Goal: Task Accomplishment & Management: Manage account settings

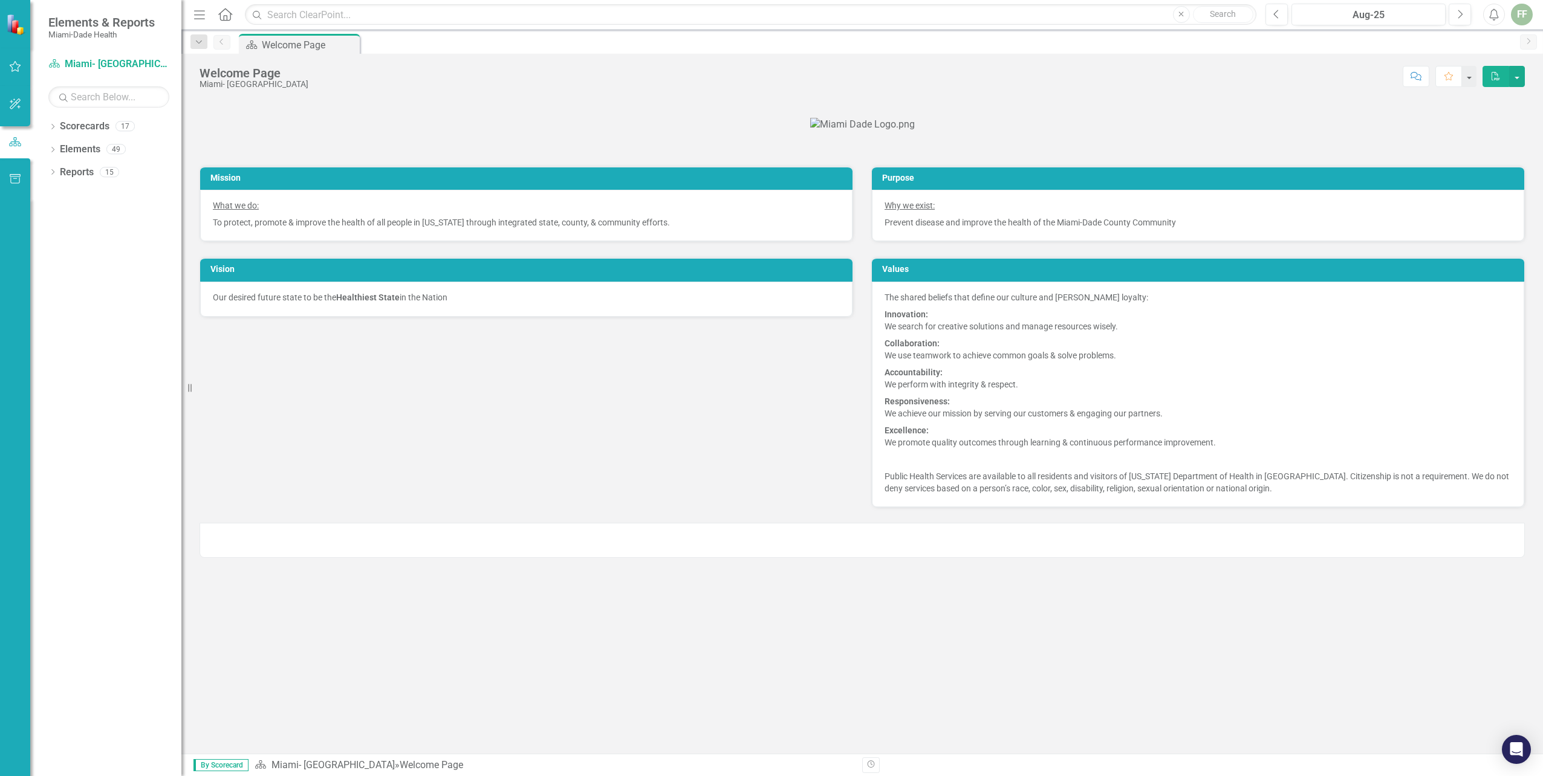
click at [117, 227] on div "Dropdown Scorecards 17 Dropdown [GEOGRAPHIC_DATA]- Dade County Dropdown Foundat…" at bounding box center [105, 447] width 151 height 660
click at [1412, 134] on p at bounding box center [862, 124] width 1325 height 19
click at [460, 134] on p at bounding box center [862, 124] width 1325 height 19
click at [395, 134] on p at bounding box center [862, 124] width 1325 height 19
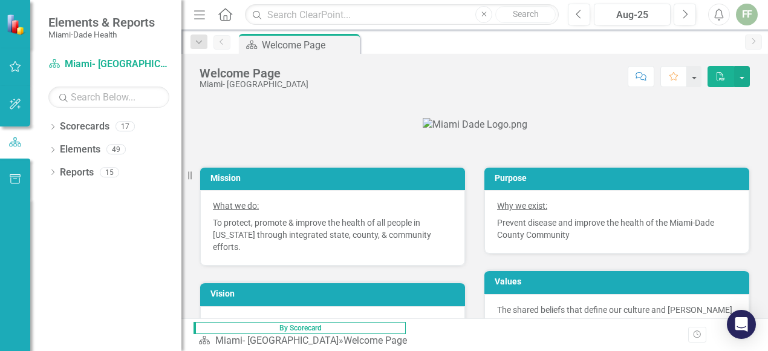
click at [268, 134] on p at bounding box center [475, 124] width 550 height 19
click at [242, 134] on p at bounding box center [475, 124] width 550 height 19
drag, startPoint x: 456, startPoint y: 350, endPoint x: 458, endPoint y: 397, distance: 46.6
click at [458, 351] on html "Elements & Reports Miami-Dade Health Scorecard Miami- Dade County Search Dropdo…" at bounding box center [384, 175] width 768 height 351
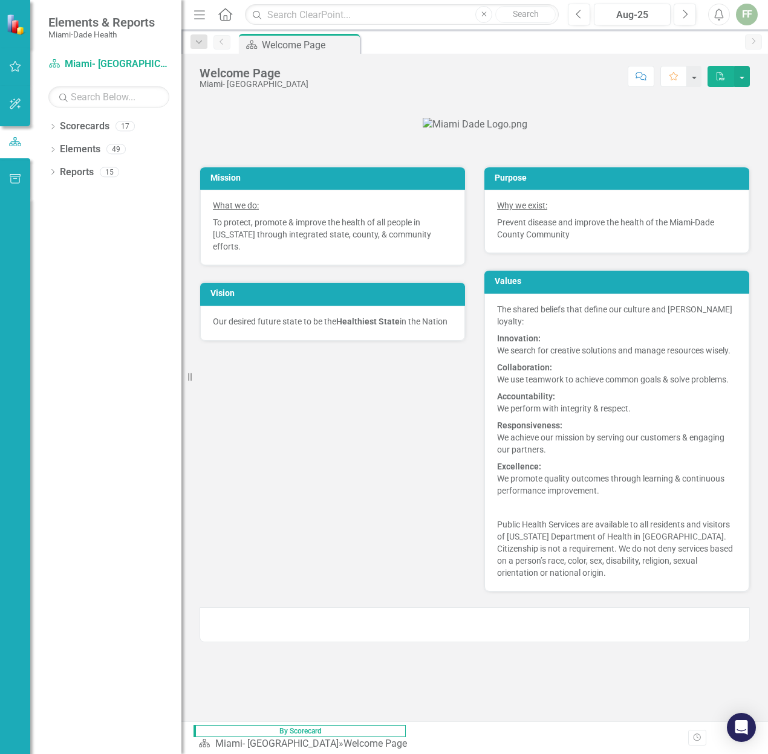
click at [277, 134] on p at bounding box center [475, 124] width 550 height 19
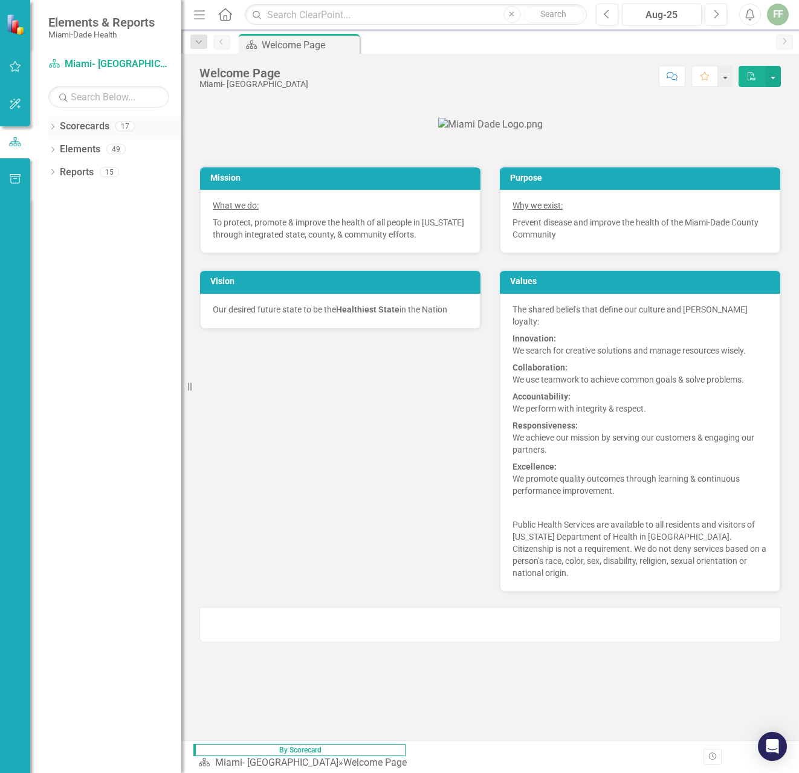
click at [53, 127] on icon "Dropdown" at bounding box center [52, 128] width 8 height 7
click at [43, 147] on icon at bounding box center [41, 149] width 3 height 6
click at [43, 192] on icon at bounding box center [41, 191] width 3 height 6
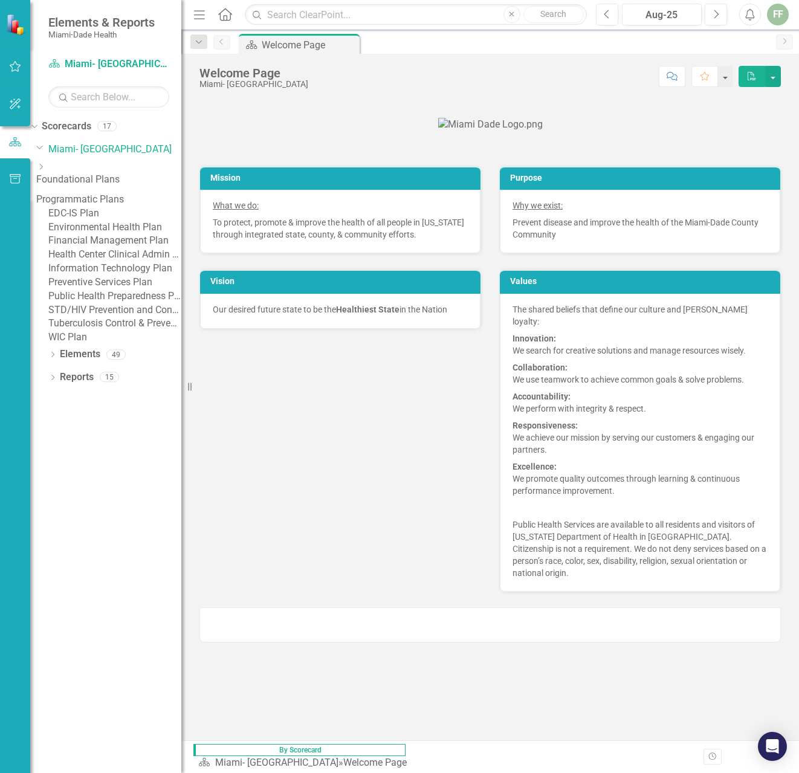
click at [122, 331] on link "Tuberculosis Control & Prevention Plan" at bounding box center [114, 324] width 133 height 14
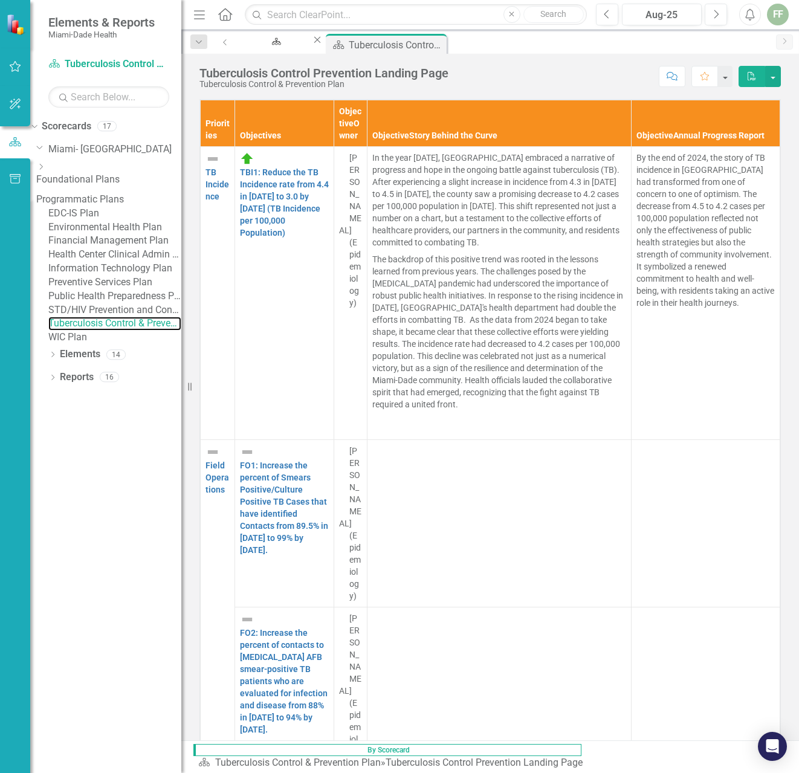
click at [190, 389] on div "Resize" at bounding box center [186, 386] width 10 height 773
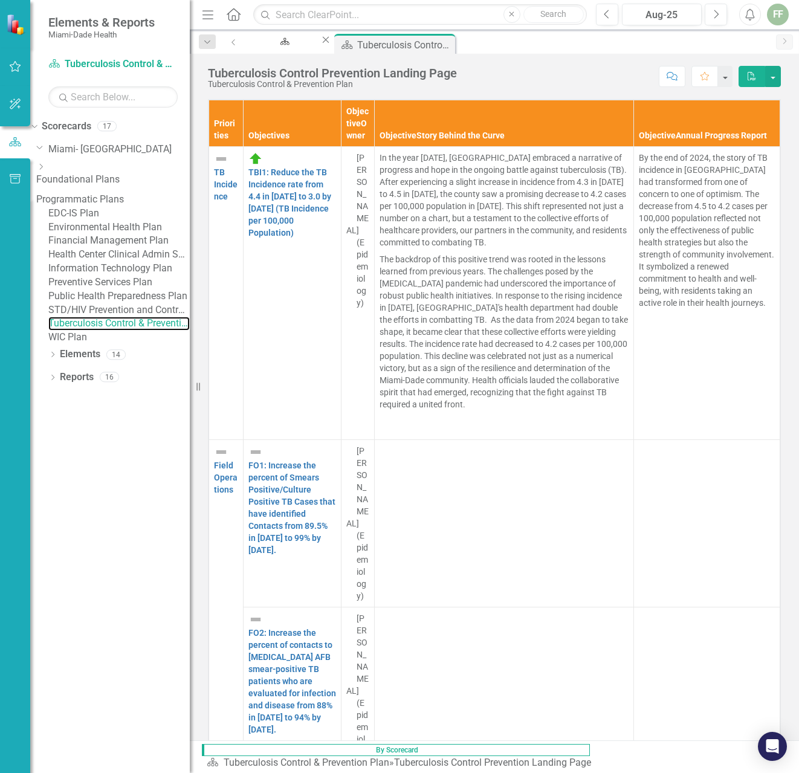
click at [198, 386] on icon "Resize" at bounding box center [201, 387] width 12 height 10
click at [200, 388] on icon at bounding box center [198, 387] width 4 height 8
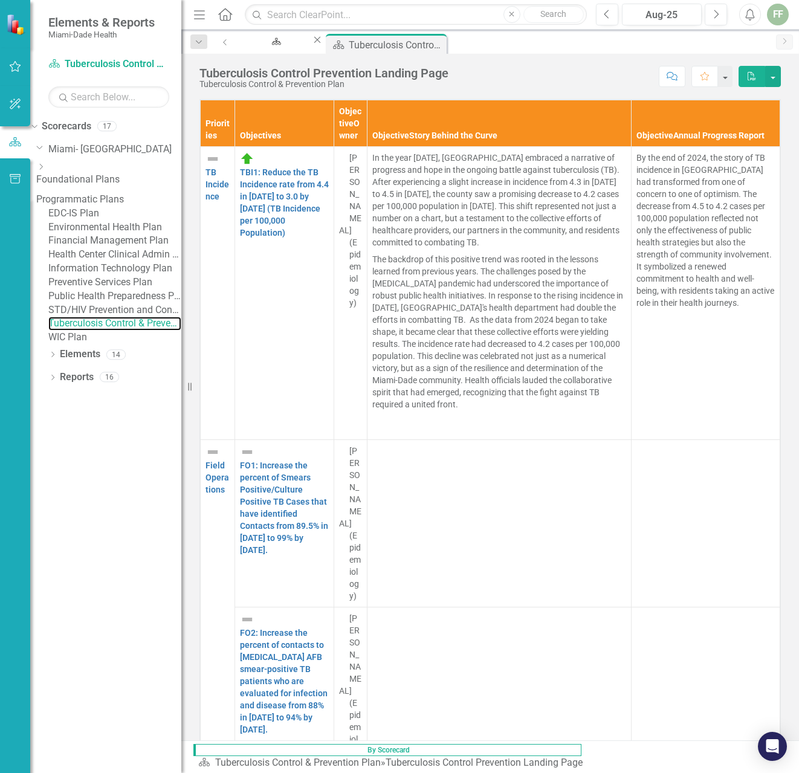
drag, startPoint x: 198, startPoint y: 386, endPoint x: 149, endPoint y: 394, distance: 50.1
click at [149, 394] on div "Elements & Reports Miami-Dade Health Scorecard Tuberculosis Control & Preventio…" at bounding box center [90, 386] width 181 height 773
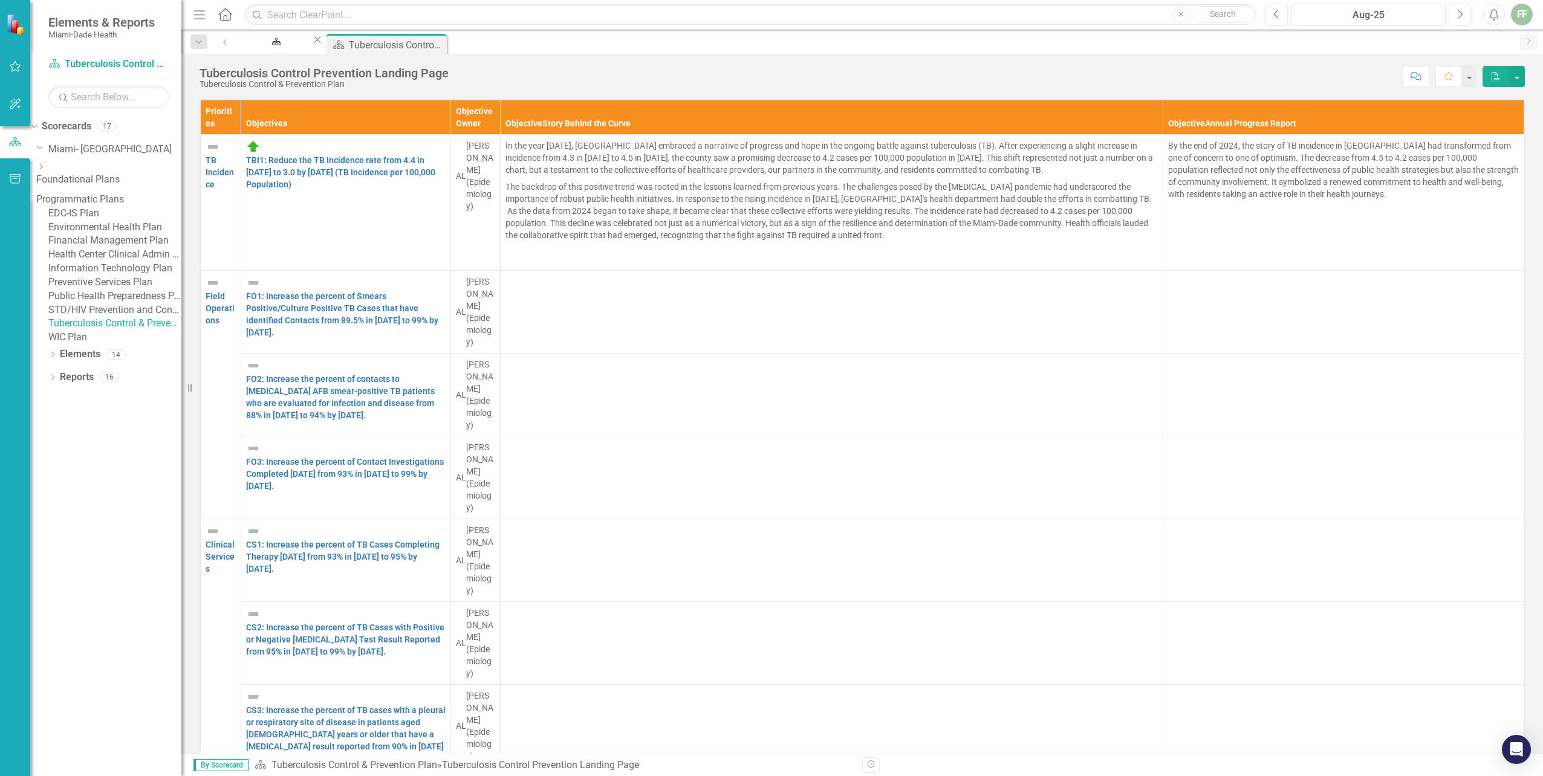
click at [132, 531] on div "Dropdown Scorecards 17 Dropdown [GEOGRAPHIC_DATA]- Dade County Dropdown Foundat…" at bounding box center [105, 447] width 151 height 660
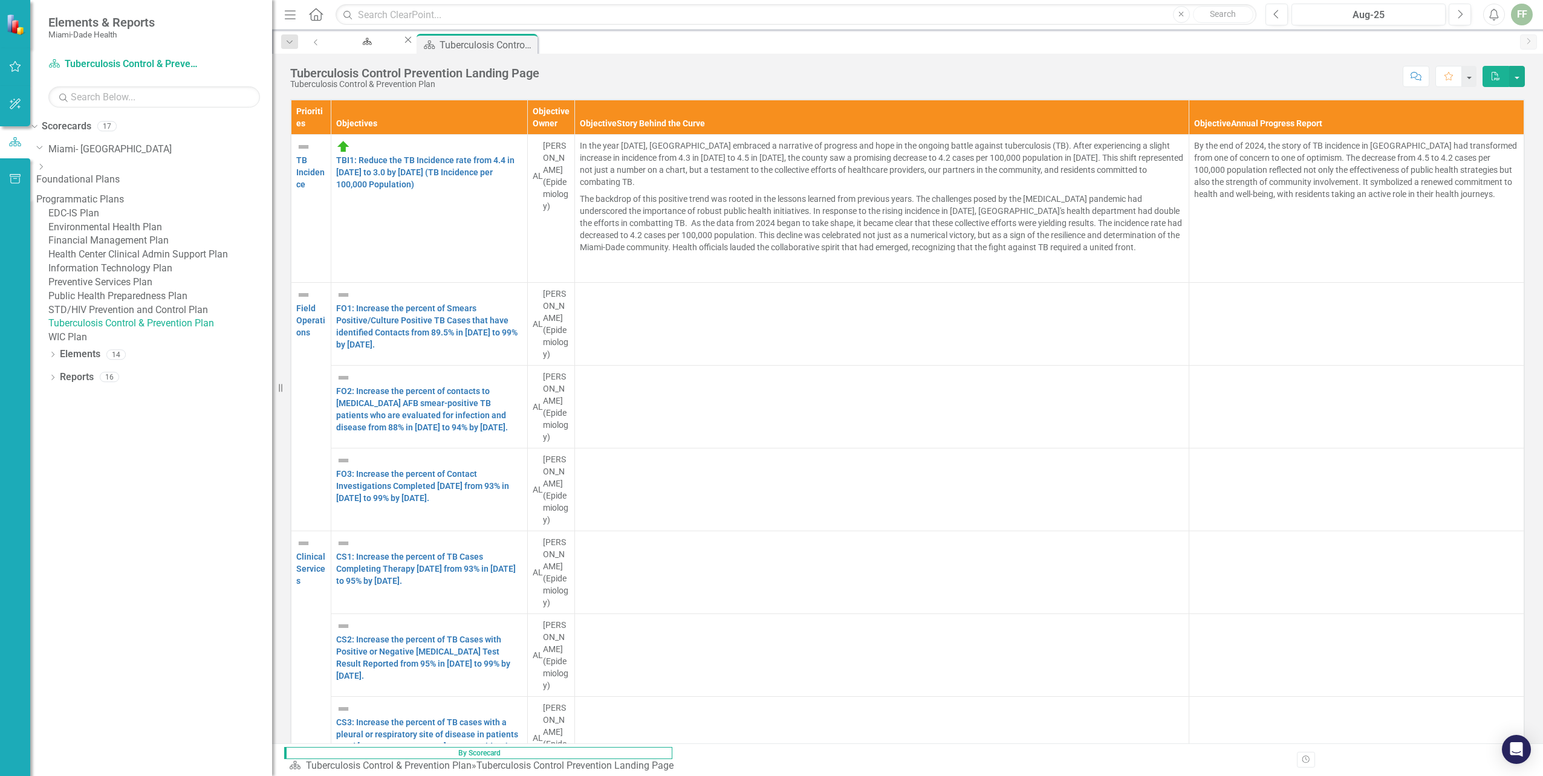
drag, startPoint x: 188, startPoint y: 389, endPoint x: 272, endPoint y: 394, distance: 84.2
click at [272, 394] on div "Resize" at bounding box center [277, 388] width 10 height 776
click at [518, 332] on link "FO1: Increase the percent of Smears Positive/Culture Positive TB Cases that hav…" at bounding box center [426, 326] width 181 height 46
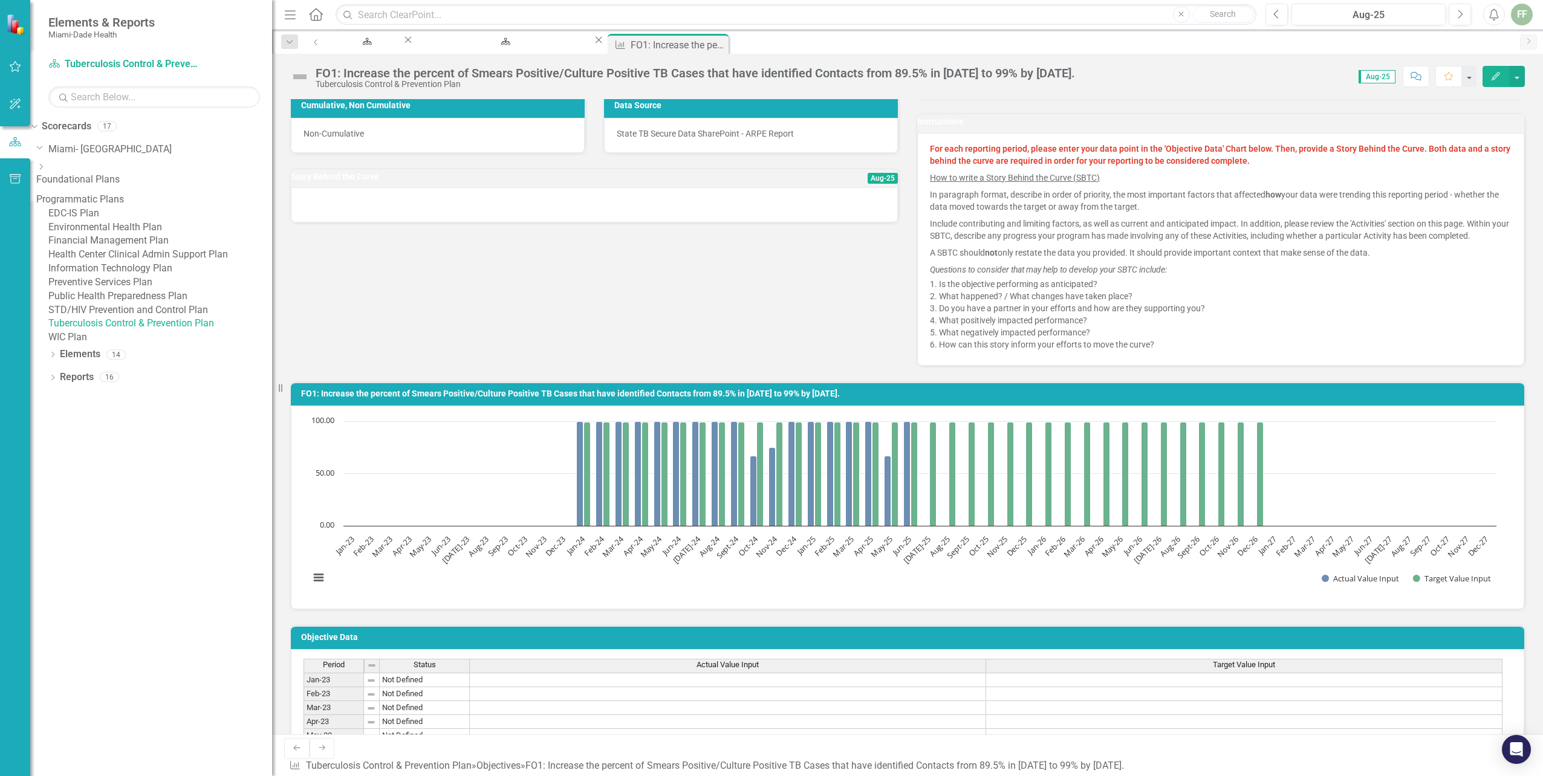
scroll to position [242, 0]
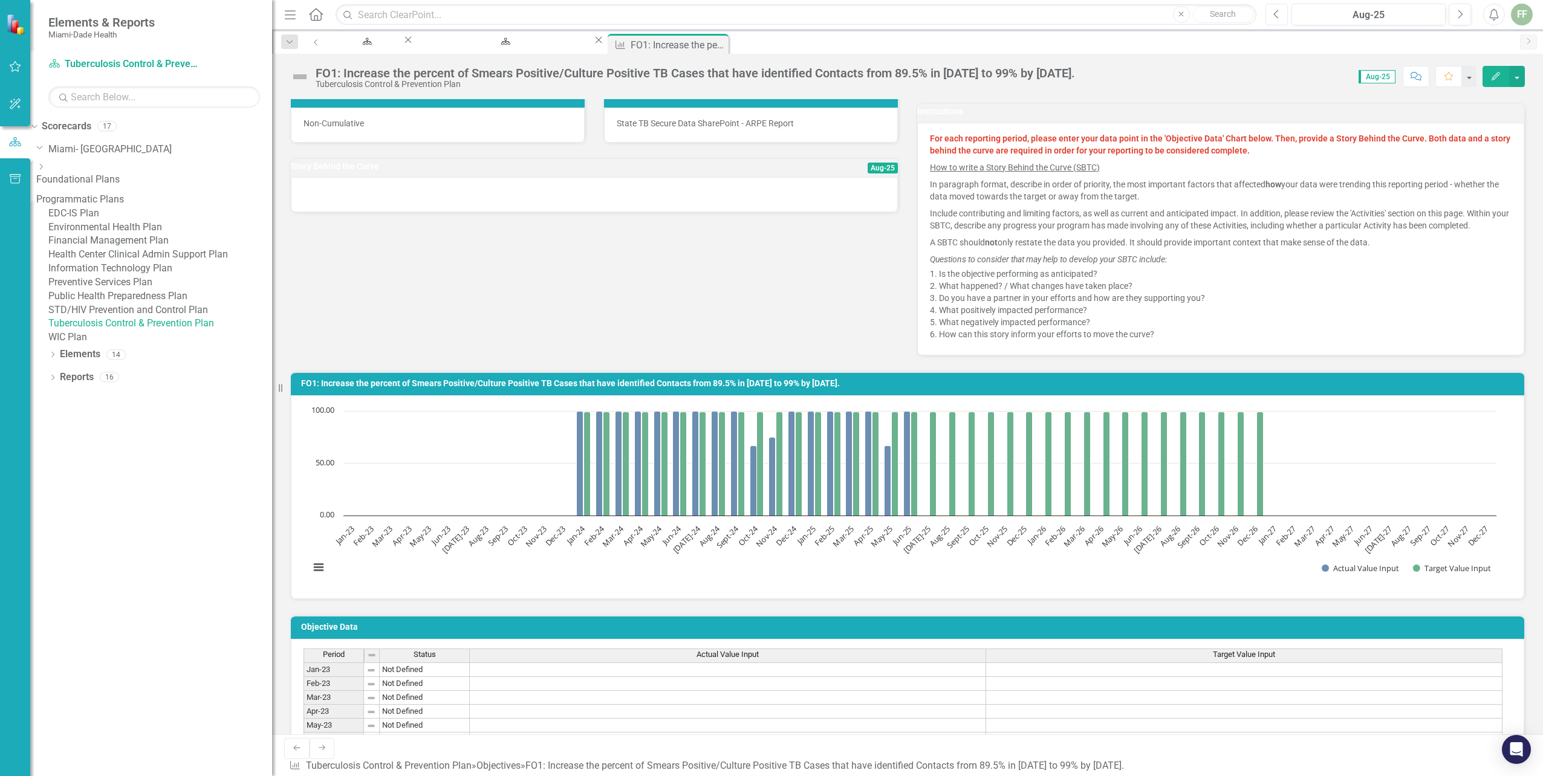
click at [1276, 15] on icon "Previous" at bounding box center [1276, 14] width 7 height 11
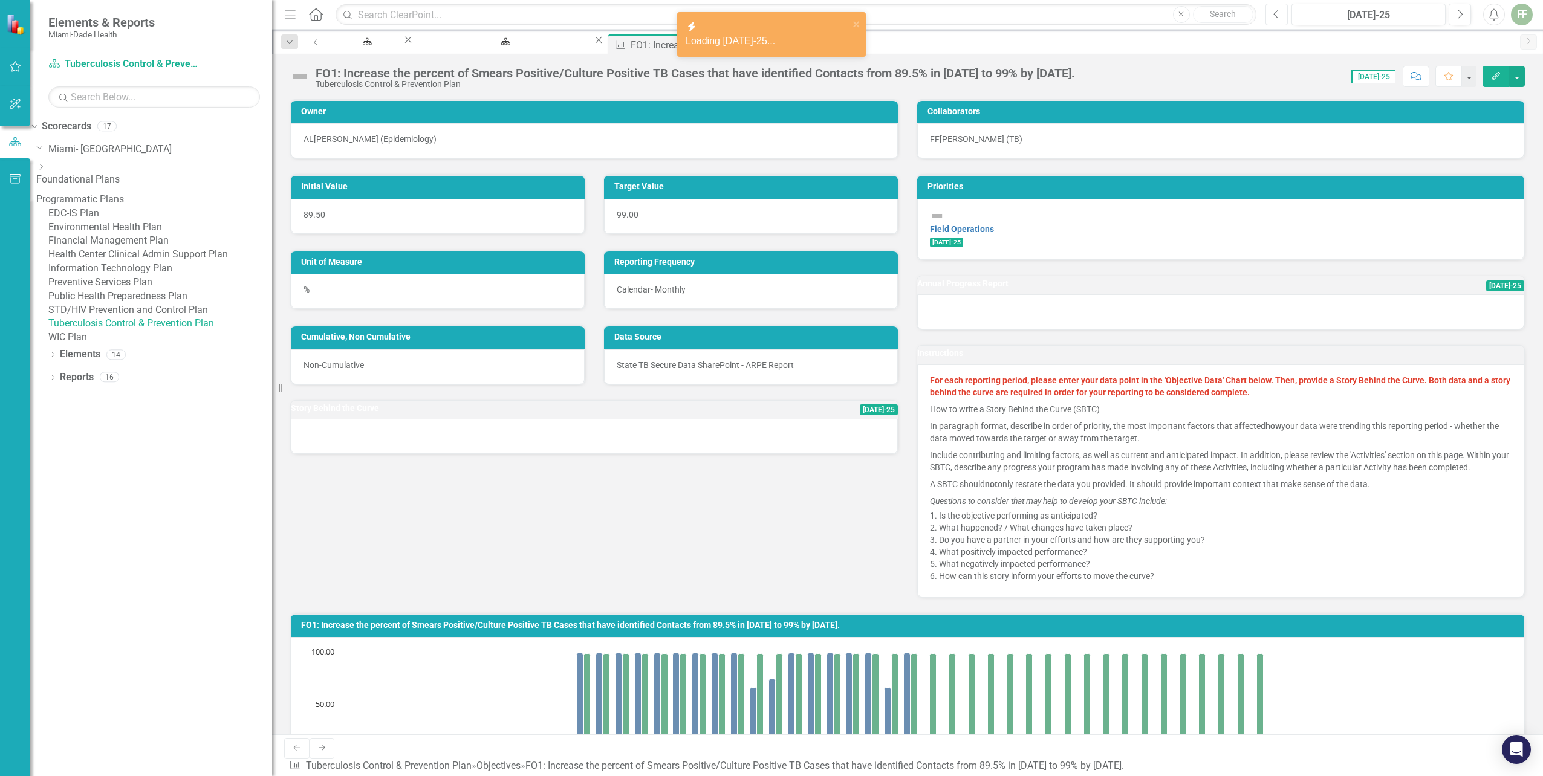
click at [1276, 15] on icon "Previous" at bounding box center [1276, 14] width 7 height 11
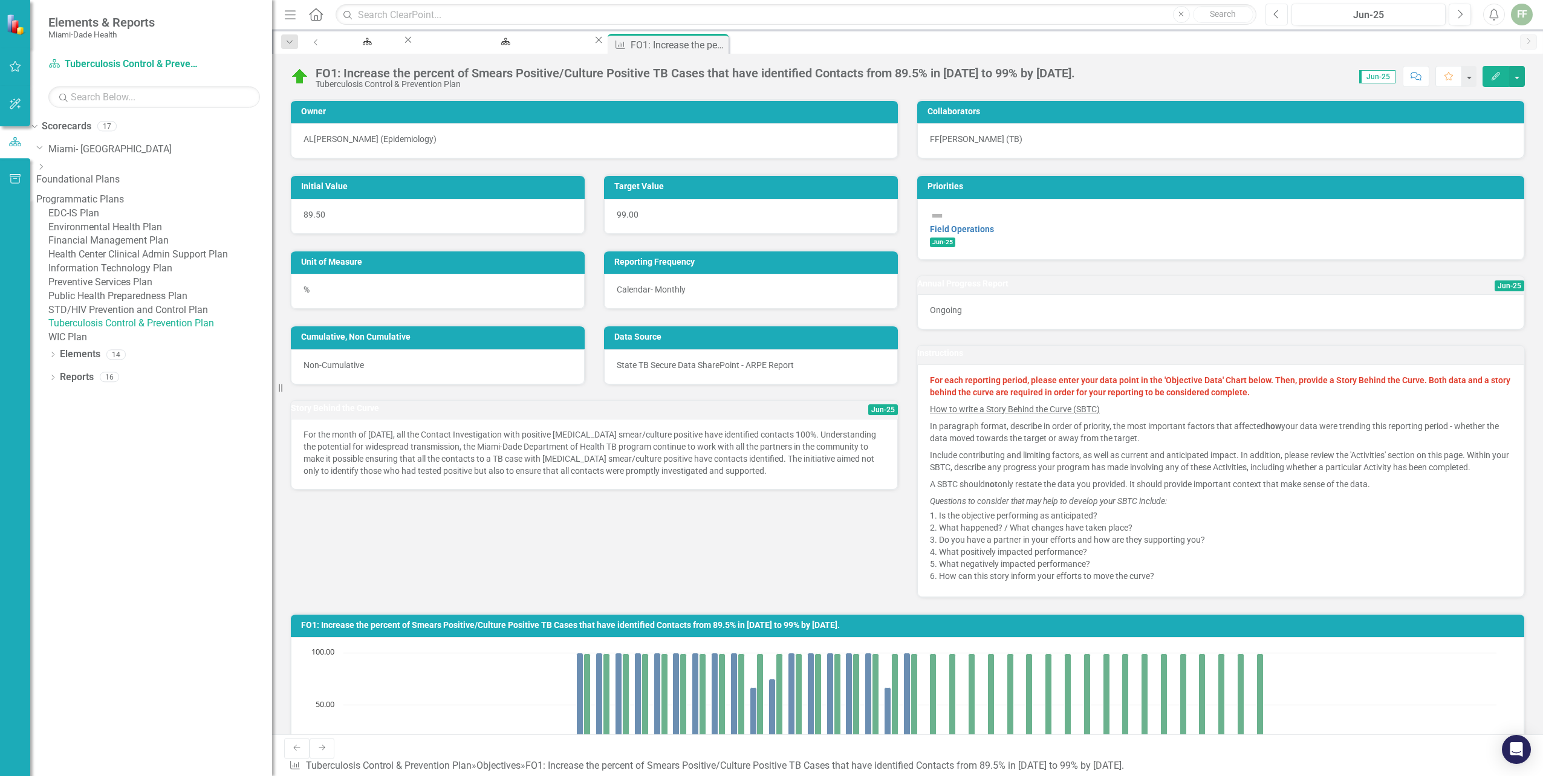
click at [1277, 13] on icon "Previous" at bounding box center [1276, 14] width 7 height 11
click at [1465, 11] on button "Next" at bounding box center [1460, 15] width 22 height 22
click at [1499, 70] on button "Edit" at bounding box center [1495, 76] width 27 height 21
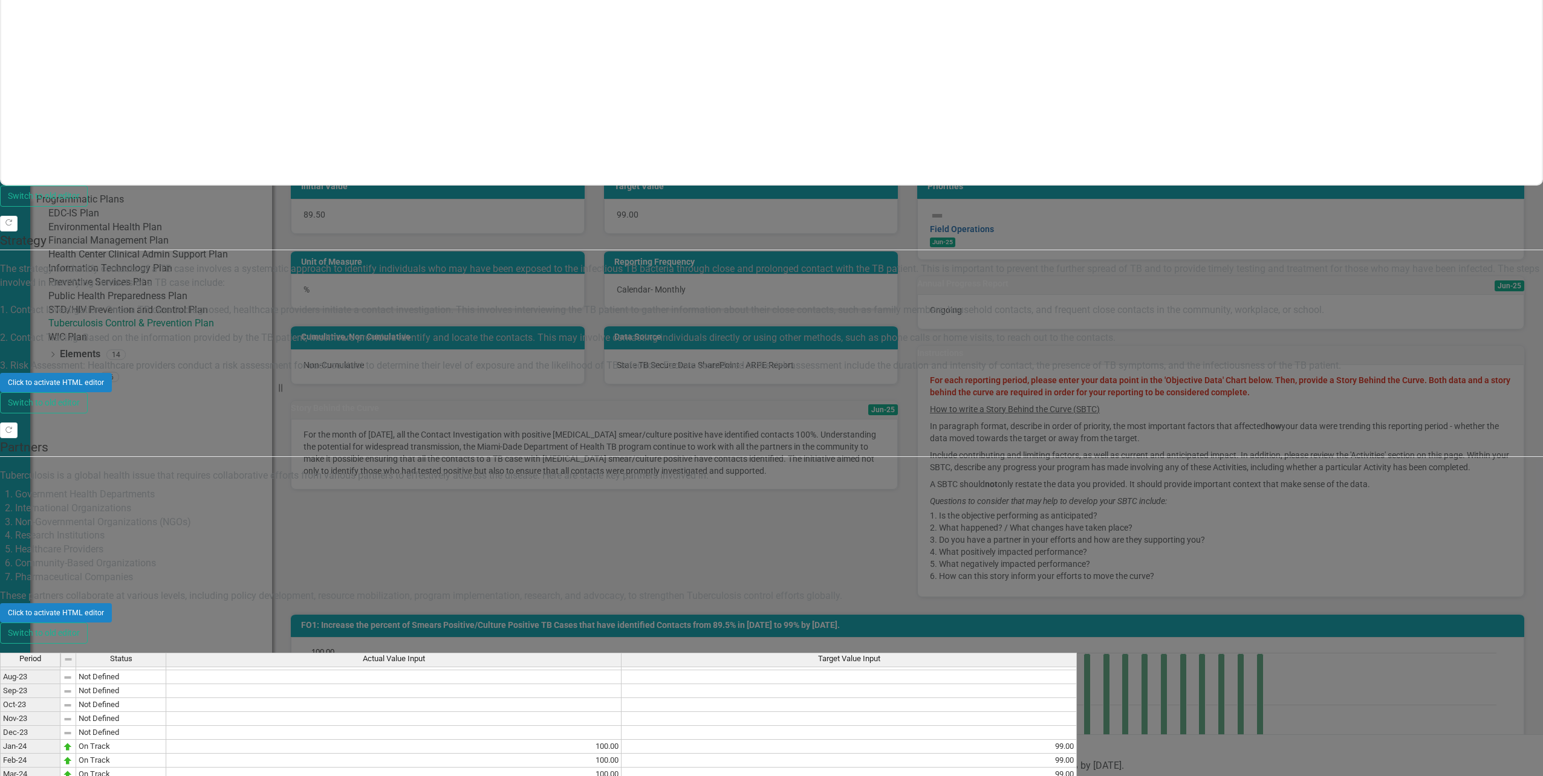
scroll to position [152, 0]
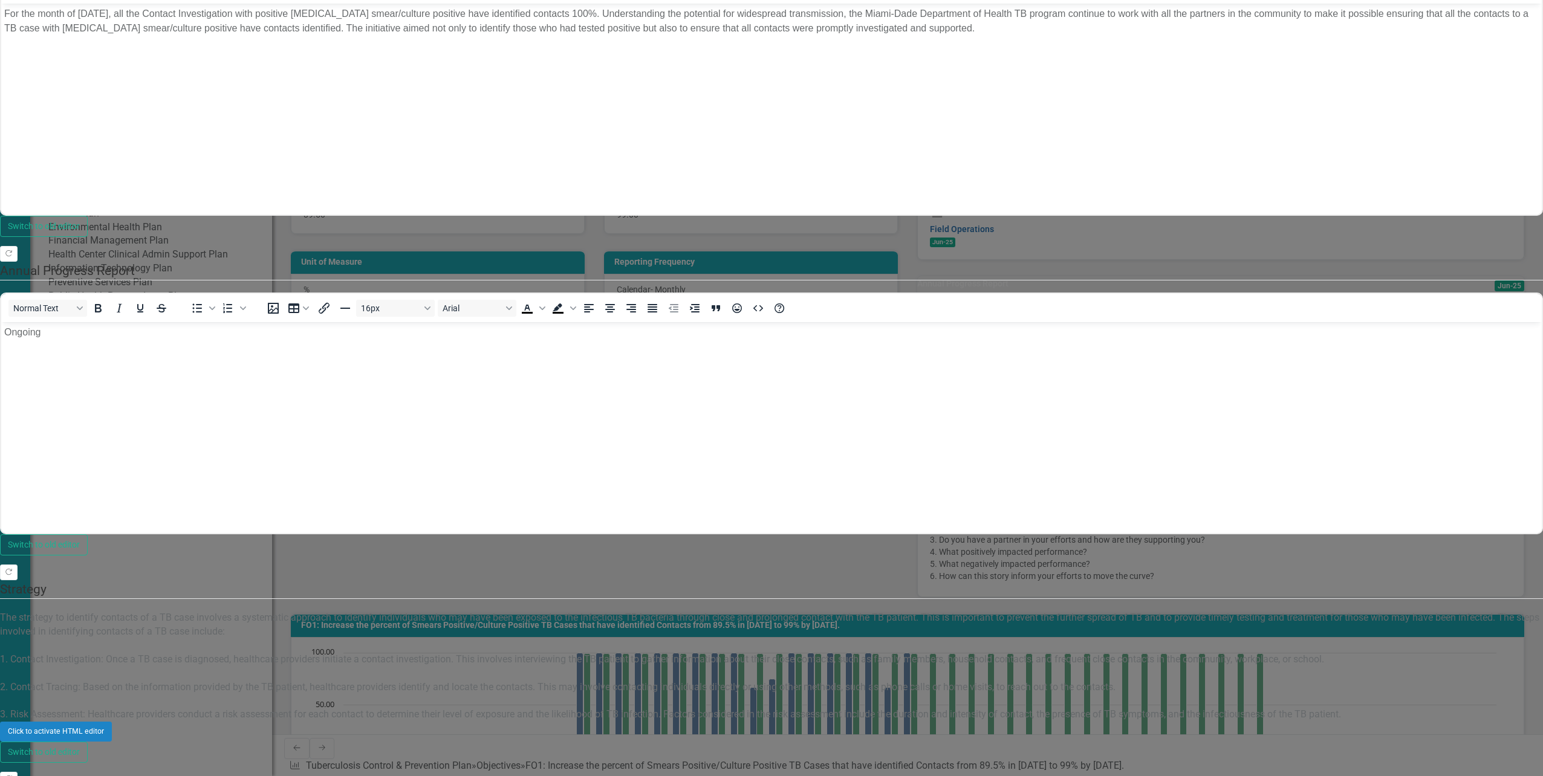
scroll to position [145, 0]
click at [839, 722] on div "Click to activate HTML editor" at bounding box center [771, 731] width 1543 height 19
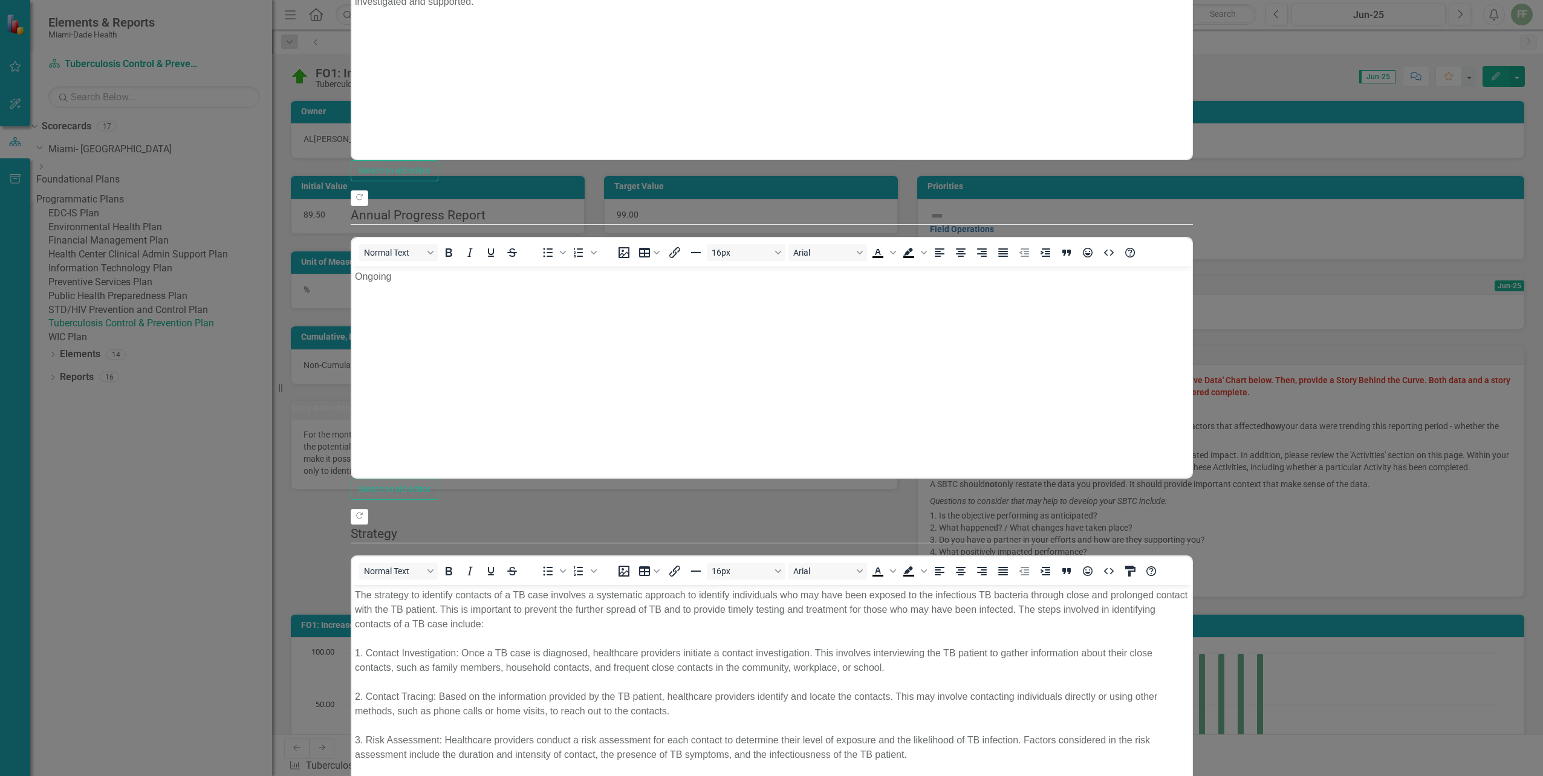
scroll to position [0, 0]
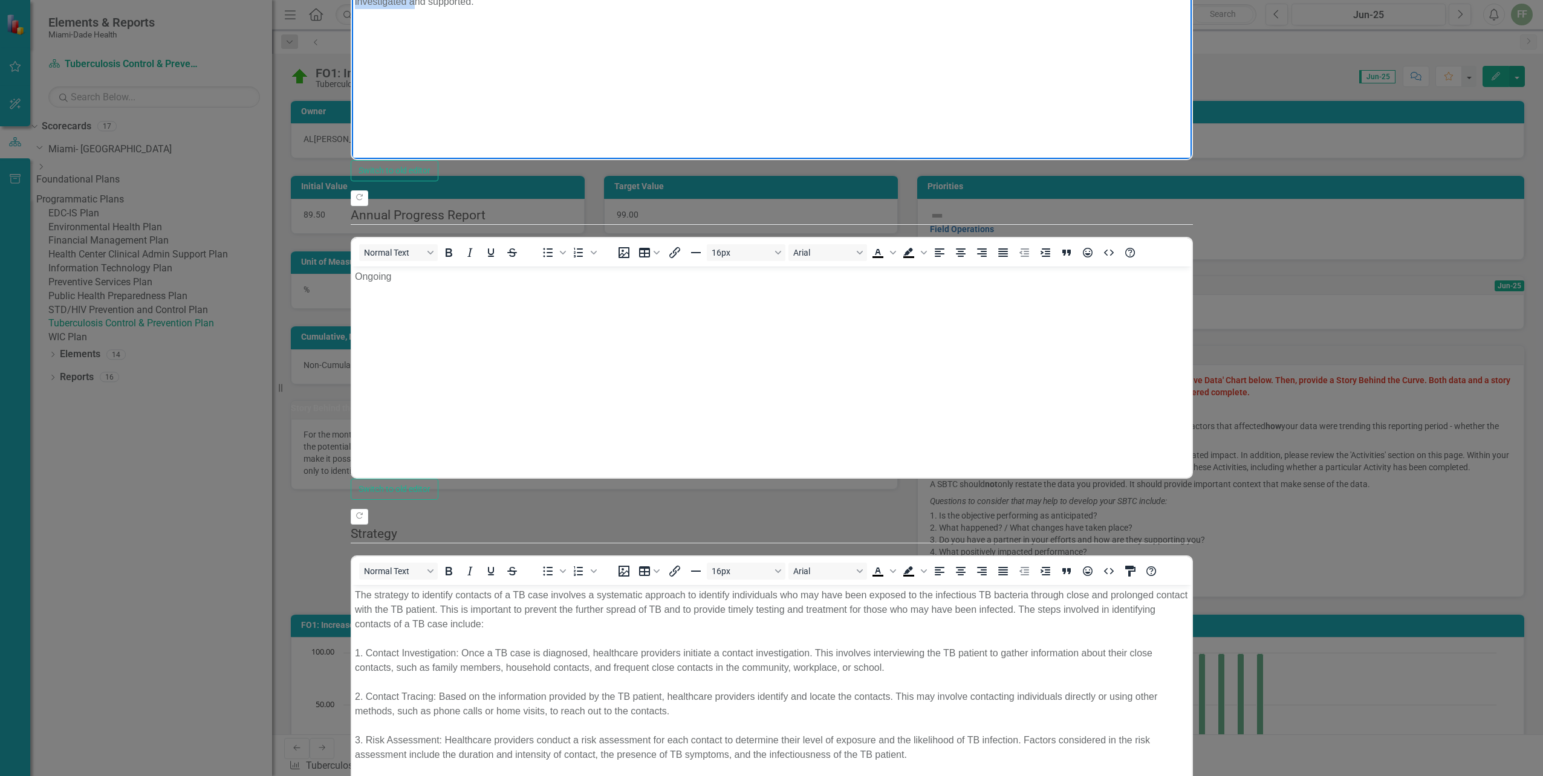
drag, startPoint x: 721, startPoint y: -13, endPoint x: 806, endPoint y: 93, distance: 136.0
click at [351, 0] on body "For the month of [DATE], all the Contact Investigation with positive [MEDICAL_D…" at bounding box center [771, 38] width 840 height 181
copy p "For the month of [DATE], all the Contact Investigation with positive [MEDICAL_D…"
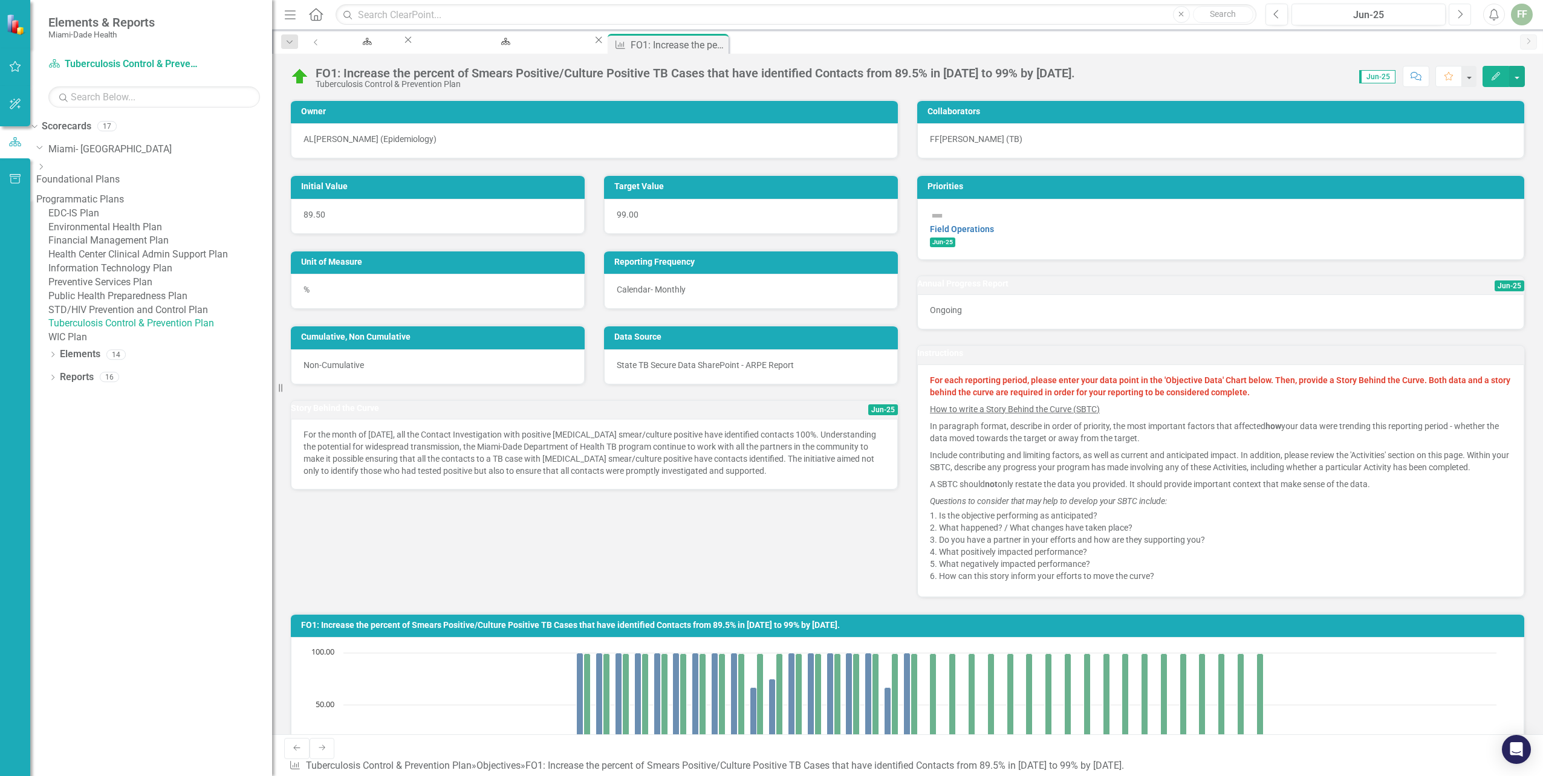
click at [1461, 13] on icon "button" at bounding box center [1460, 14] width 5 height 8
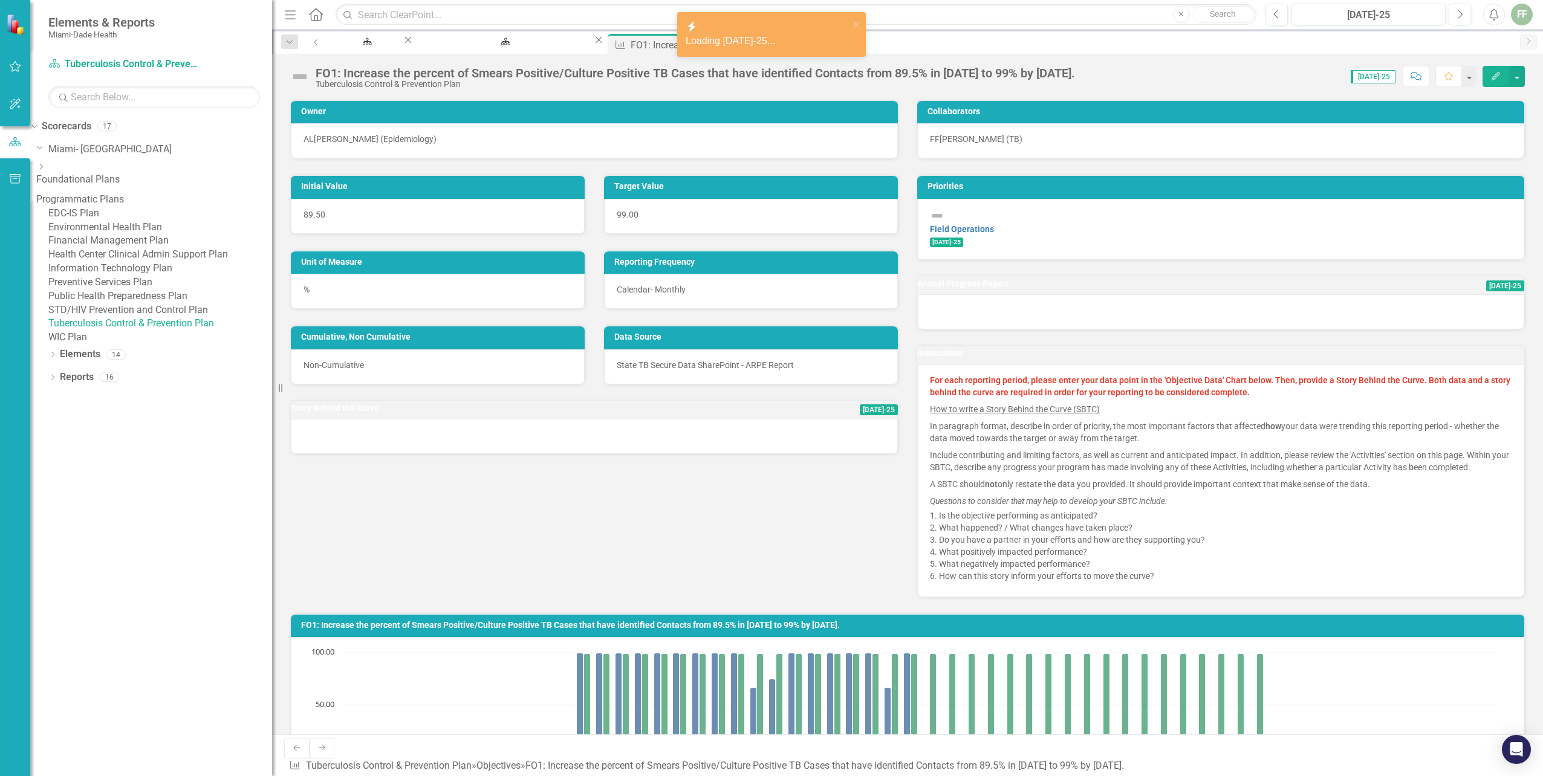
click at [1491, 74] on icon "Edit" at bounding box center [1495, 76] width 11 height 8
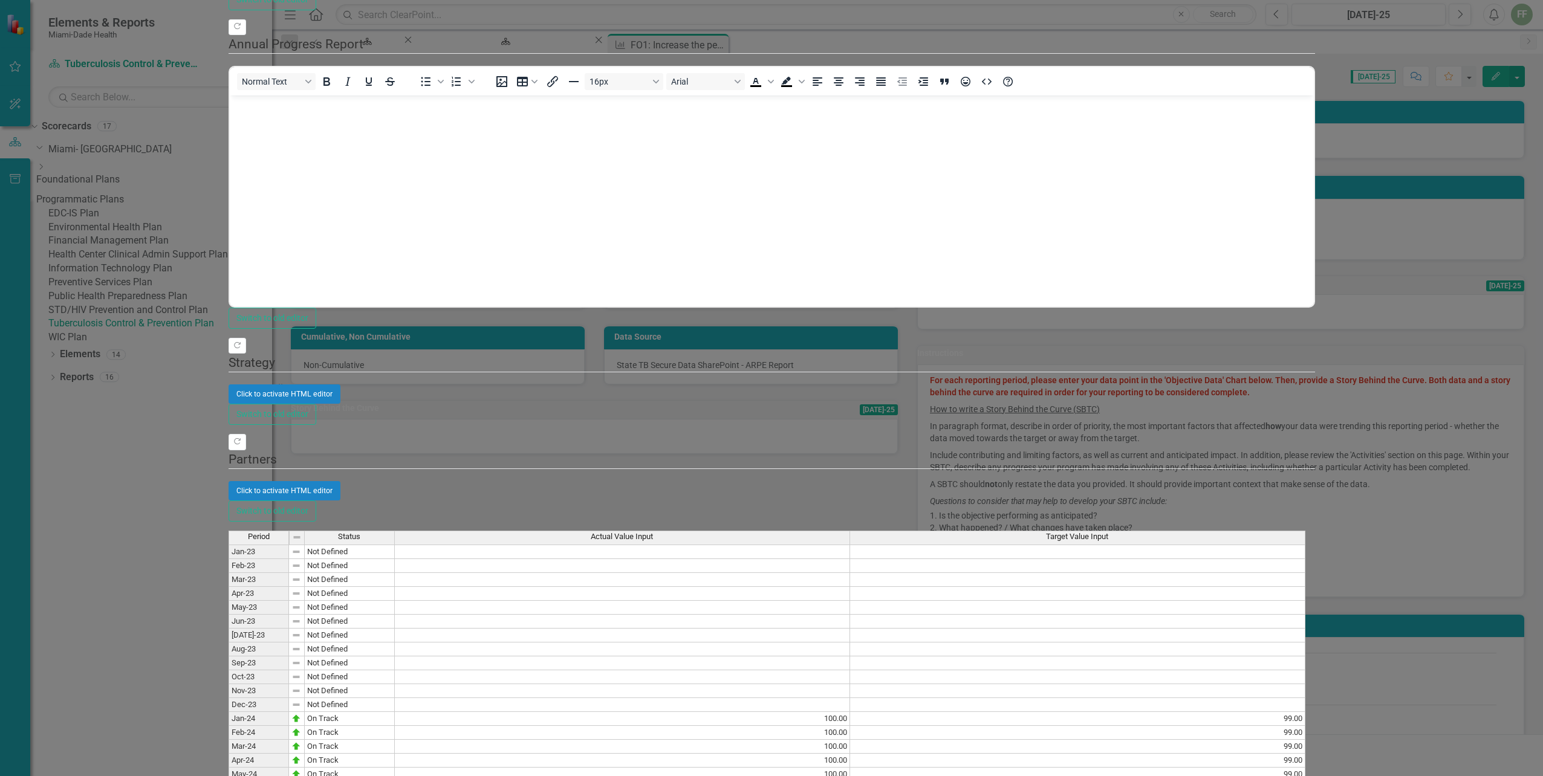
type textarea "80"
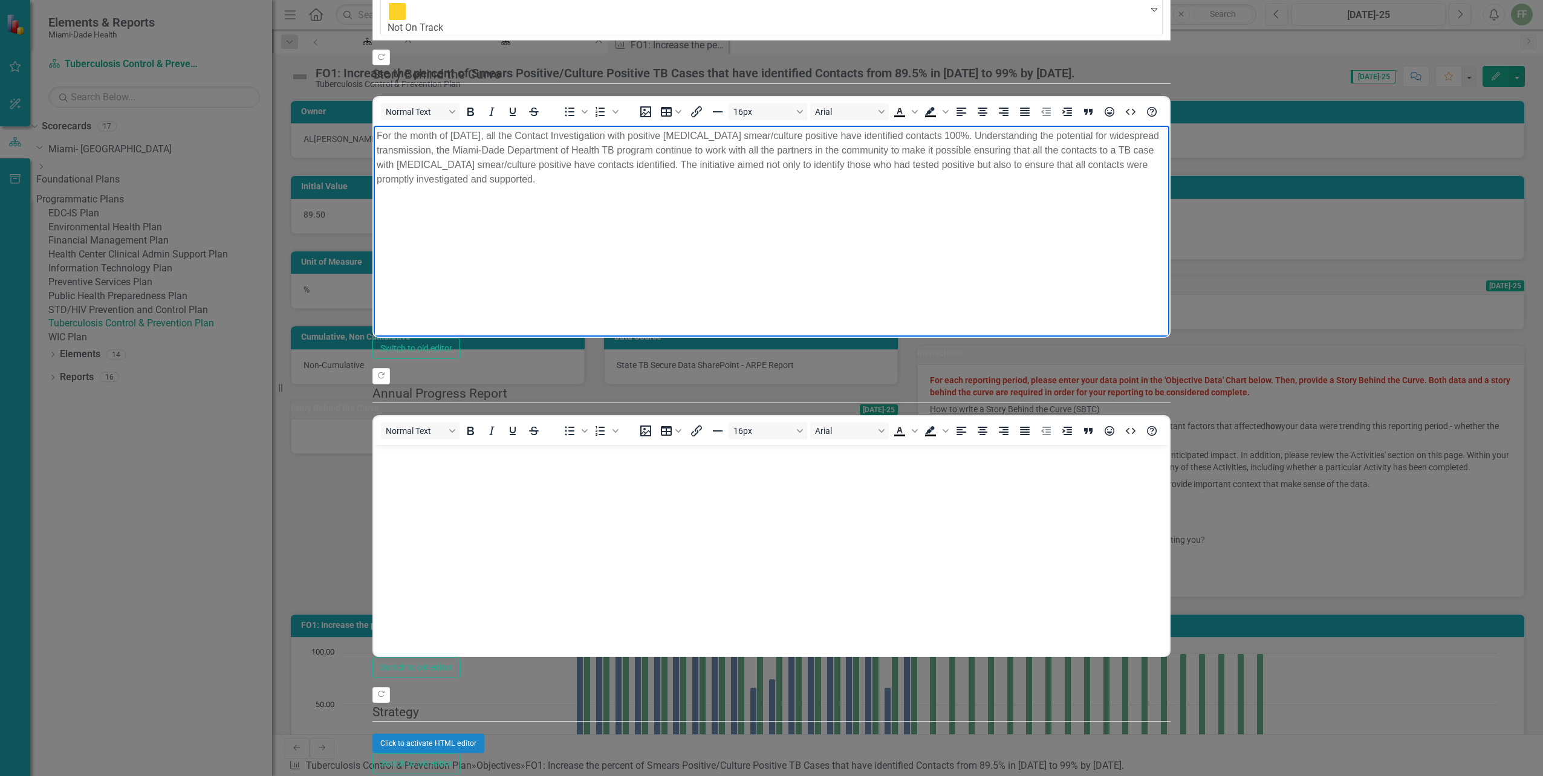
click at [460, 134] on p "For the month of [DATE], all the Contact Investigation with positive [MEDICAL_D…" at bounding box center [772, 158] width 790 height 58
click at [497, 138] on p "For the month of July 2025, all the Contact Investigation with positive sputum …" at bounding box center [772, 158] width 790 height 58
click at [912, 134] on p "For the month of July 2025, 4 out 5 Contact Investigation with positive sputum …" at bounding box center [772, 158] width 790 height 58
click at [745, 166] on p "For the month of July 2025, 4 out 5 Contact Investigation with positive sputum …" at bounding box center [772, 158] width 790 height 58
click at [618, 135] on p "For the month of July 2025, 4 out 5 Contact Investigation with positive sputum …" at bounding box center [772, 158] width 790 height 58
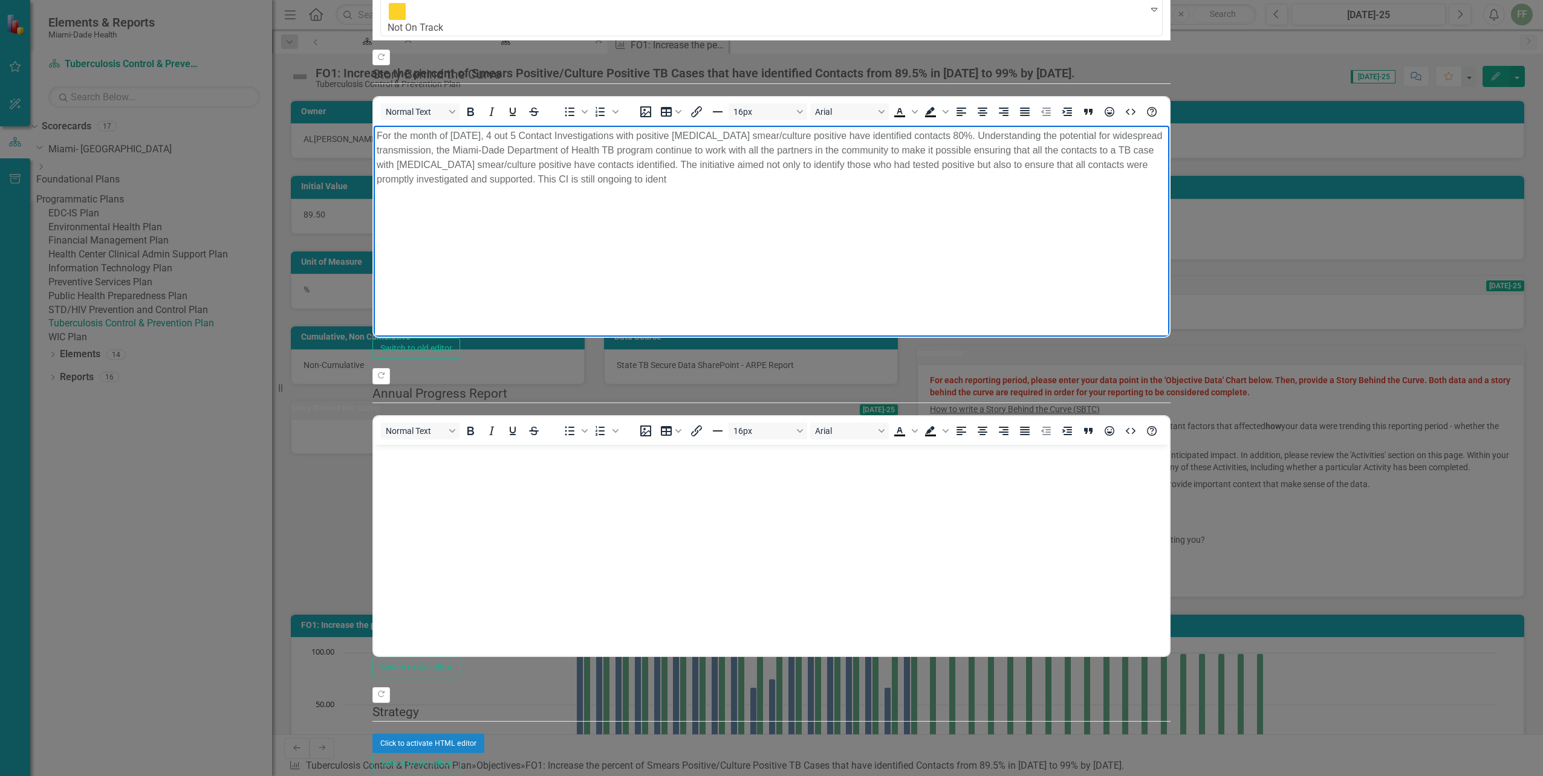
click at [879, 166] on p "For the month of July 2025, 4 out 5 Contact Investigations with positive sputum…" at bounding box center [772, 158] width 790 height 58
click at [468, 469] on body "Rich Text Area. Press ALT-0 for help." at bounding box center [772, 534] width 796 height 181
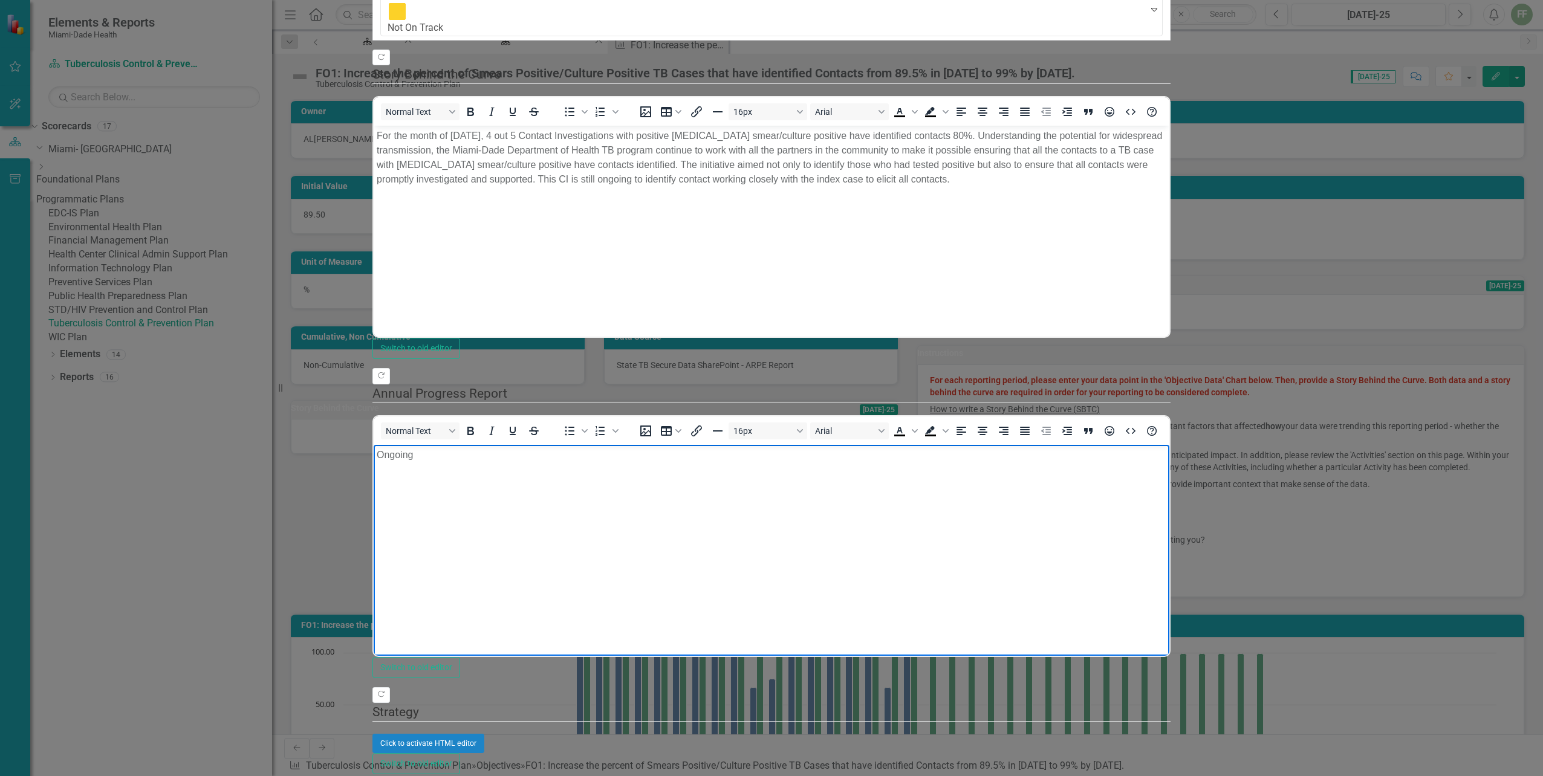
click at [576, 553] on body "Ongoing" at bounding box center [772, 534] width 796 height 181
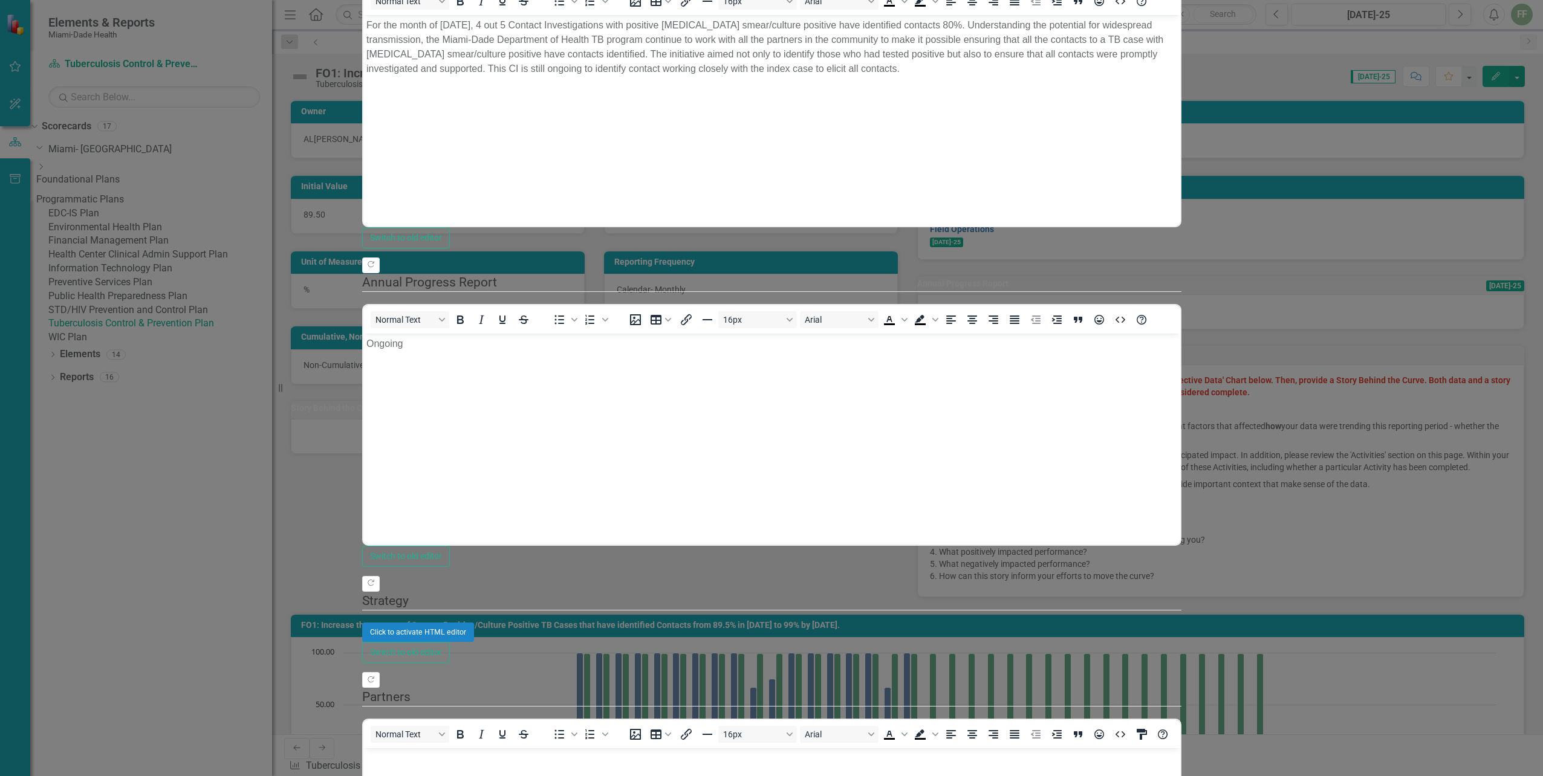
scroll to position [0, 0]
click at [397, 757] on p "Rich Text Area. Press ALT-0 for help." at bounding box center [771, 758] width 811 height 15
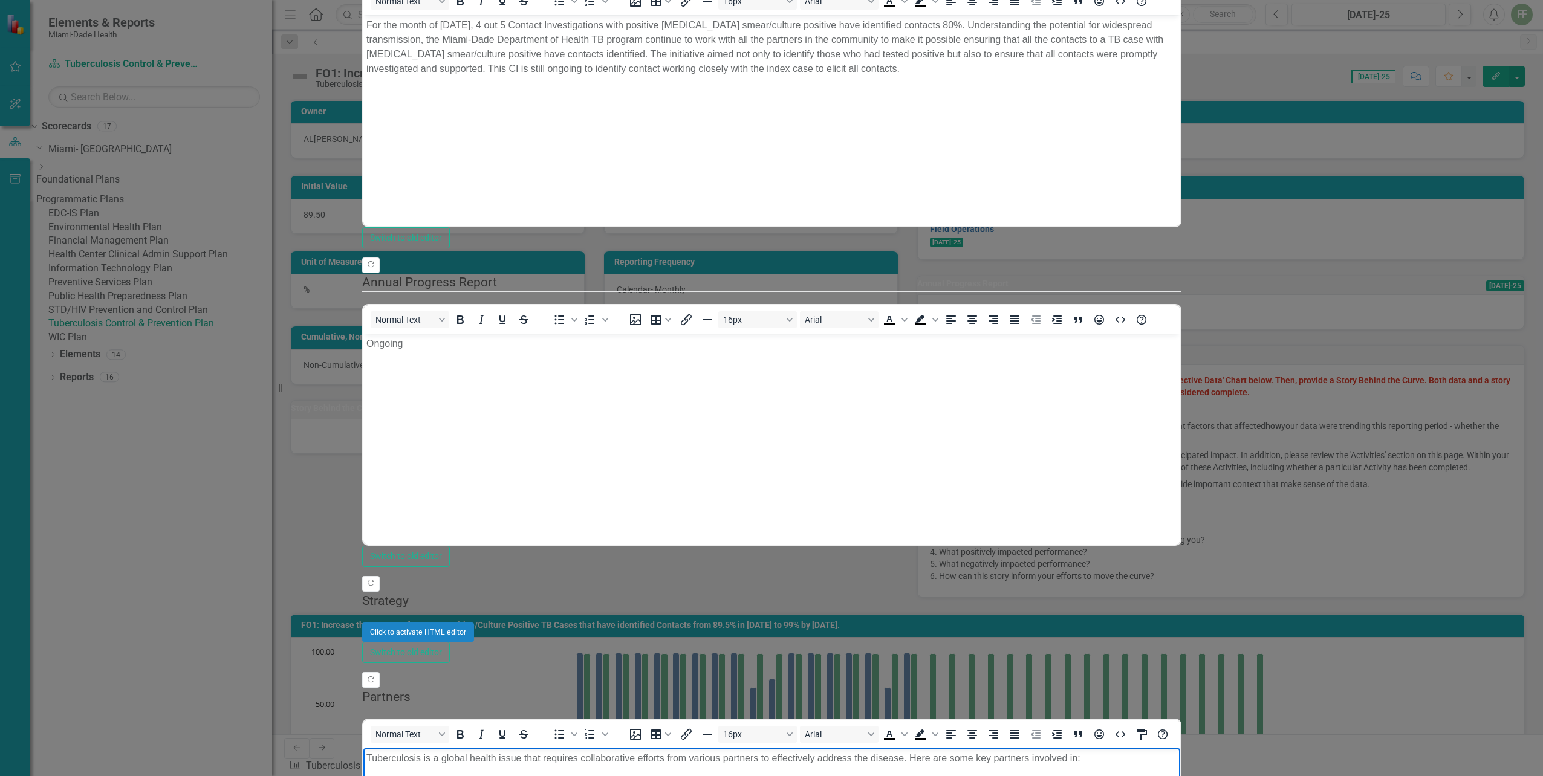
scroll to position [206, 0]
click at [553, 623] on div "Click to activate HTML editor" at bounding box center [771, 632] width 819 height 19
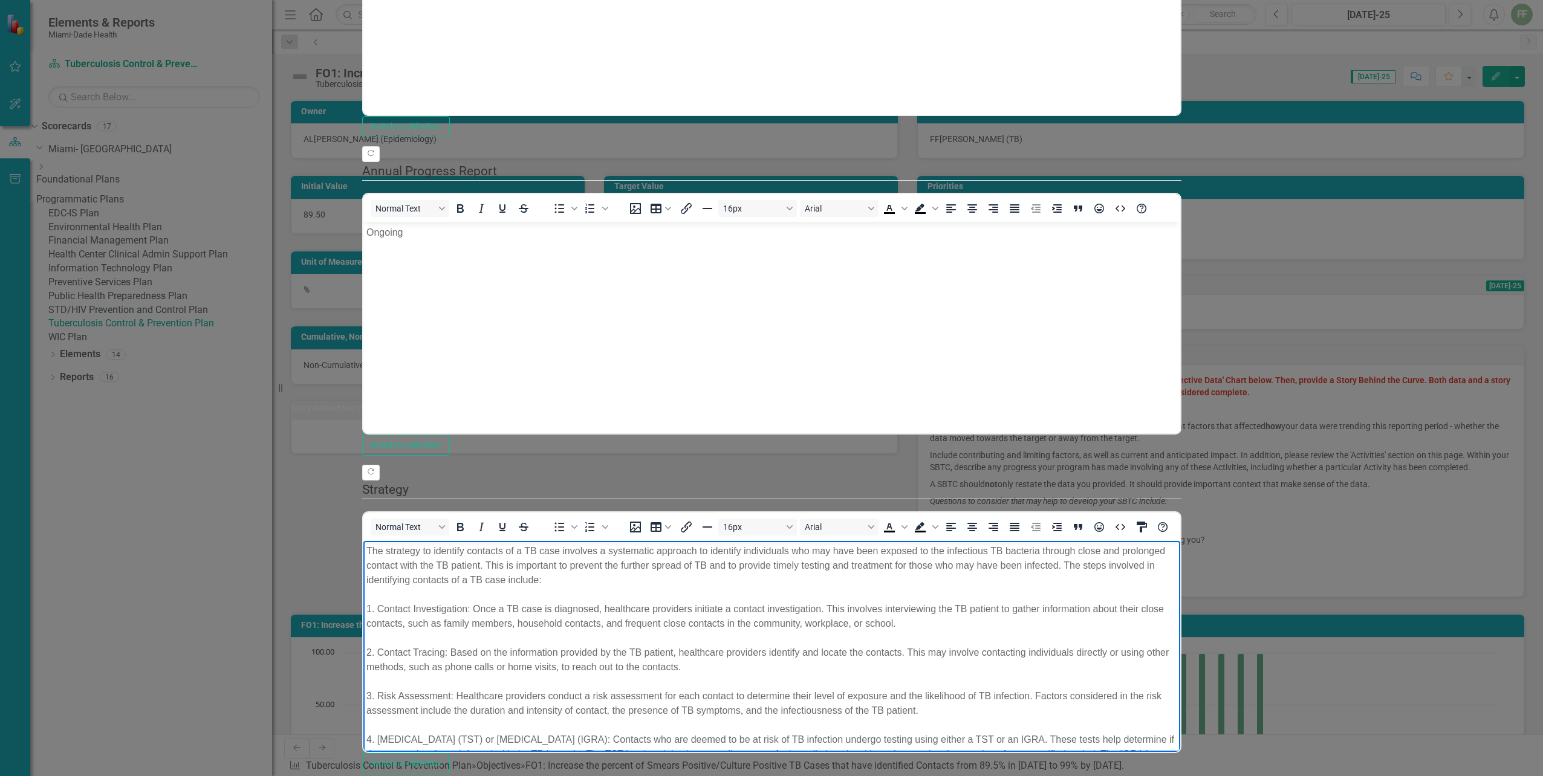
scroll to position [80, 0]
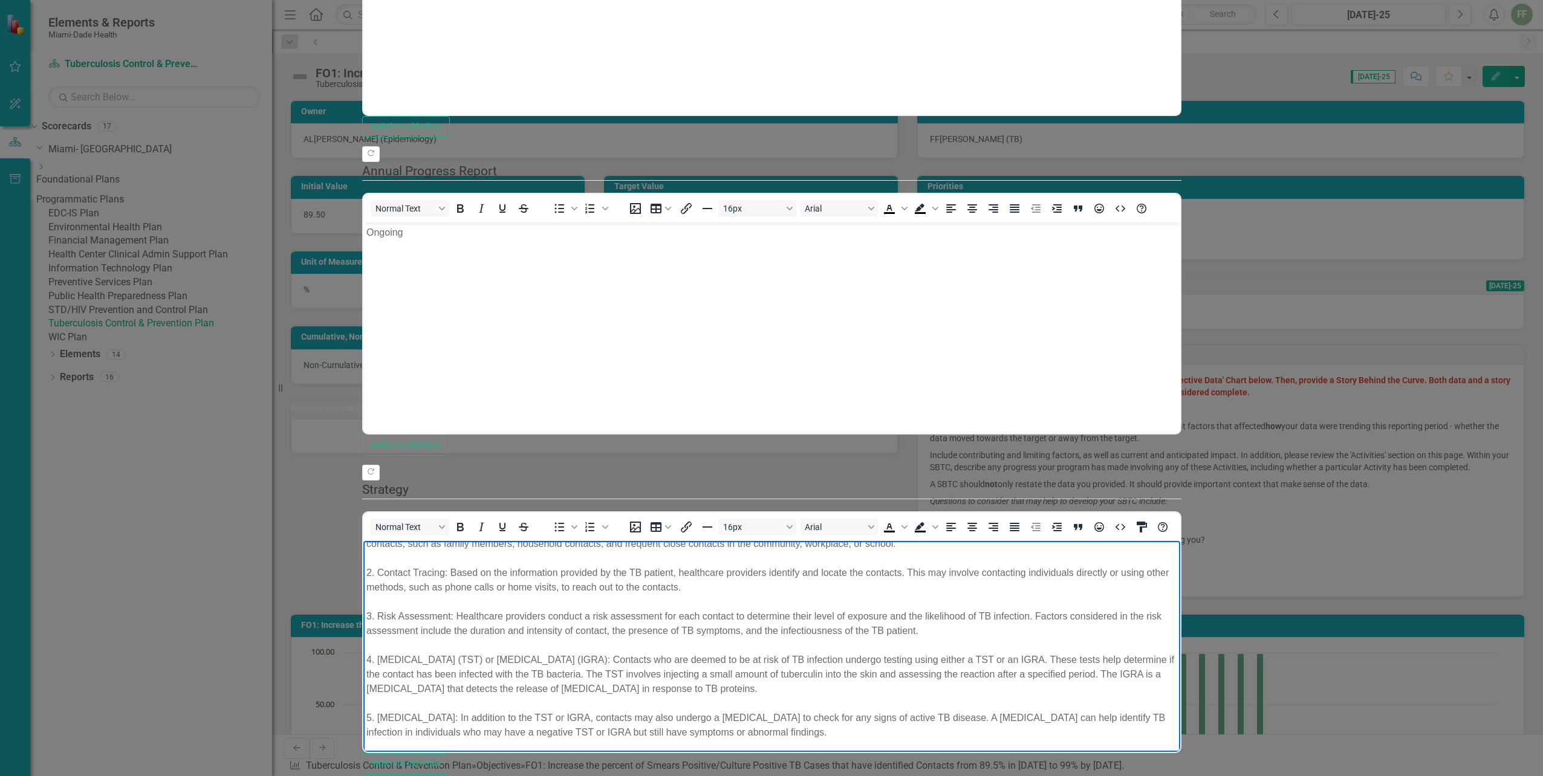
drag, startPoint x: 614, startPoint y: 557, endPoint x: 617, endPoint y: 615, distance: 57.5
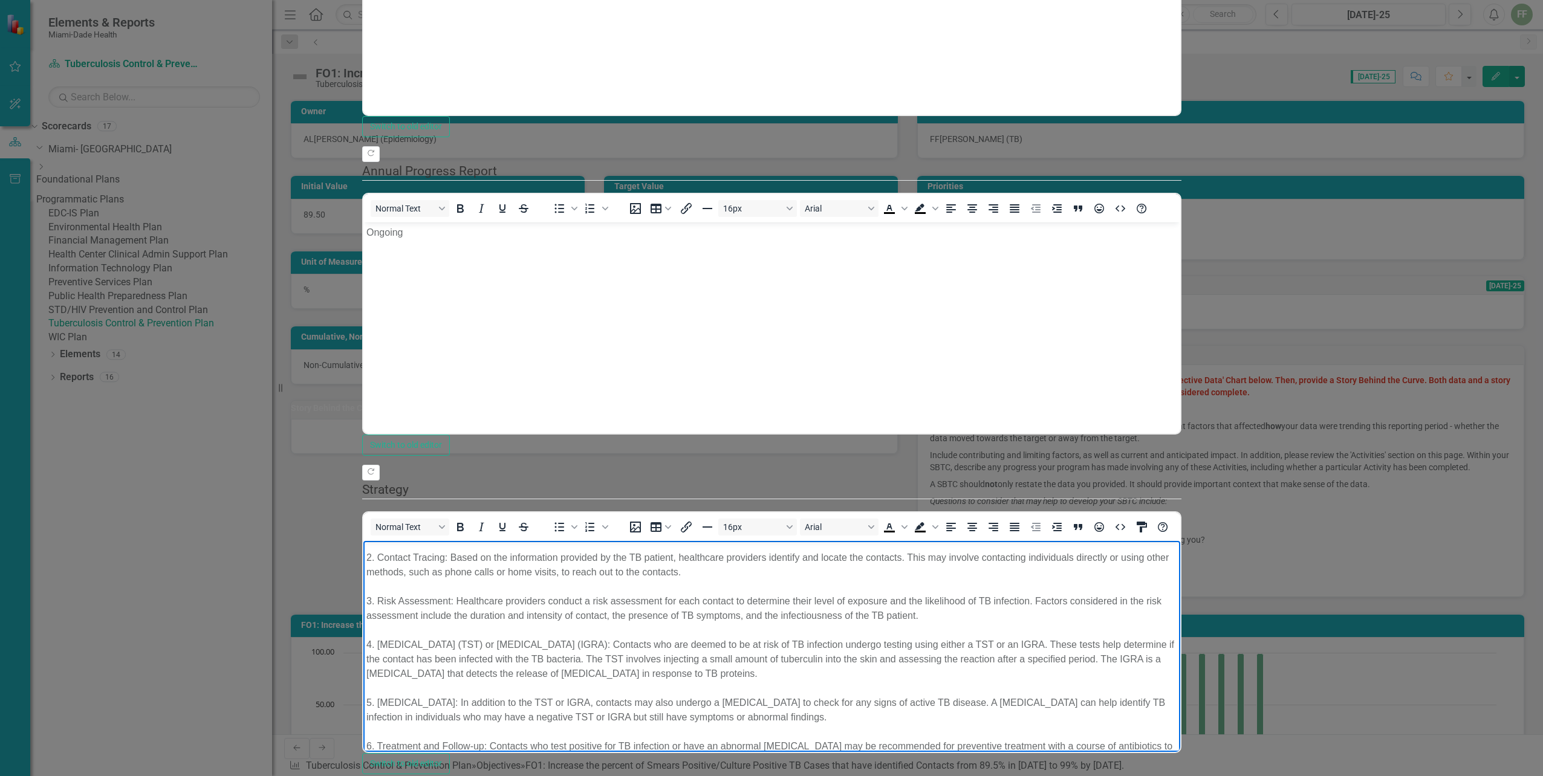
scroll to position [62, 0]
click at [519, 291] on body "Ongoing" at bounding box center [771, 312] width 817 height 181
click at [501, 609] on p "The strategy to identify contacts of a TB case involves a systematic approach t…" at bounding box center [771, 608] width 811 height 319
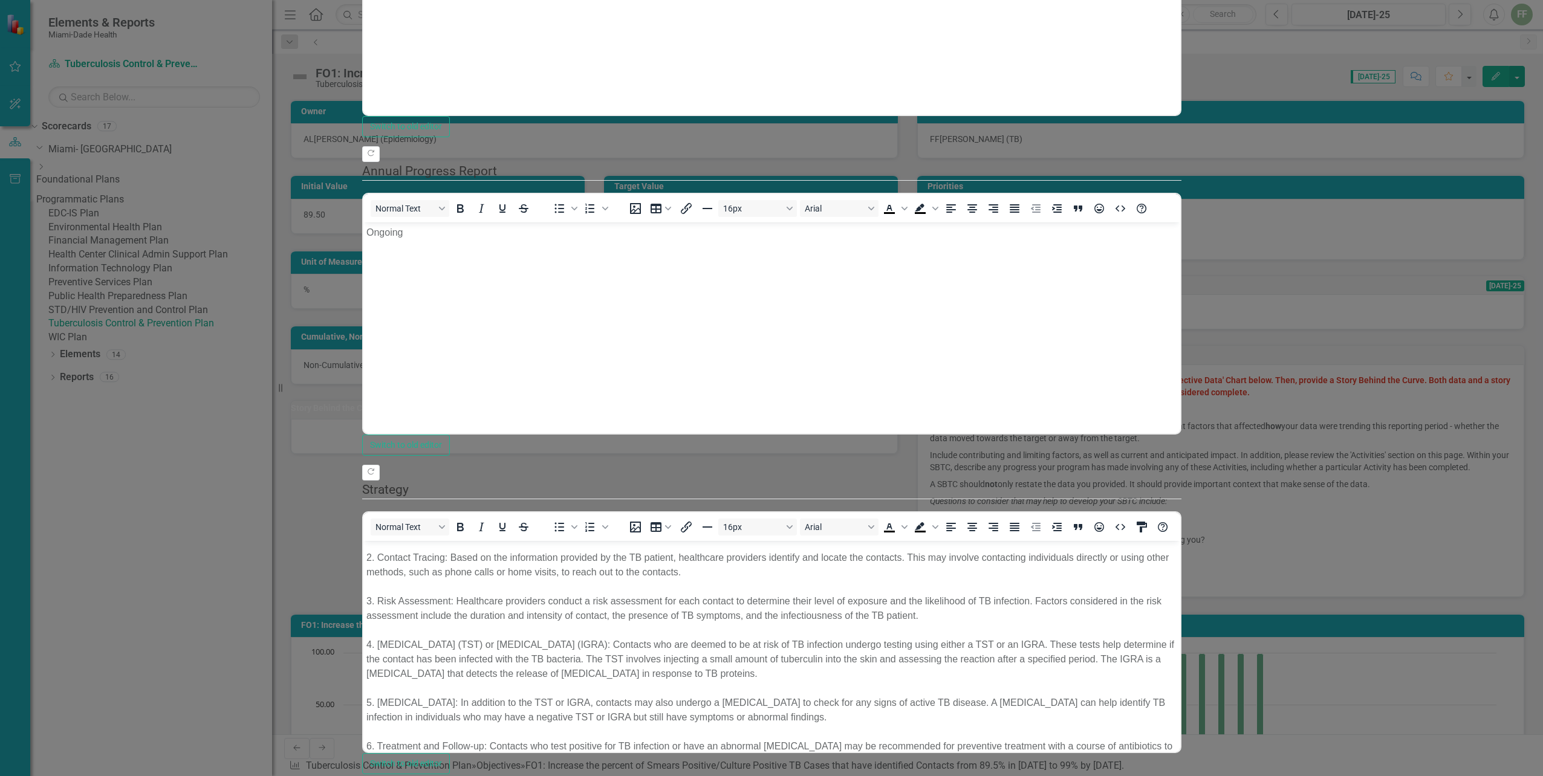
click at [696, 162] on fieldset "Annual Progress Report Normal Text To open the popup, press Shift+Enter To open…" at bounding box center [771, 309] width 819 height 294
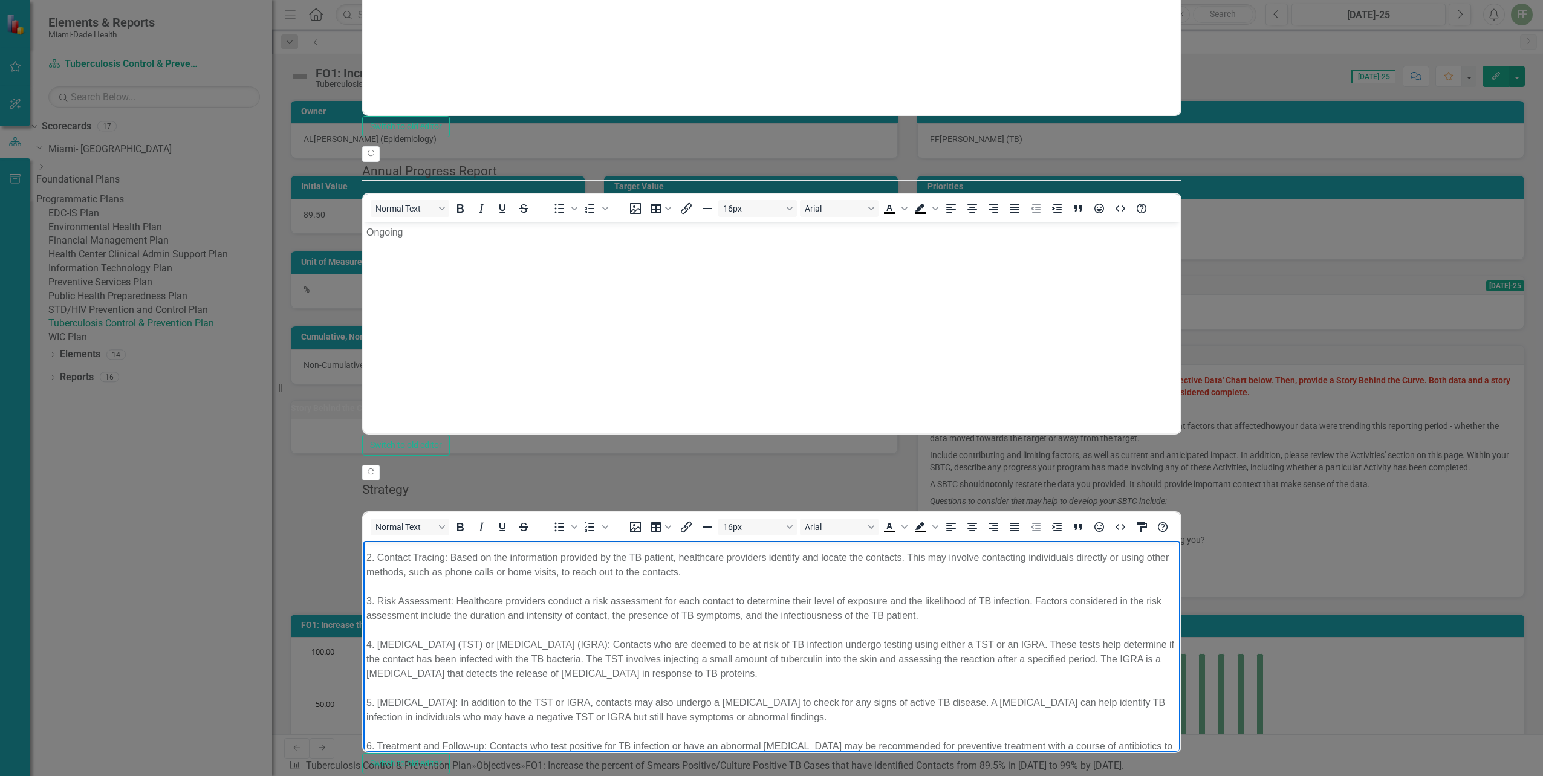
scroll to position [0, 0]
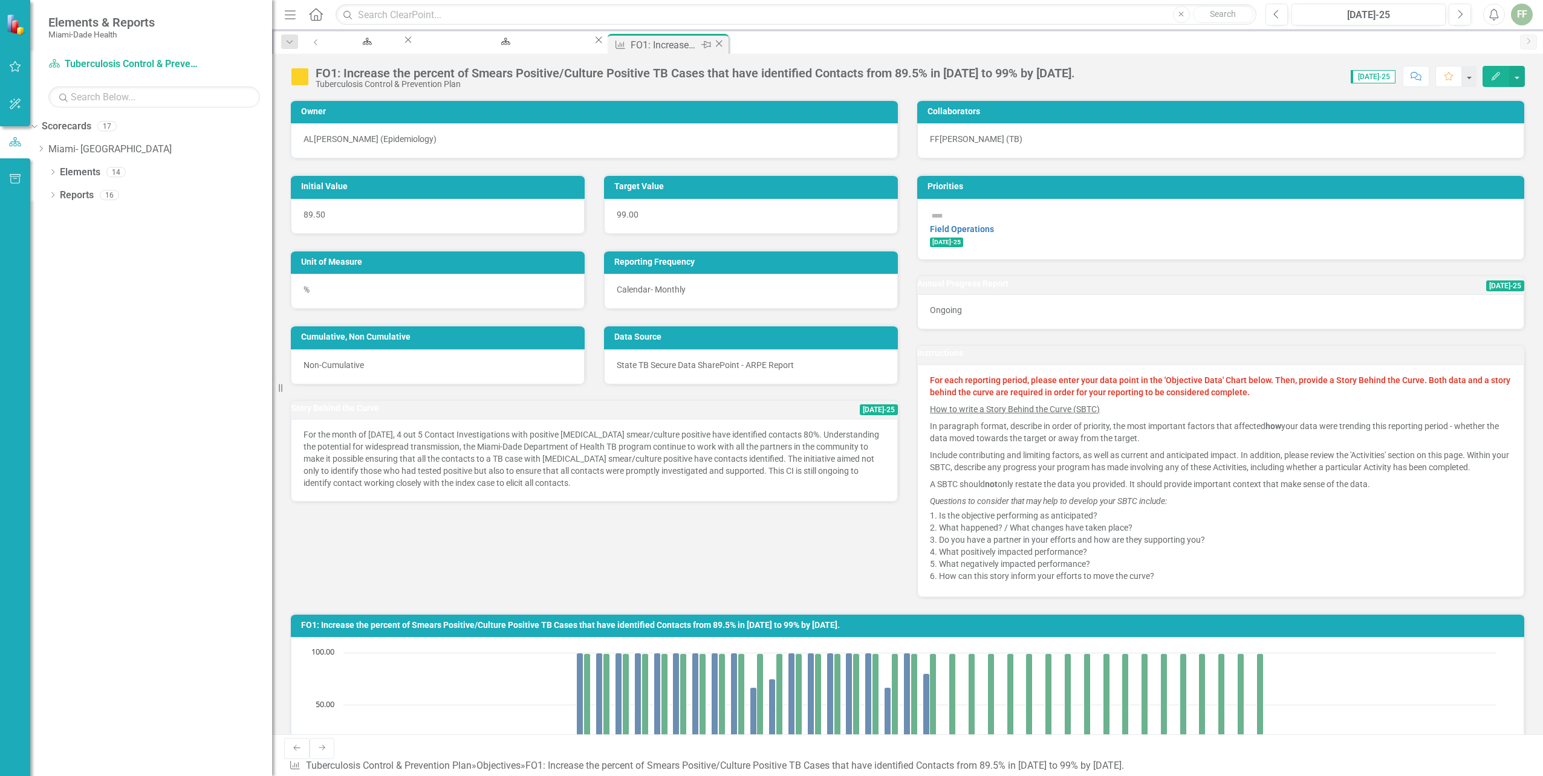
click at [713, 44] on icon "Close" at bounding box center [719, 44] width 12 height 10
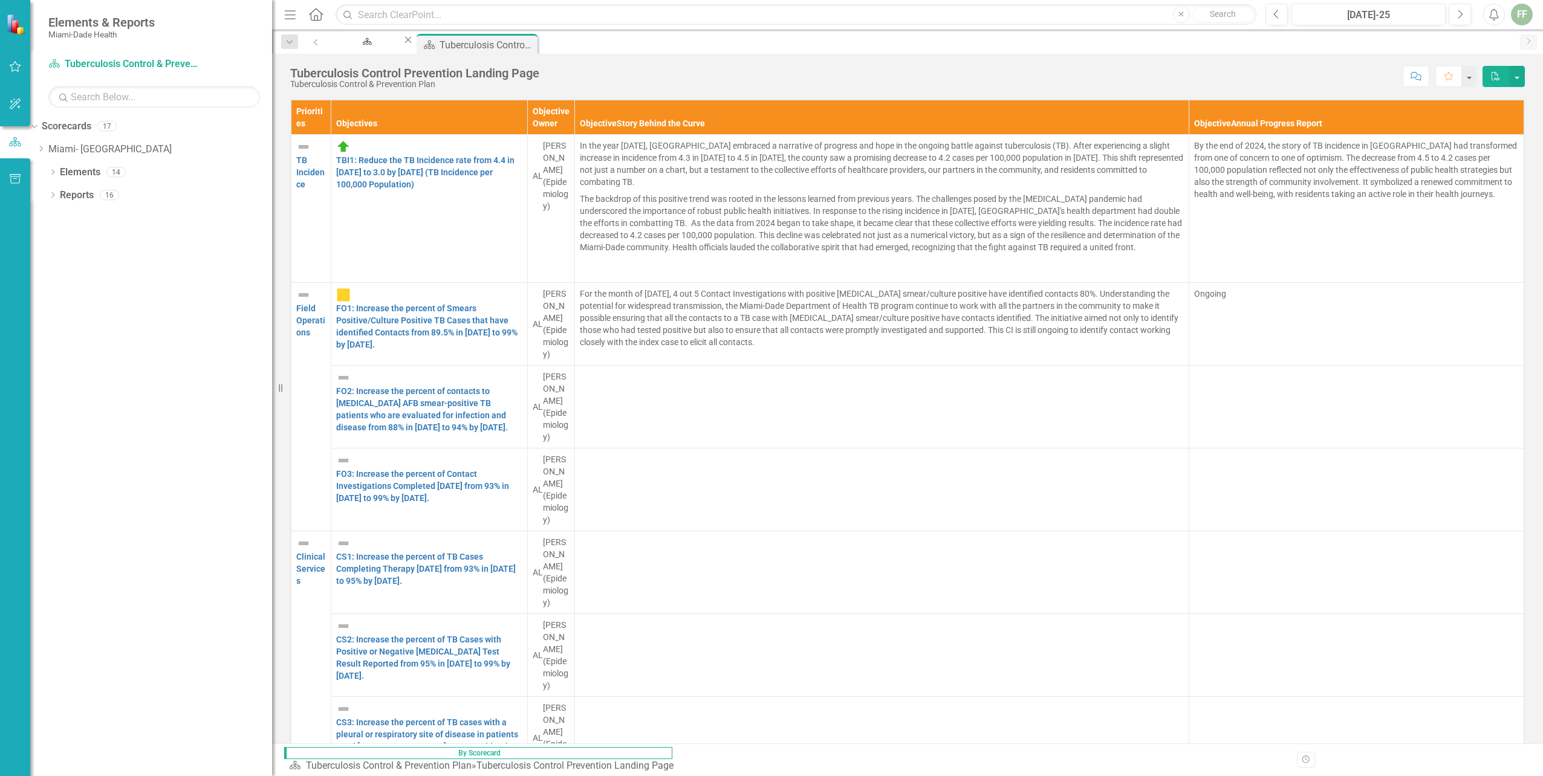
scroll to position [181, 0]
click at [508, 429] on link "FO2: Increase the percent of contacts to [MEDICAL_DATA] AFB smear-positive TB p…" at bounding box center [422, 409] width 172 height 46
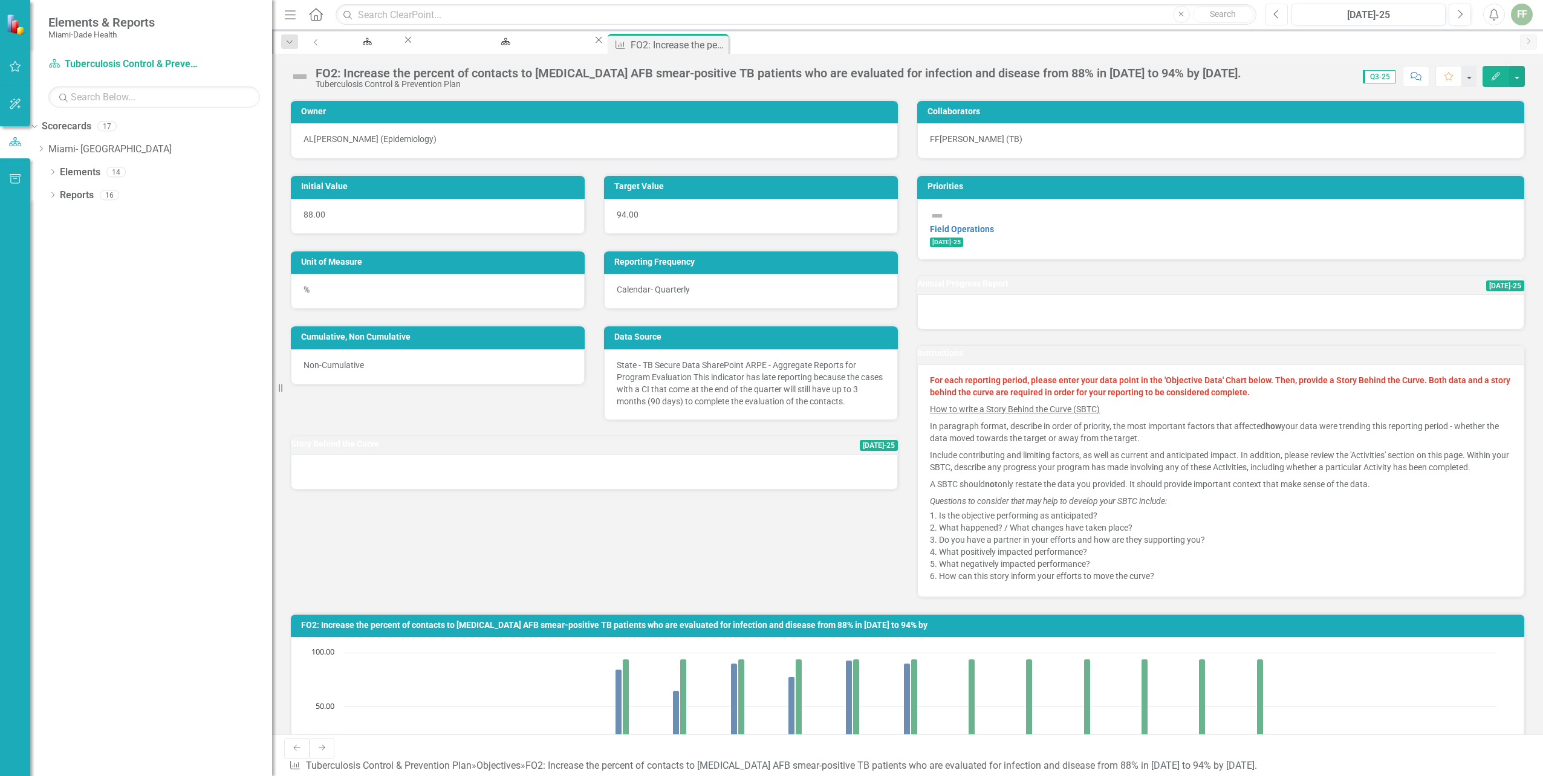
click at [1276, 11] on icon "button" at bounding box center [1275, 14] width 5 height 8
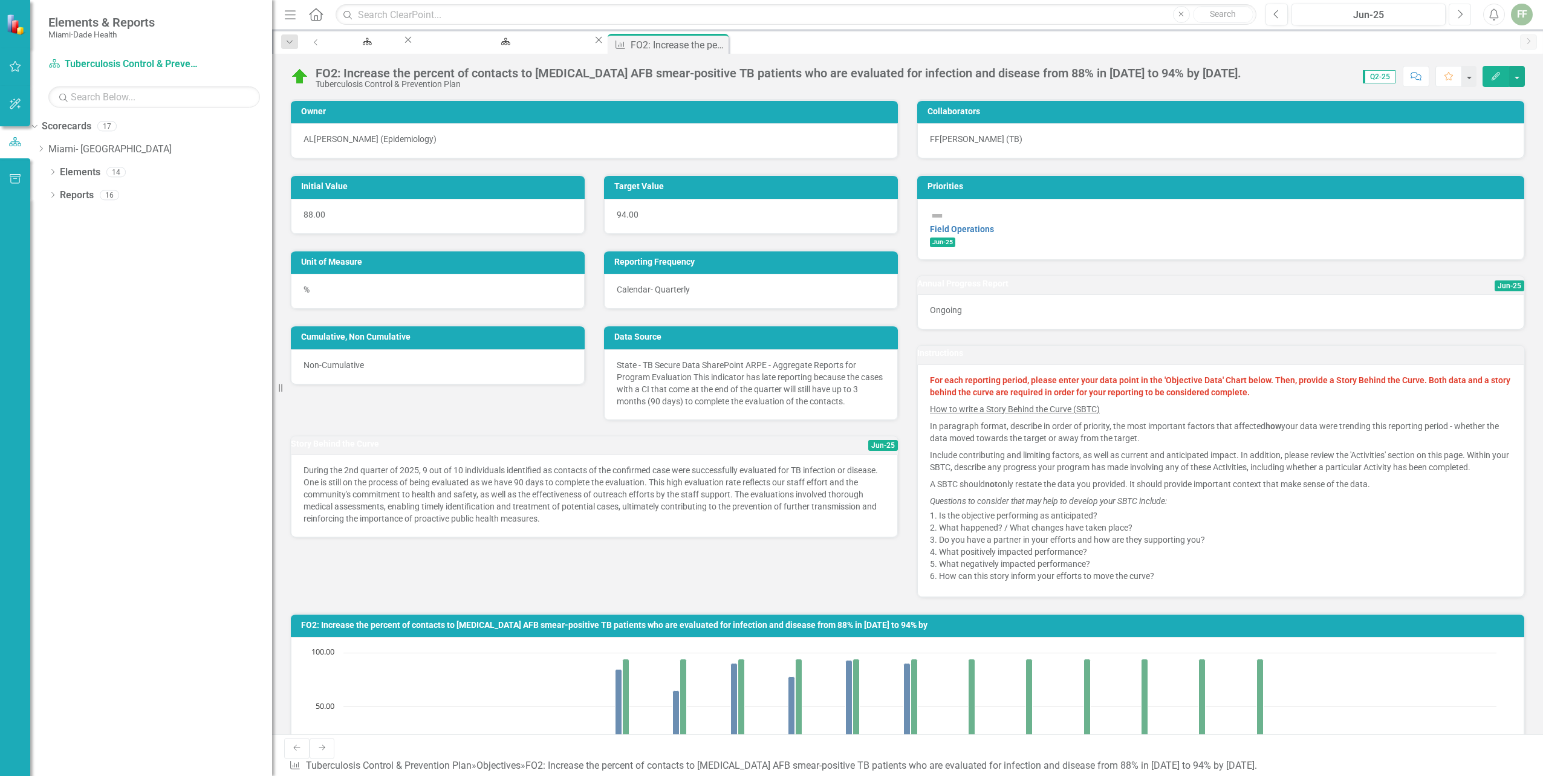
click at [1459, 13] on icon "Next" at bounding box center [1459, 14] width 7 height 11
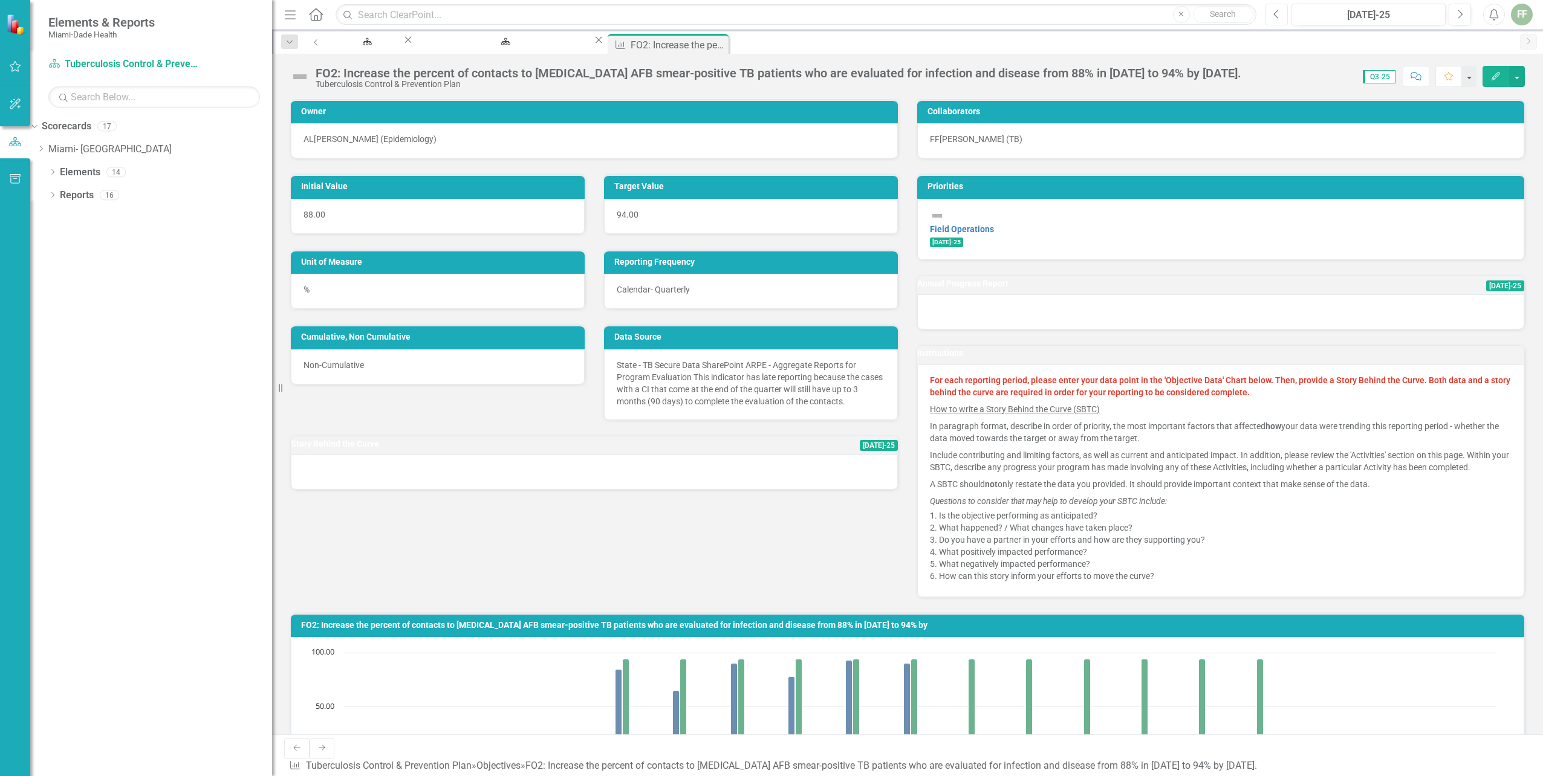
click at [1276, 18] on icon "Previous" at bounding box center [1276, 14] width 7 height 11
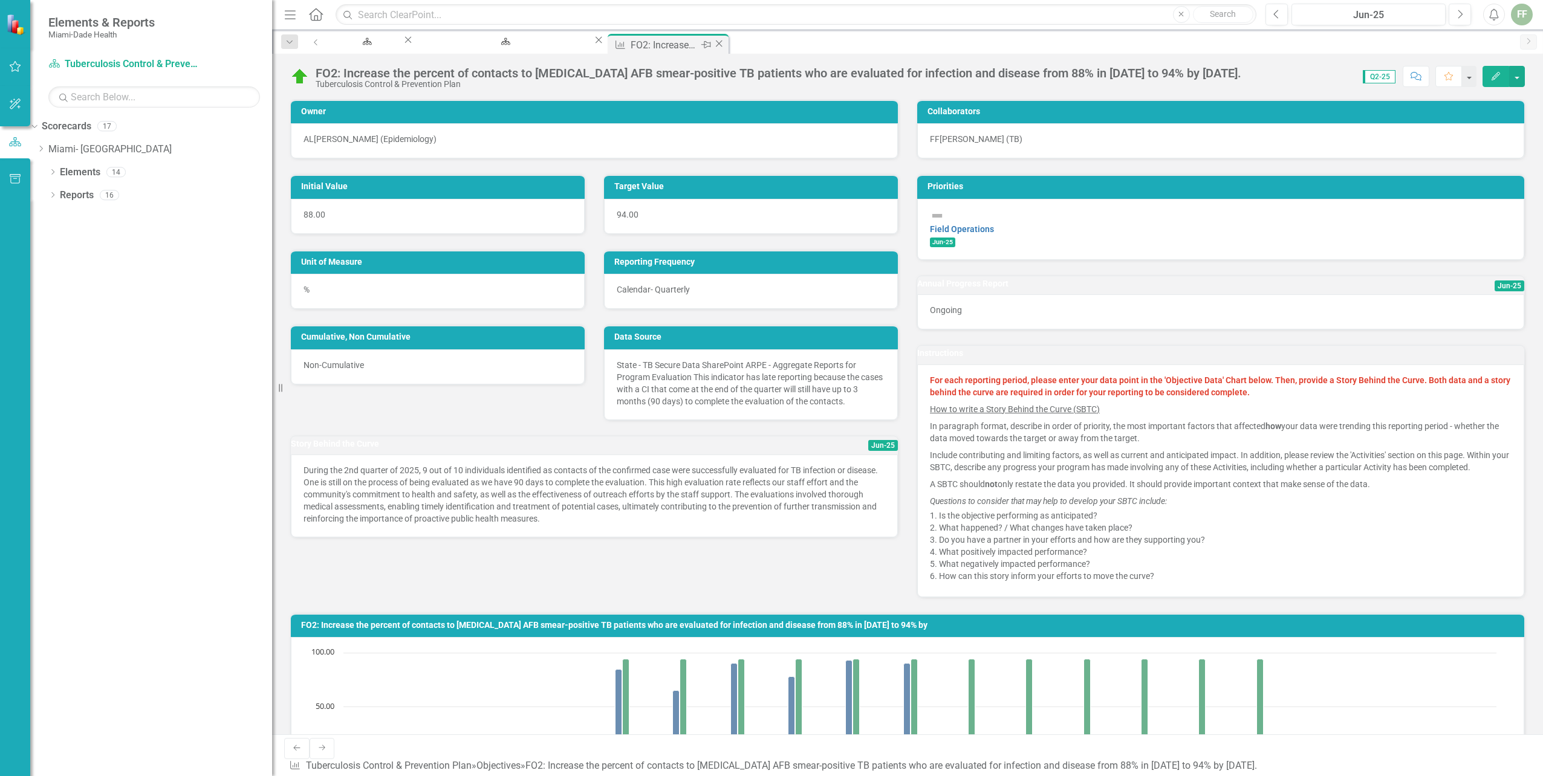
click at [716, 44] on icon at bounding box center [719, 43] width 7 height 7
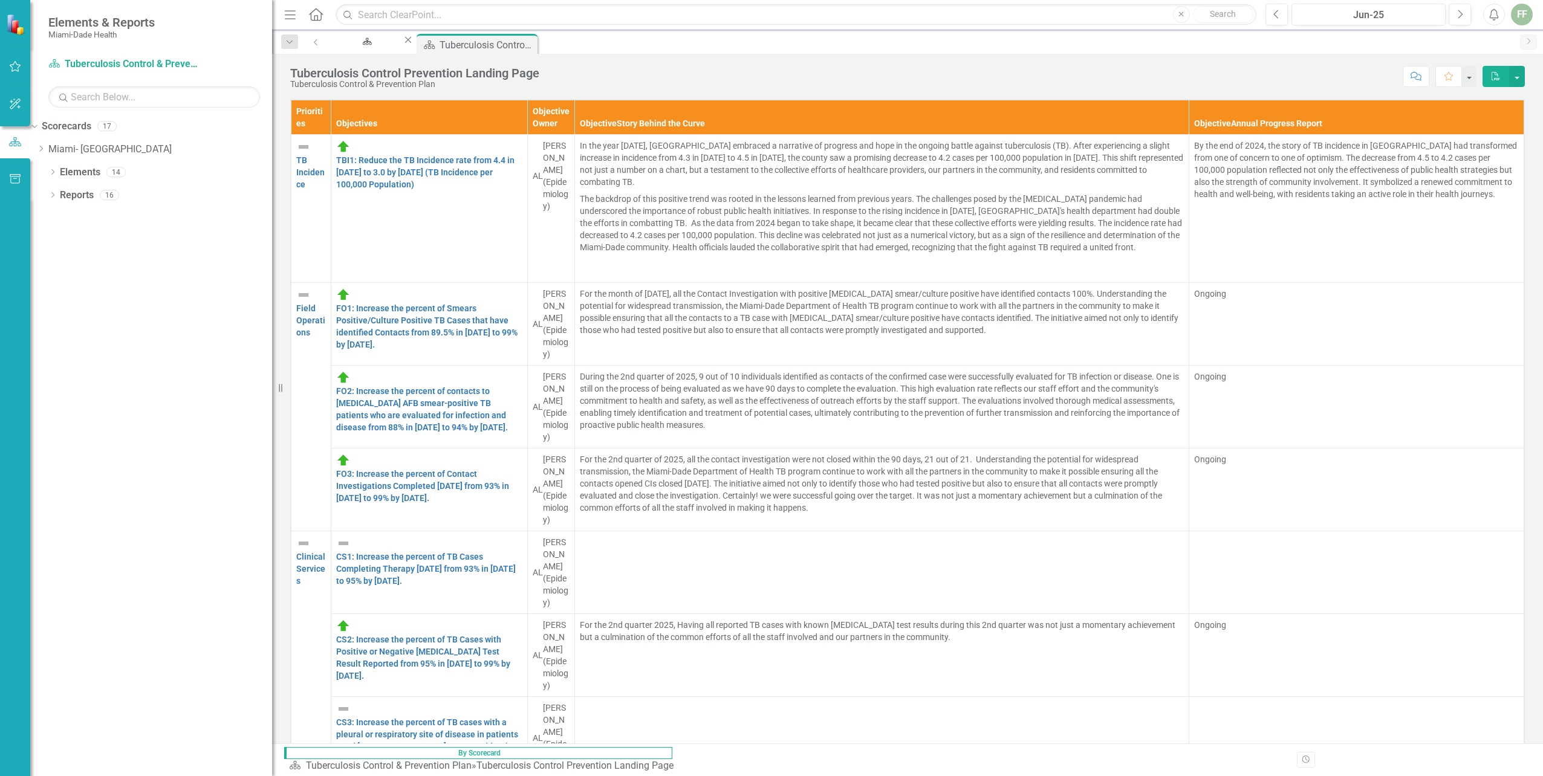
scroll to position [121, 0]
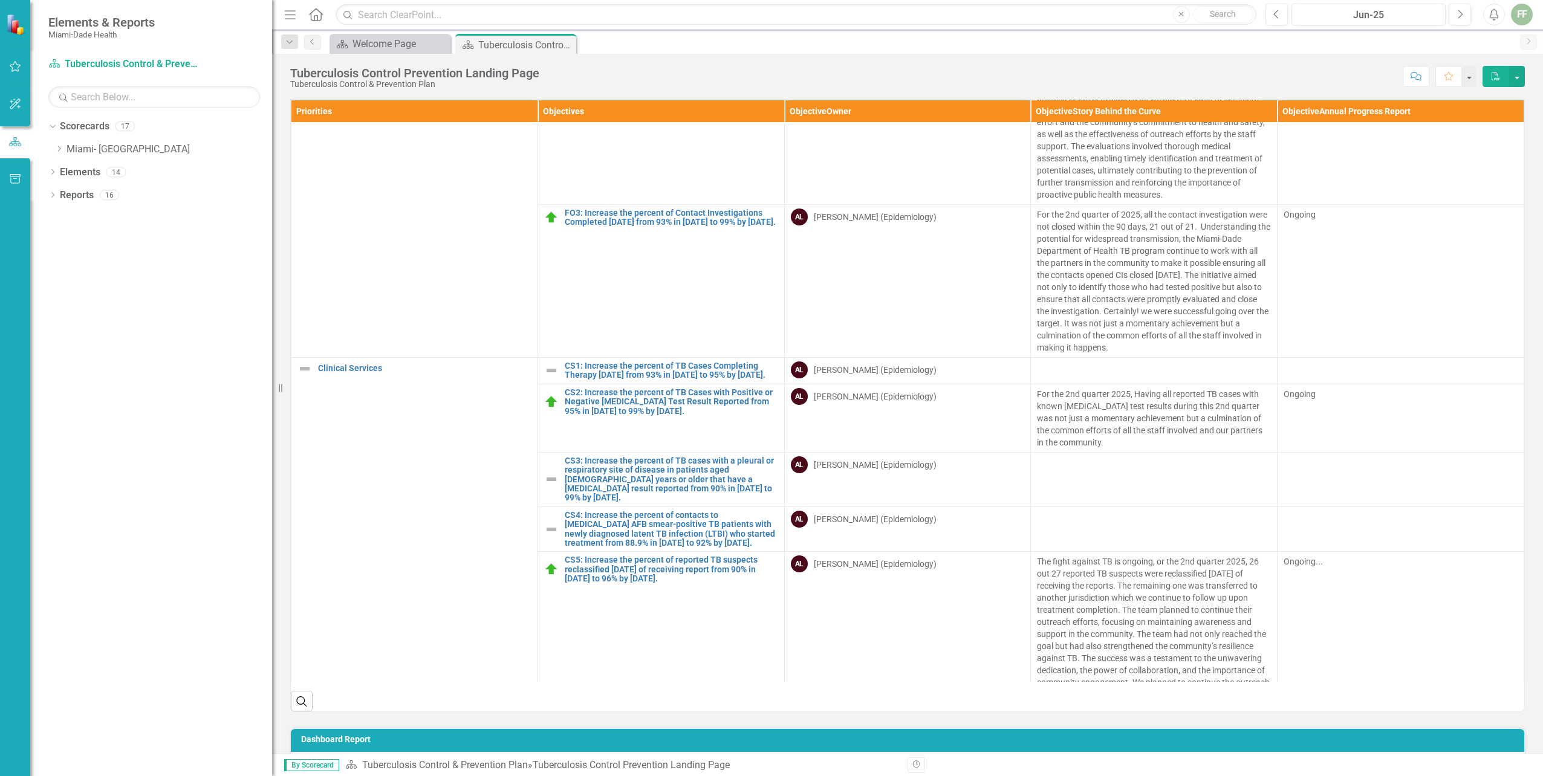
scroll to position [544, 0]
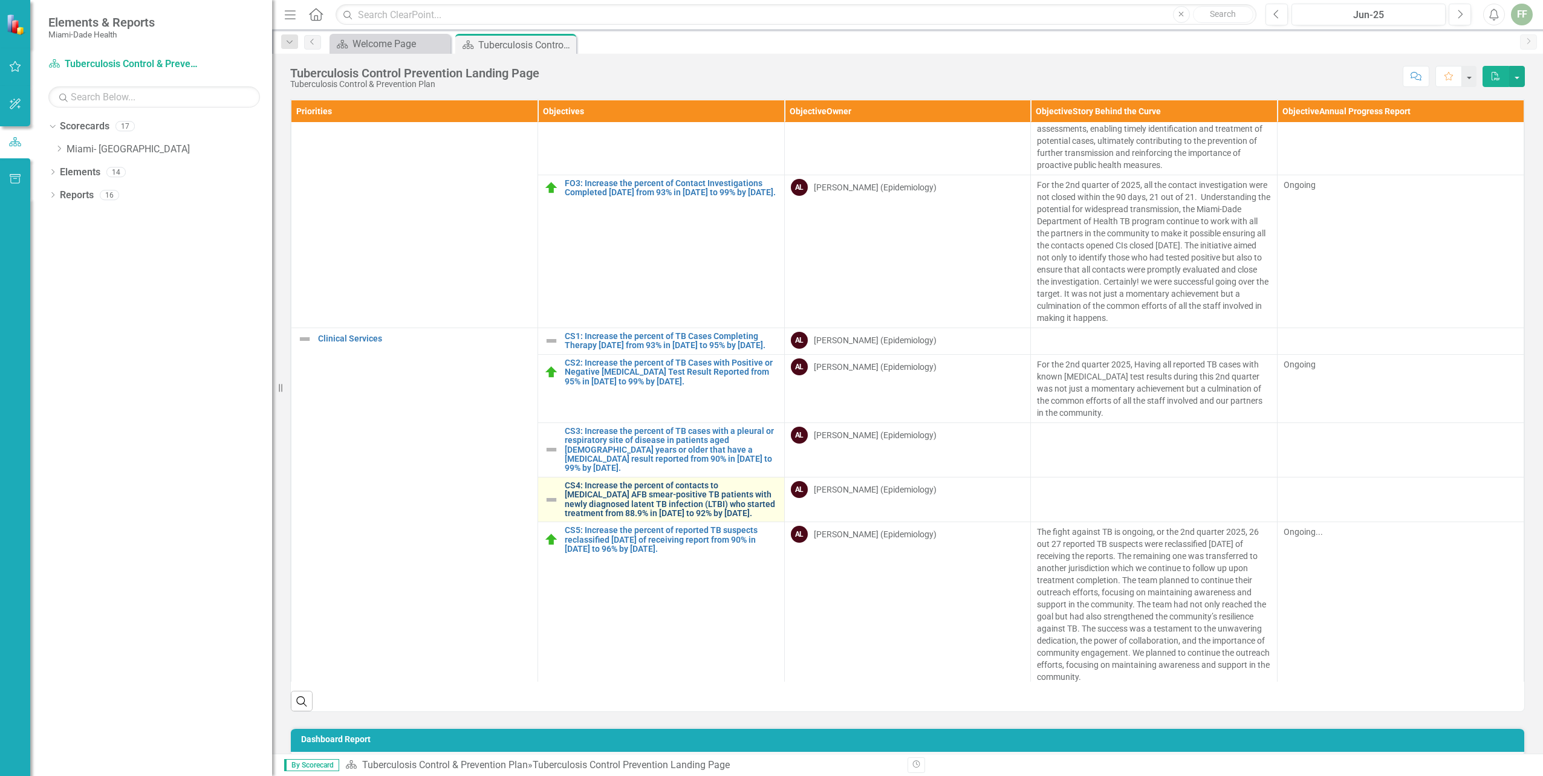
click at [663, 501] on link "CS4: Increase the percent of contacts to [MEDICAL_DATA] AFB smear-positive TB p…" at bounding box center [671, 499] width 213 height 37
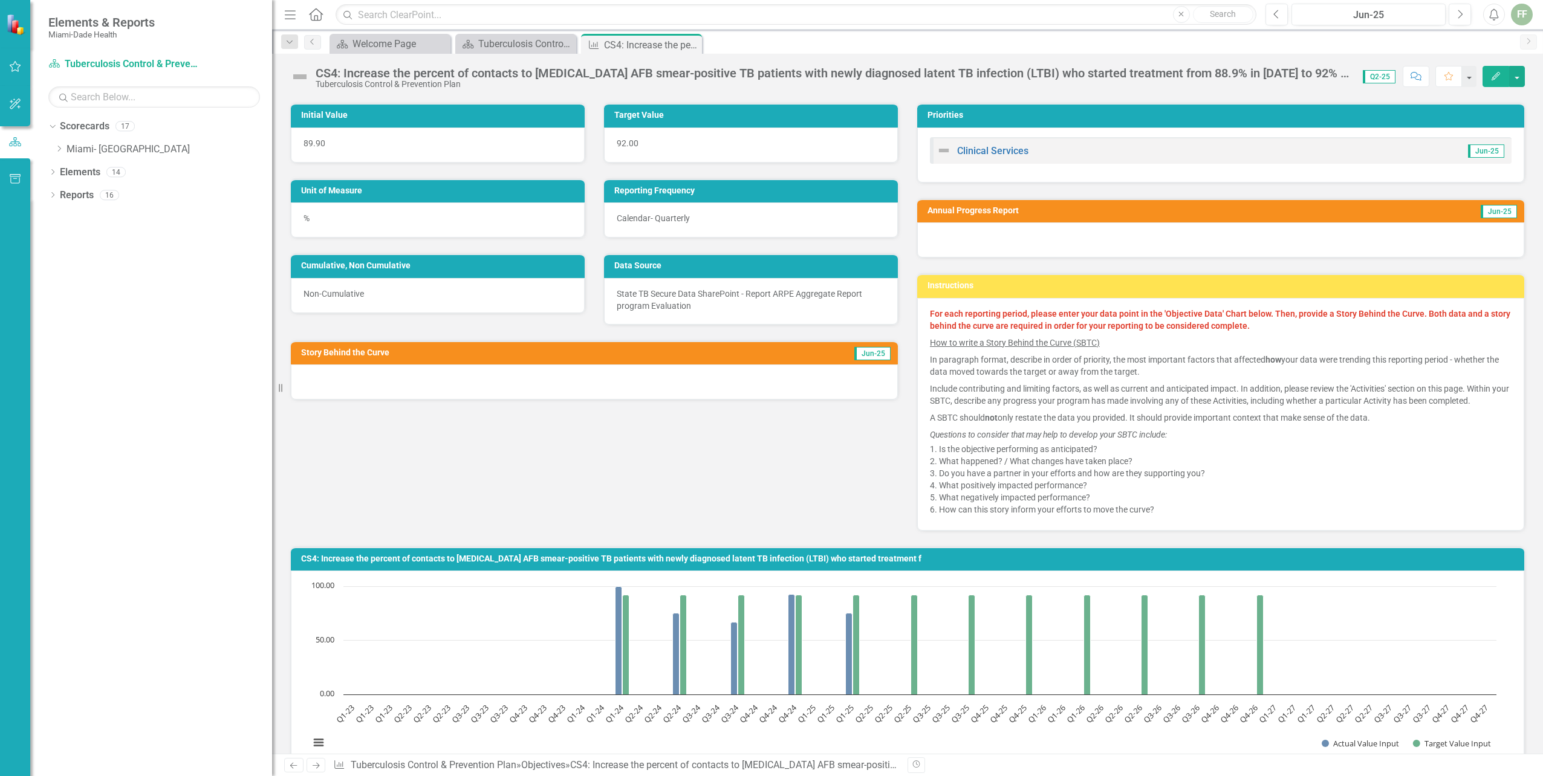
scroll to position [60, 0]
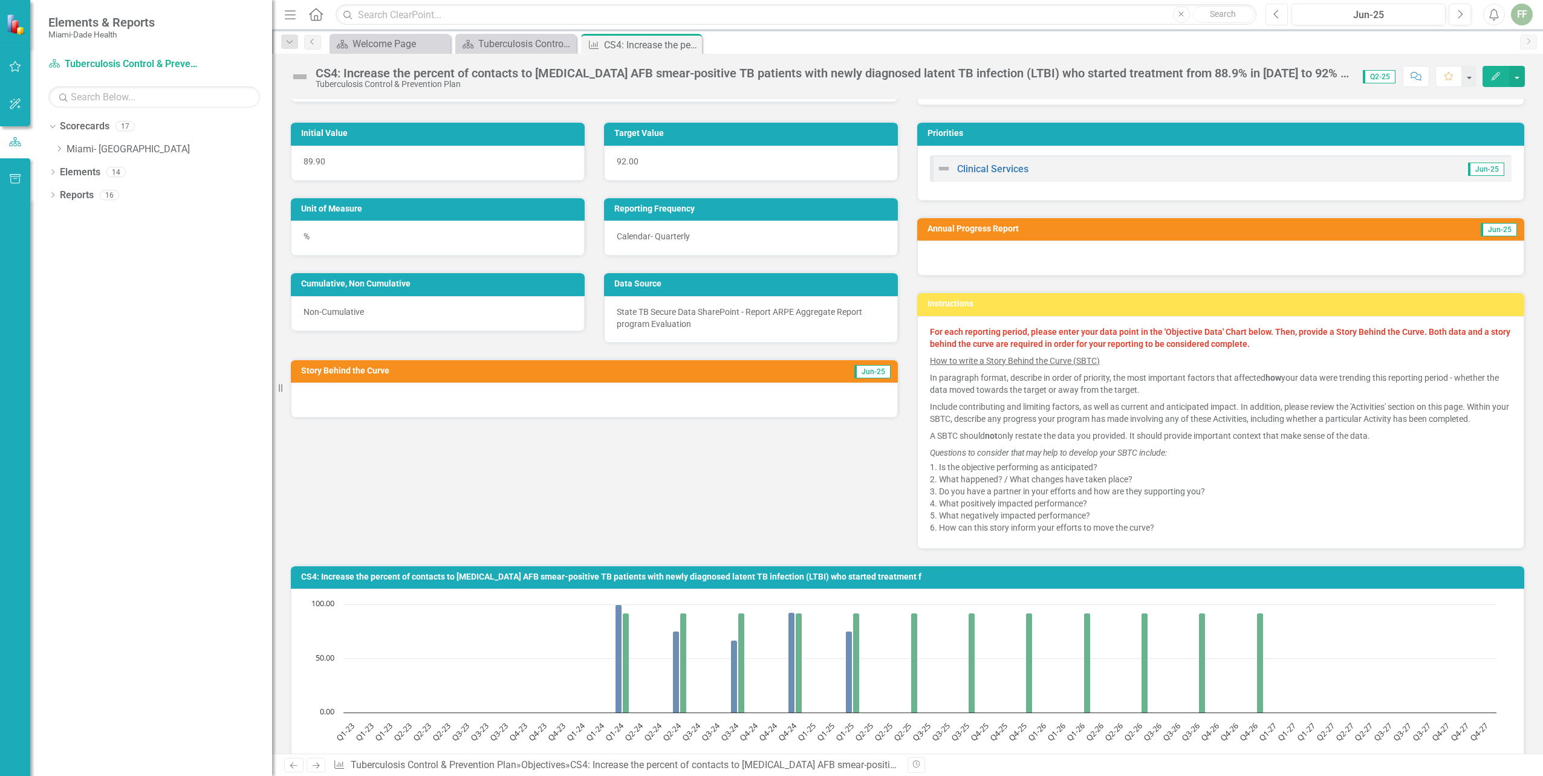
click at [1277, 11] on icon "button" at bounding box center [1275, 14] width 5 height 8
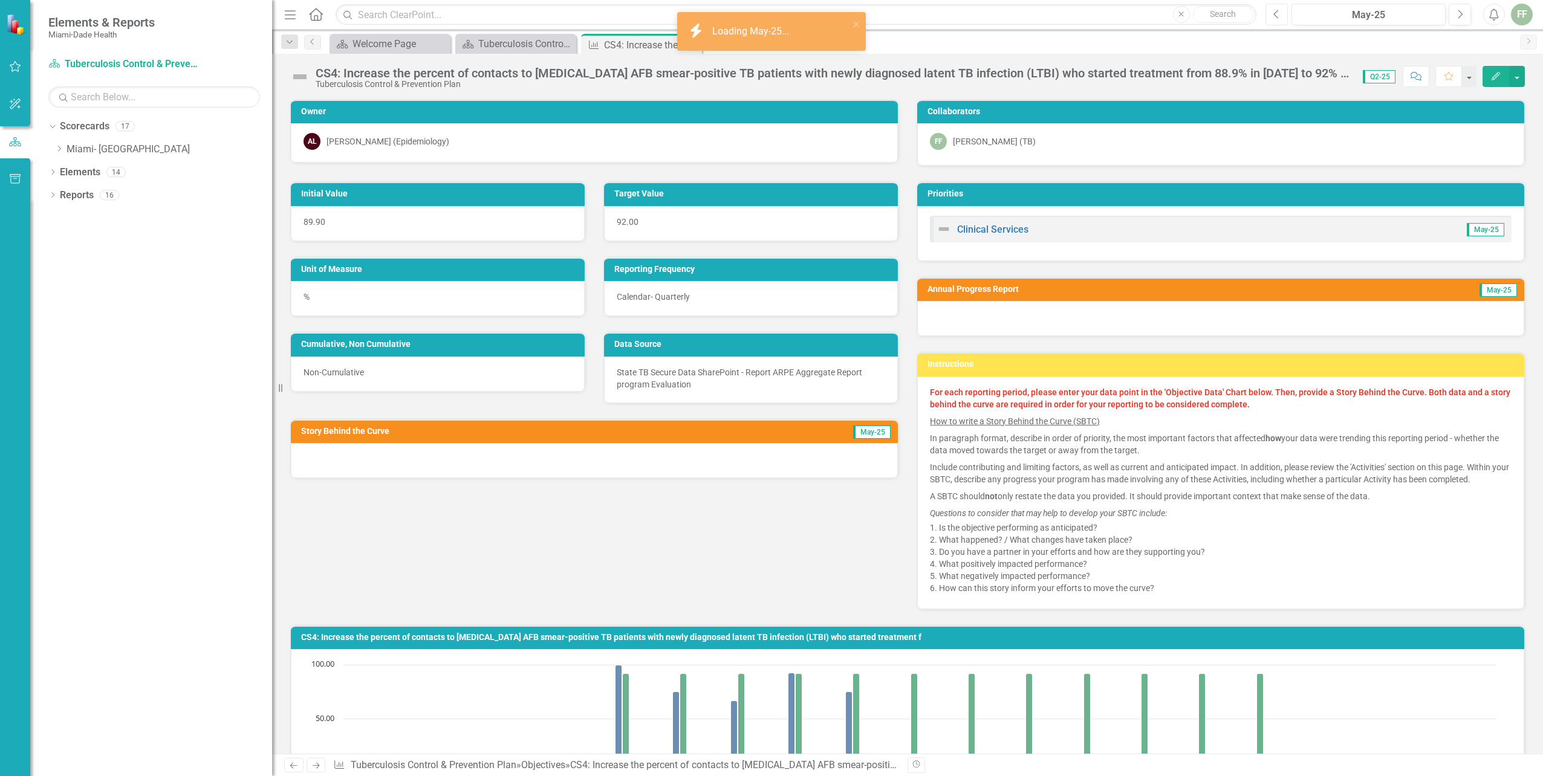
click at [1277, 11] on icon "button" at bounding box center [1275, 14] width 5 height 8
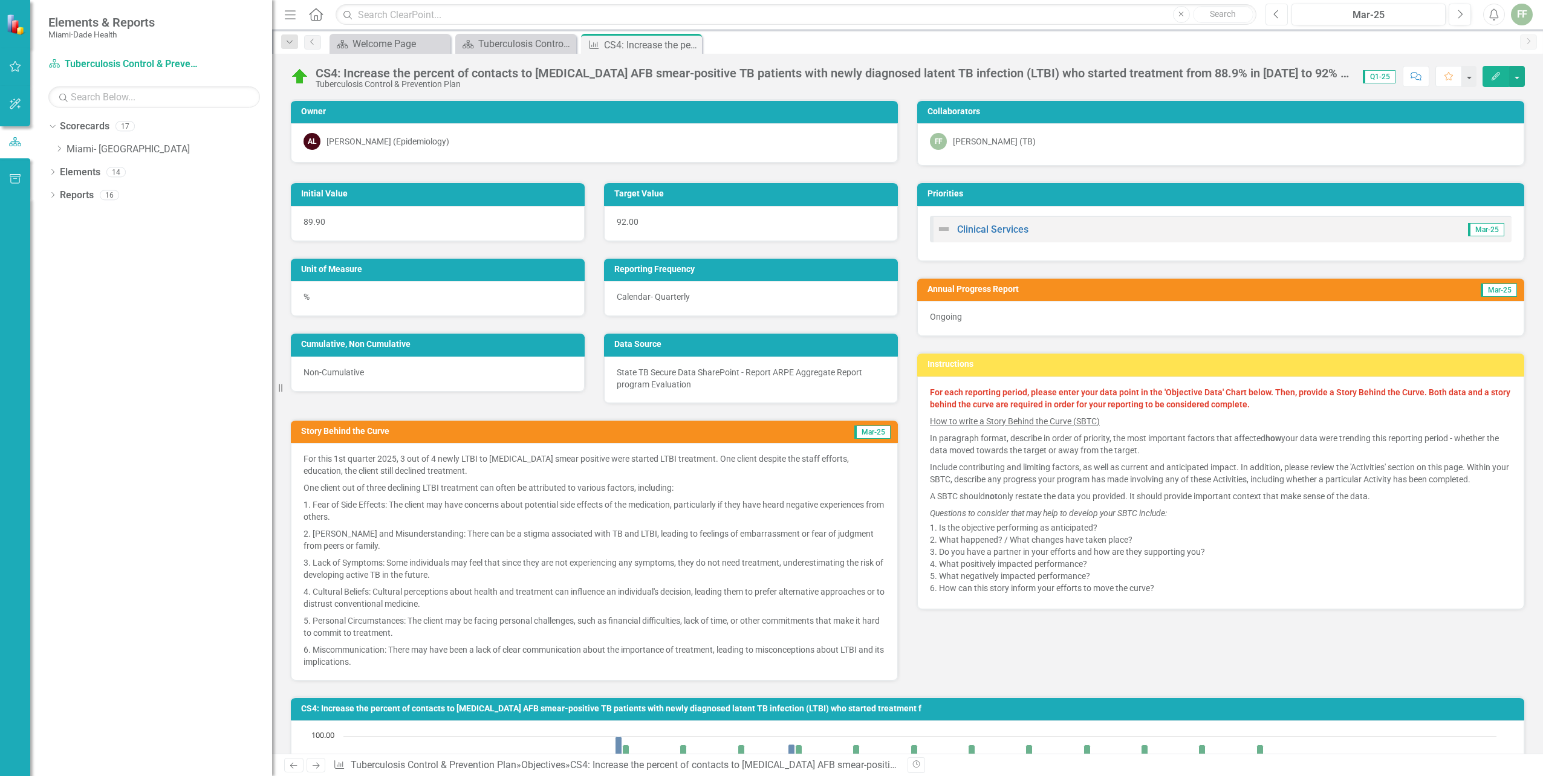
click at [1277, 11] on icon "button" at bounding box center [1275, 14] width 5 height 8
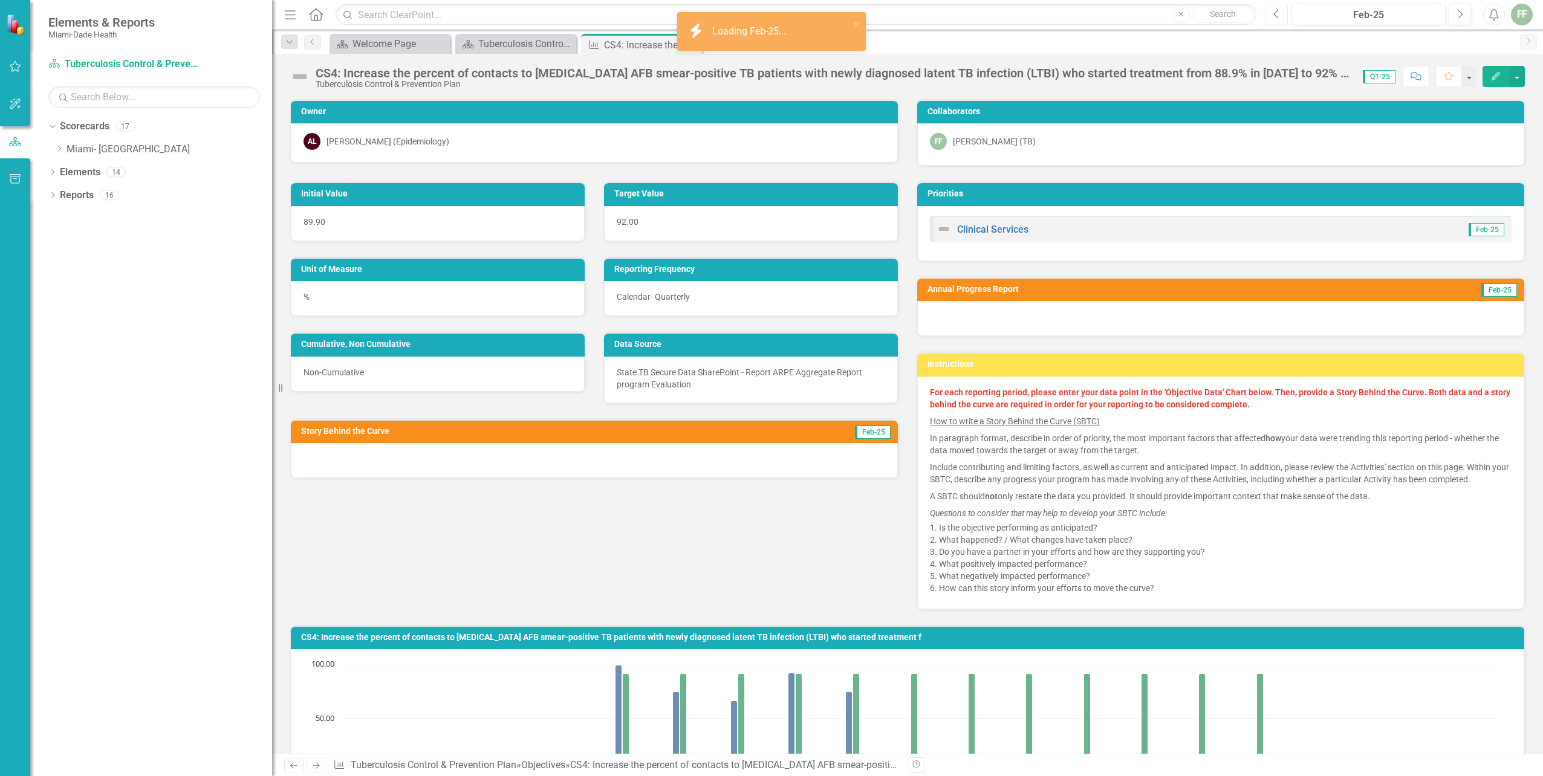
click at [1277, 11] on icon "button" at bounding box center [1275, 14] width 5 height 8
click at [1459, 17] on icon "Next" at bounding box center [1459, 14] width 7 height 11
click at [1456, 17] on icon "Next" at bounding box center [1459, 14] width 7 height 11
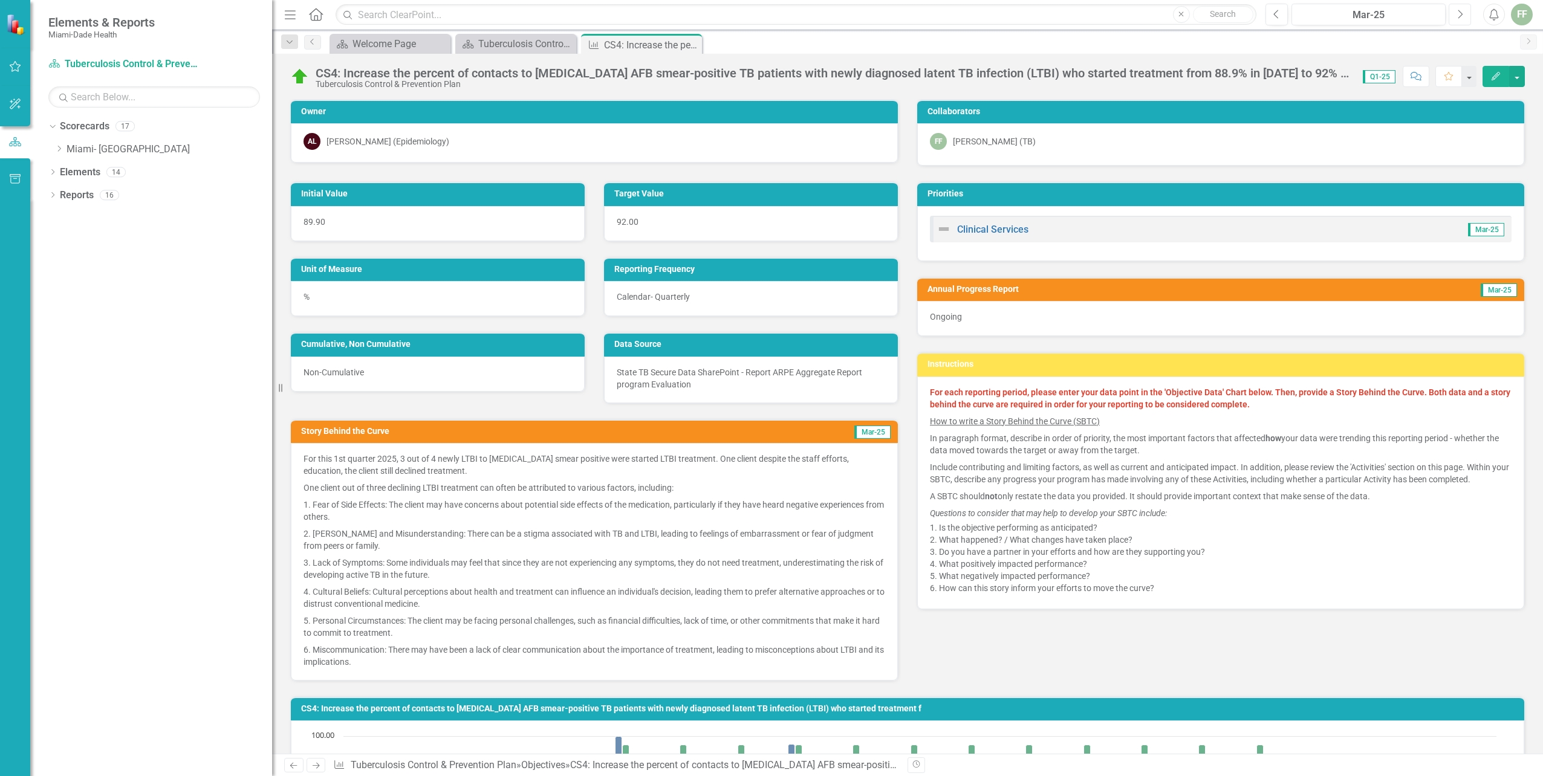
click at [1462, 11] on icon "Next" at bounding box center [1459, 14] width 7 height 11
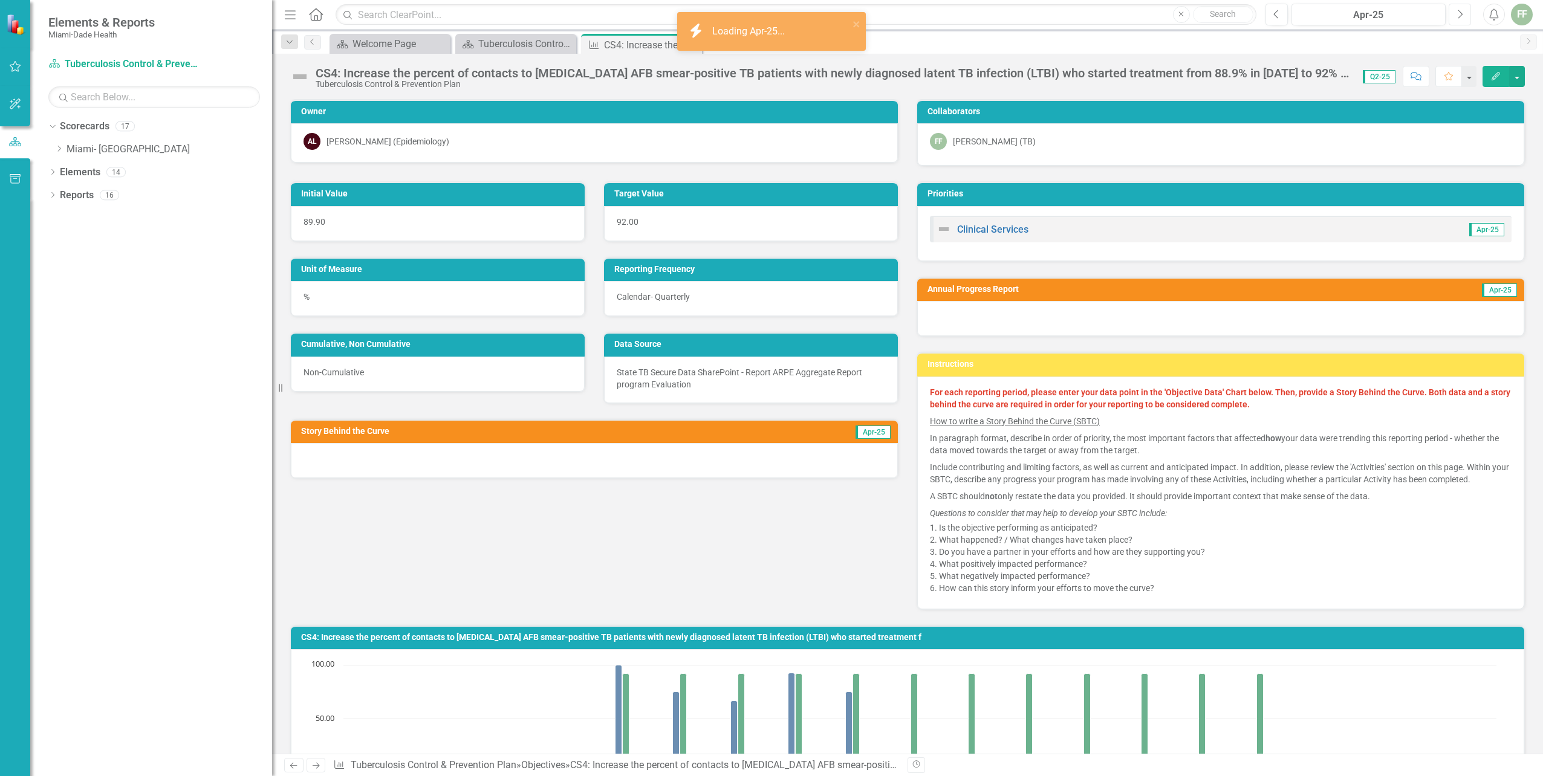
click at [1462, 11] on icon "Next" at bounding box center [1459, 14] width 7 height 11
click at [1274, 15] on icon "button" at bounding box center [1275, 14] width 5 height 8
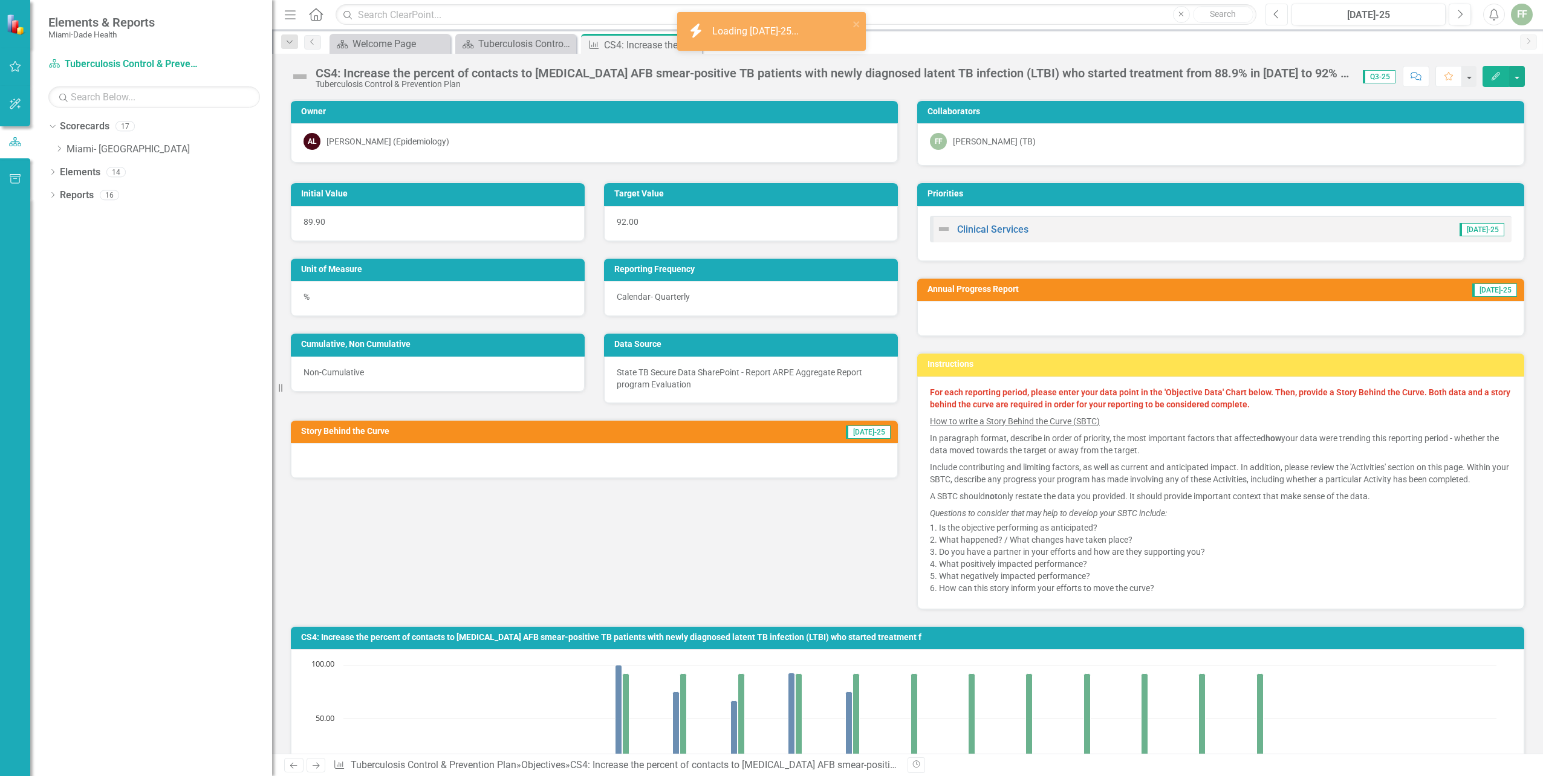
click at [1275, 13] on icon "button" at bounding box center [1275, 14] width 5 height 8
click at [1274, 15] on icon "button" at bounding box center [1275, 14] width 5 height 8
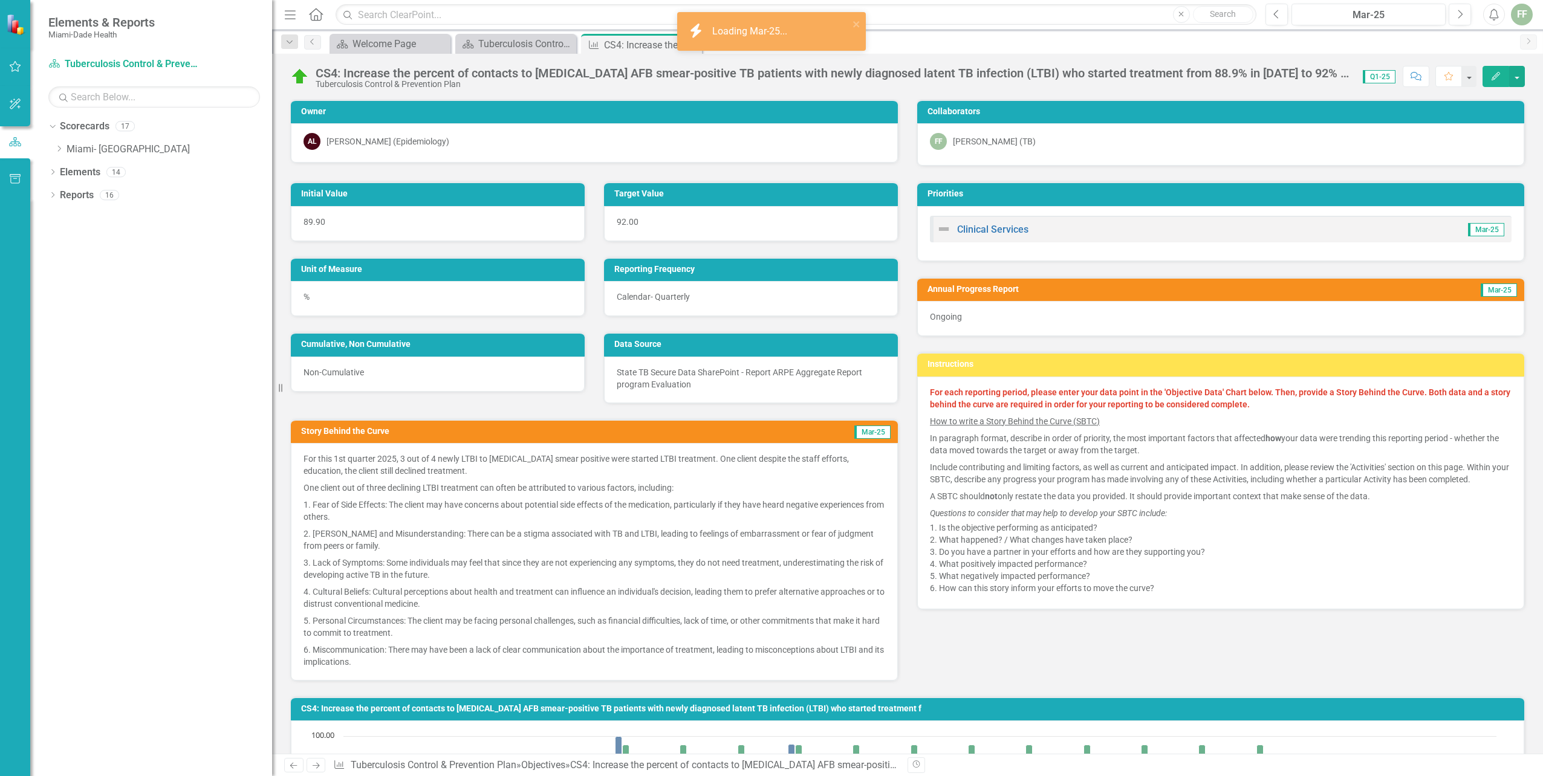
click at [1493, 76] on icon "Edit" at bounding box center [1495, 76] width 11 height 8
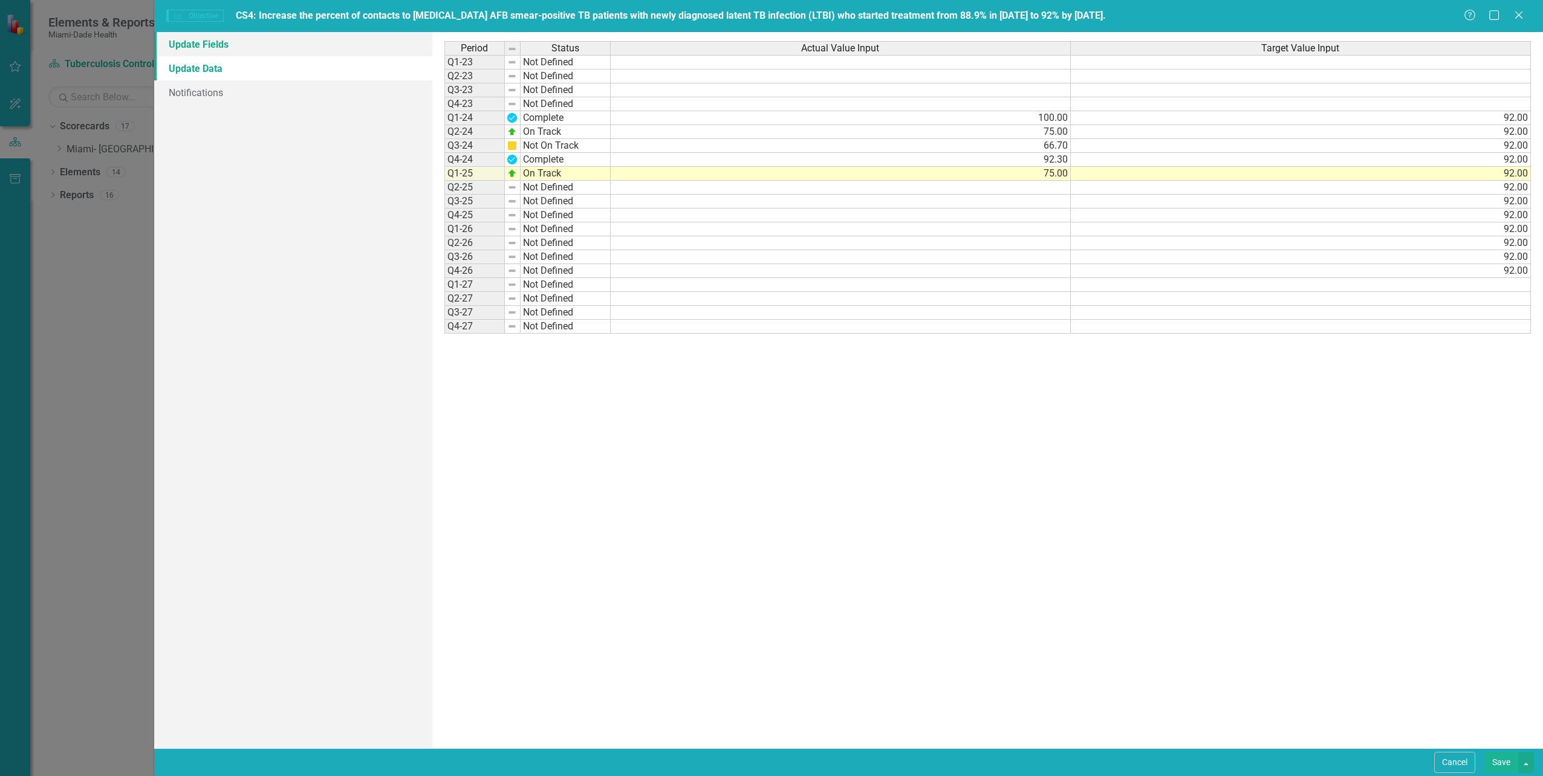
click at [219, 41] on link "Update Fields" at bounding box center [292, 44] width 277 height 24
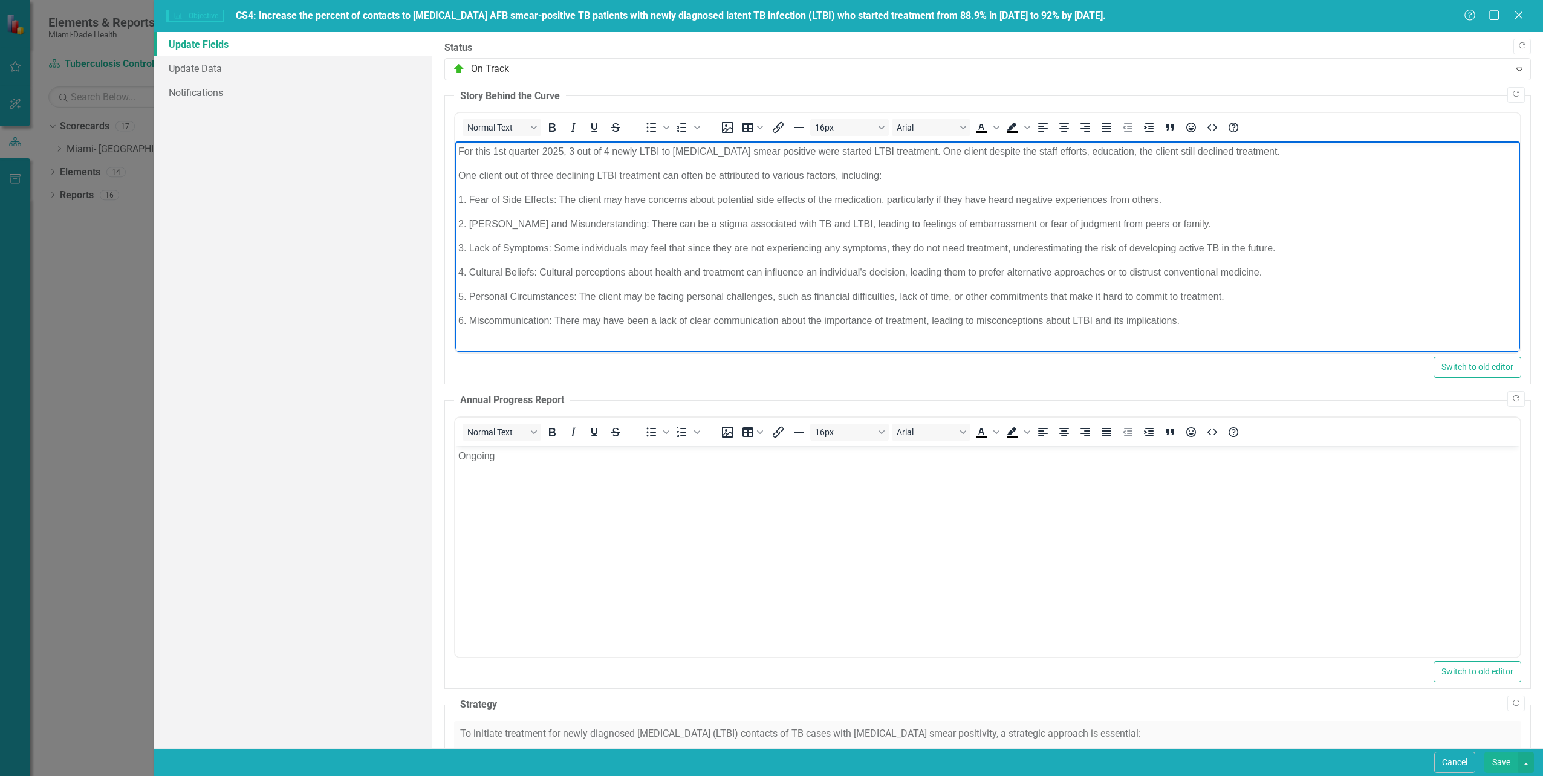
click at [871, 245] on p "3. Lack of Symptoms: Some individuals may feel that since they are not experien…" at bounding box center [987, 248] width 1059 height 15
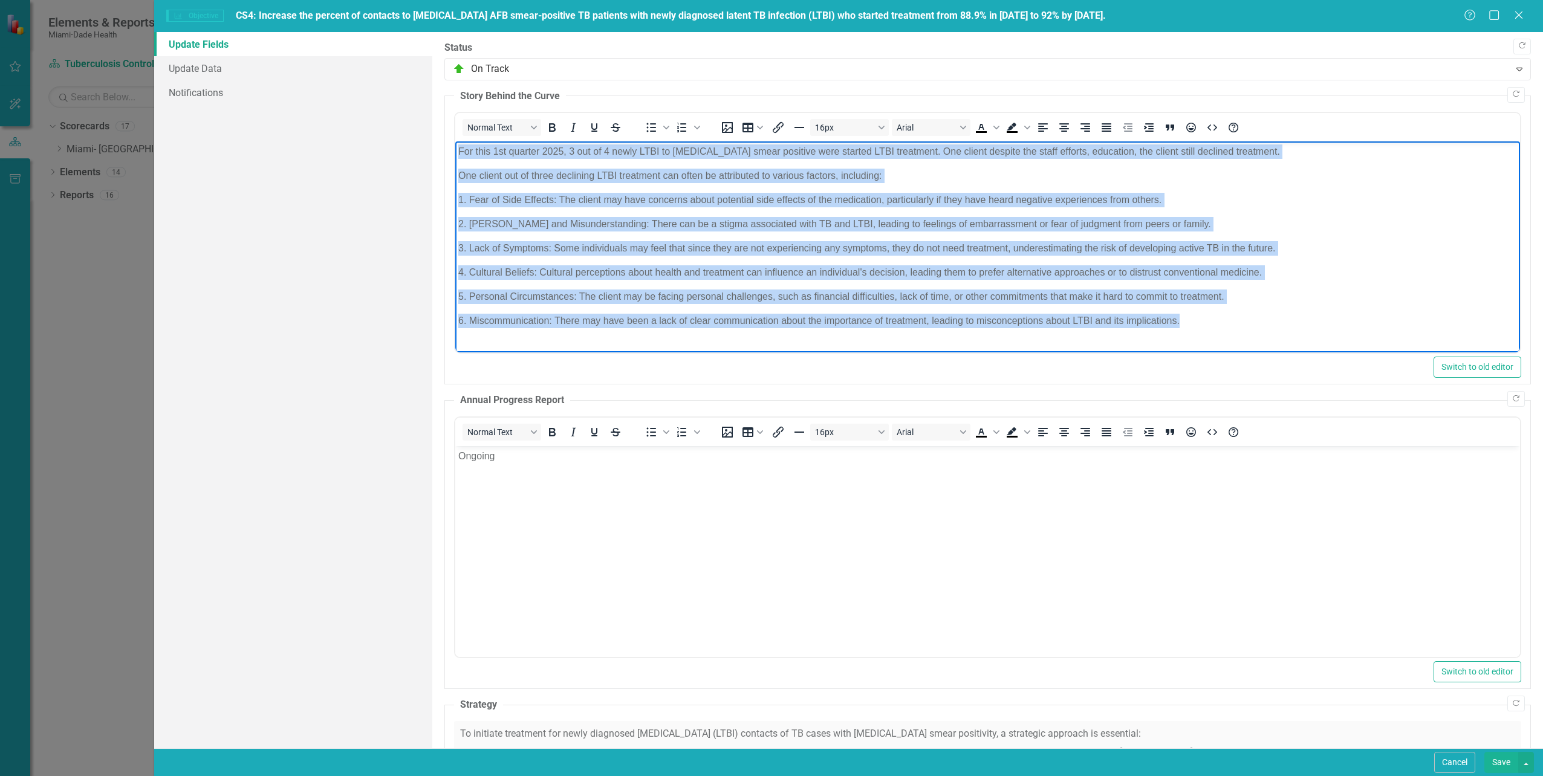
drag, startPoint x: 458, startPoint y: 151, endPoint x: 1188, endPoint y: 318, distance: 748.7
click at [1188, 318] on body "For this 1st quarter 2025, 3 out of 4 newly LTBI to sputum smear positive were …" at bounding box center [987, 241] width 1065 height 200
copy body "For this 1st quarter 2025, 3 out of 4 newly LTBI to sputum smear positive were …"
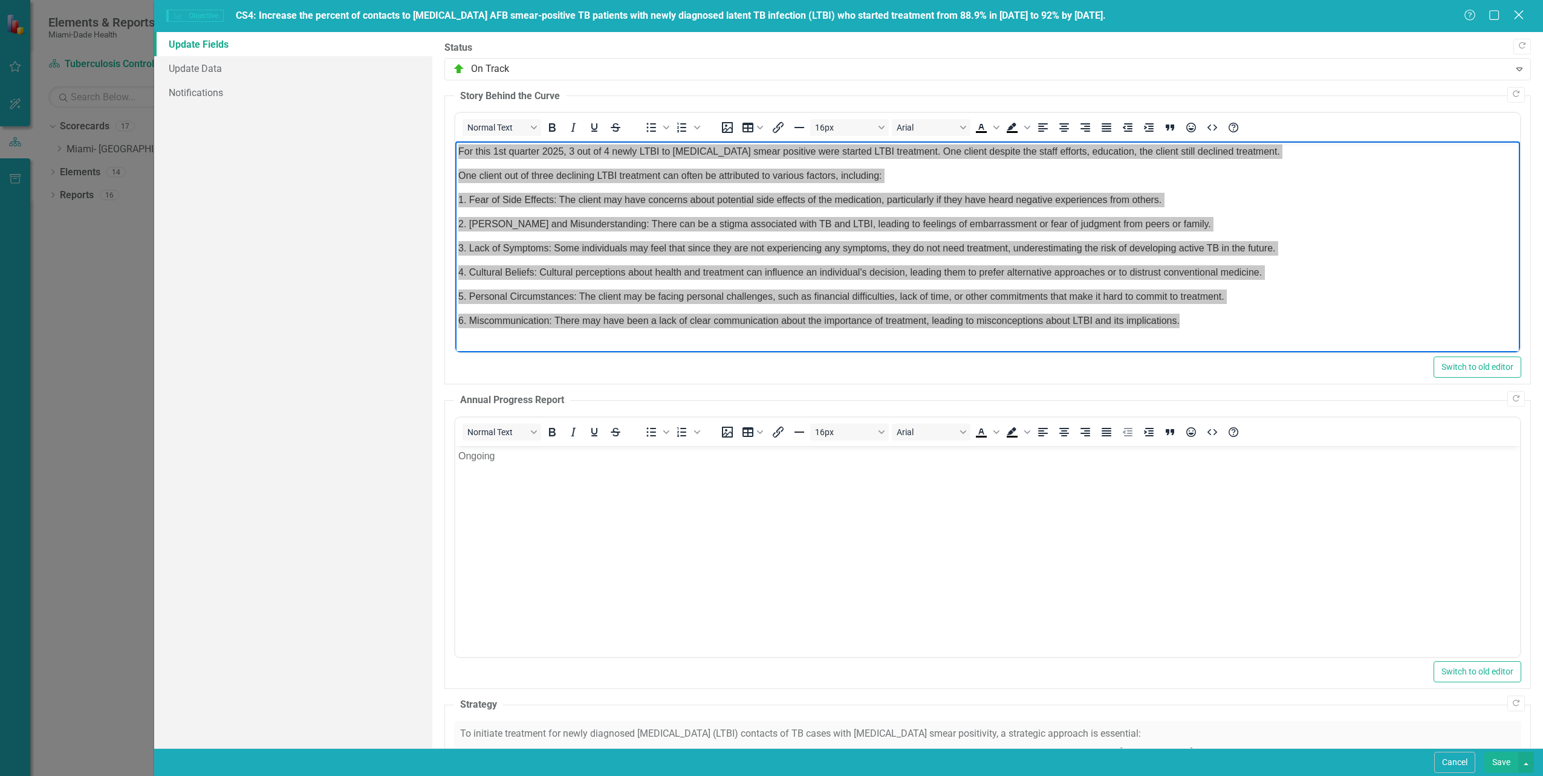
click at [1515, 13] on icon "Close" at bounding box center [1518, 14] width 15 height 11
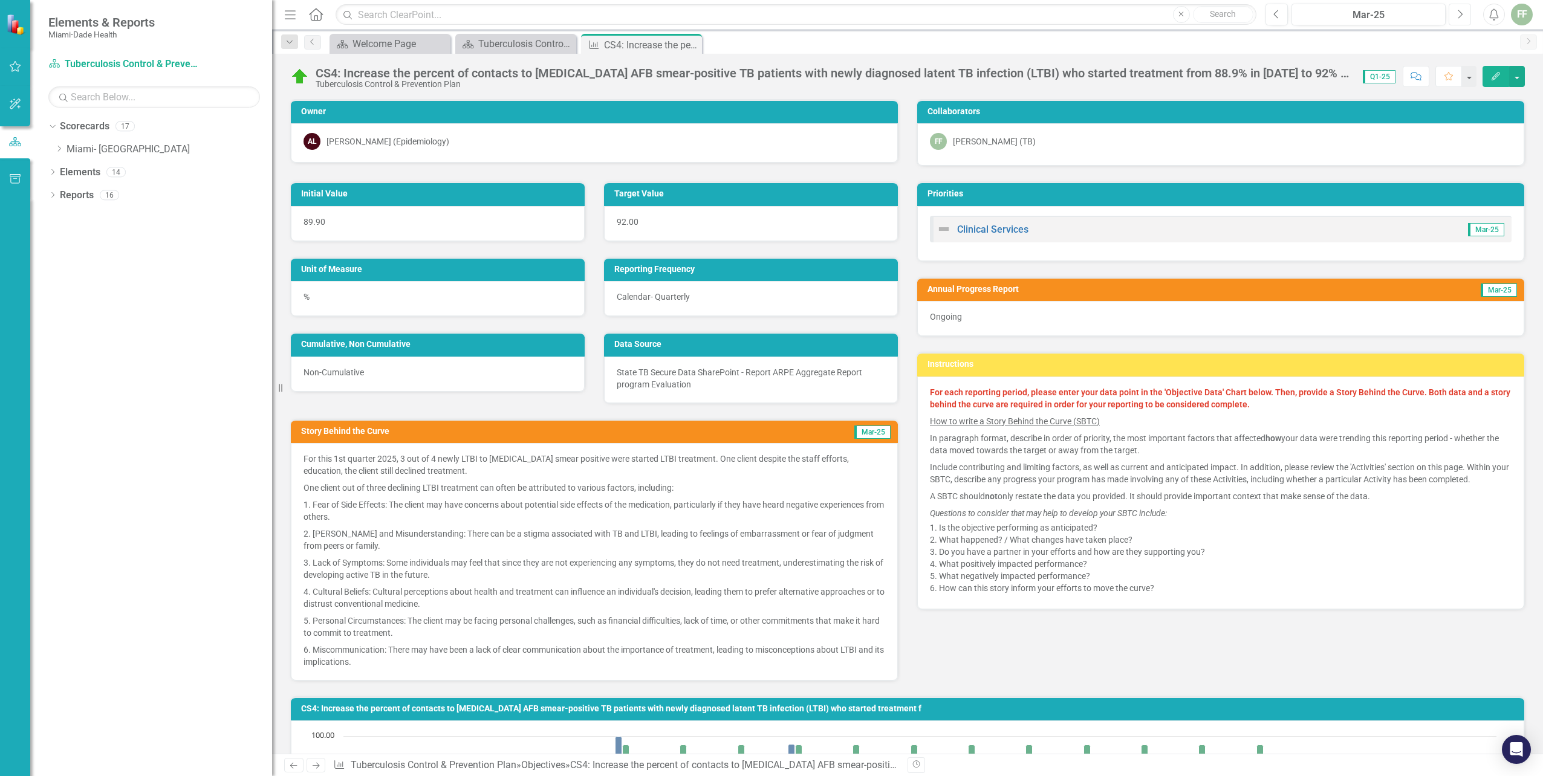
click at [1461, 13] on icon "button" at bounding box center [1460, 14] width 5 height 8
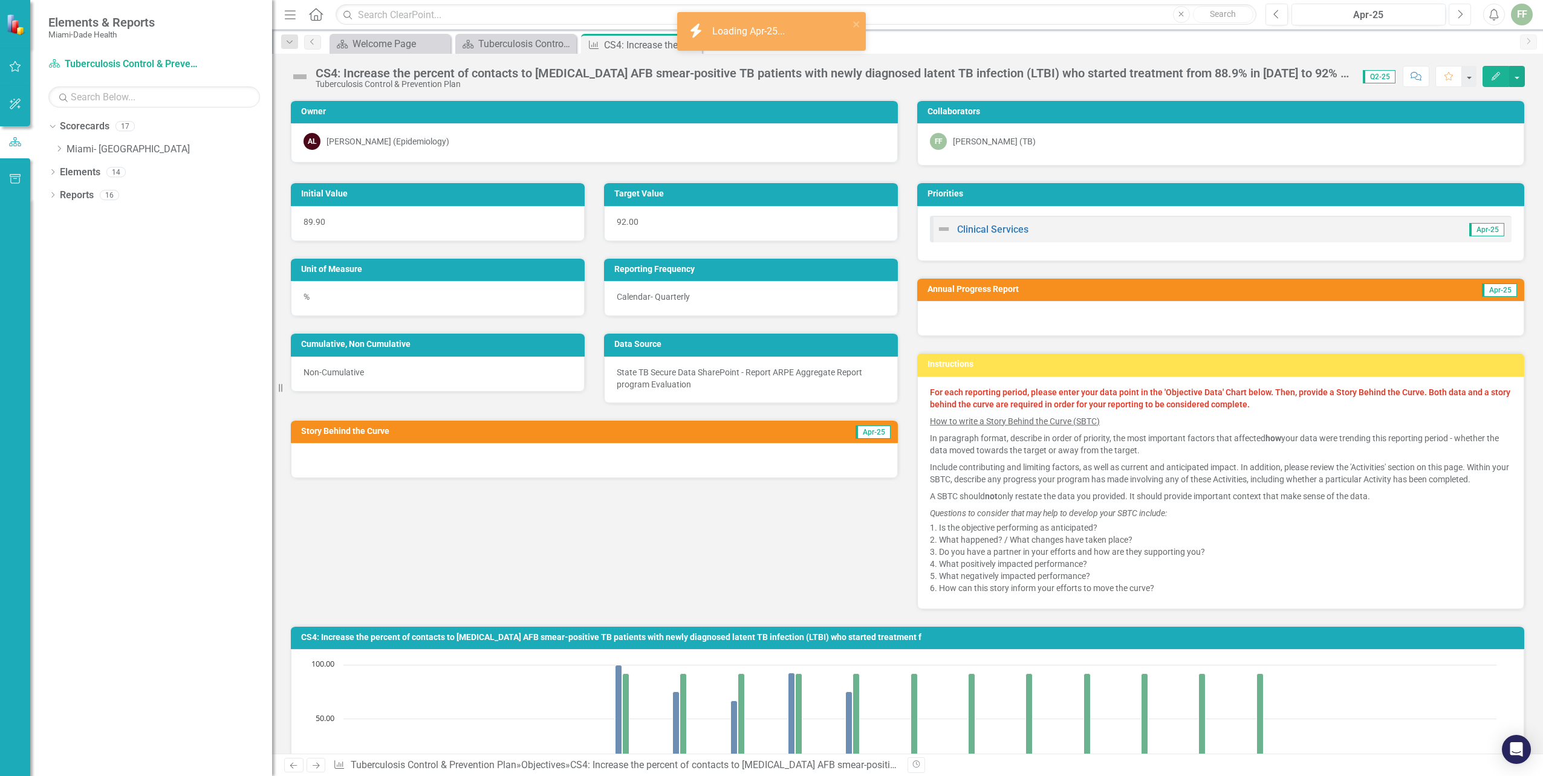
click at [1461, 13] on icon "button" at bounding box center [1460, 14] width 5 height 8
click at [1491, 71] on button "Edit" at bounding box center [1495, 76] width 27 height 21
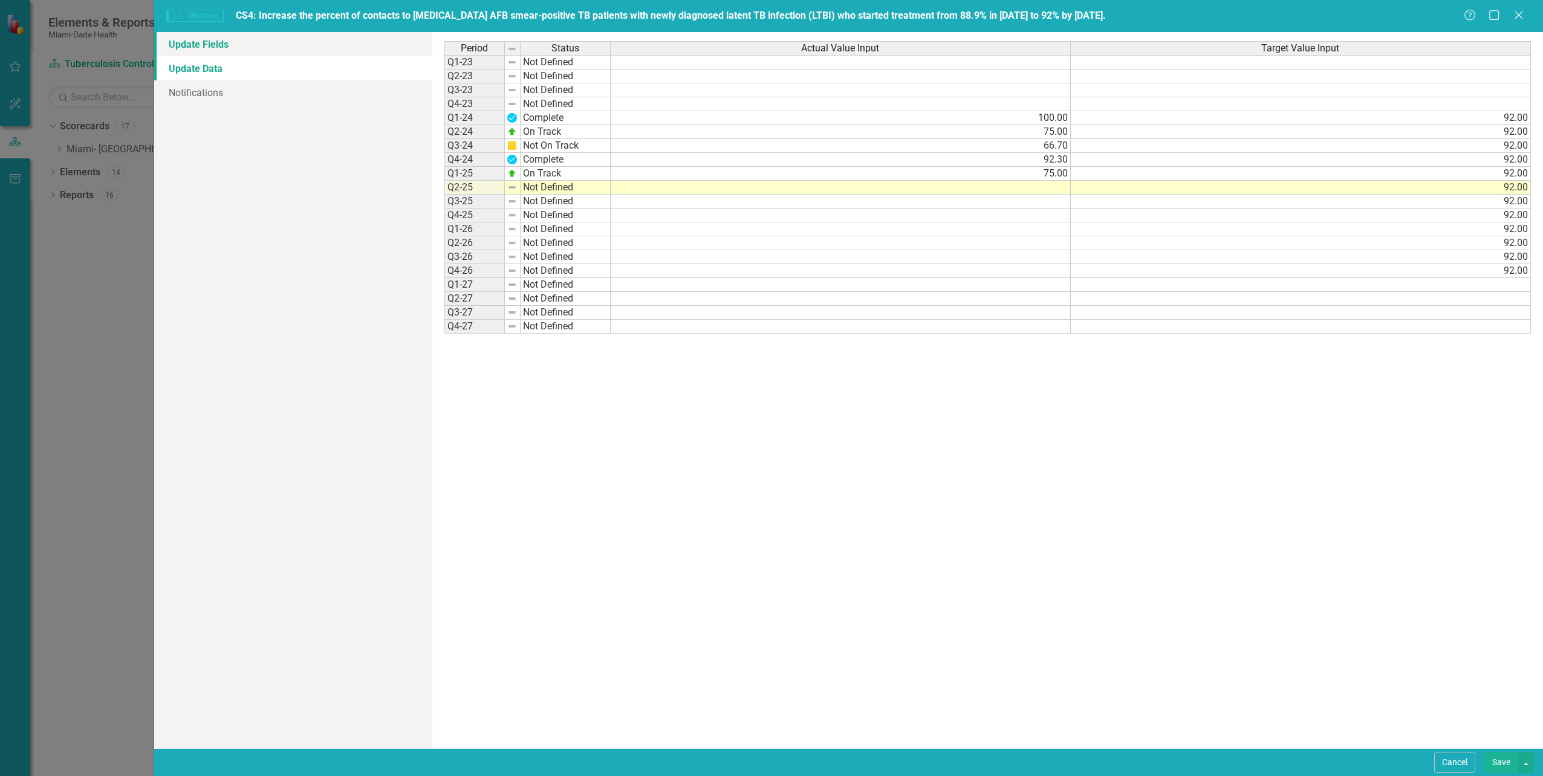
click at [213, 44] on link "Update Fields" at bounding box center [292, 44] width 277 height 24
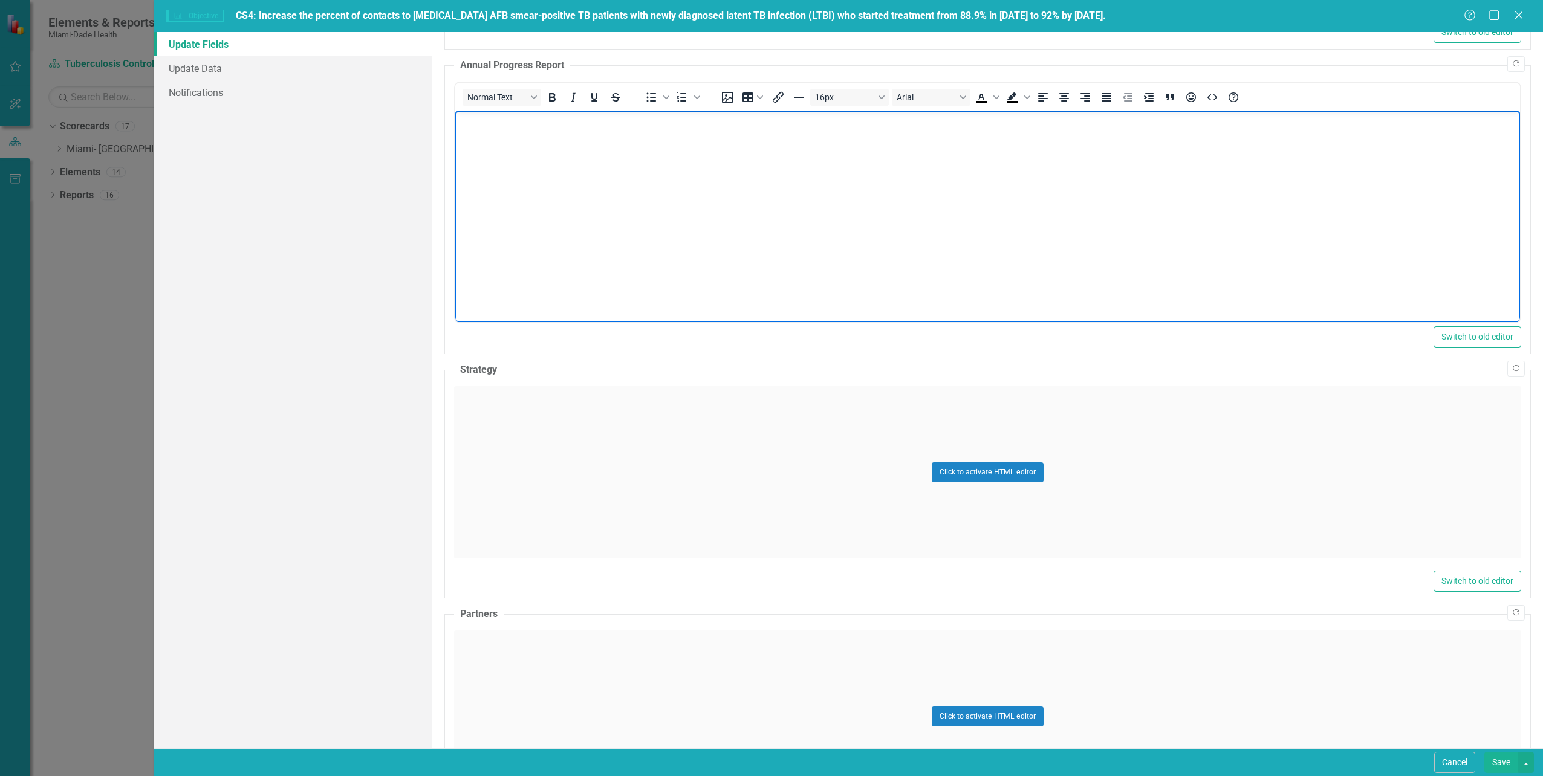
scroll to position [363, 0]
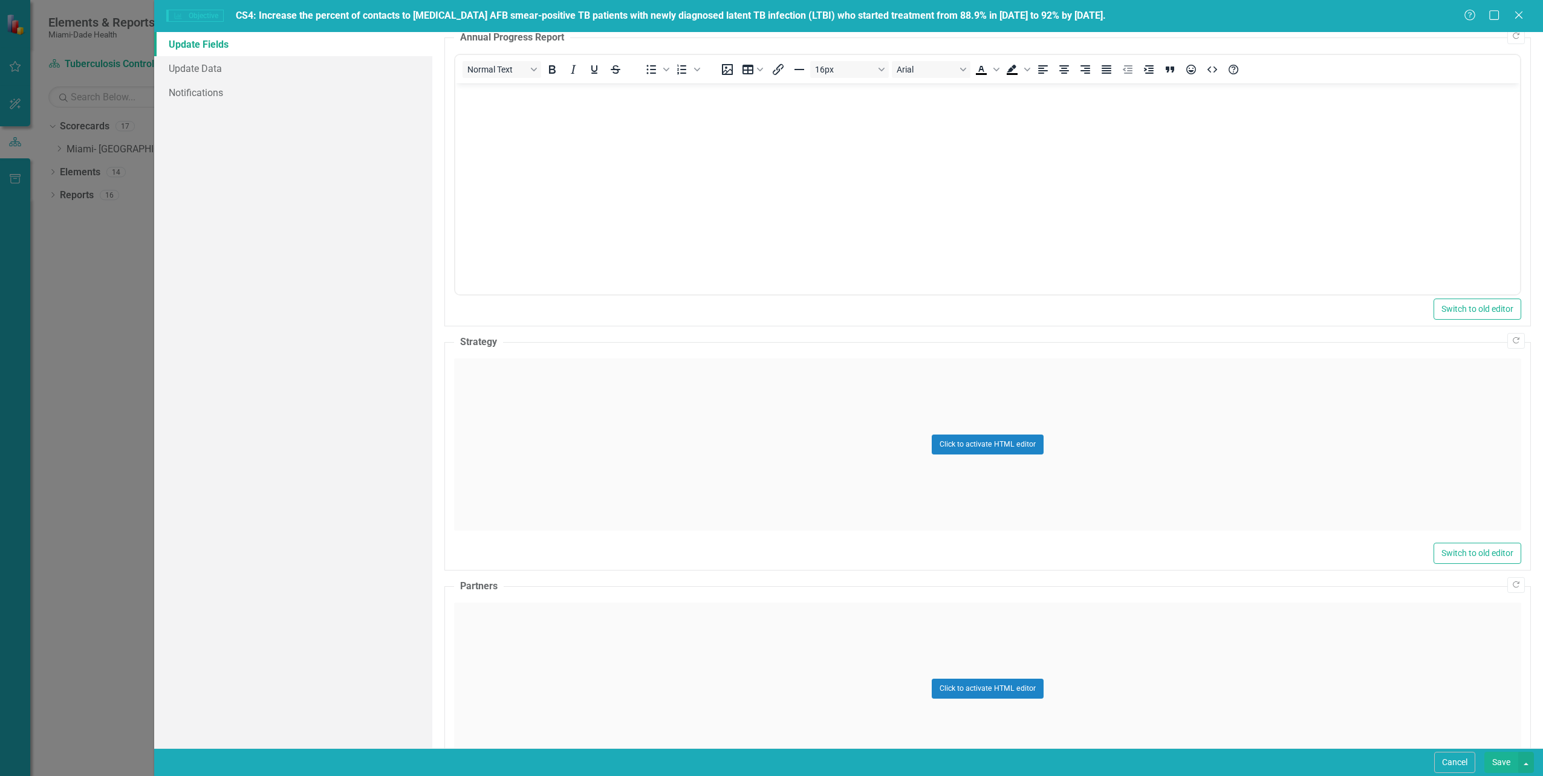
click at [494, 643] on div "Click to activate HTML editor" at bounding box center [987, 689] width 1067 height 172
click at [482, 657] on body "Rich Text Area. Press ALT-0 for help." at bounding box center [987, 722] width 1065 height 181
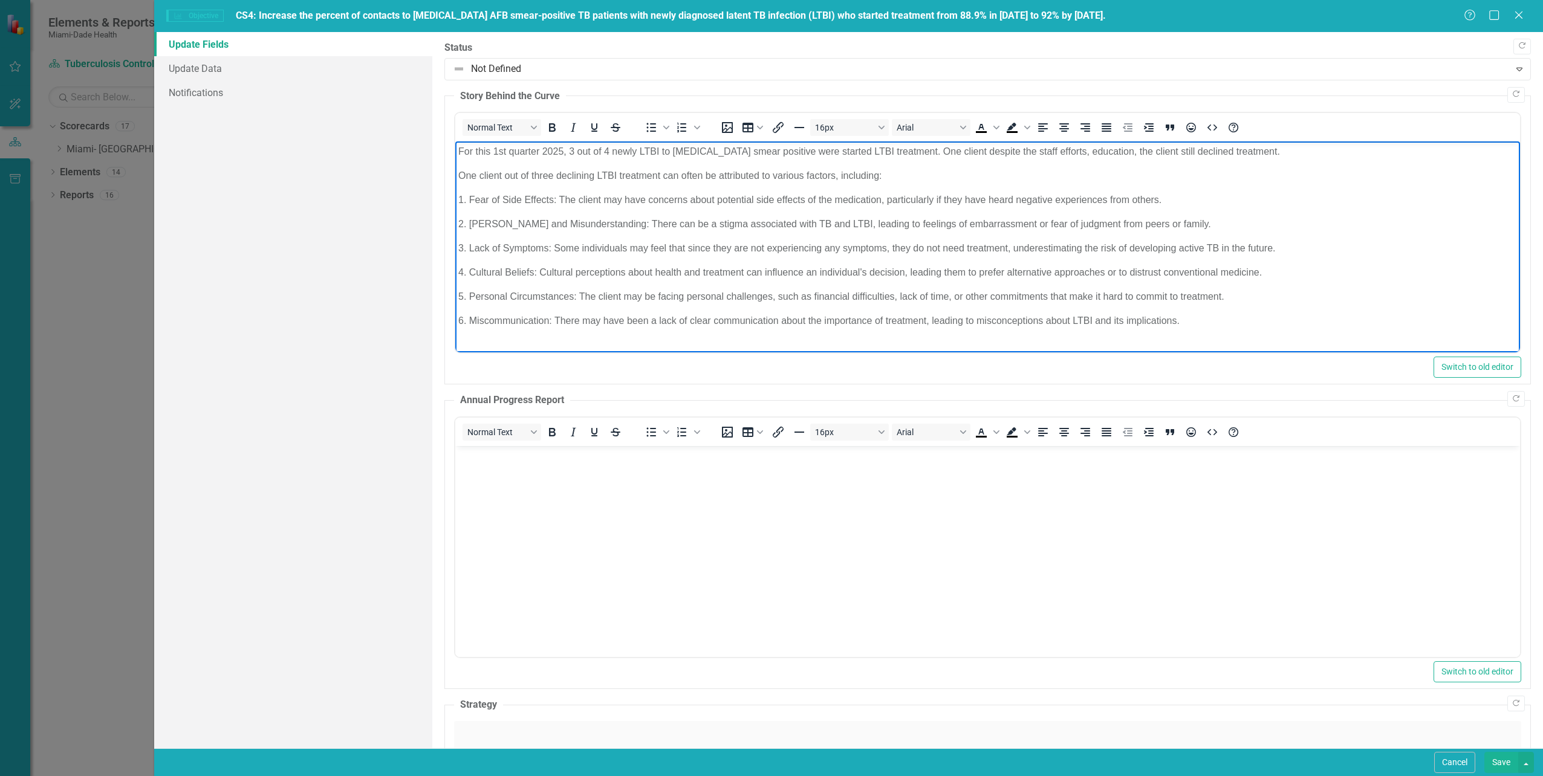
click at [495, 149] on p "For this 1st quarter 2025, 3 out of 4 newly LTBI to [MEDICAL_DATA] smear positi…" at bounding box center [987, 151] width 1059 height 15
click at [488, 151] on p "For this 1st quarter 2025, 3 out of 4 newly LTBI to [MEDICAL_DATA] smear positi…" at bounding box center [987, 151] width 1059 height 15
click at [570, 152] on p "For the 2nd quarter 2025, 3 out of 4 newly LTBI to sputum smear positive were s…" at bounding box center [987, 151] width 1059 height 15
click at [876, 151] on p "For the 2nd quarter 2025, all 7 newly LTBI to sputum smear positive were starte…" at bounding box center [987, 151] width 1059 height 15
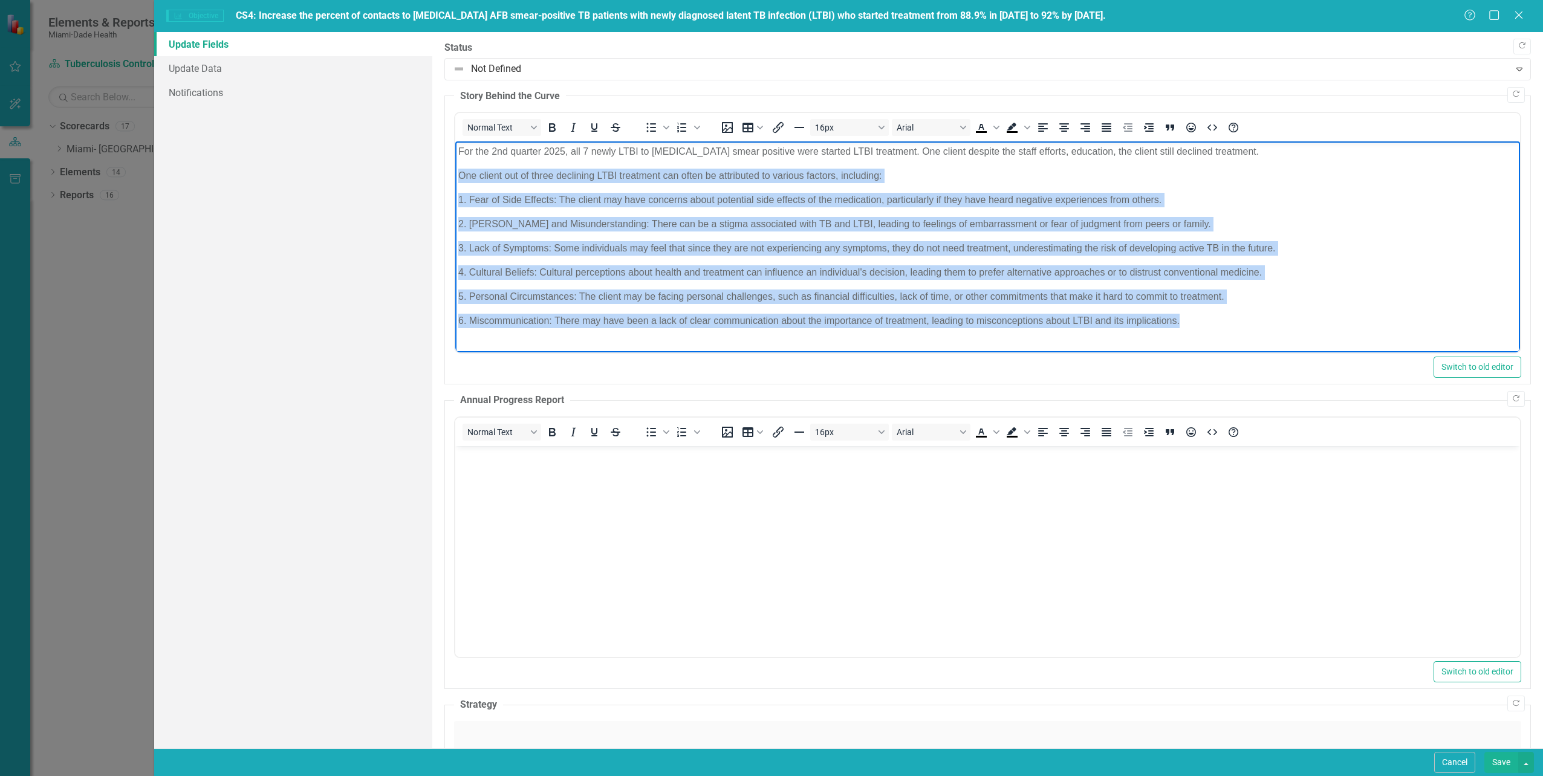
drag, startPoint x: 458, startPoint y: 175, endPoint x: 1212, endPoint y: 325, distance: 769.1
click at [1212, 325] on body "For the 2nd quarter 2025, all 7 newly LTBI to sputum smear positive were starte…" at bounding box center [987, 241] width 1065 height 200
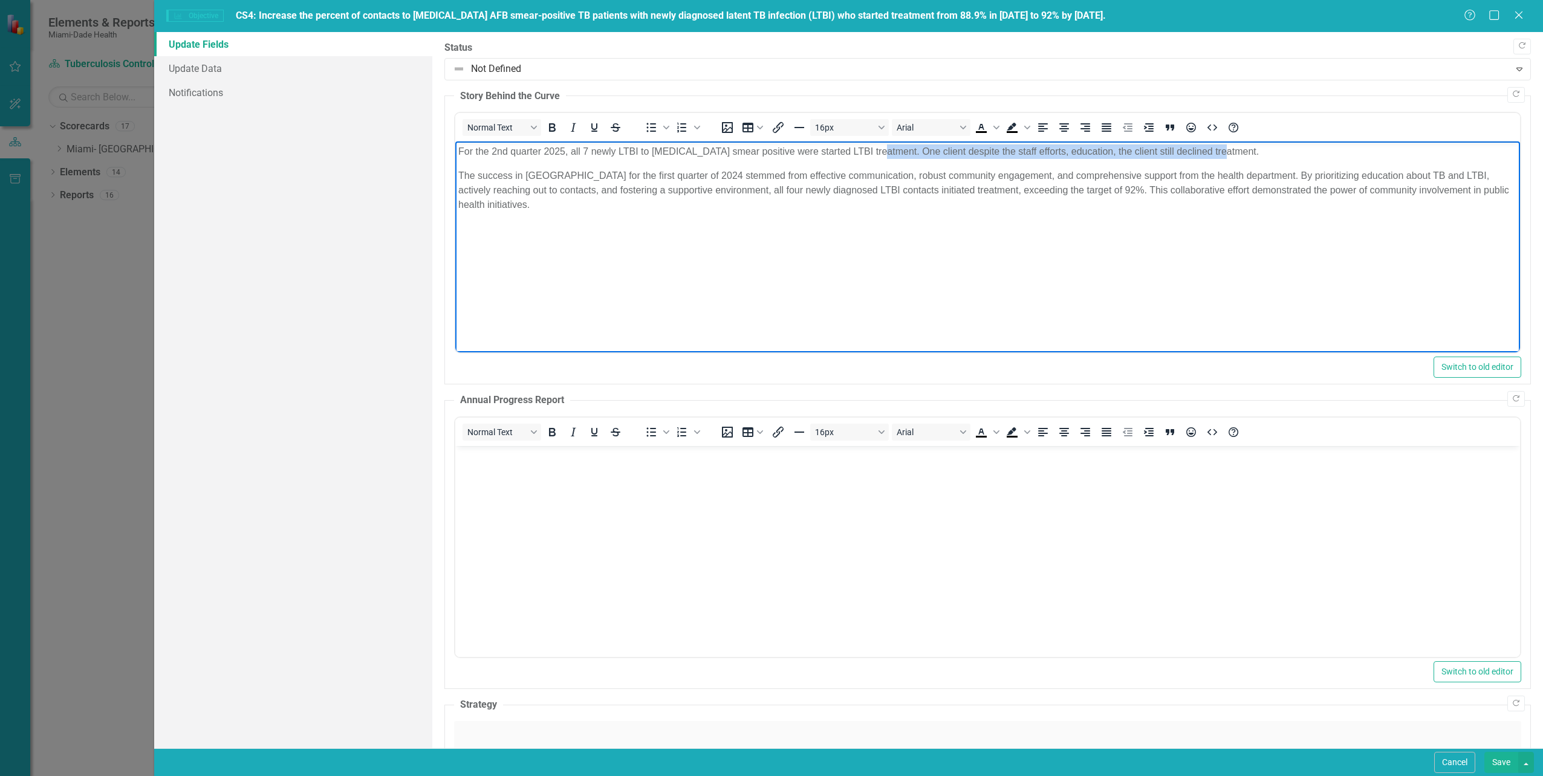
drag, startPoint x: 877, startPoint y: 151, endPoint x: 1223, endPoint y: 148, distance: 346.4
click at [1223, 148] on p "For the 2nd quarter 2025, all 7 newly LTBI to sputum smear positive were starte…" at bounding box center [987, 151] width 1059 height 15
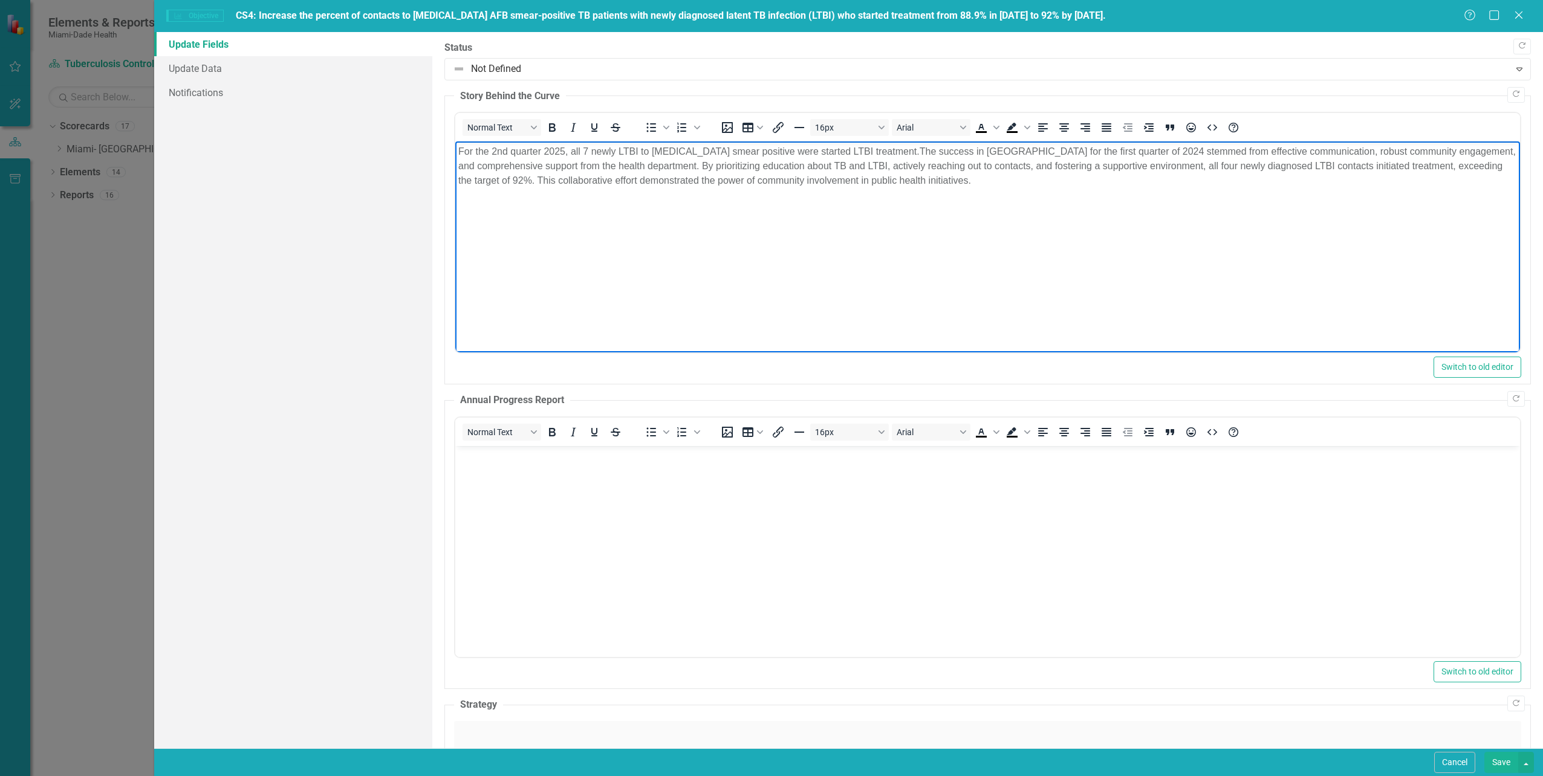
click at [1020, 150] on p "For the 2nd quarter 2025, all 7 newly LTBI to sputum smear positive were starte…" at bounding box center [987, 166] width 1059 height 44
click at [924, 228] on body "For the 2nd quarter 2025, all 7 newly LTBI to sputum smear positive were starte…" at bounding box center [987, 231] width 1065 height 181
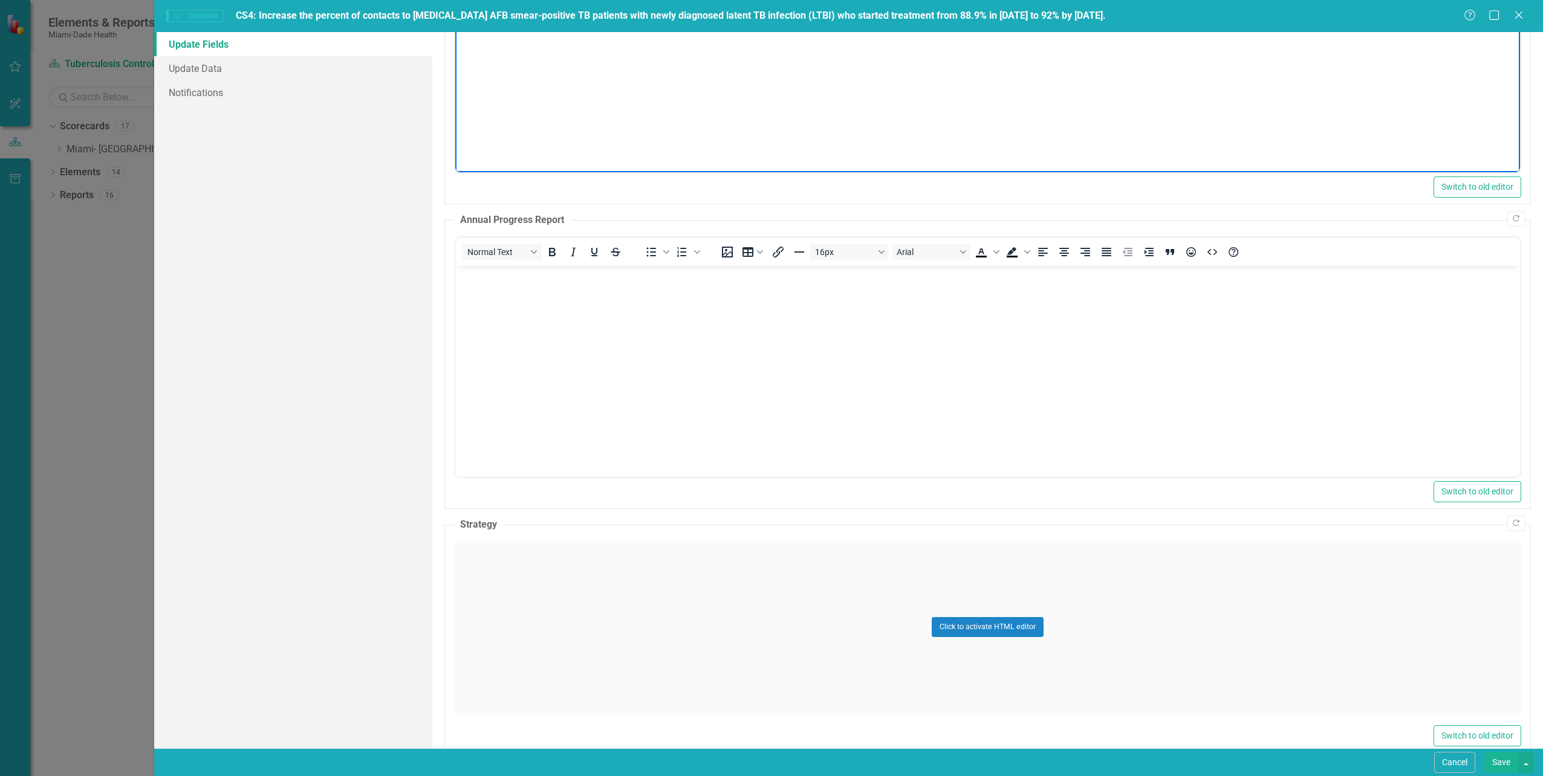
scroll to position [181, 0]
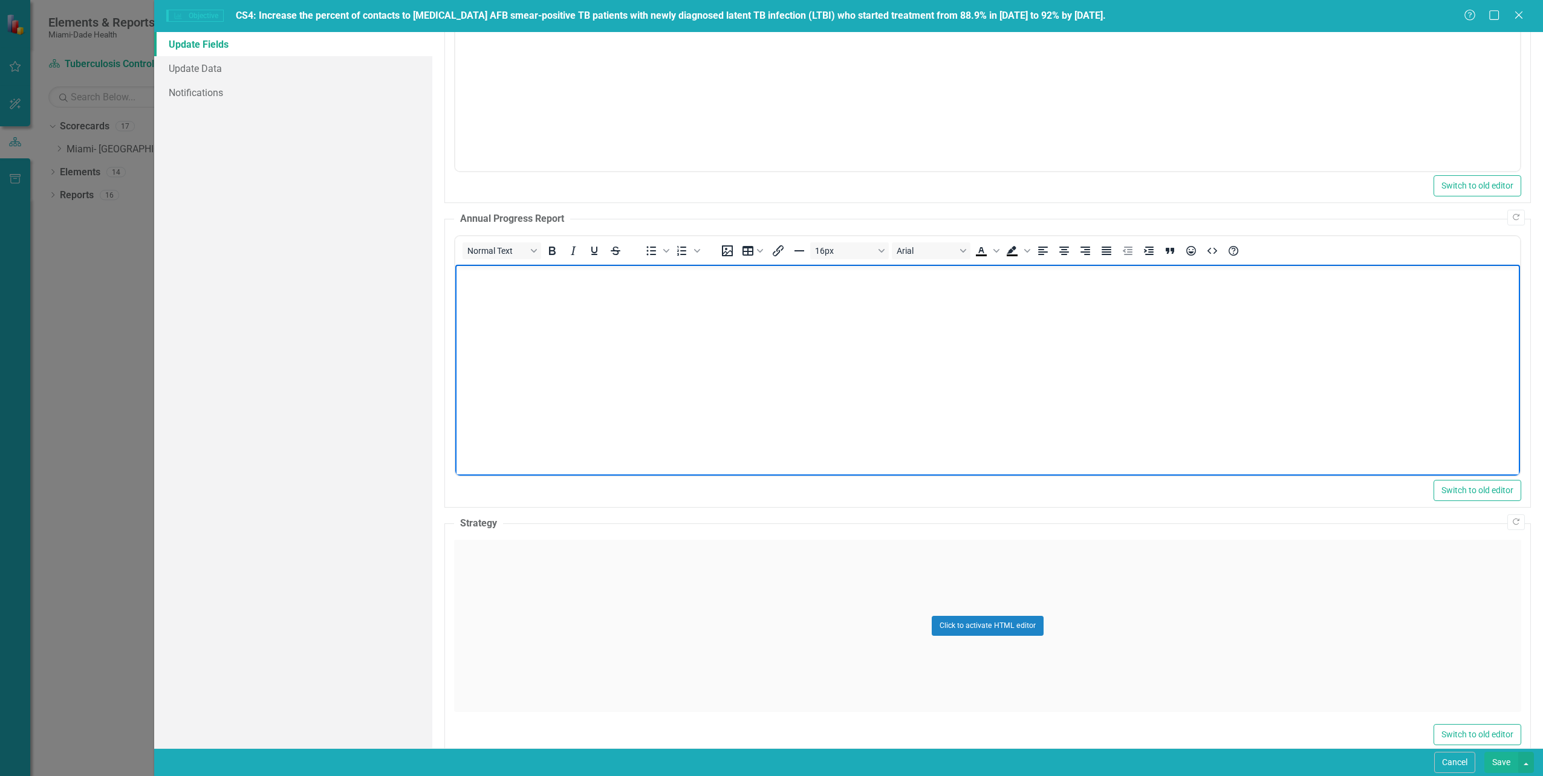
click at [479, 284] on body "Rich Text Area. Press ALT-0 for help." at bounding box center [987, 355] width 1065 height 181
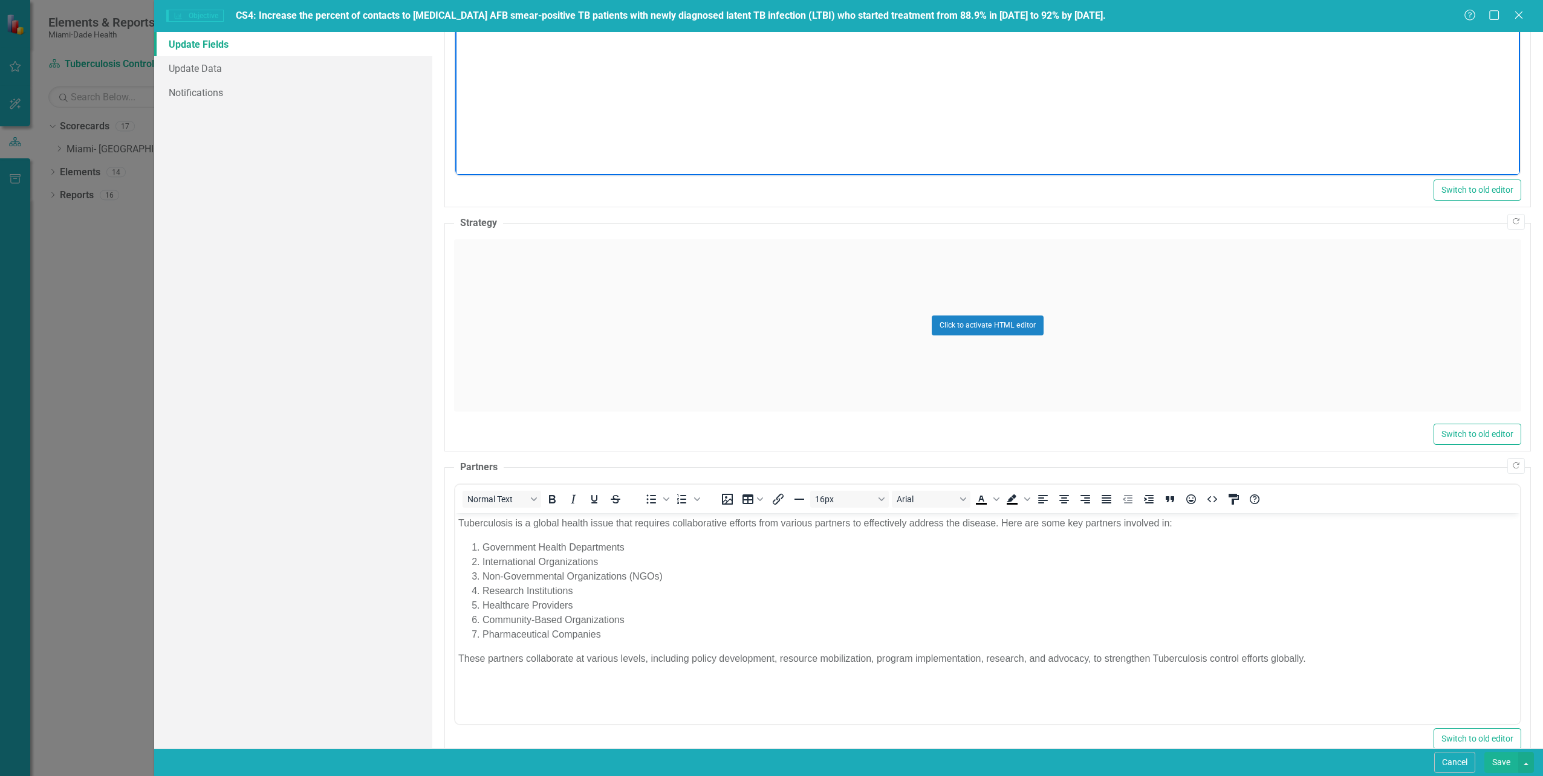
scroll to position [484, 0]
click at [539, 333] on div "Click to activate HTML editor" at bounding box center [987, 324] width 1067 height 172
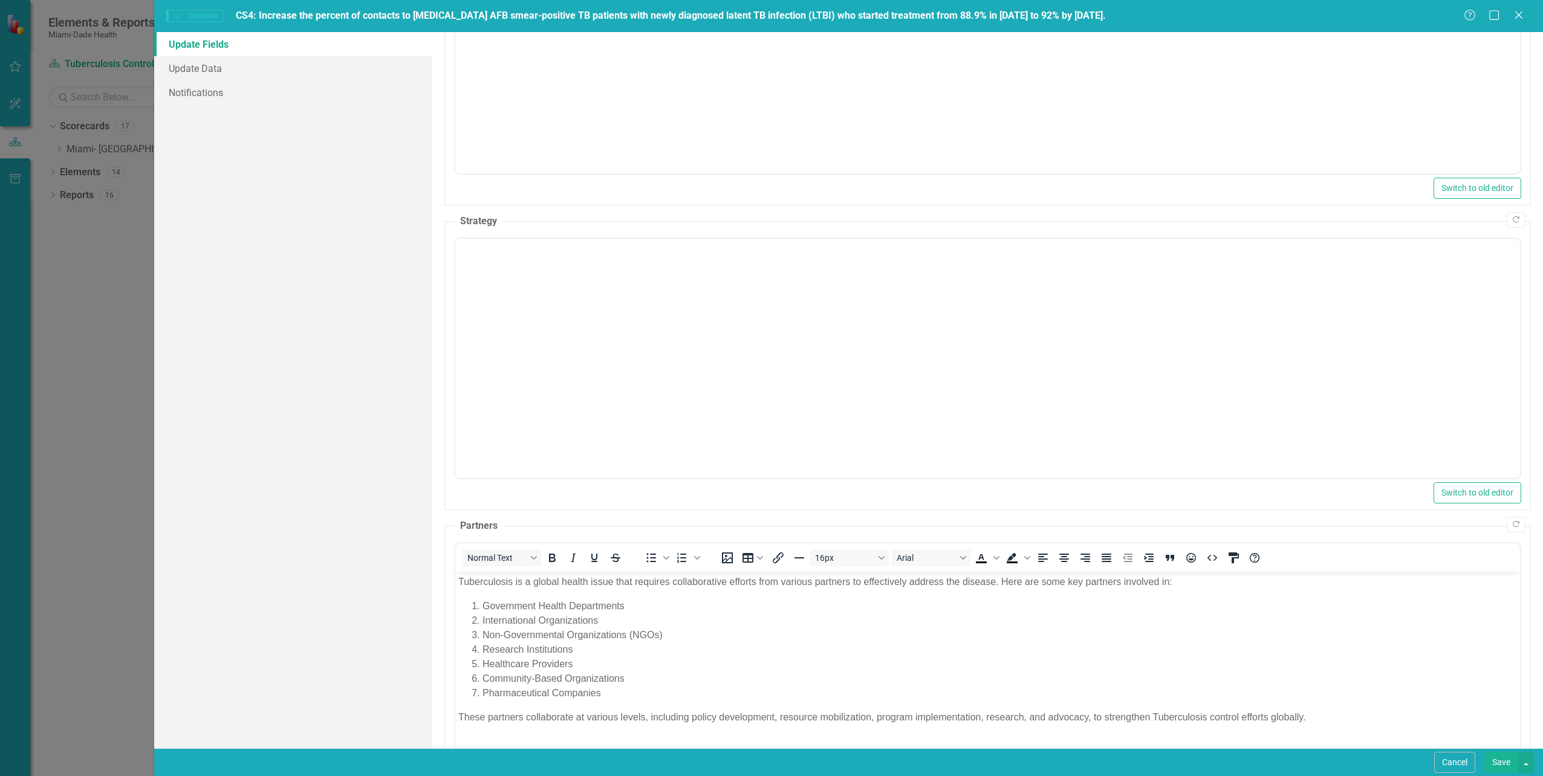
scroll to position [0, 0]
click at [618, 385] on body "Rich Text Area. Press ALT-0 for help." at bounding box center [987, 357] width 1065 height 181
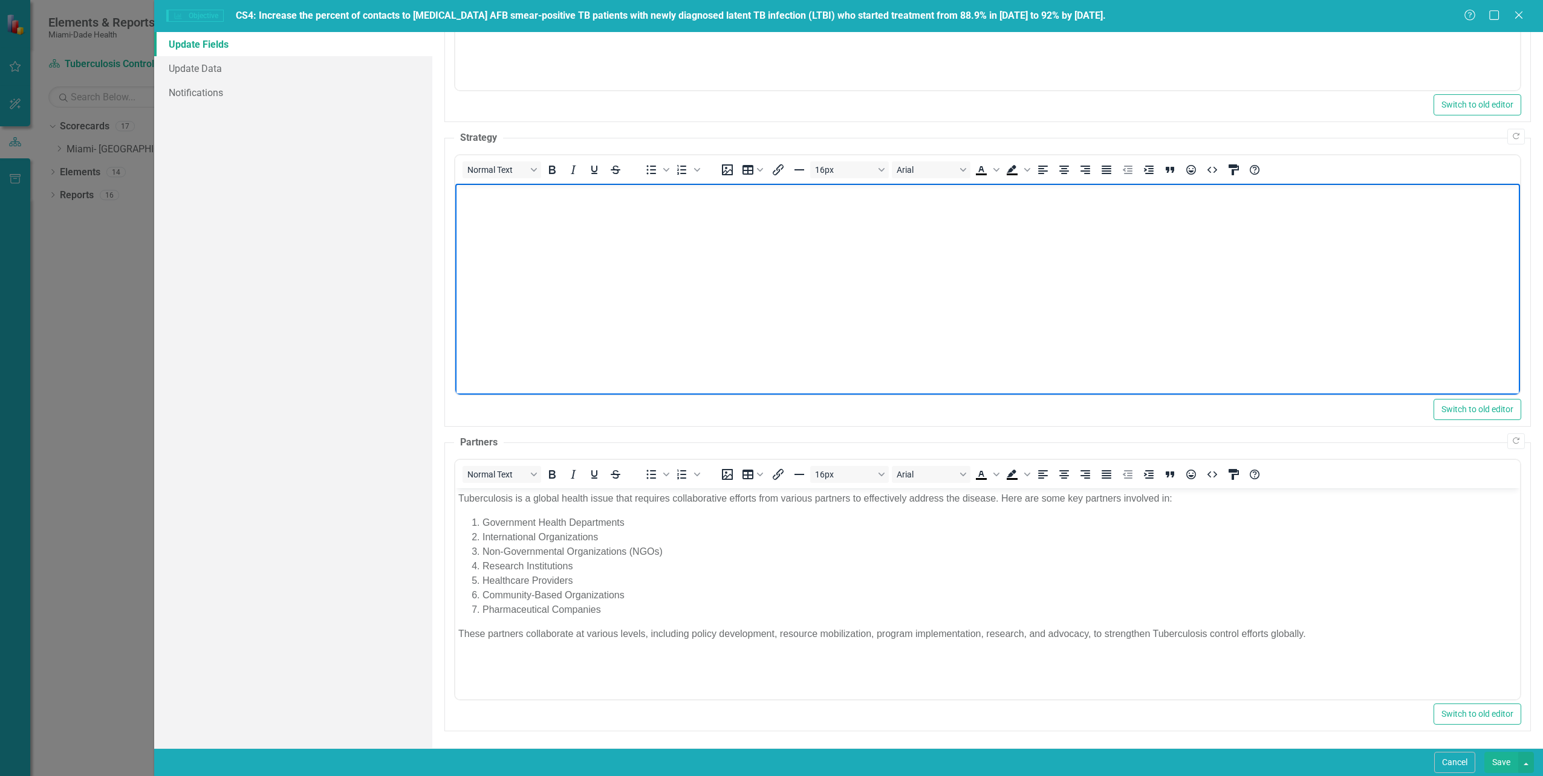
drag, startPoint x: 624, startPoint y: 271, endPoint x: 625, endPoint y: 348, distance: 76.8
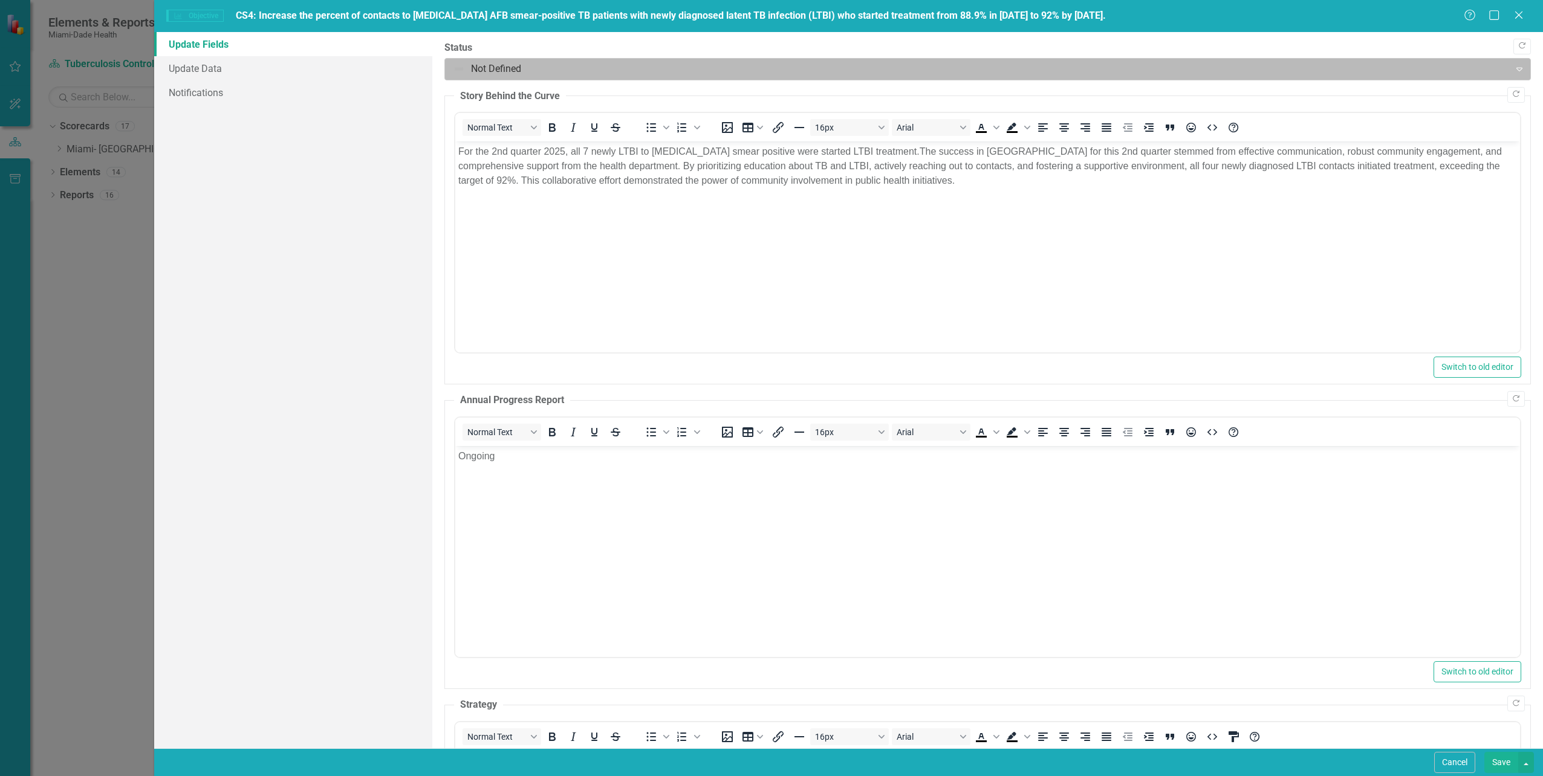
click at [492, 71] on div at bounding box center [978, 69] width 1050 height 16
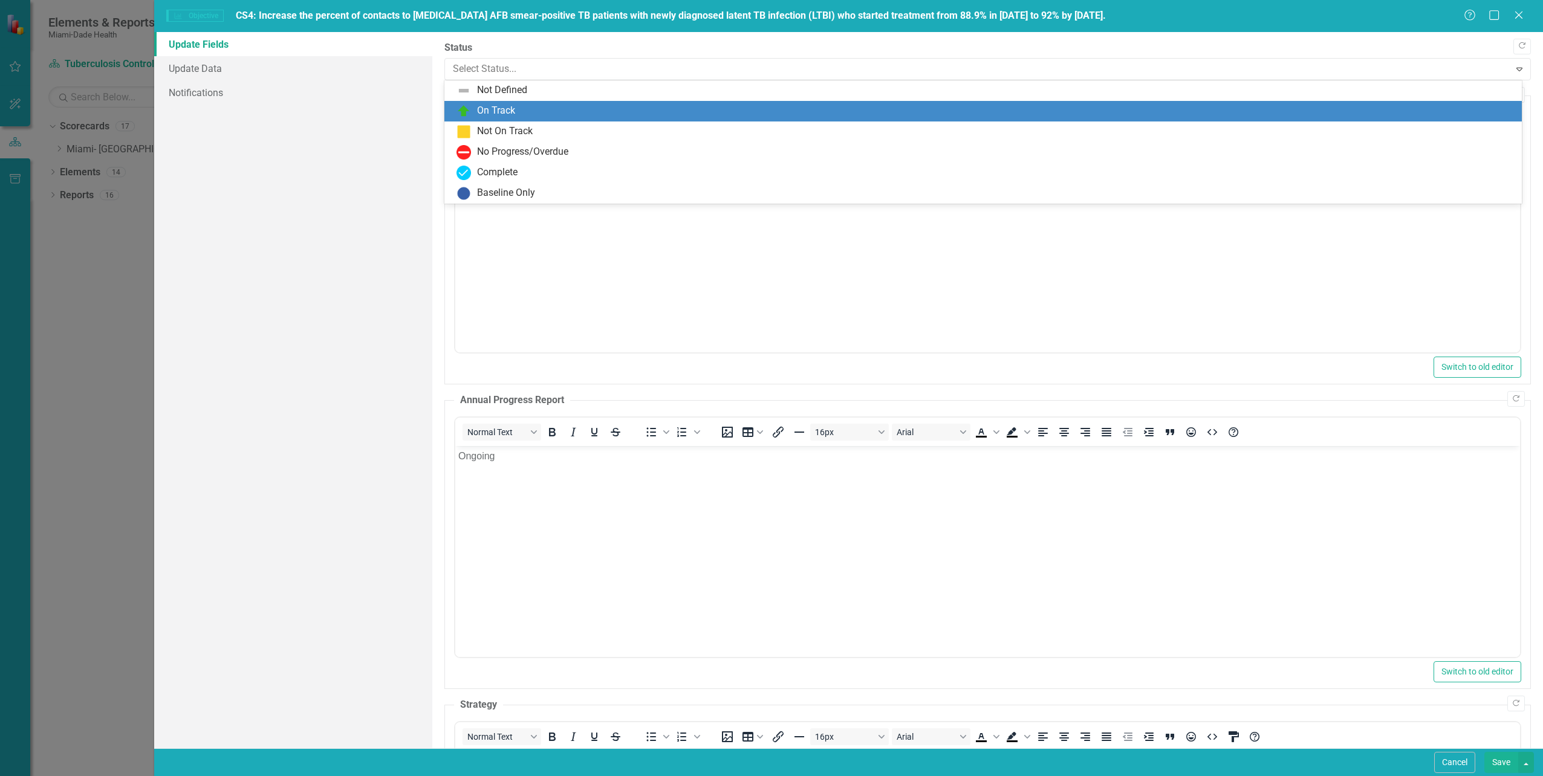
click at [495, 109] on div "On Track" at bounding box center [496, 111] width 38 height 14
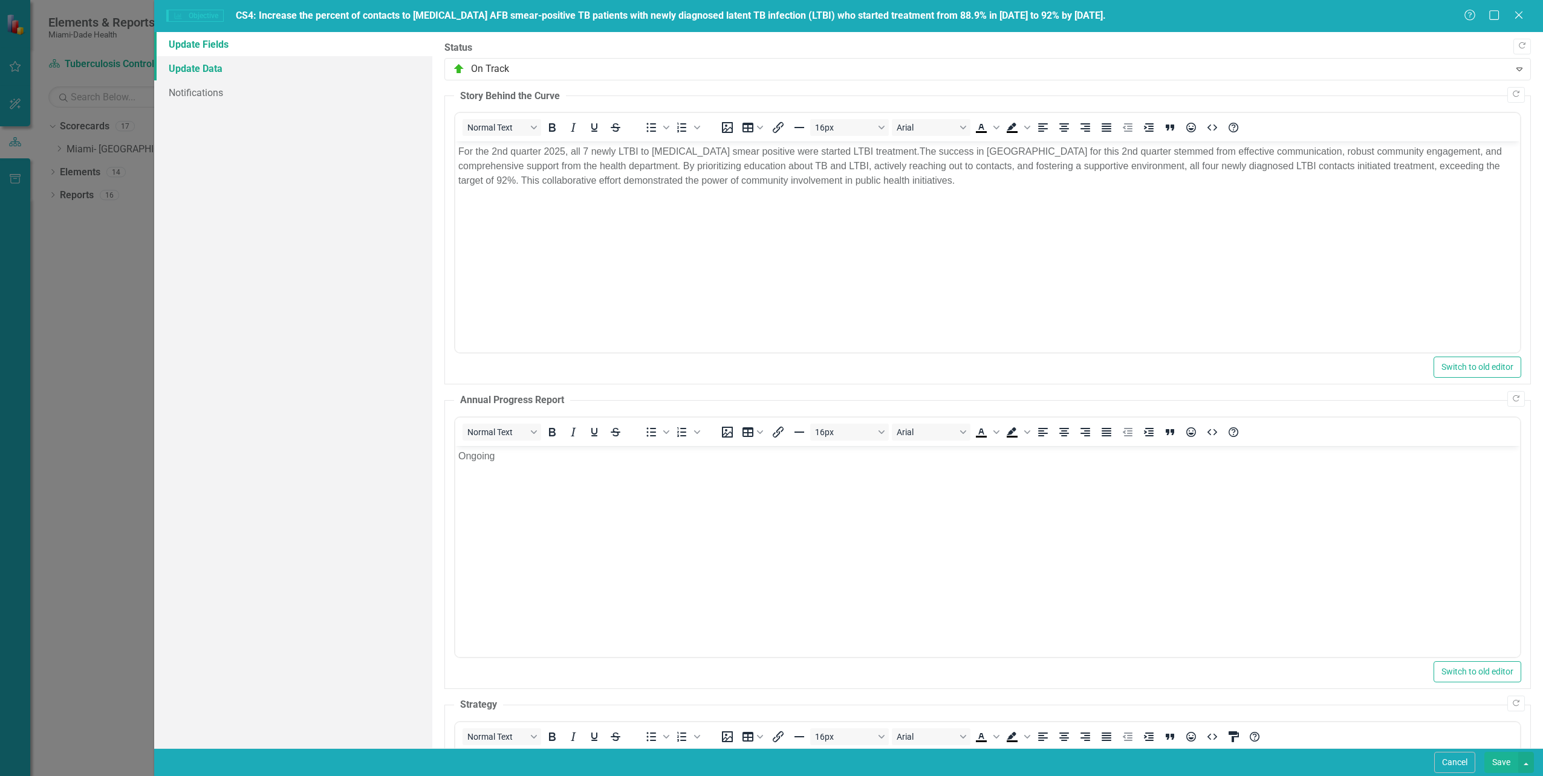
click at [190, 67] on link "Update Data" at bounding box center [292, 68] width 277 height 24
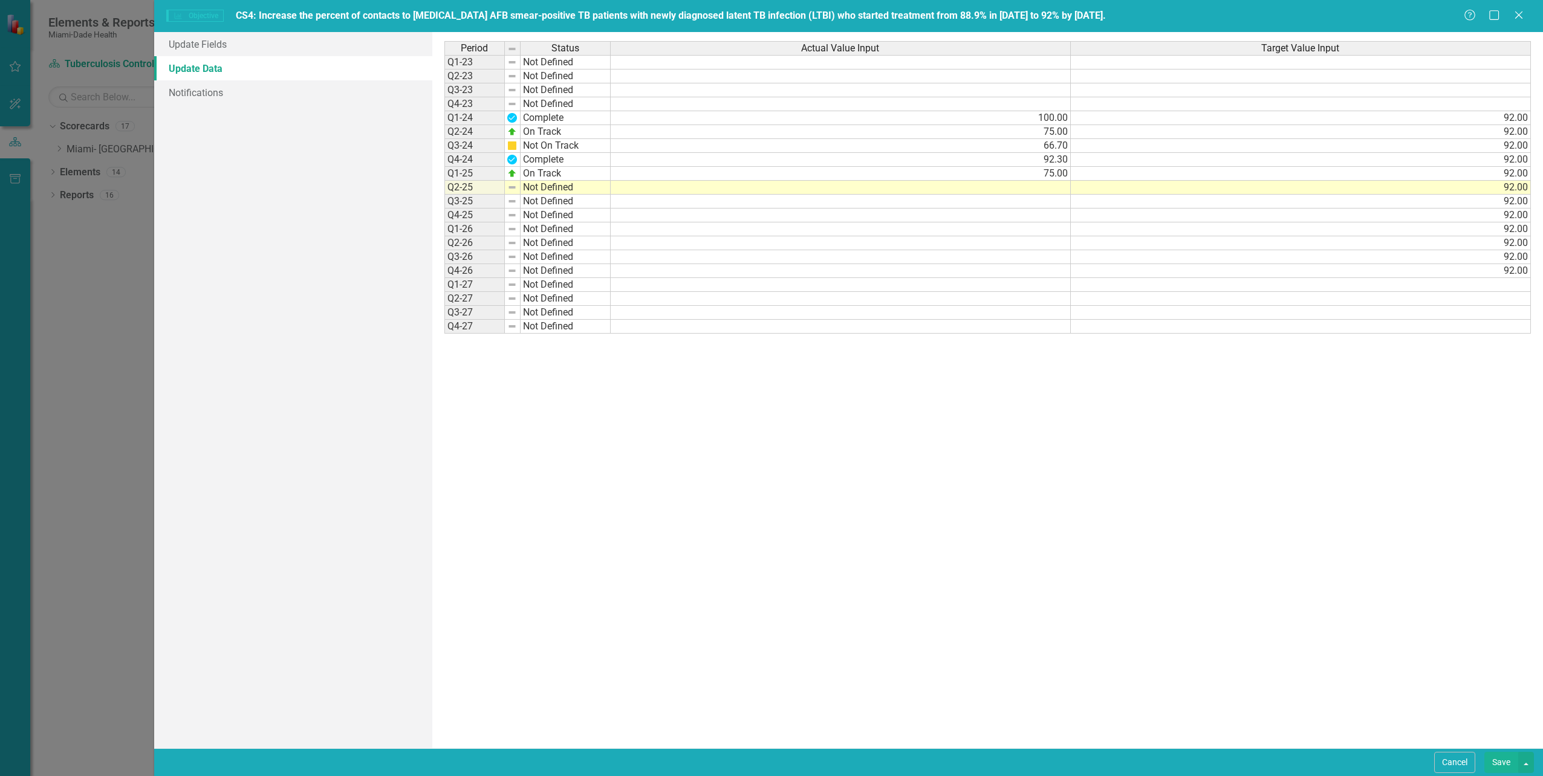
click at [567, 190] on td "Not Defined" at bounding box center [566, 188] width 90 height 14
click at [566, 191] on td "Not Defined" at bounding box center [566, 188] width 90 height 14
type textarea "On Track"
click at [560, 203] on div "Period Status Actual Value Input Target Value Input Q1-23 Not Defined Q2-23 Not…" at bounding box center [987, 390] width 1086 height 698
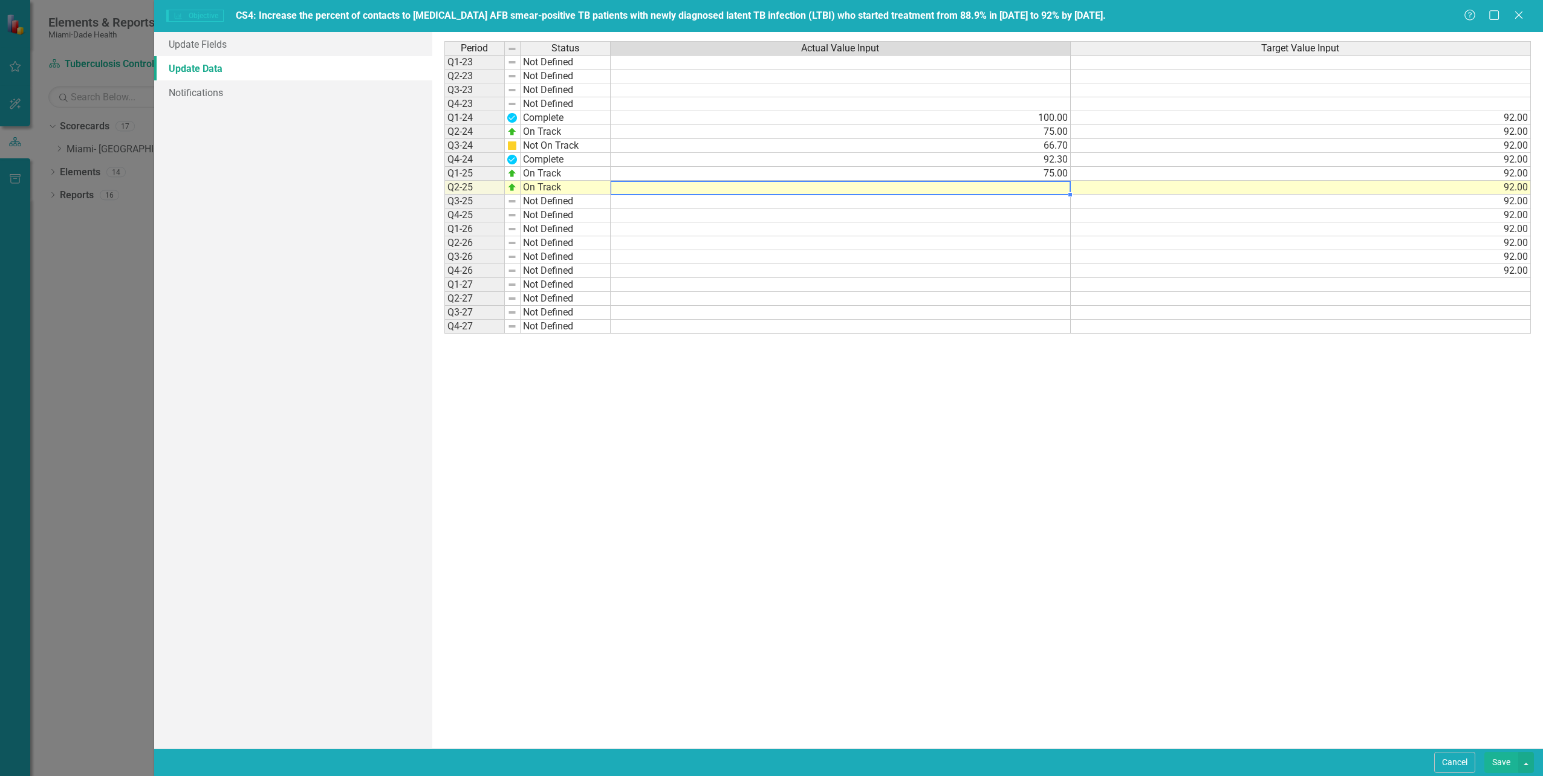
click at [1042, 186] on td at bounding box center [841, 188] width 460 height 14
type textarea "100"
click at [982, 397] on div "Period Status Actual Value Input Target Value Input Q1-23 Not Defined Q2-23 Not…" at bounding box center [987, 390] width 1086 height 698
click at [1499, 762] on button "Save" at bounding box center [1501, 762] width 34 height 21
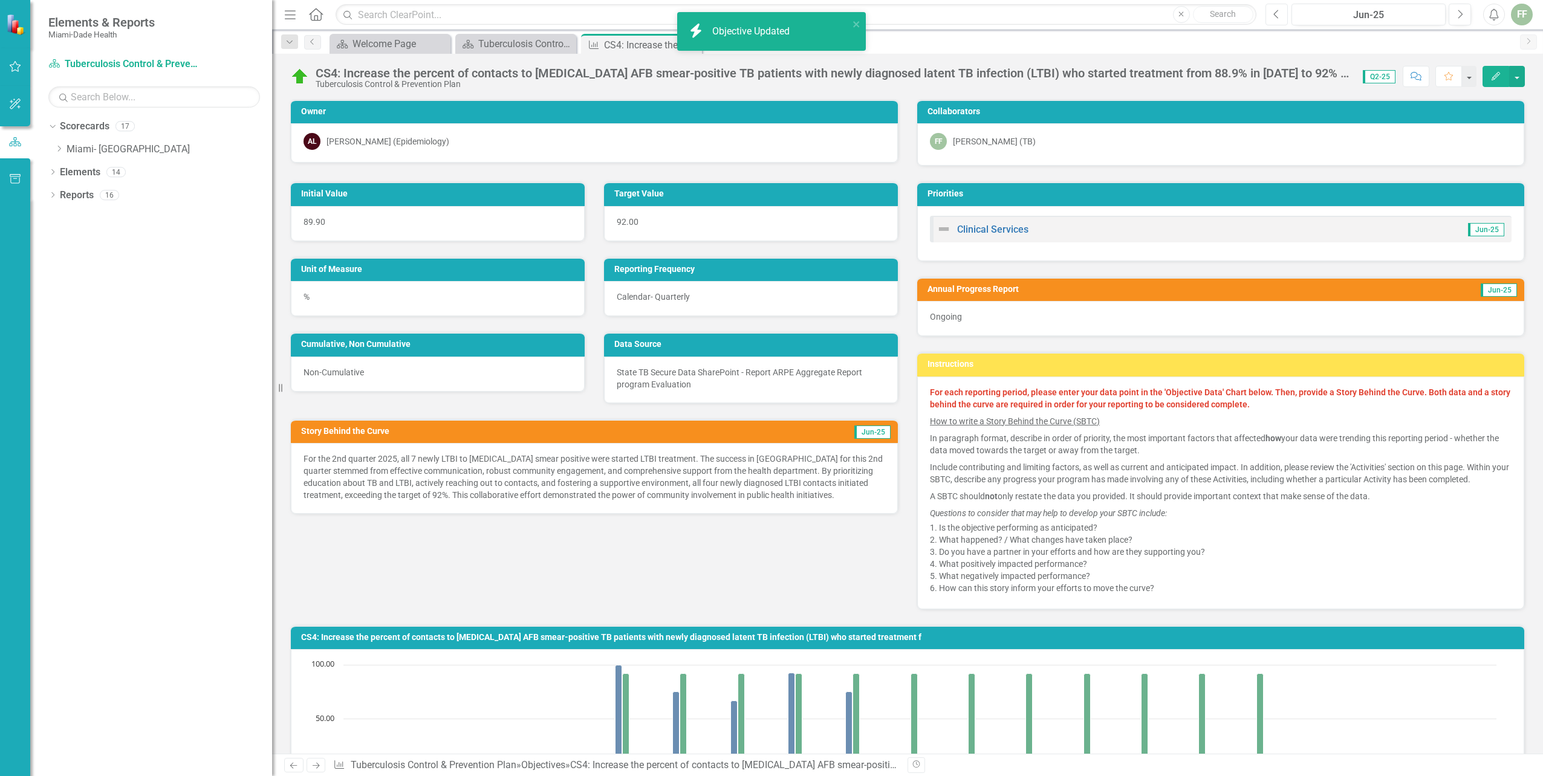
click at [1276, 15] on icon "Previous" at bounding box center [1276, 14] width 7 height 11
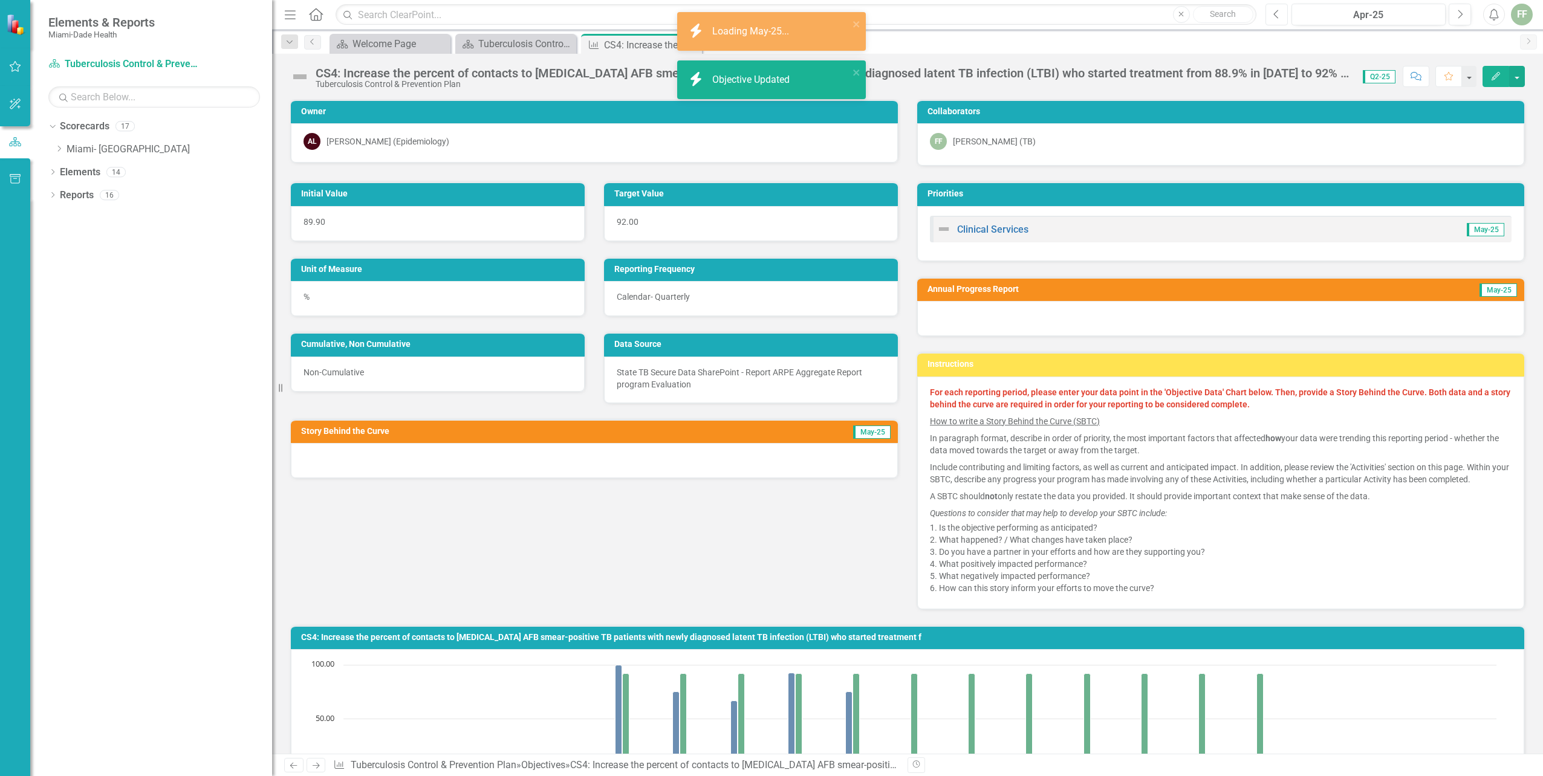
click at [1276, 15] on icon "Previous" at bounding box center [1276, 14] width 7 height 11
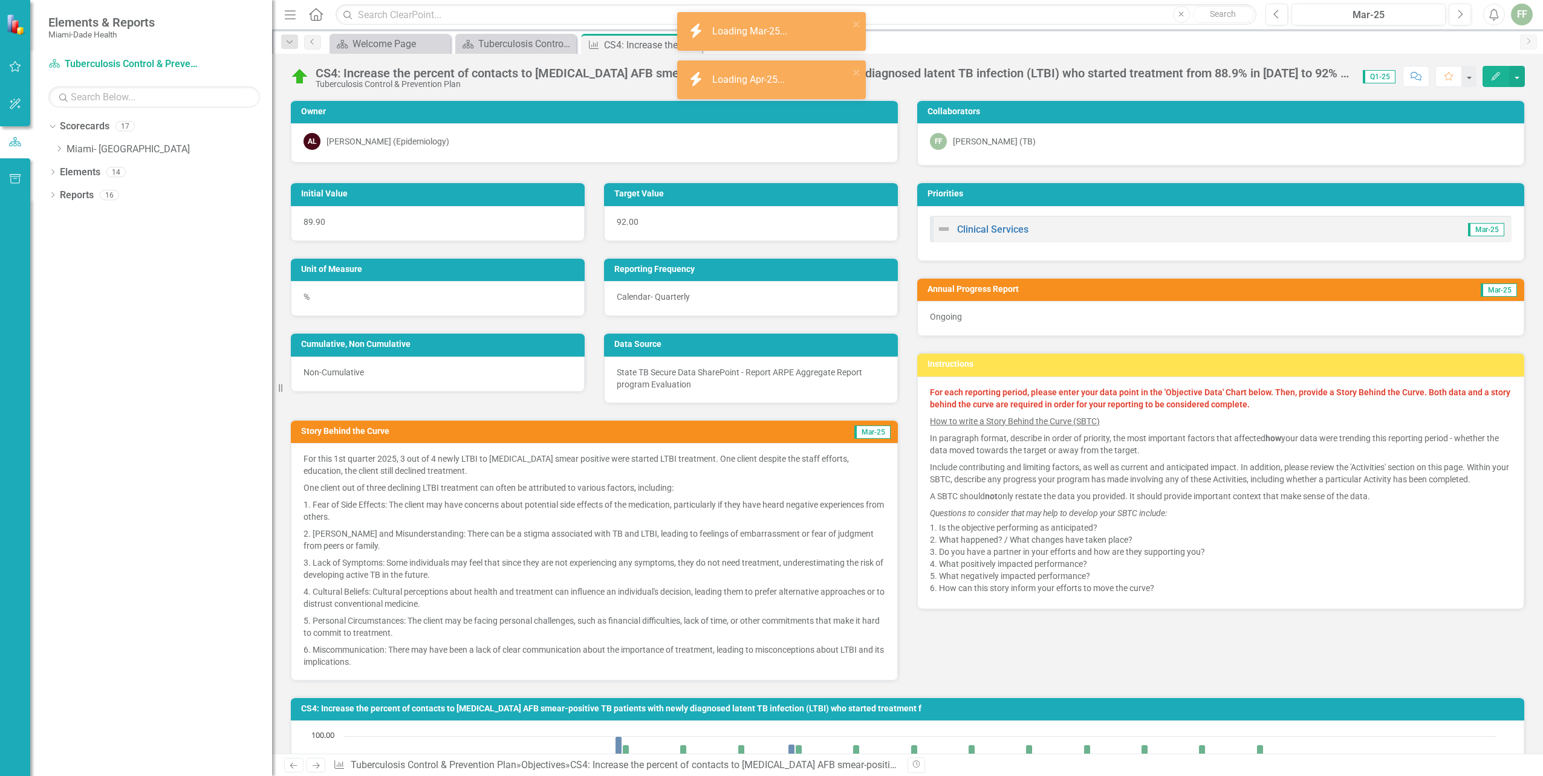
click at [1499, 76] on icon "Edit" at bounding box center [1495, 76] width 11 height 8
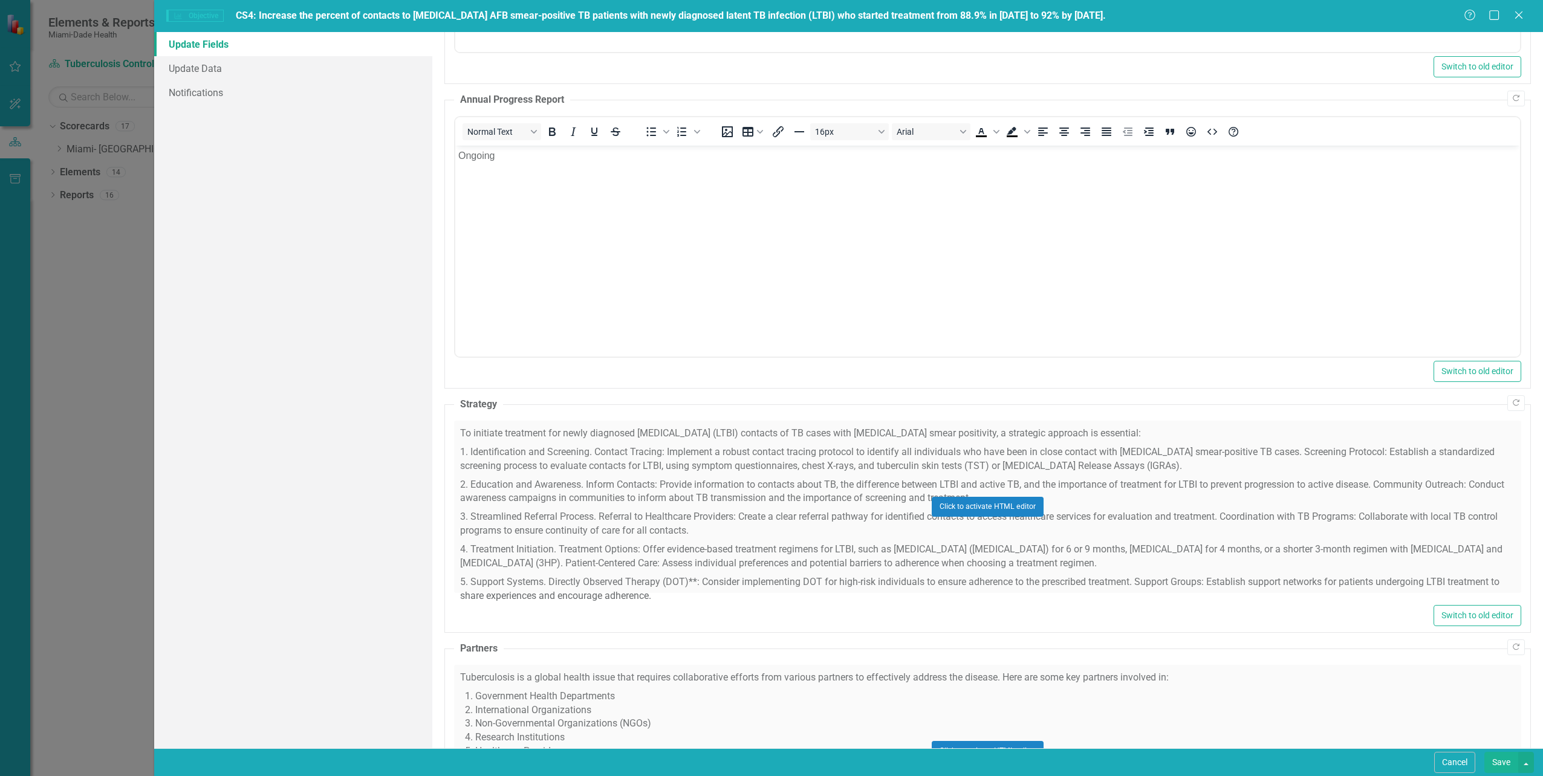
scroll to position [363, 0]
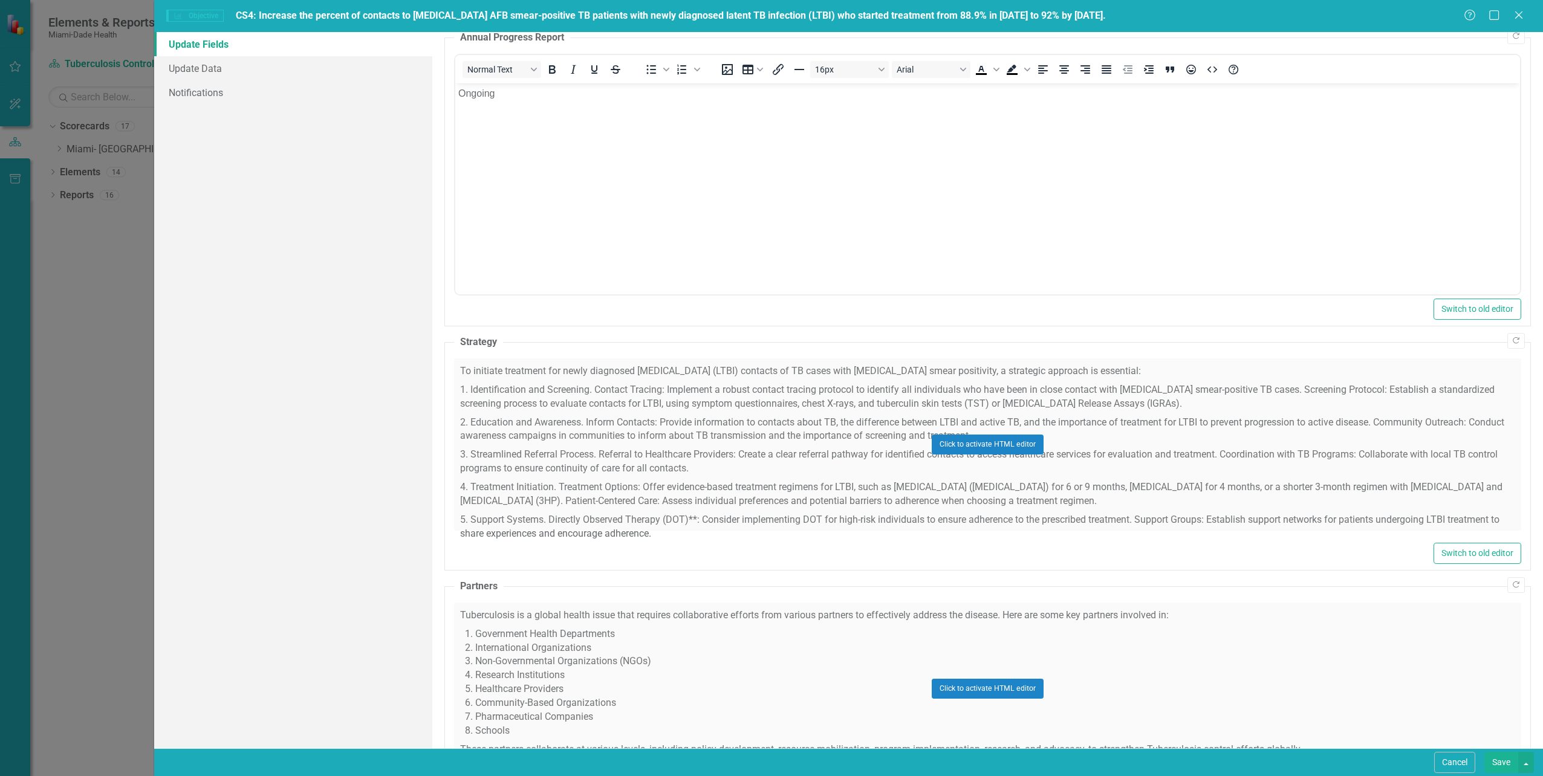
click at [493, 385] on div "Click to activate HTML editor" at bounding box center [987, 445] width 1067 height 172
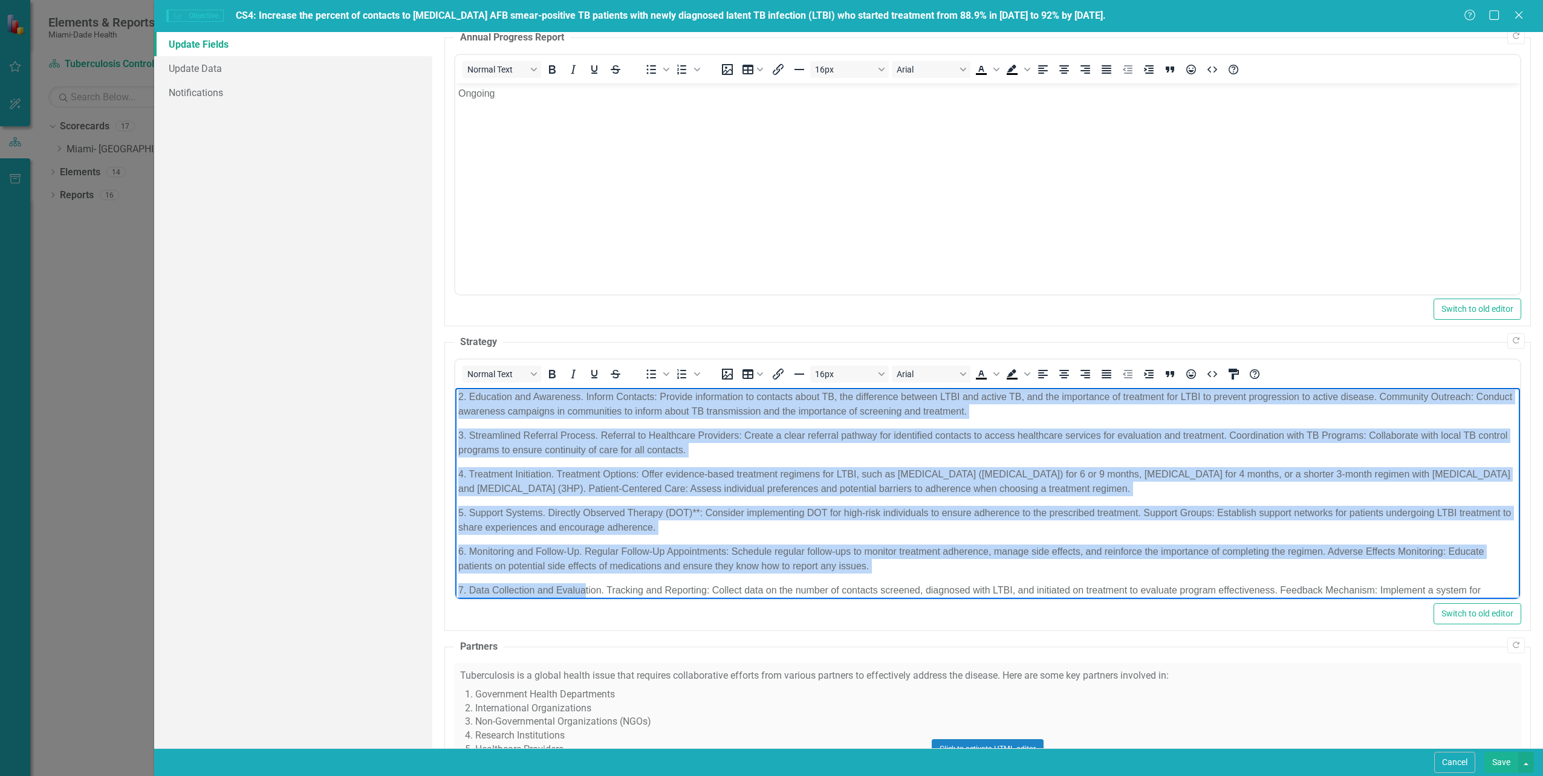
scroll to position [163, 0]
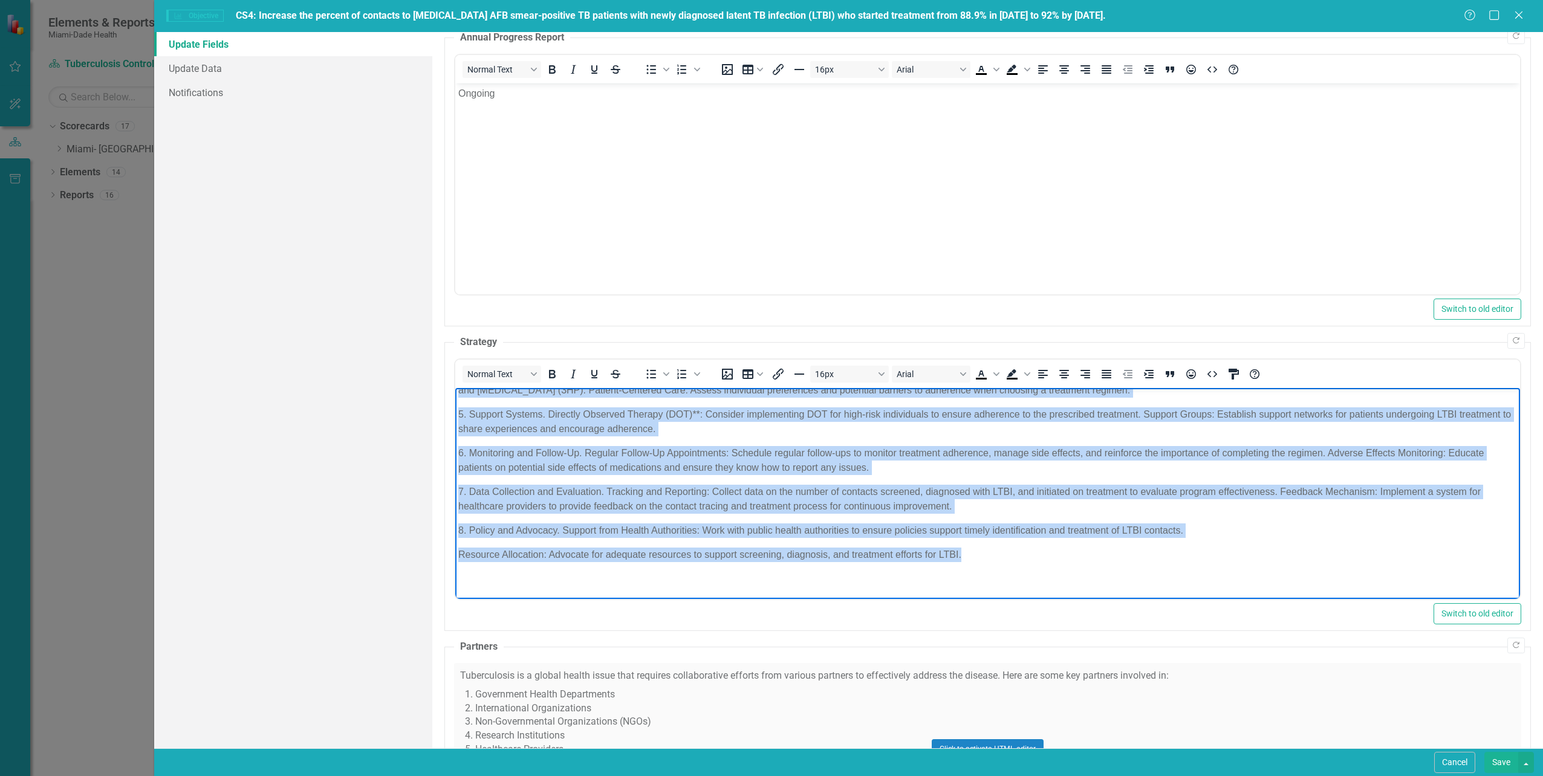
drag, startPoint x: 461, startPoint y: 398, endPoint x: 998, endPoint y: 556, distance: 559.7
click at [998, 556] on body "To initiate treatment for newly diagnosed latent tuberculosis infection (LTBI) …" at bounding box center [987, 413] width 1065 height 374
copy body "o initiate treatment for newly diagnosed latent tuberculosis infection (LTBI) c…"
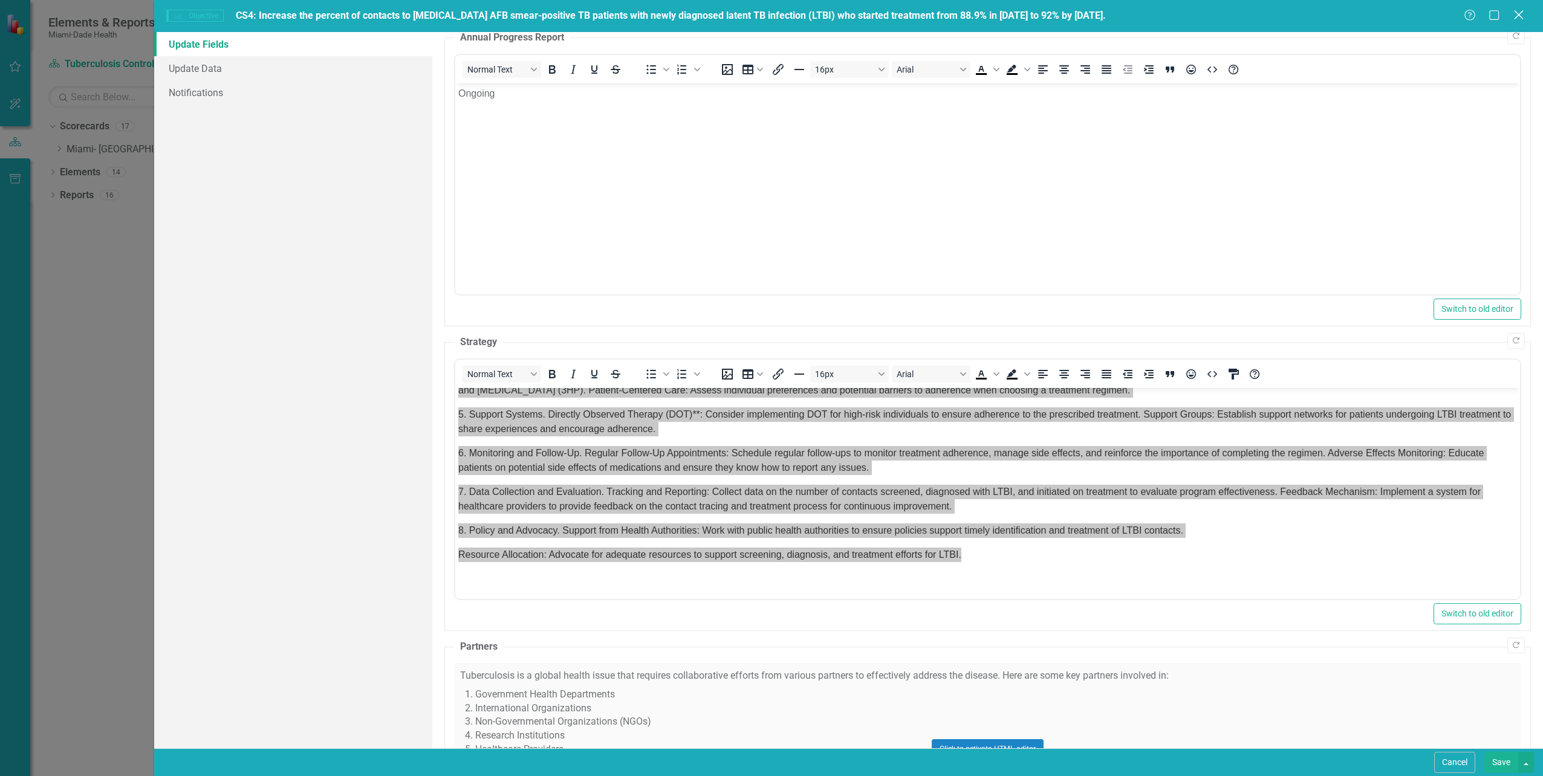
click at [1519, 13] on icon "Close" at bounding box center [1518, 14] width 15 height 11
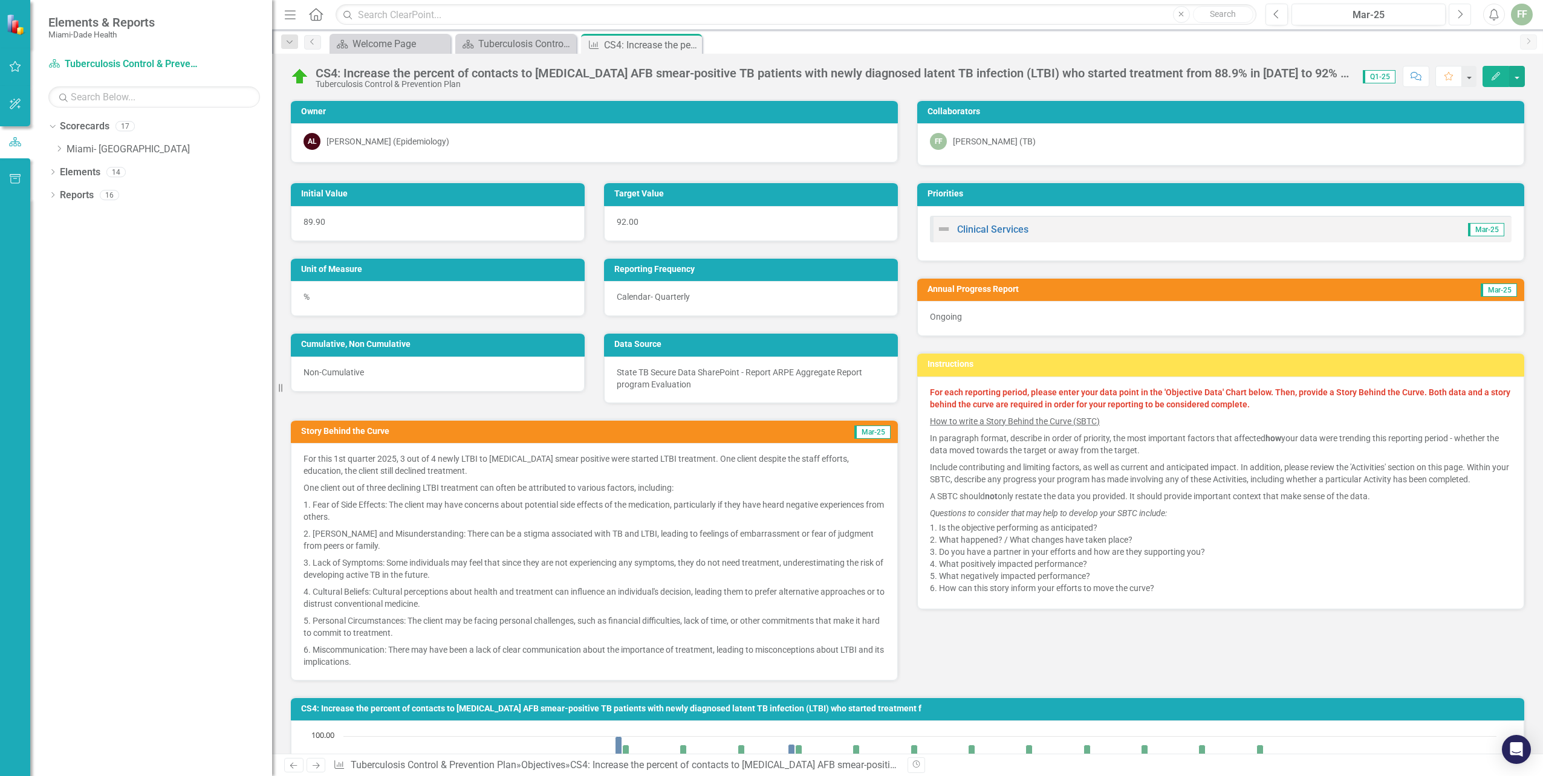
click at [1460, 13] on icon "Next" at bounding box center [1459, 14] width 7 height 11
click at [1461, 13] on icon "Next" at bounding box center [1459, 14] width 7 height 11
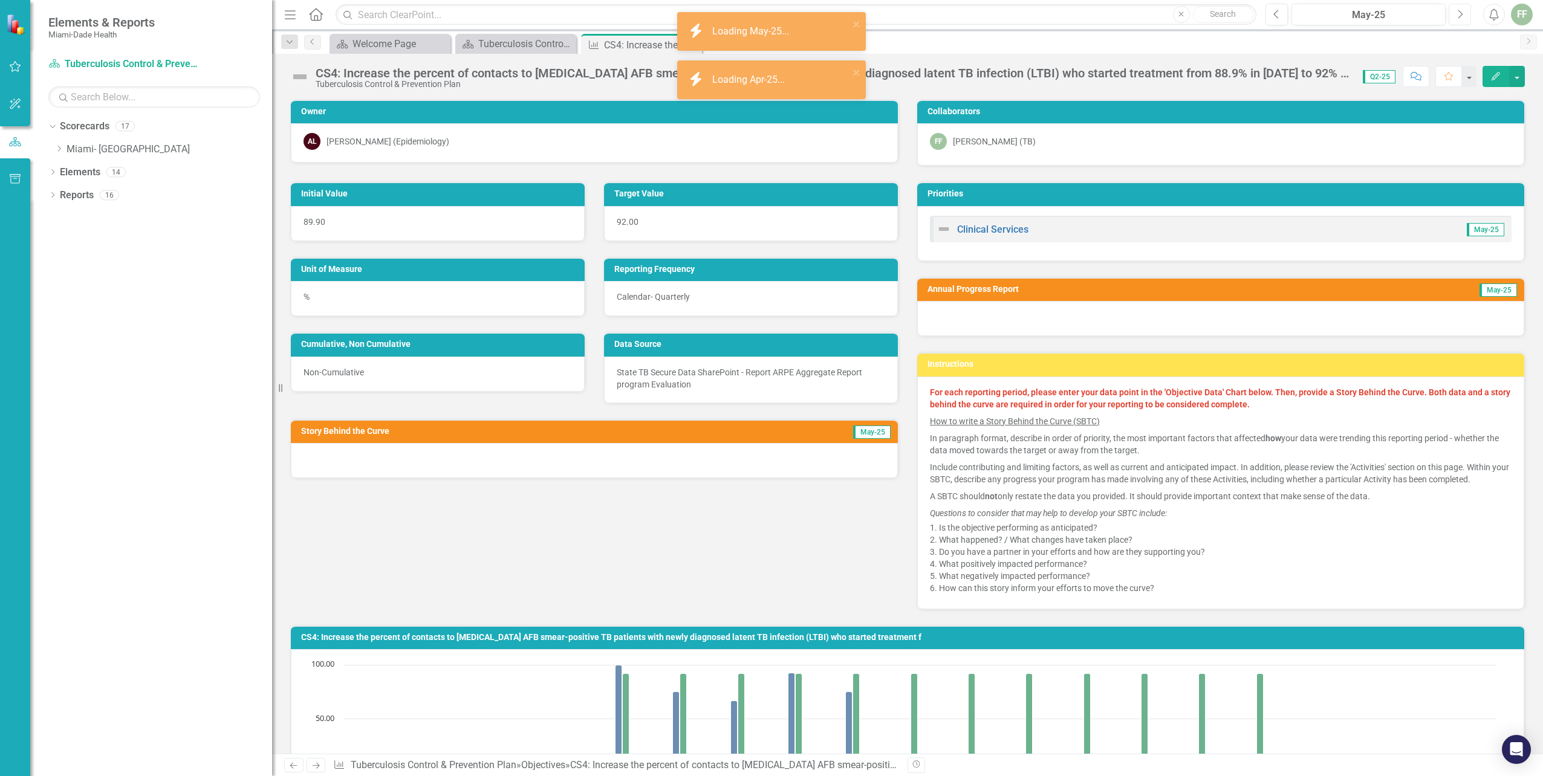
click at [1461, 13] on icon "Next" at bounding box center [1459, 14] width 7 height 11
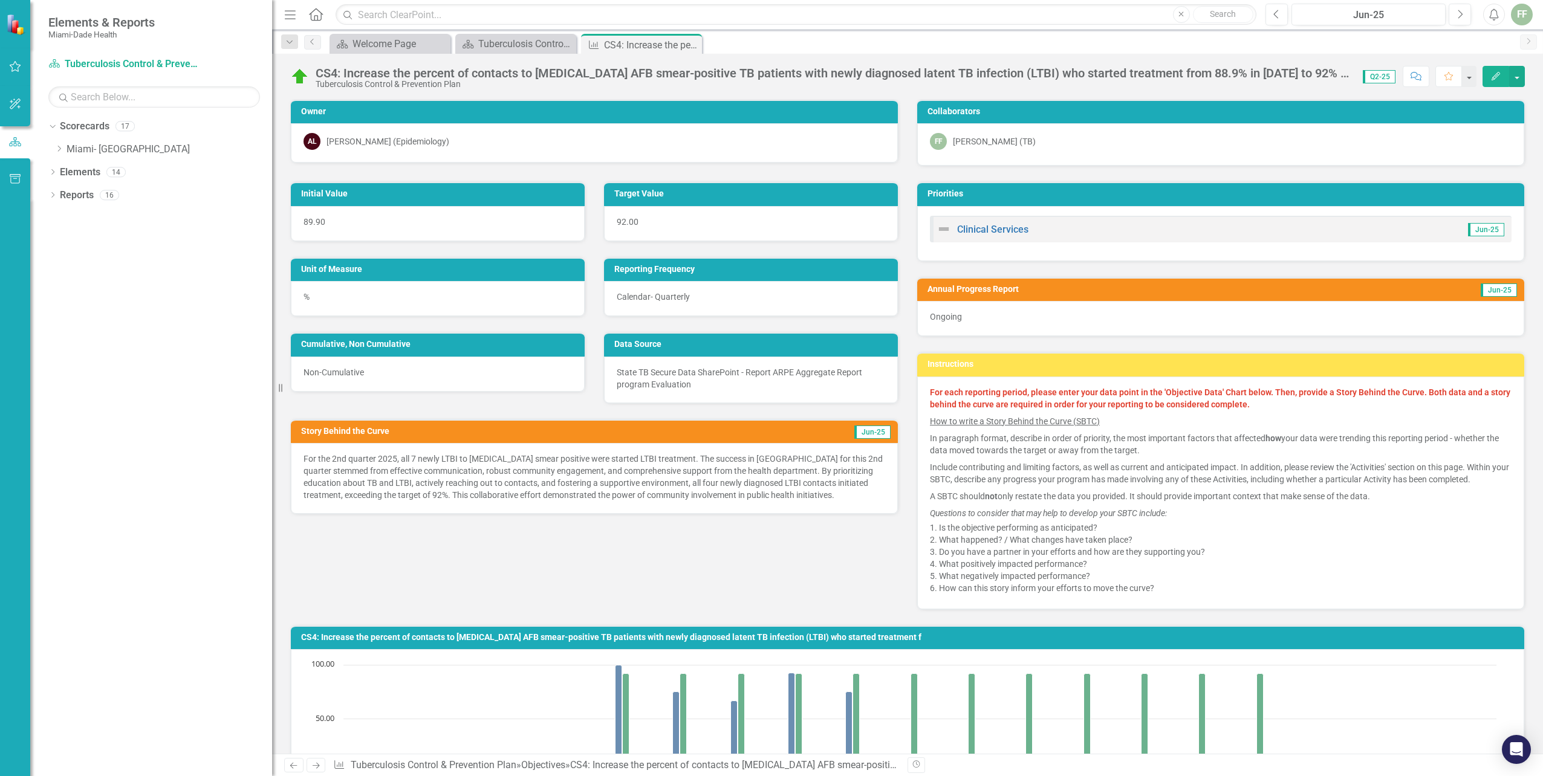
click at [1497, 77] on icon "button" at bounding box center [1495, 76] width 8 height 8
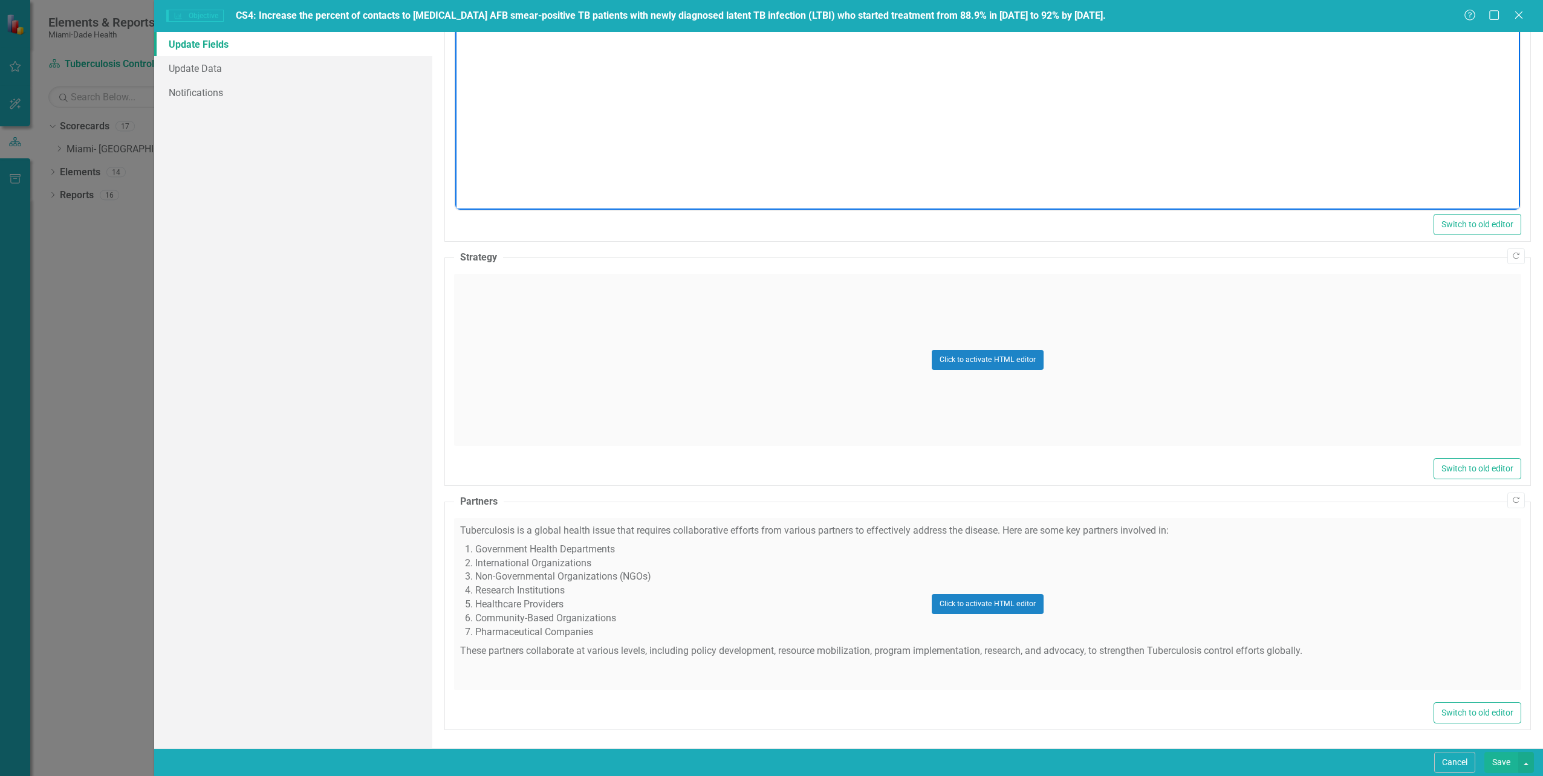
scroll to position [444, 0]
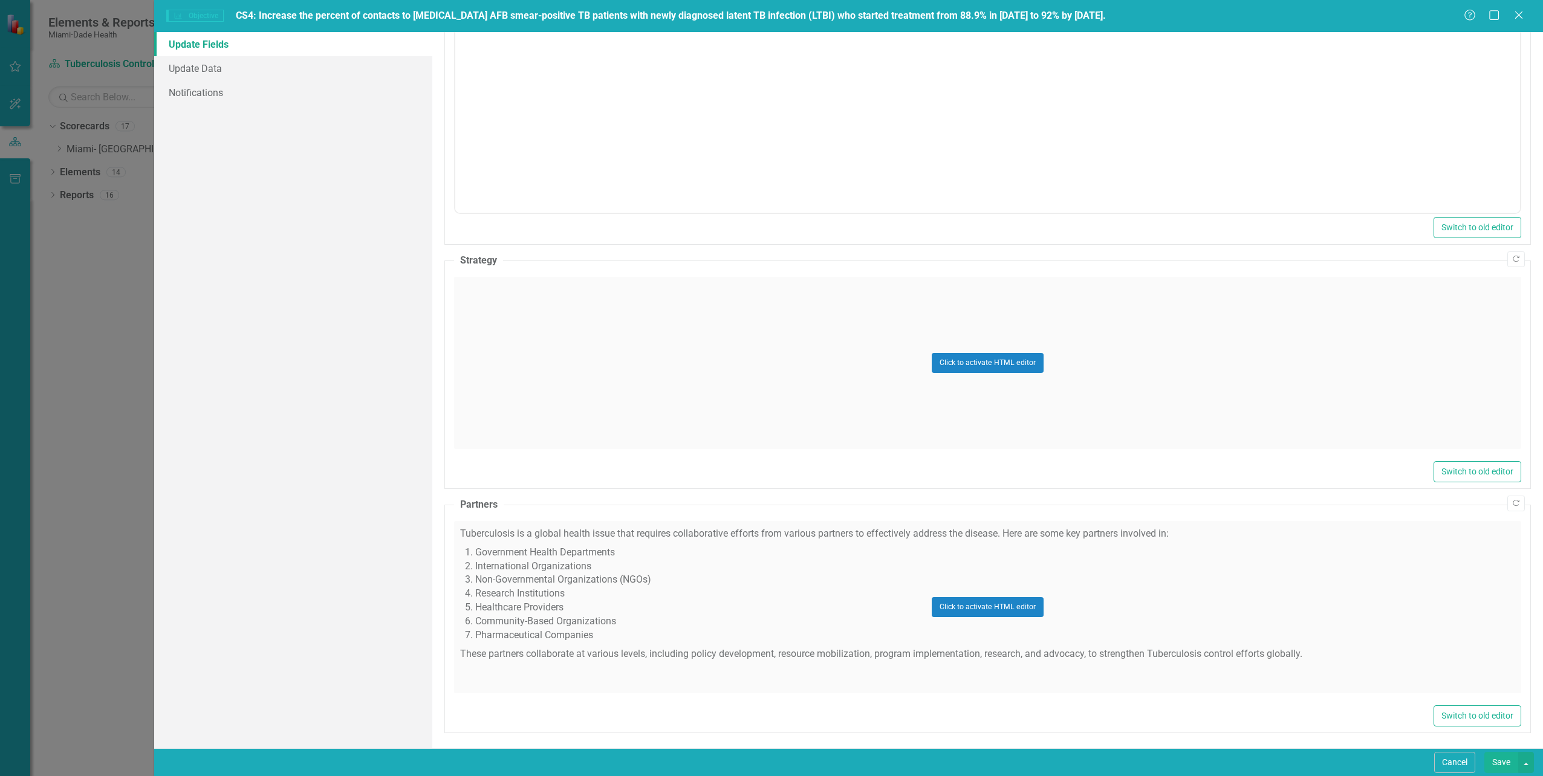
click at [520, 322] on div "Click to activate HTML editor" at bounding box center [987, 363] width 1067 height 172
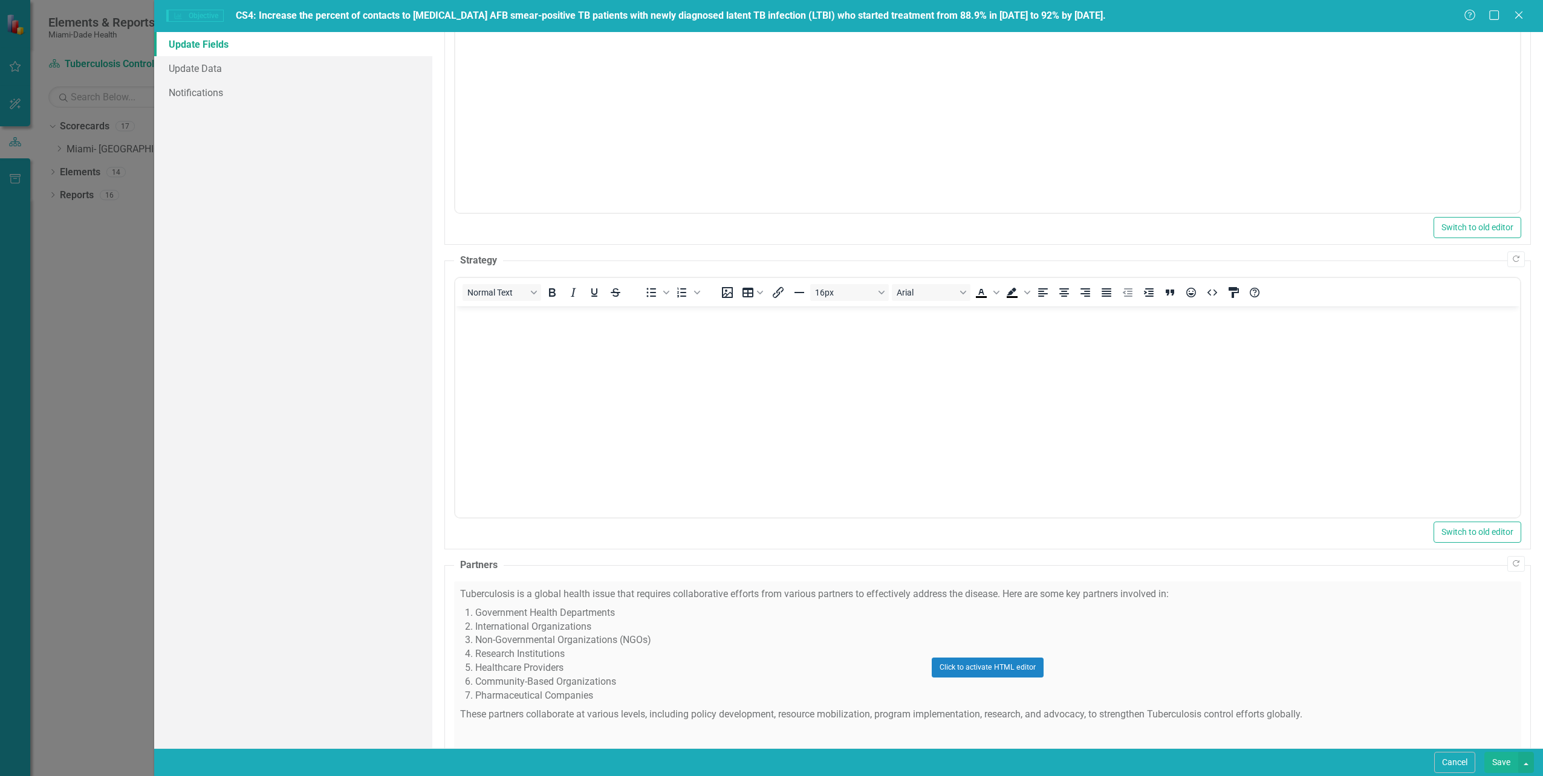
scroll to position [0, 0]
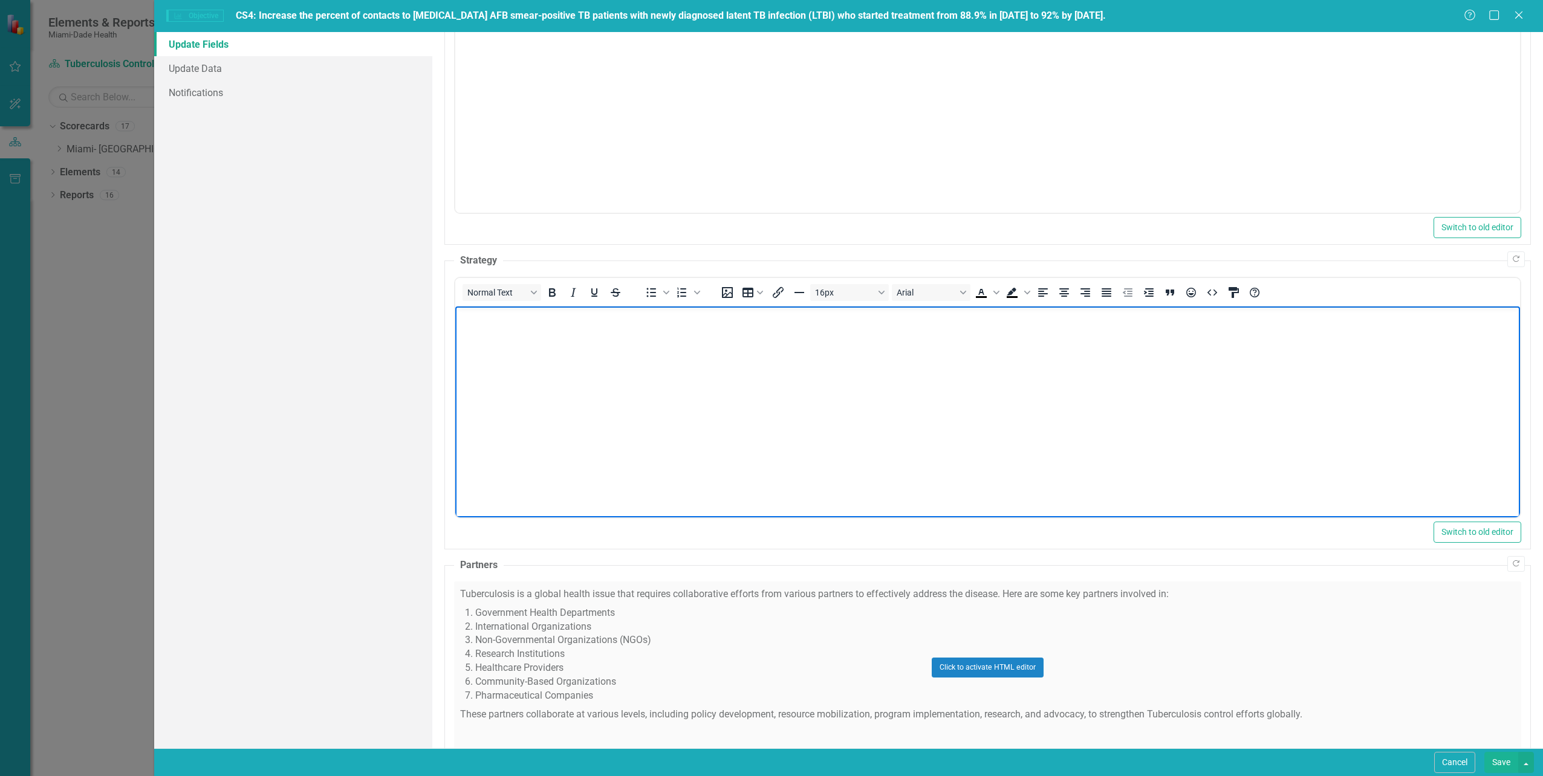
click at [465, 346] on body "Rich Text Area. Press ALT-0 for help." at bounding box center [987, 397] width 1065 height 181
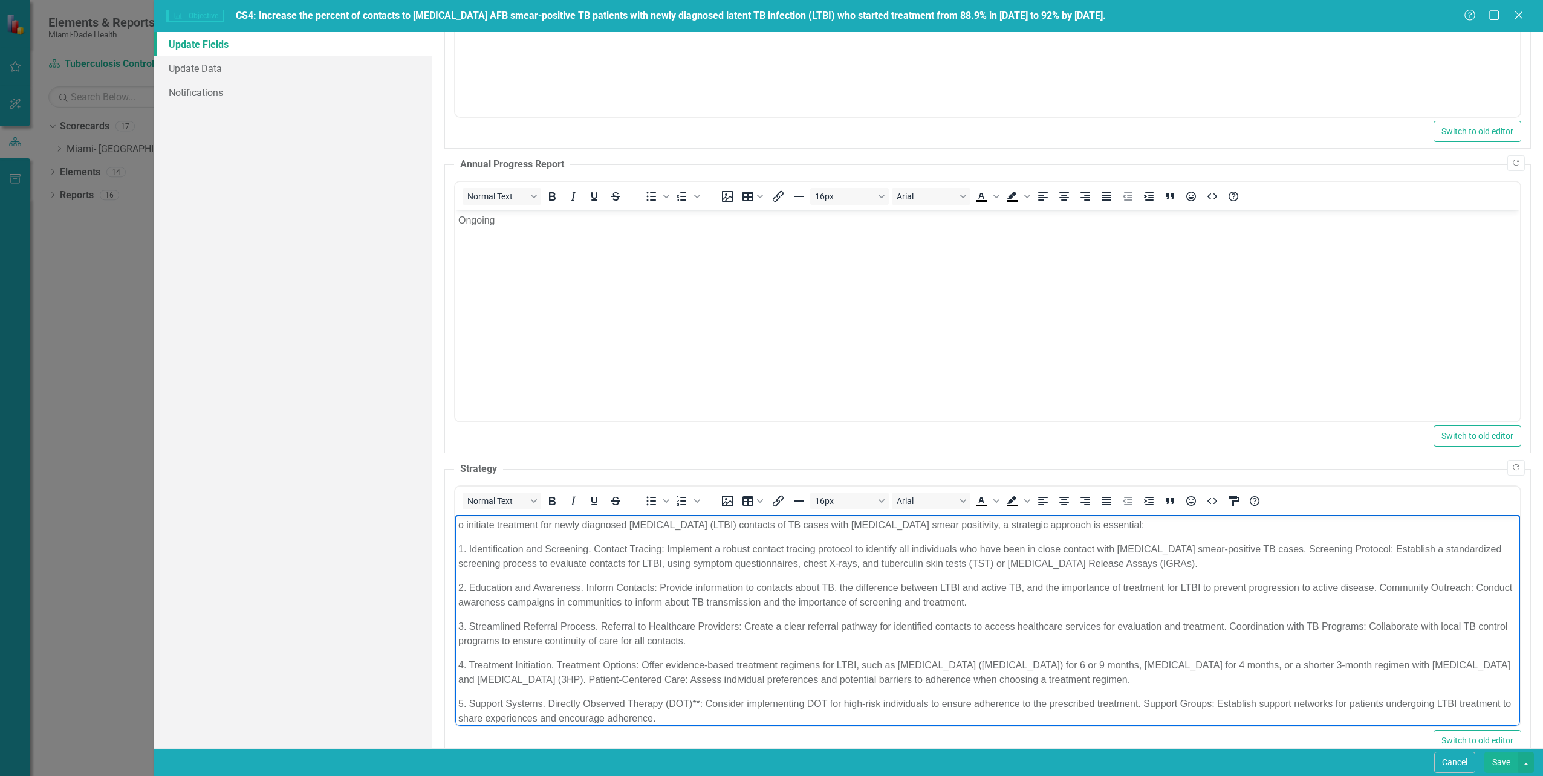
scroll to position [263, 0]
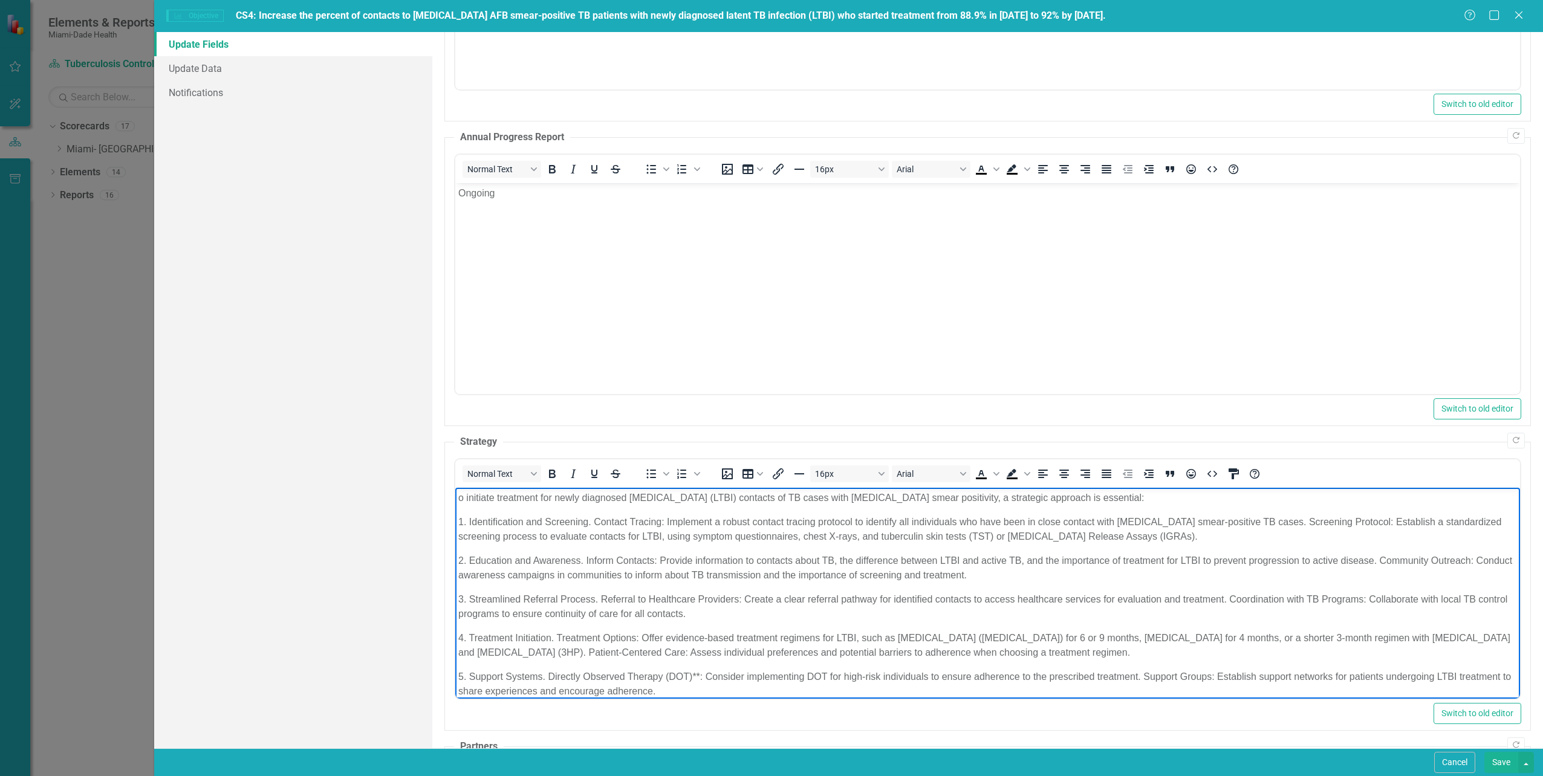
click at [458, 498] on p "o initiate treatment for newly diagnosed latent tuberculosis infection (LTBI) c…" at bounding box center [987, 498] width 1059 height 15
click at [554, 497] on p "Initiating treatment for newly diagnosed latent tuberculosis infection (LTBI) c…" at bounding box center [987, 498] width 1059 height 15
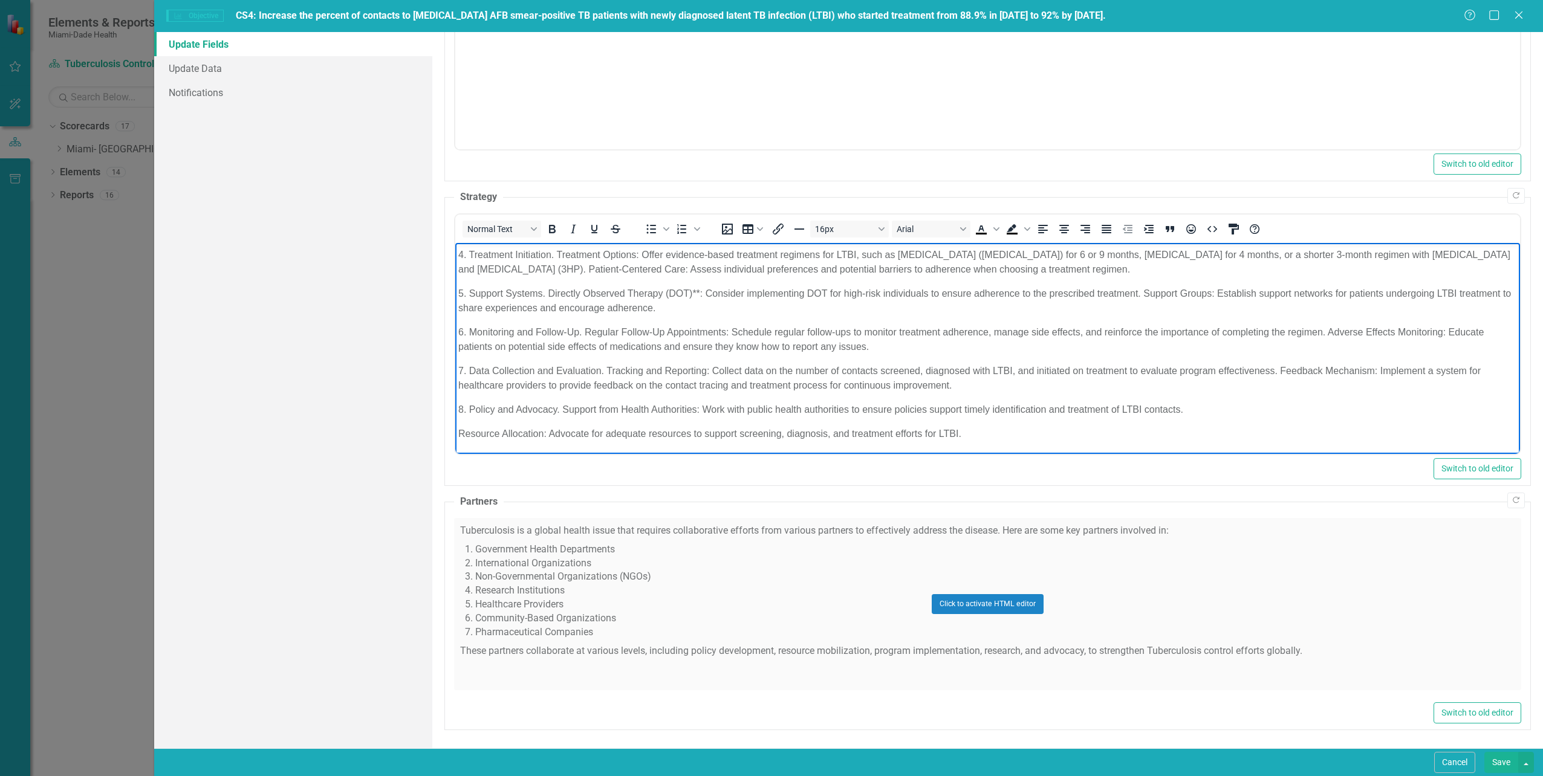
scroll to position [5, 0]
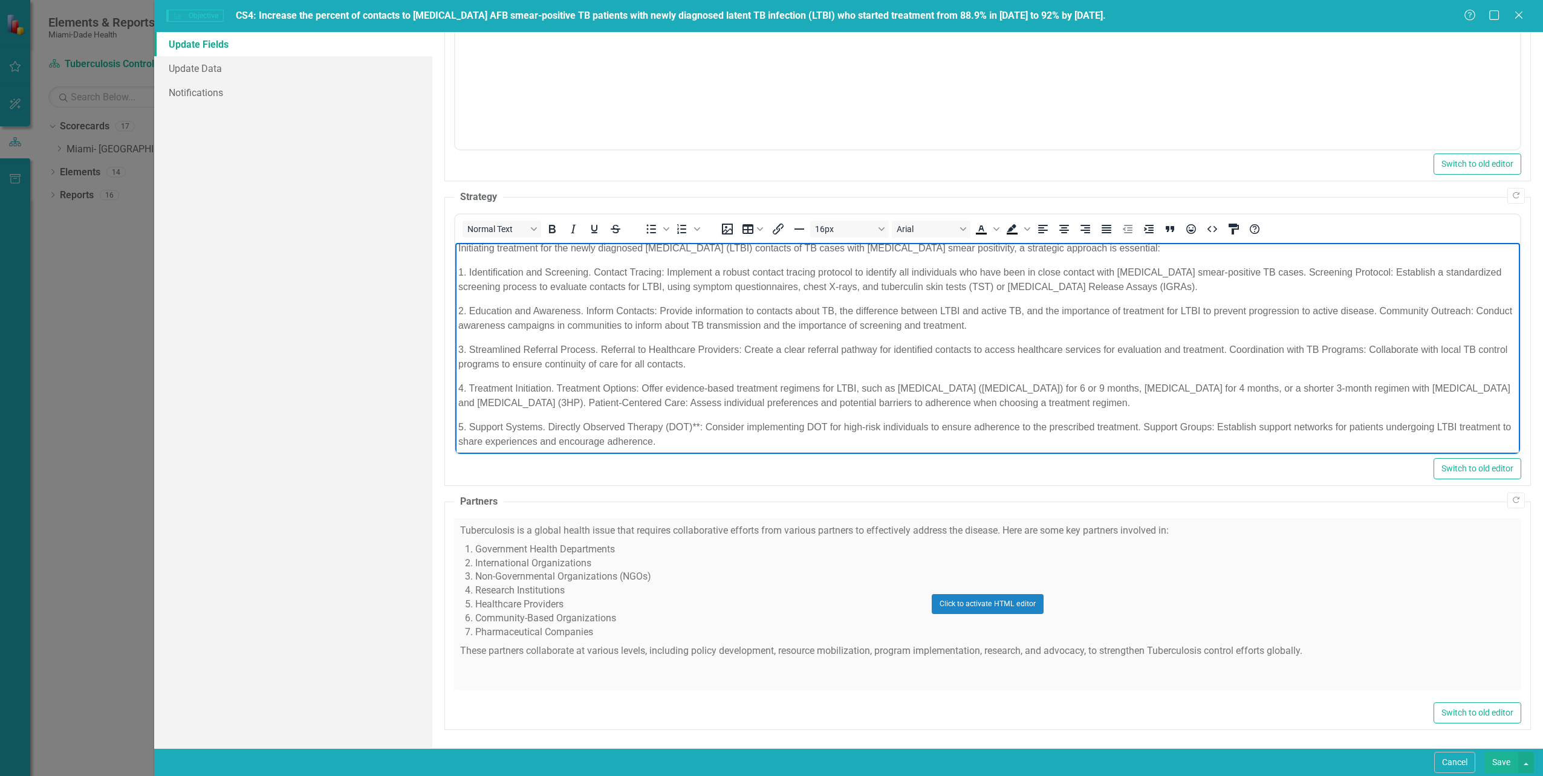
click at [907, 348] on p "3. Streamlined Referral Process. Referral to Healthcare Providers: Create a cle…" at bounding box center [987, 357] width 1059 height 29
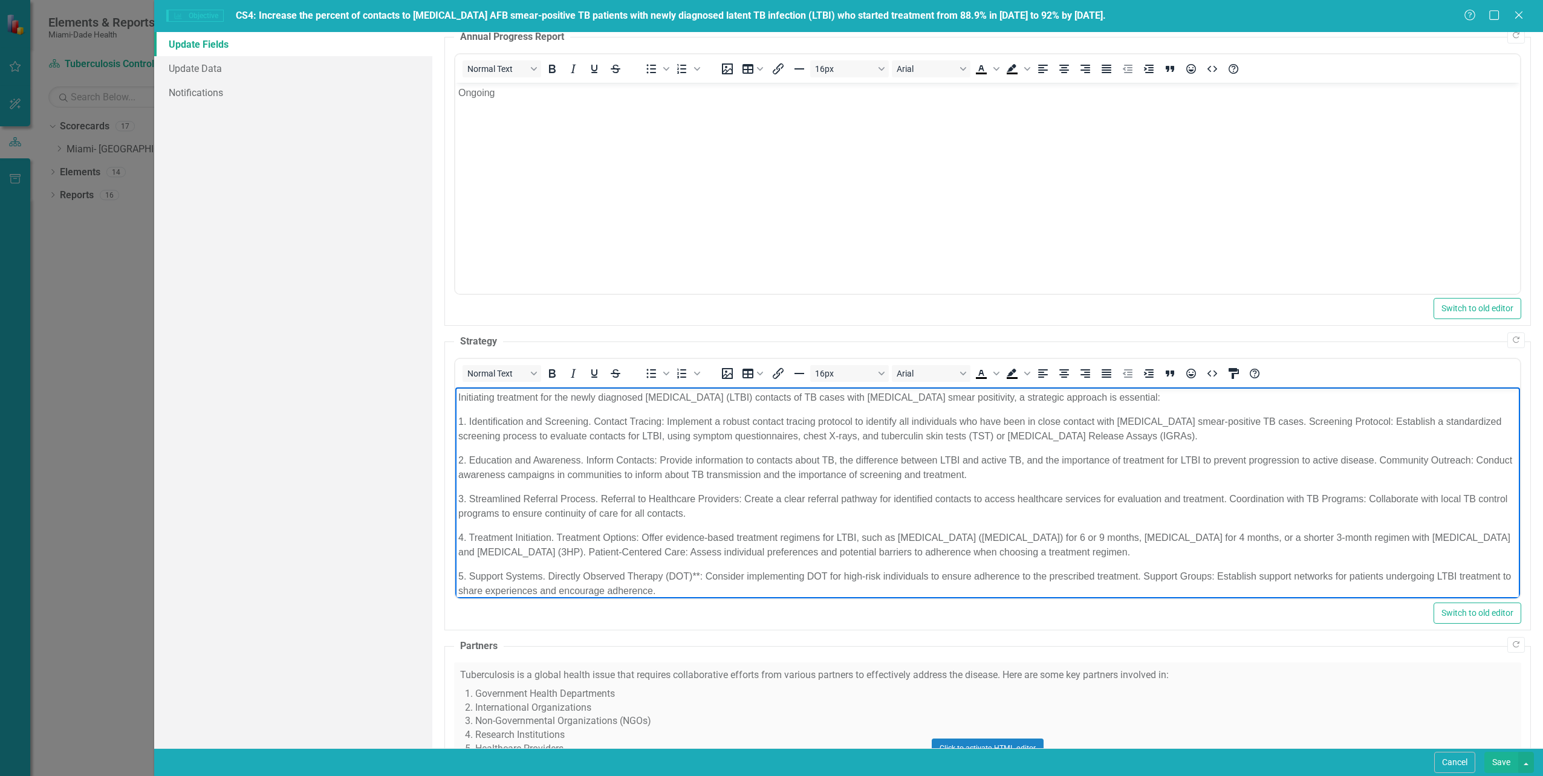
scroll to position [387, 0]
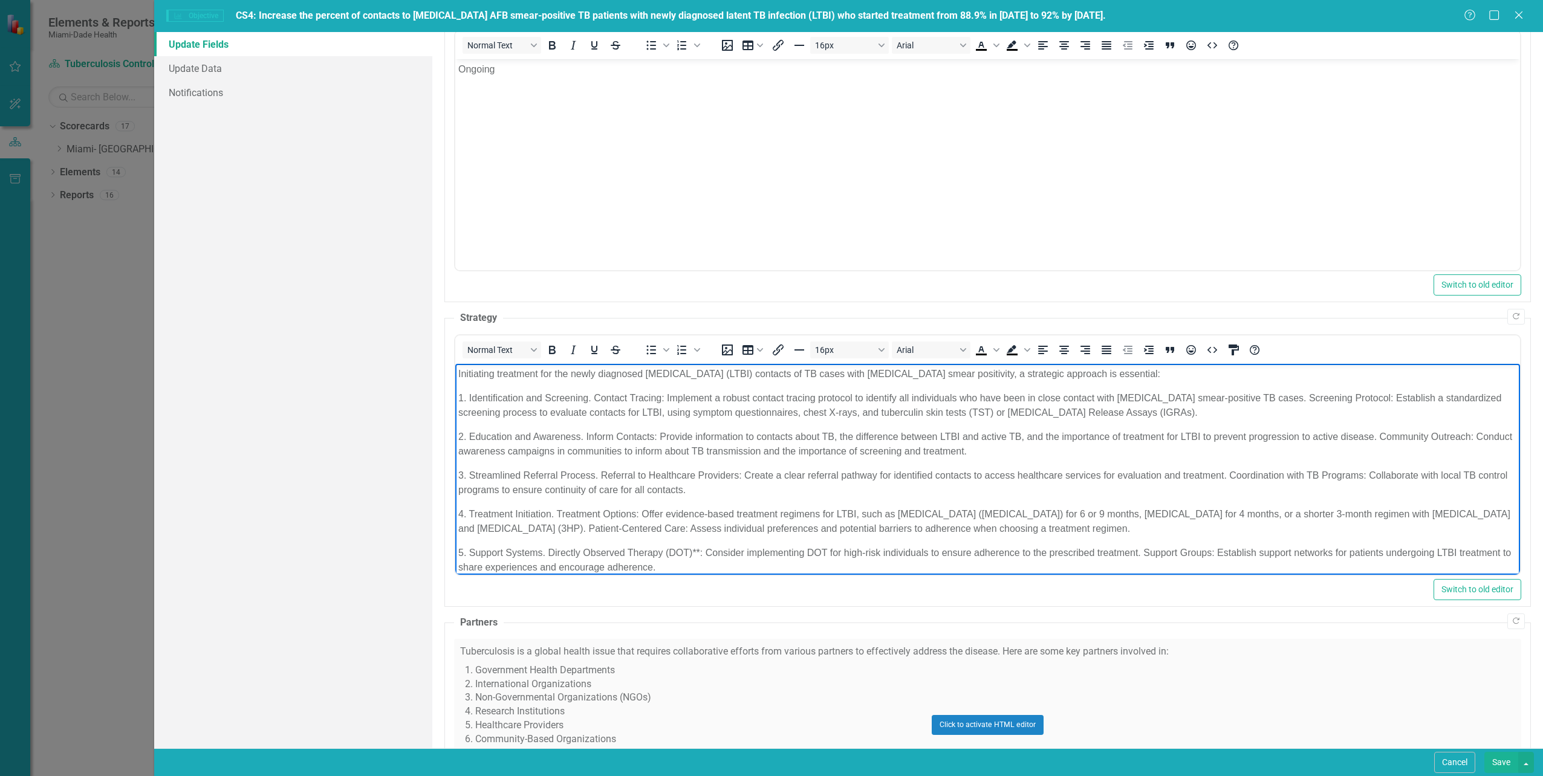
click at [1208, 619] on fieldset "Partners Tuberculosis is a global health issue that requires collaborative effo…" at bounding box center [987, 733] width 1086 height 235
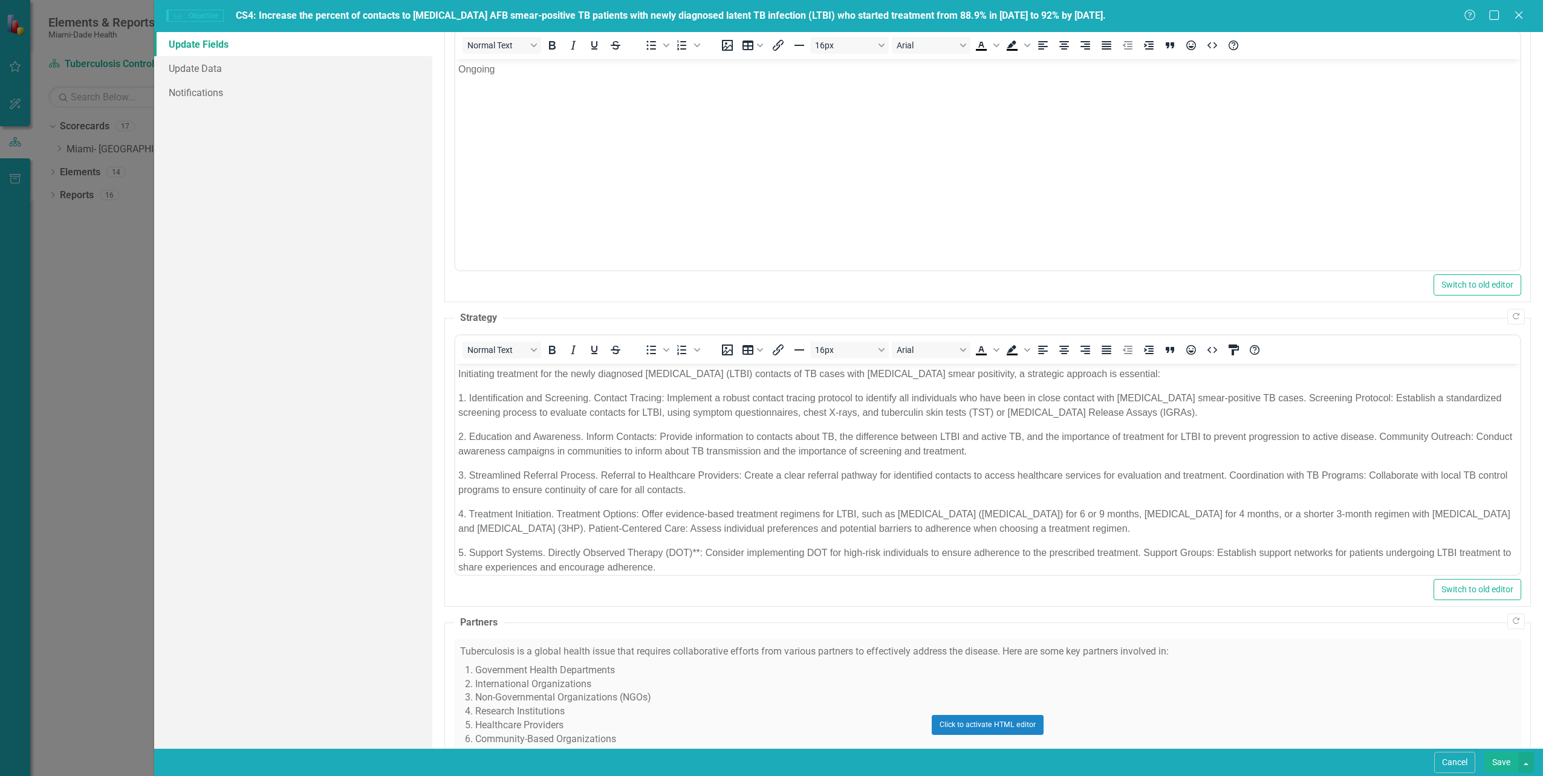
scroll to position [508, 0]
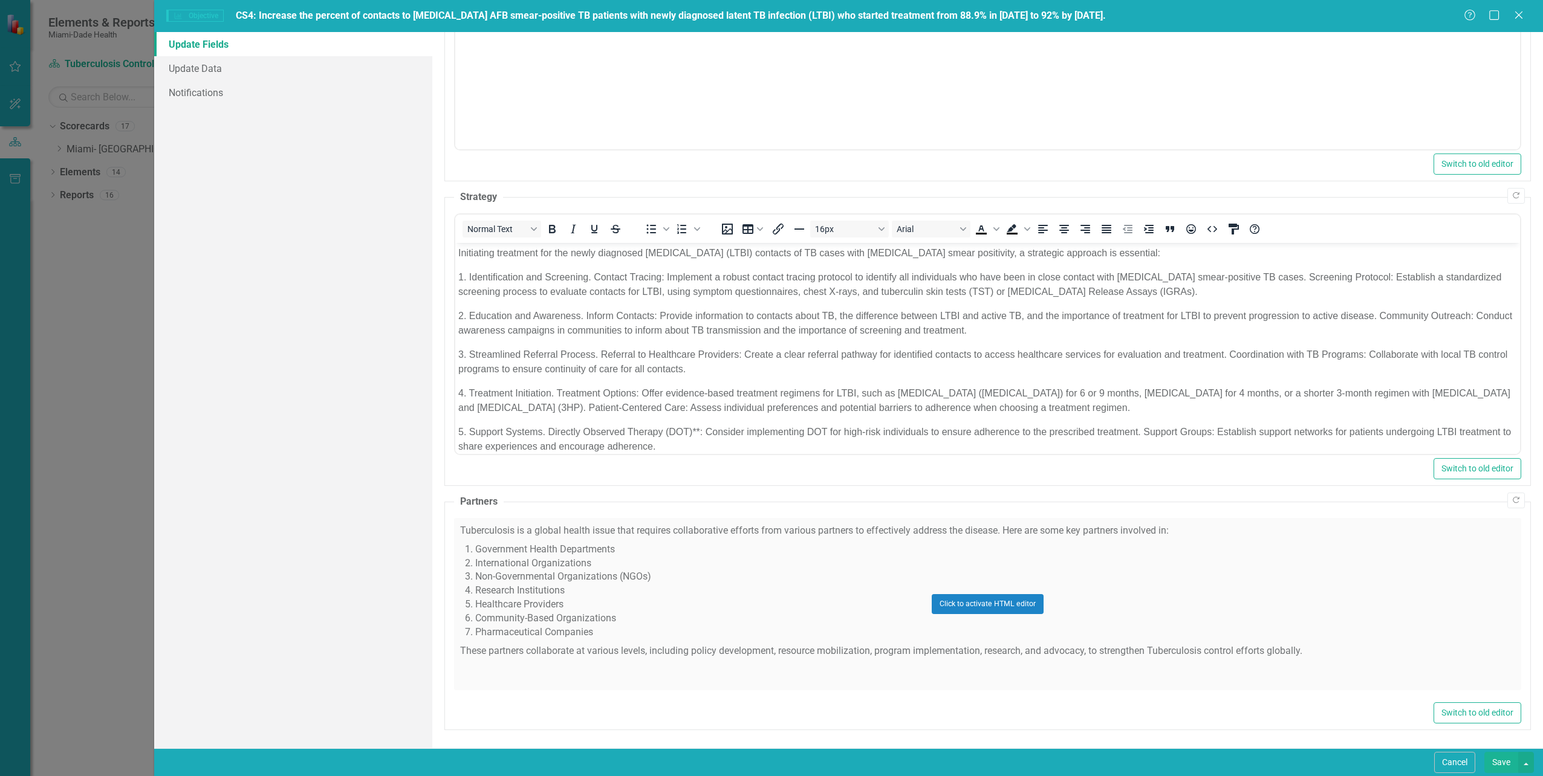
click at [1504, 764] on button "Save" at bounding box center [1501, 762] width 34 height 21
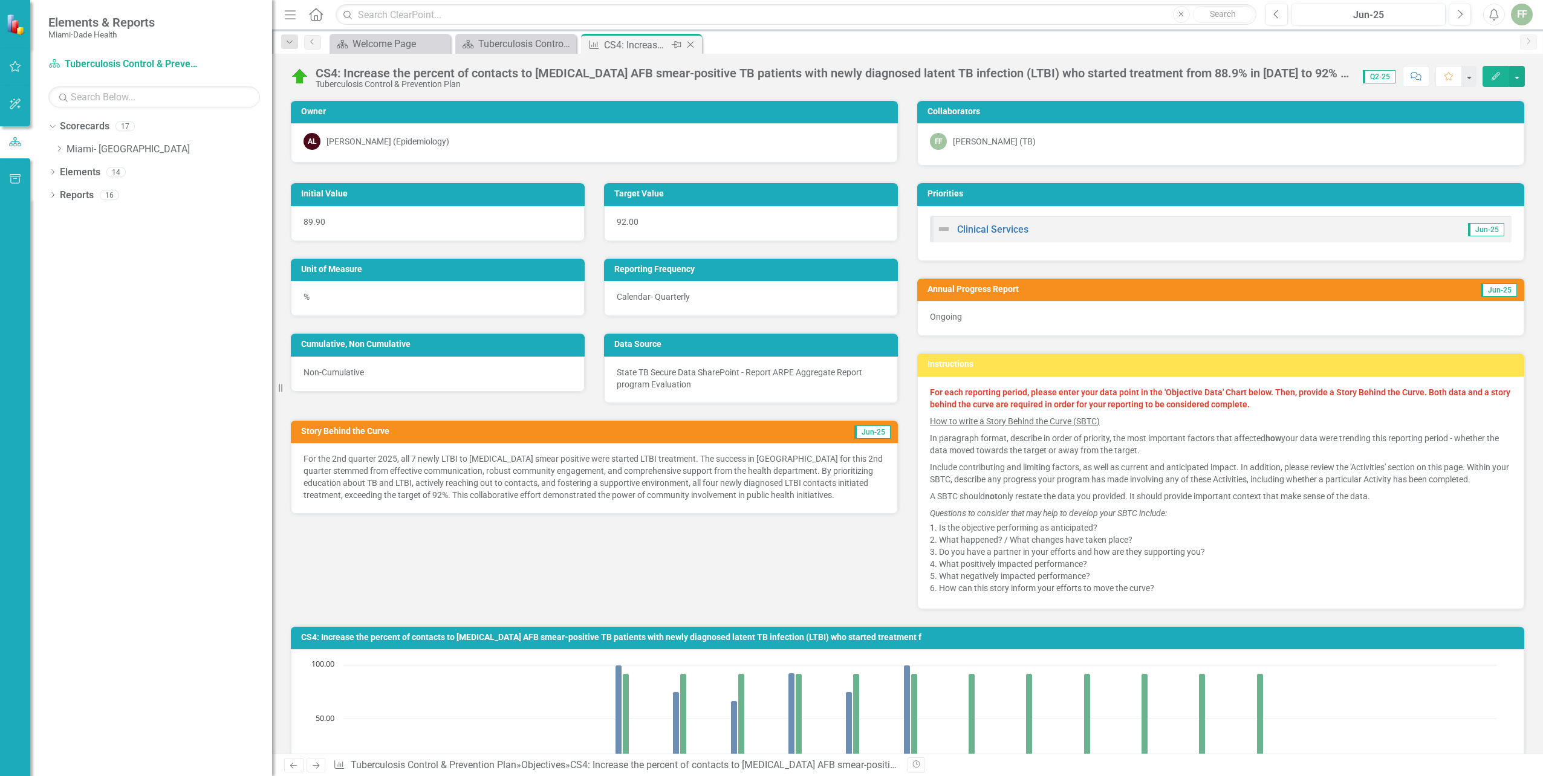
click at [692, 48] on icon "Close" at bounding box center [690, 45] width 12 height 10
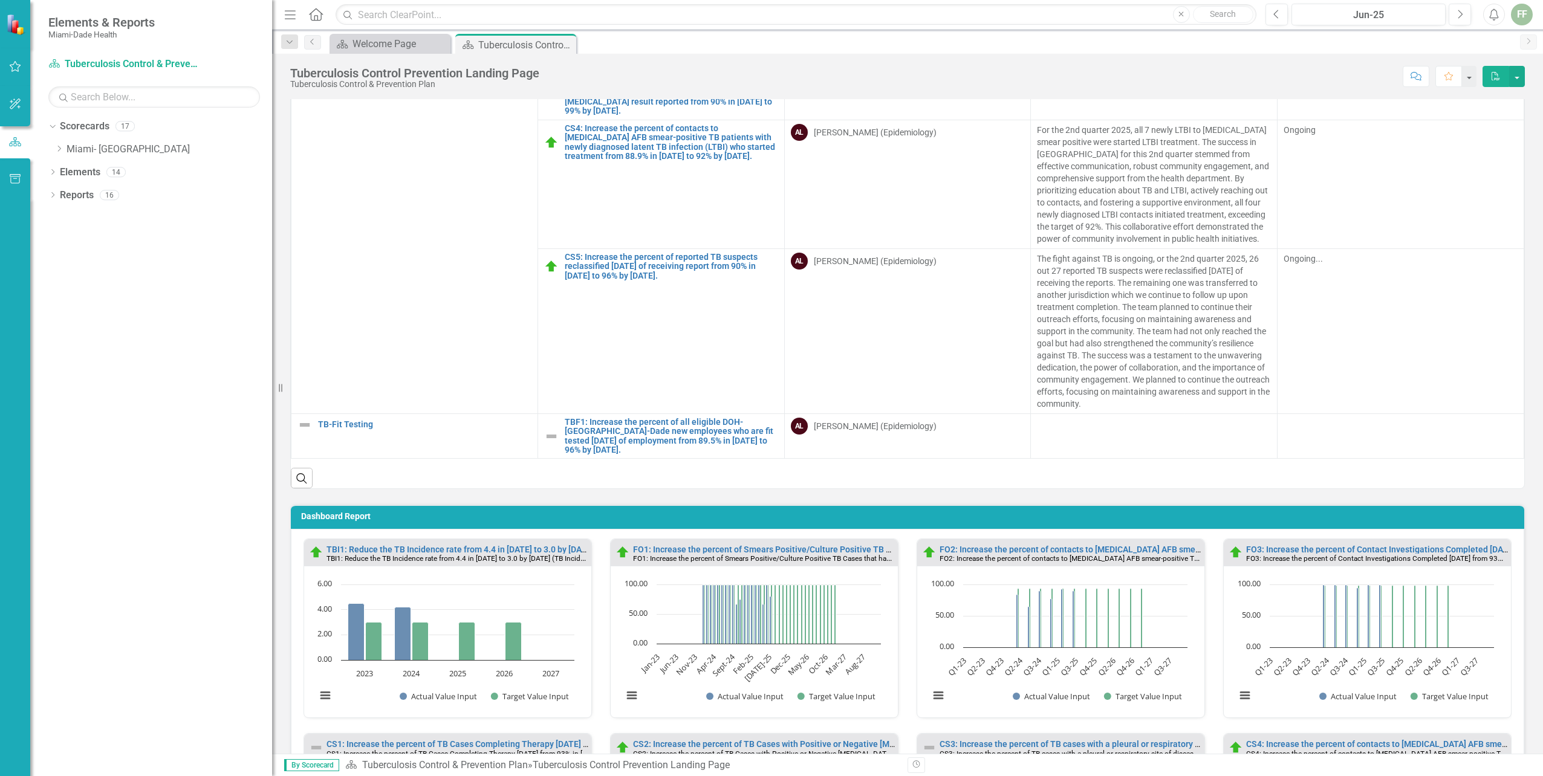
scroll to position [242, 0]
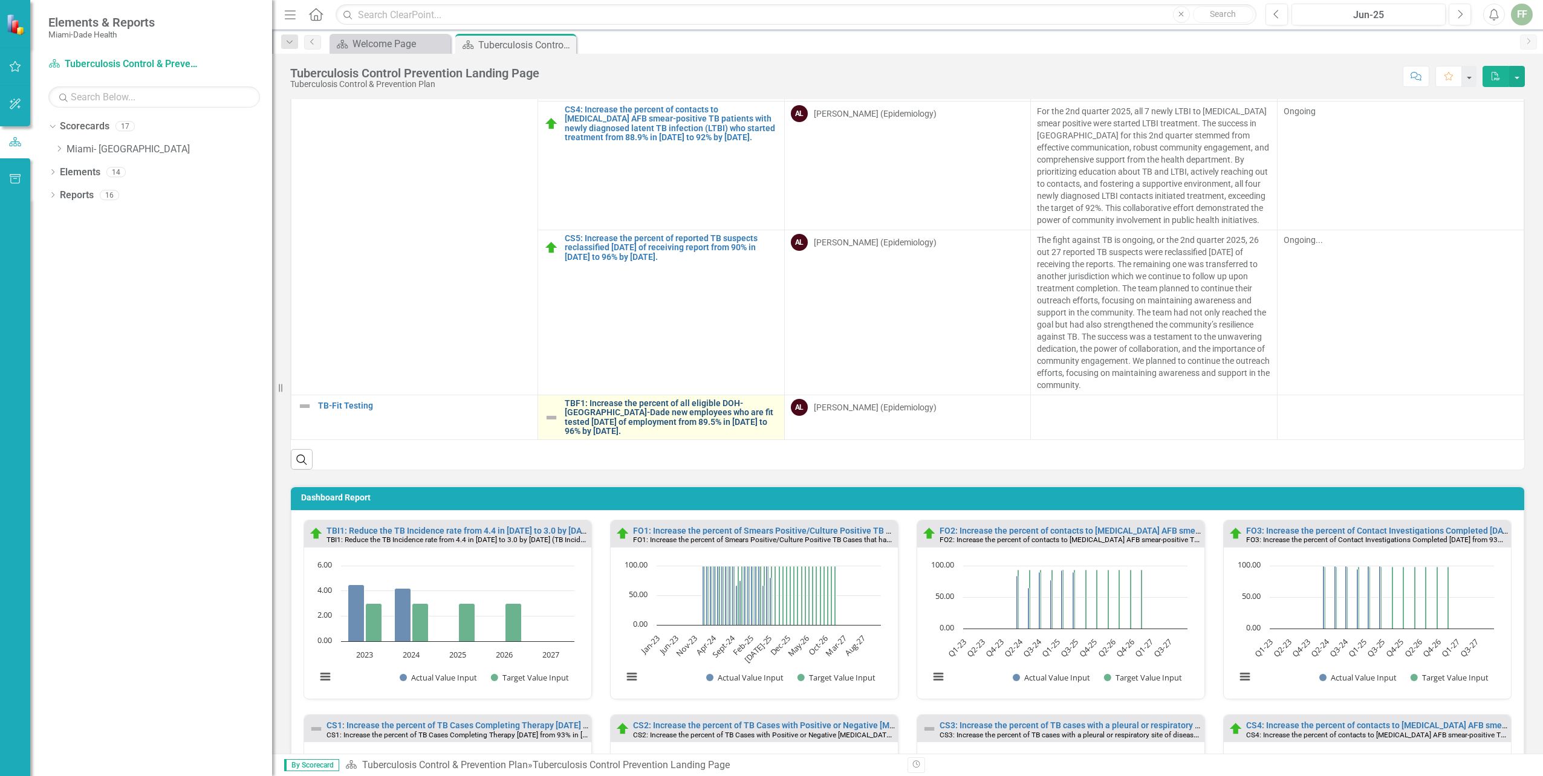
click at [697, 403] on link "TBF1: Increase the percent of all eligible DOH-[GEOGRAPHIC_DATA]-Dade new emplo…" at bounding box center [671, 417] width 213 height 37
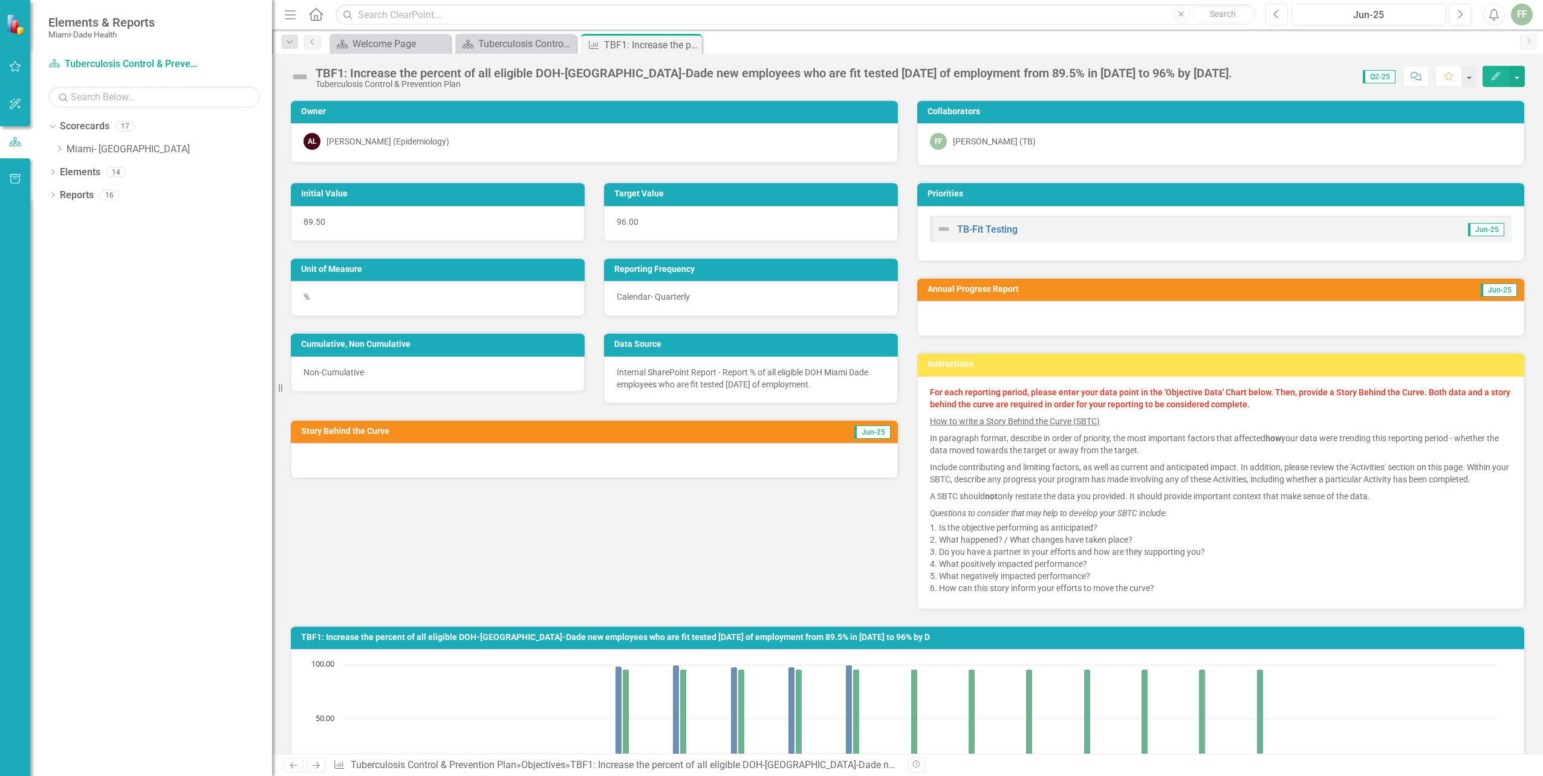
click at [1279, 15] on icon "Previous" at bounding box center [1276, 14] width 7 height 11
click at [1275, 15] on icon "Previous" at bounding box center [1276, 14] width 7 height 11
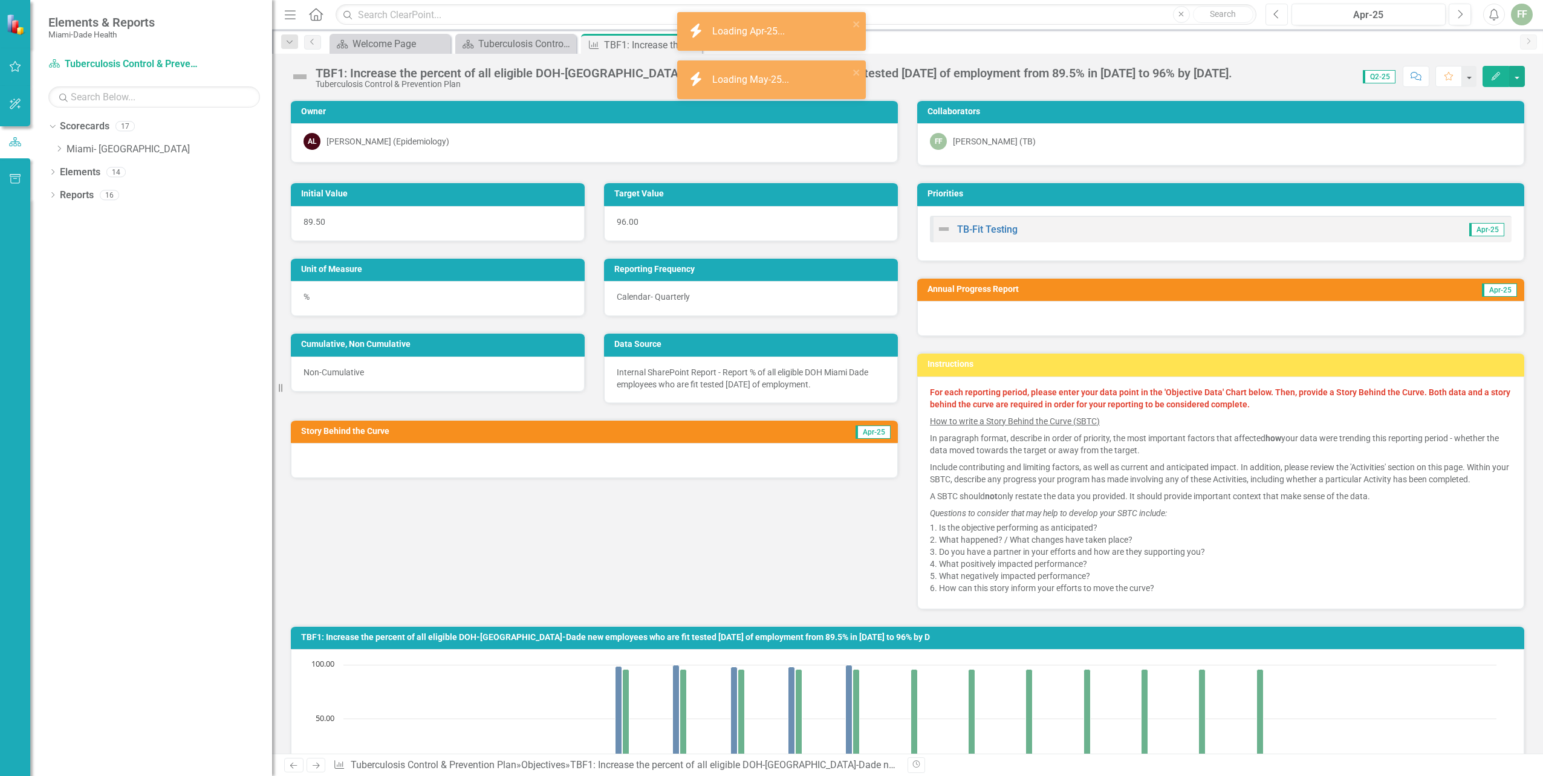
click at [1275, 15] on icon "Previous" at bounding box center [1276, 14] width 7 height 11
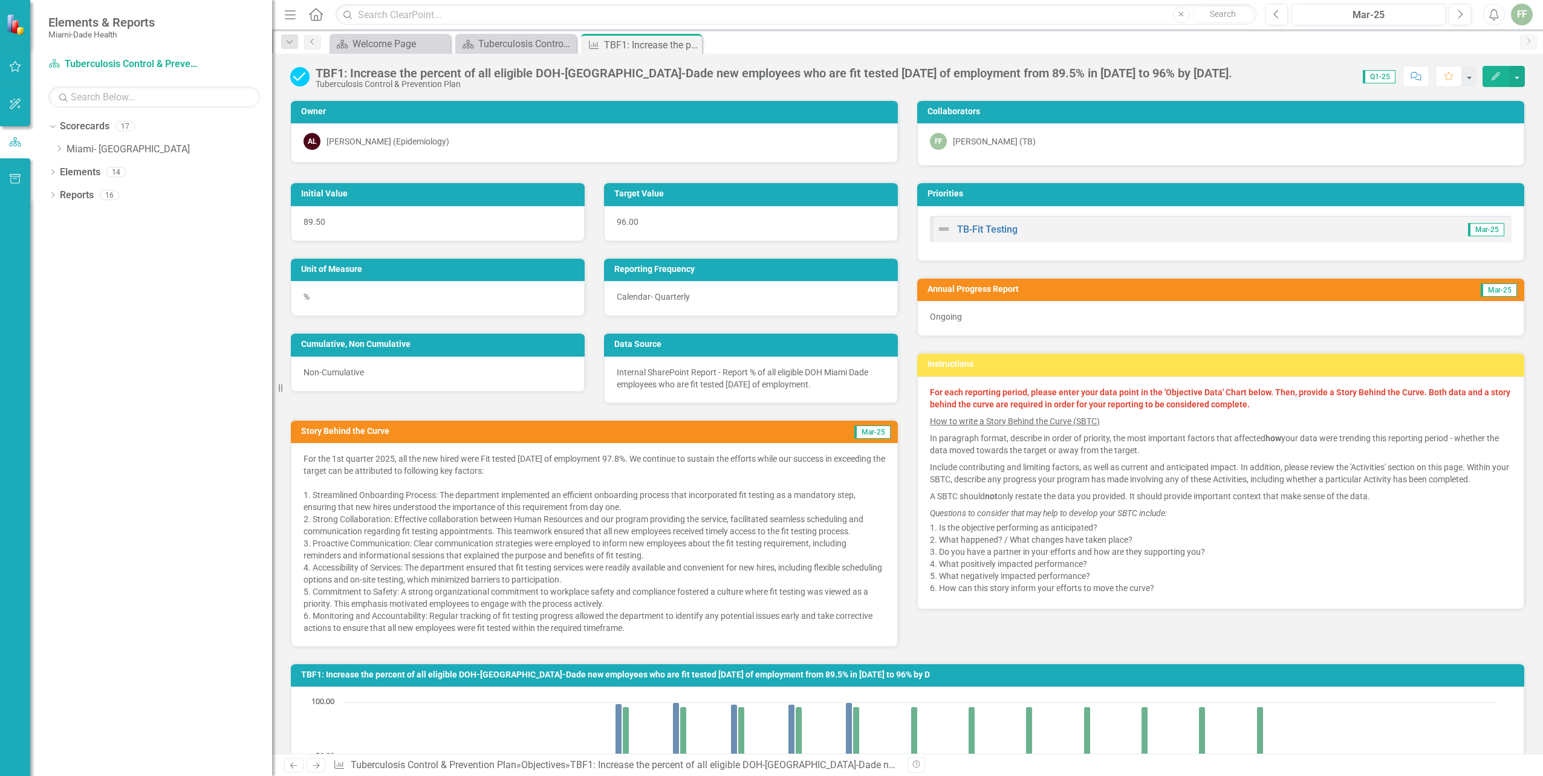
click at [1493, 72] on icon "Edit" at bounding box center [1495, 76] width 11 height 8
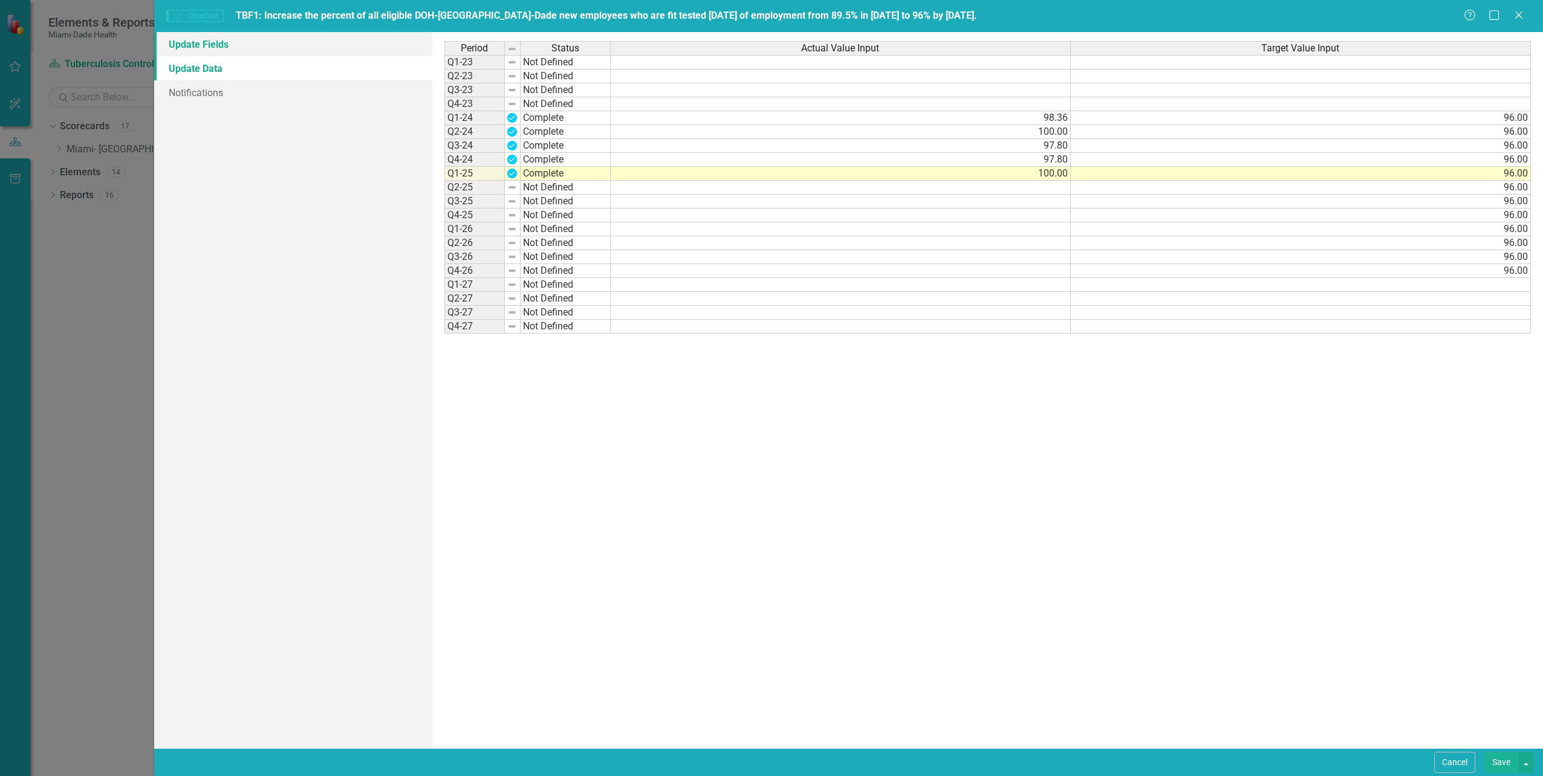
click at [204, 44] on link "Update Fields" at bounding box center [292, 44] width 277 height 24
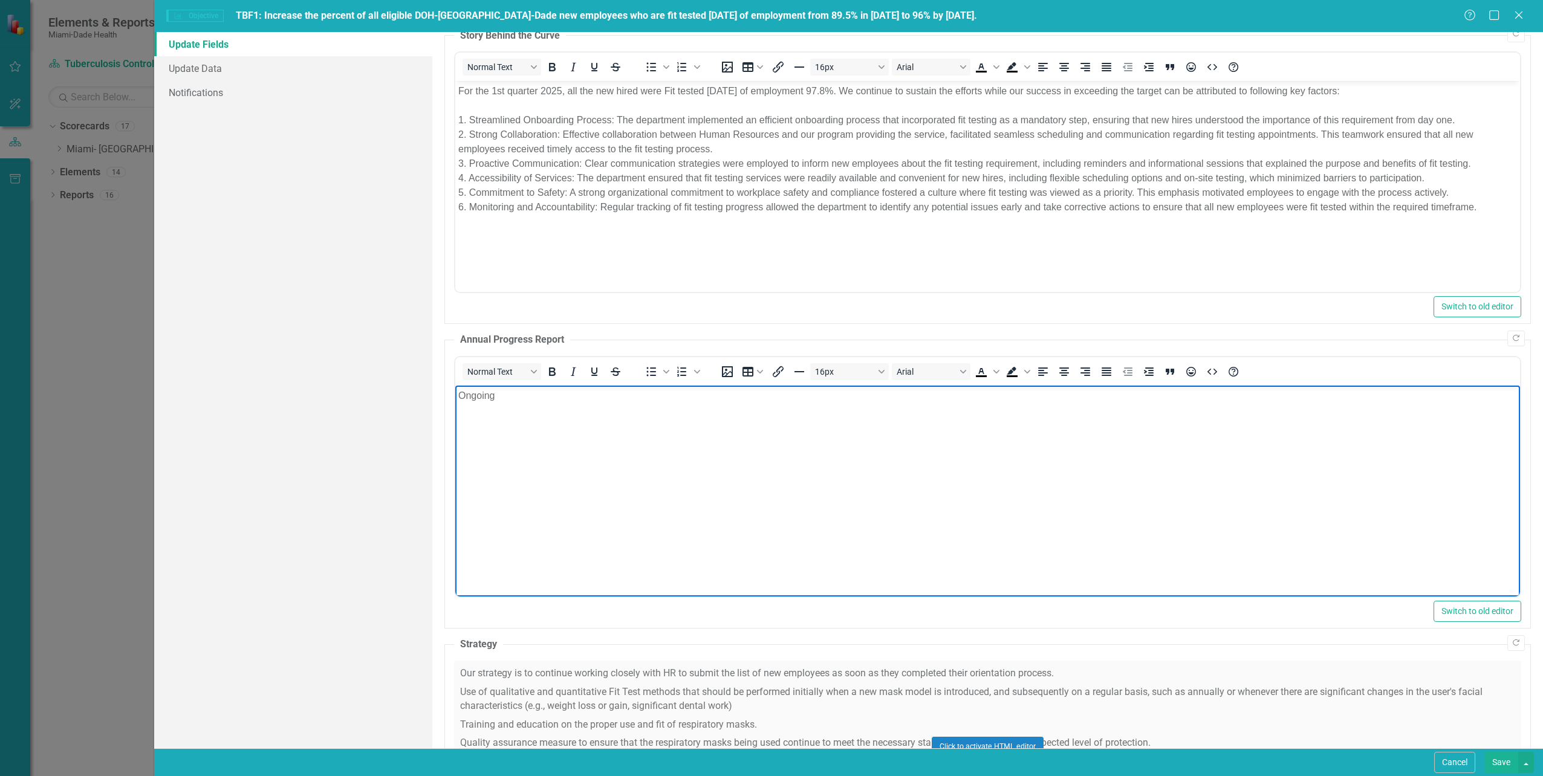
drag, startPoint x: 597, startPoint y: 474, endPoint x: 597, endPoint y: 516, distance: 42.3
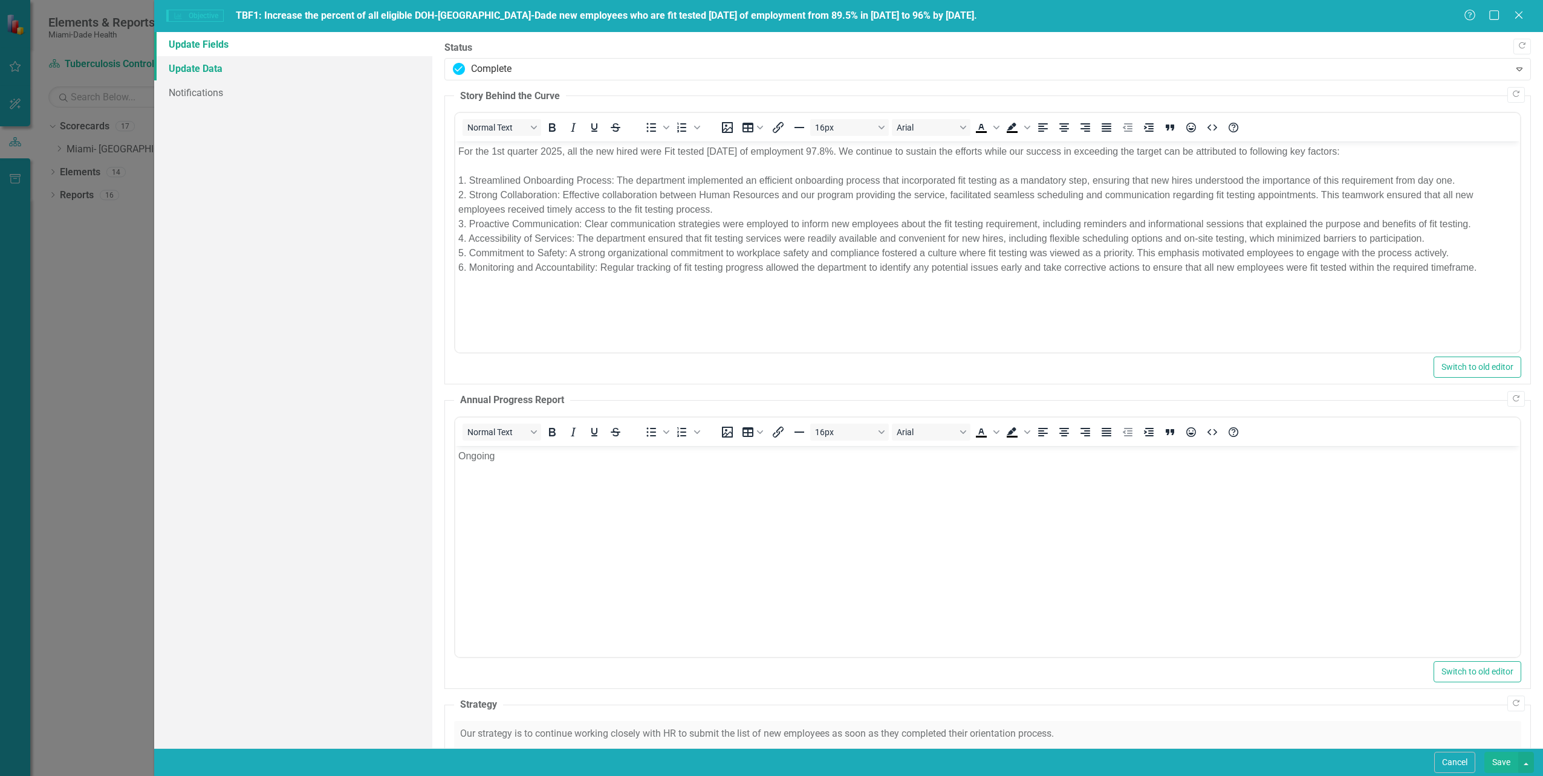
click at [190, 65] on link "Update Data" at bounding box center [292, 68] width 277 height 24
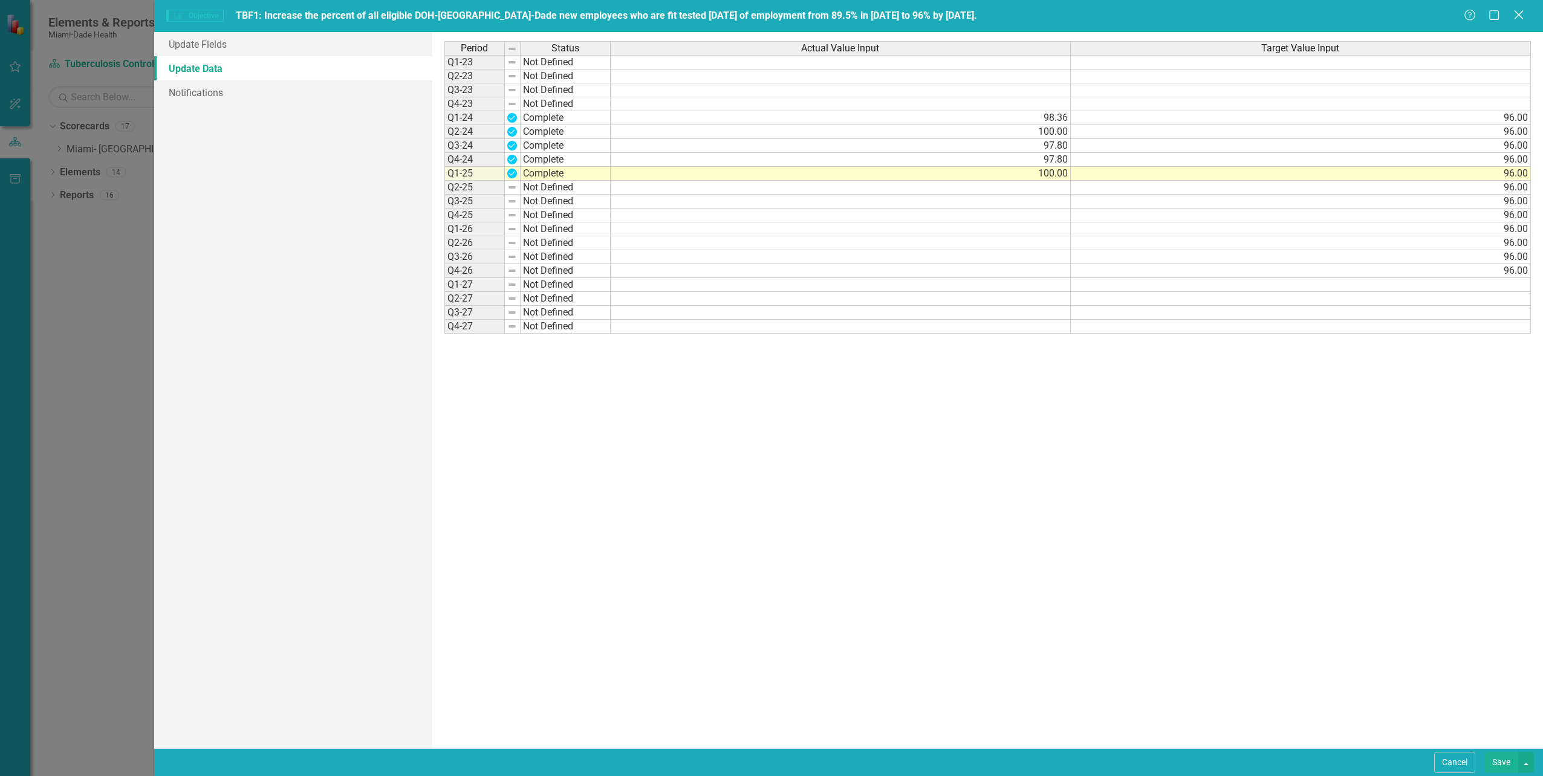
click at [1515, 12] on icon "Close" at bounding box center [1518, 14] width 15 height 11
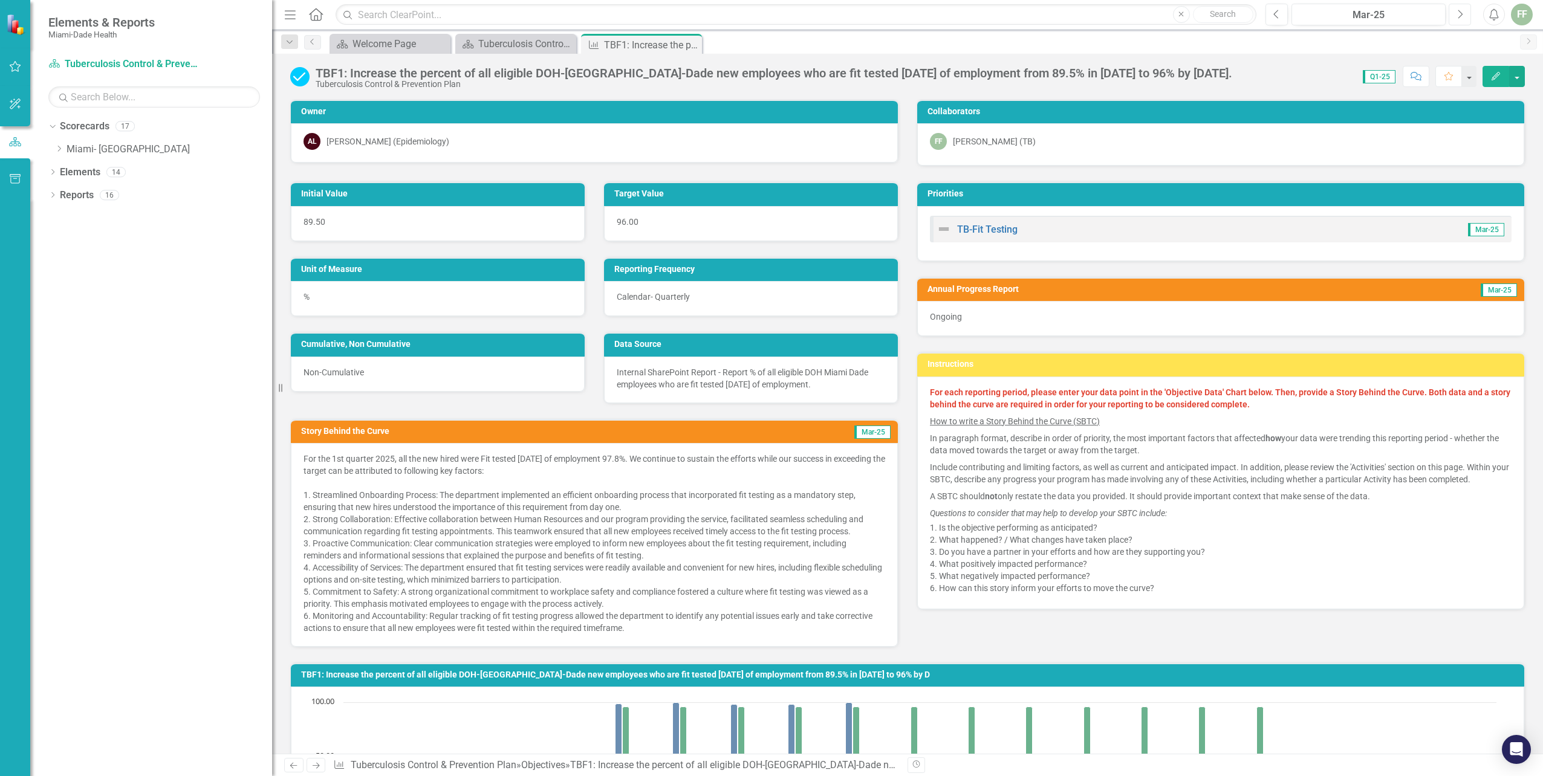
click at [1459, 11] on icon "Next" at bounding box center [1459, 14] width 7 height 11
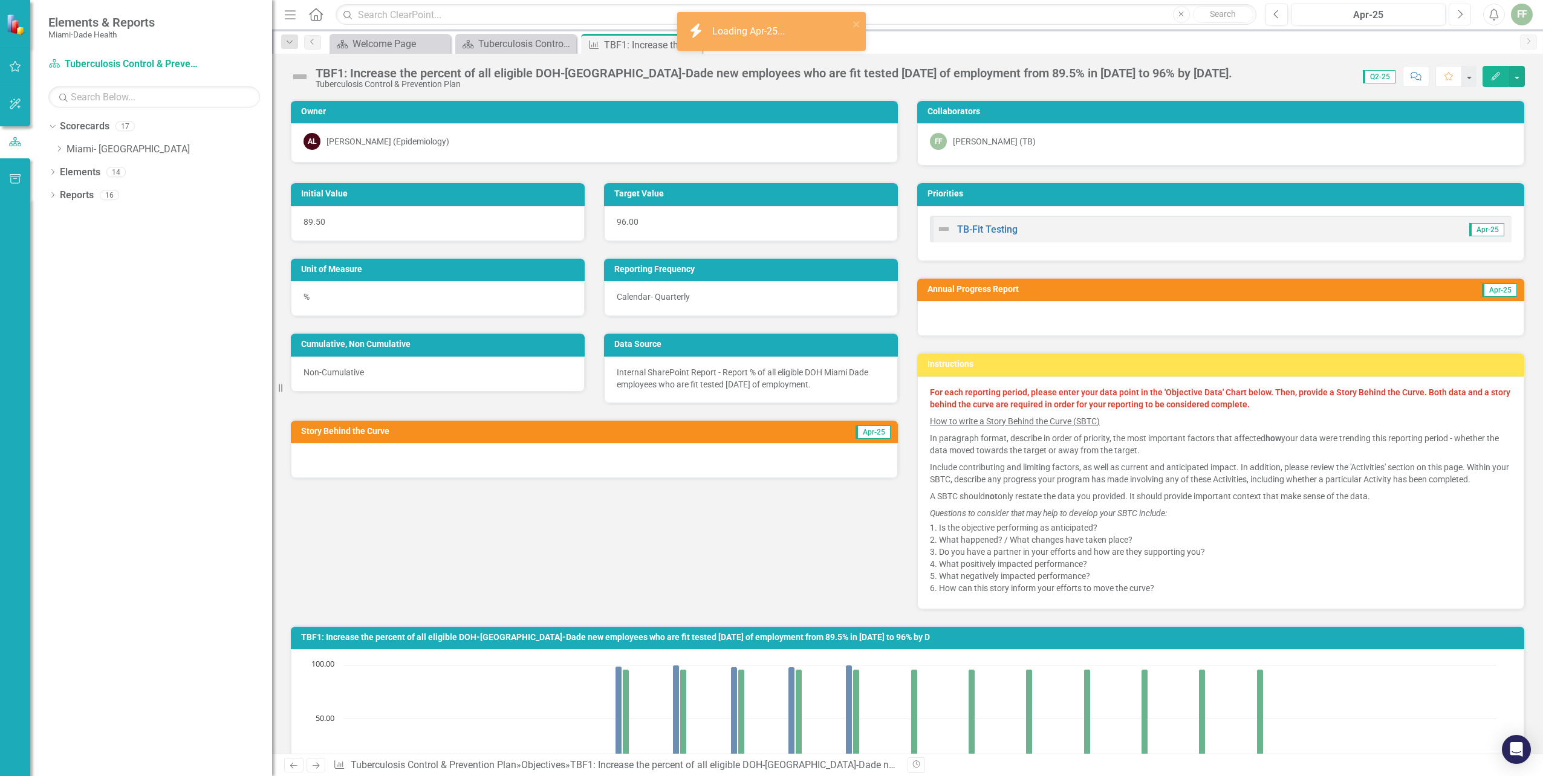
click at [1459, 11] on icon "Next" at bounding box center [1459, 14] width 7 height 11
click at [1494, 74] on icon "Edit" at bounding box center [1495, 76] width 11 height 8
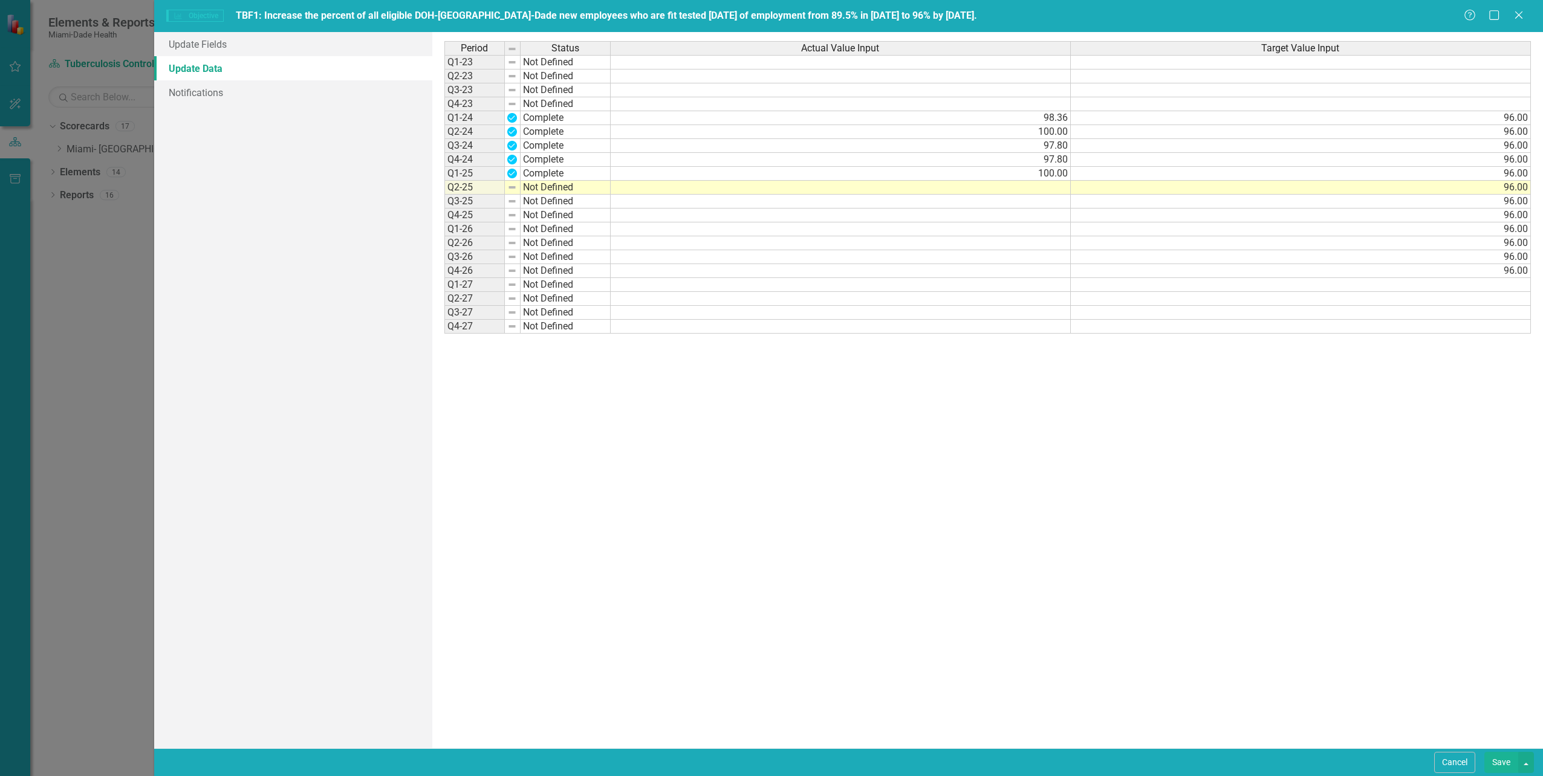
click at [562, 189] on td "Not Defined" at bounding box center [566, 188] width 90 height 14
type textarea "Complete"
click at [547, 241] on div "Period Status Actual Value Input Target Value Input Q1-23 Not Defined Q2-23 Not…" at bounding box center [987, 390] width 1086 height 698
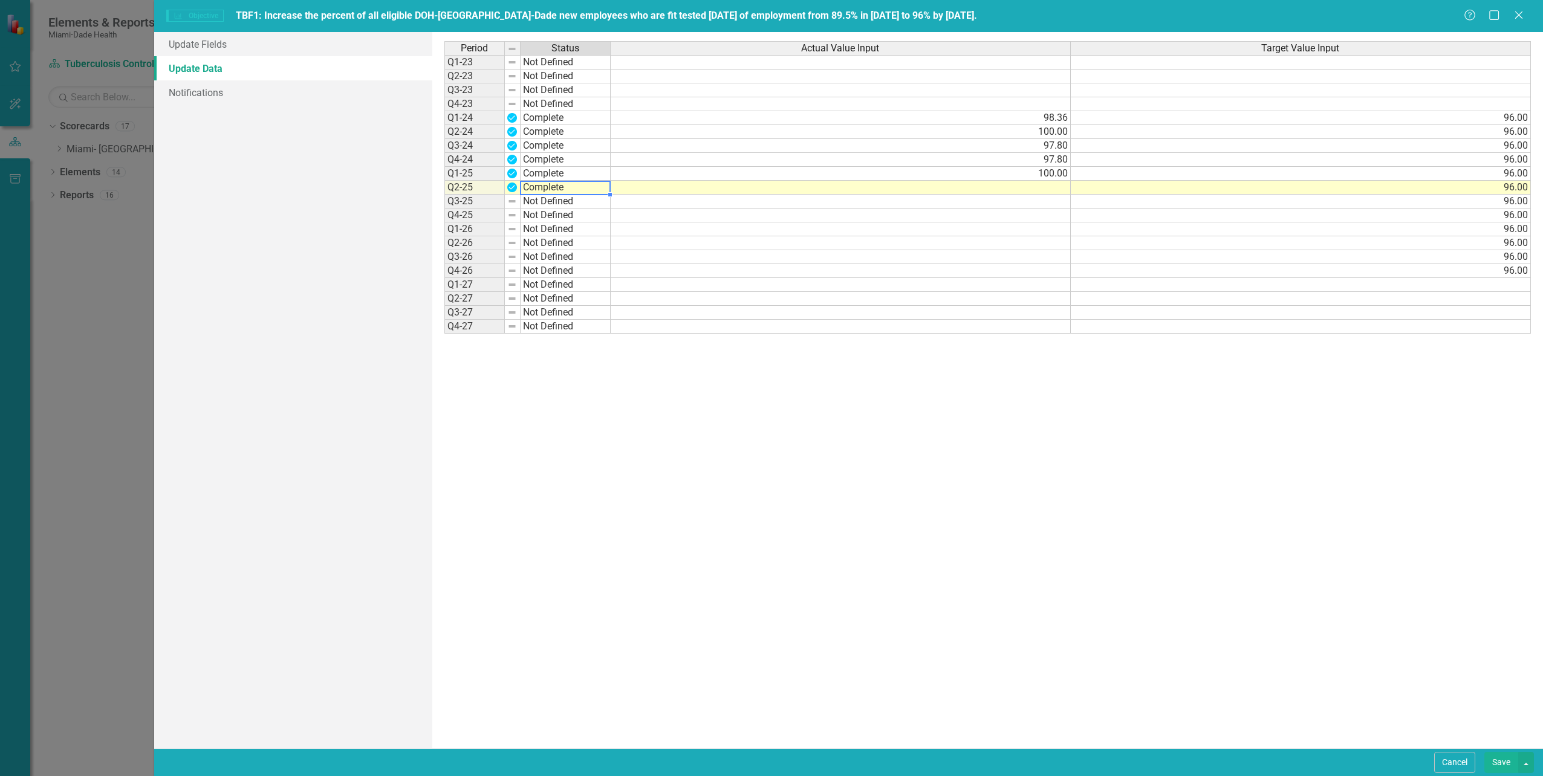
click at [1048, 189] on td at bounding box center [841, 188] width 460 height 14
type textarea "100"
click at [898, 415] on div "Period Status Actual Value Input Target Value Input Q1-23 Not Defined Q2-23 Not…" at bounding box center [987, 390] width 1086 height 698
click at [225, 45] on link "Update Fields" at bounding box center [292, 44] width 277 height 24
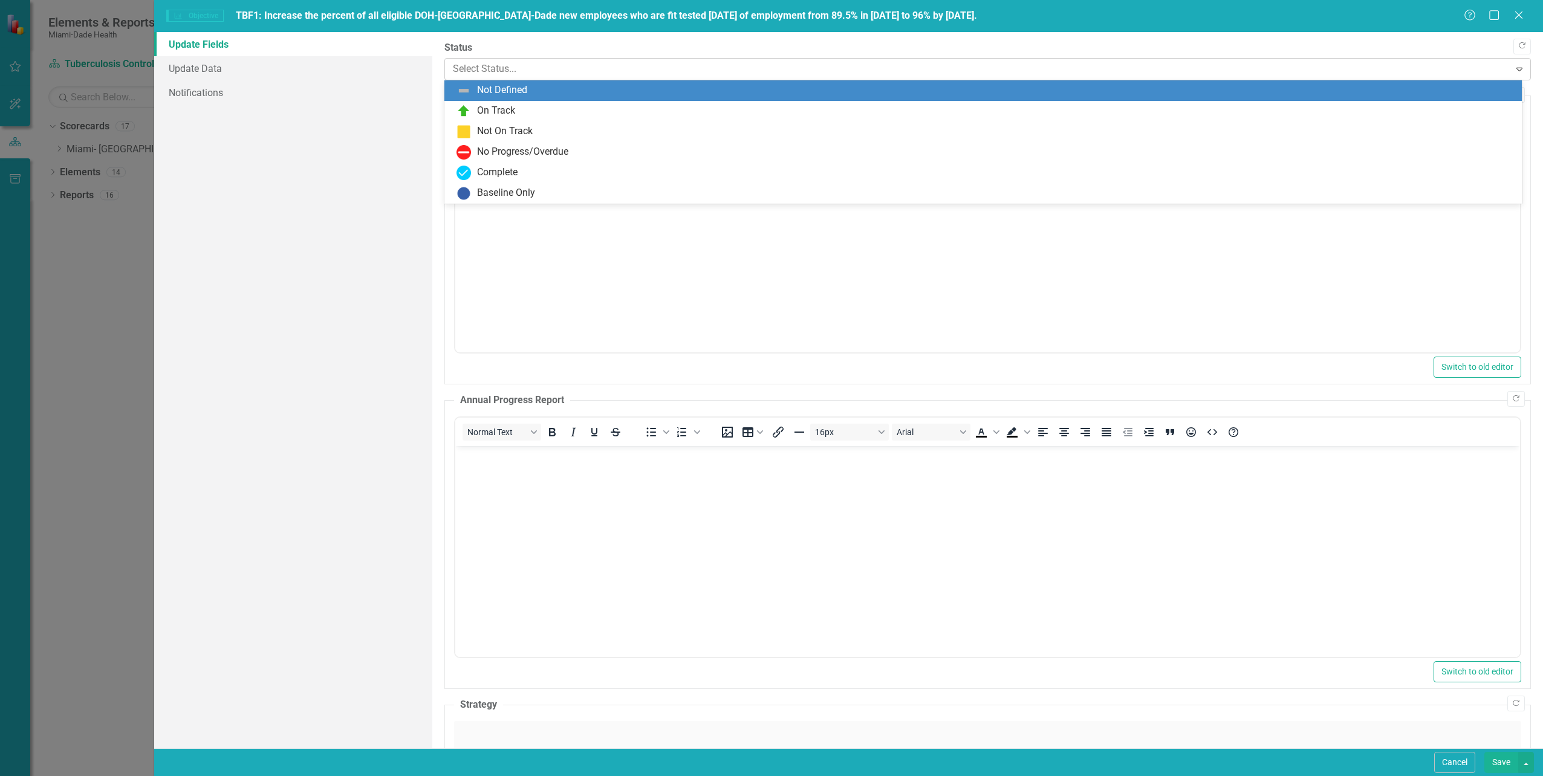
click at [505, 70] on div at bounding box center [978, 69] width 1050 height 16
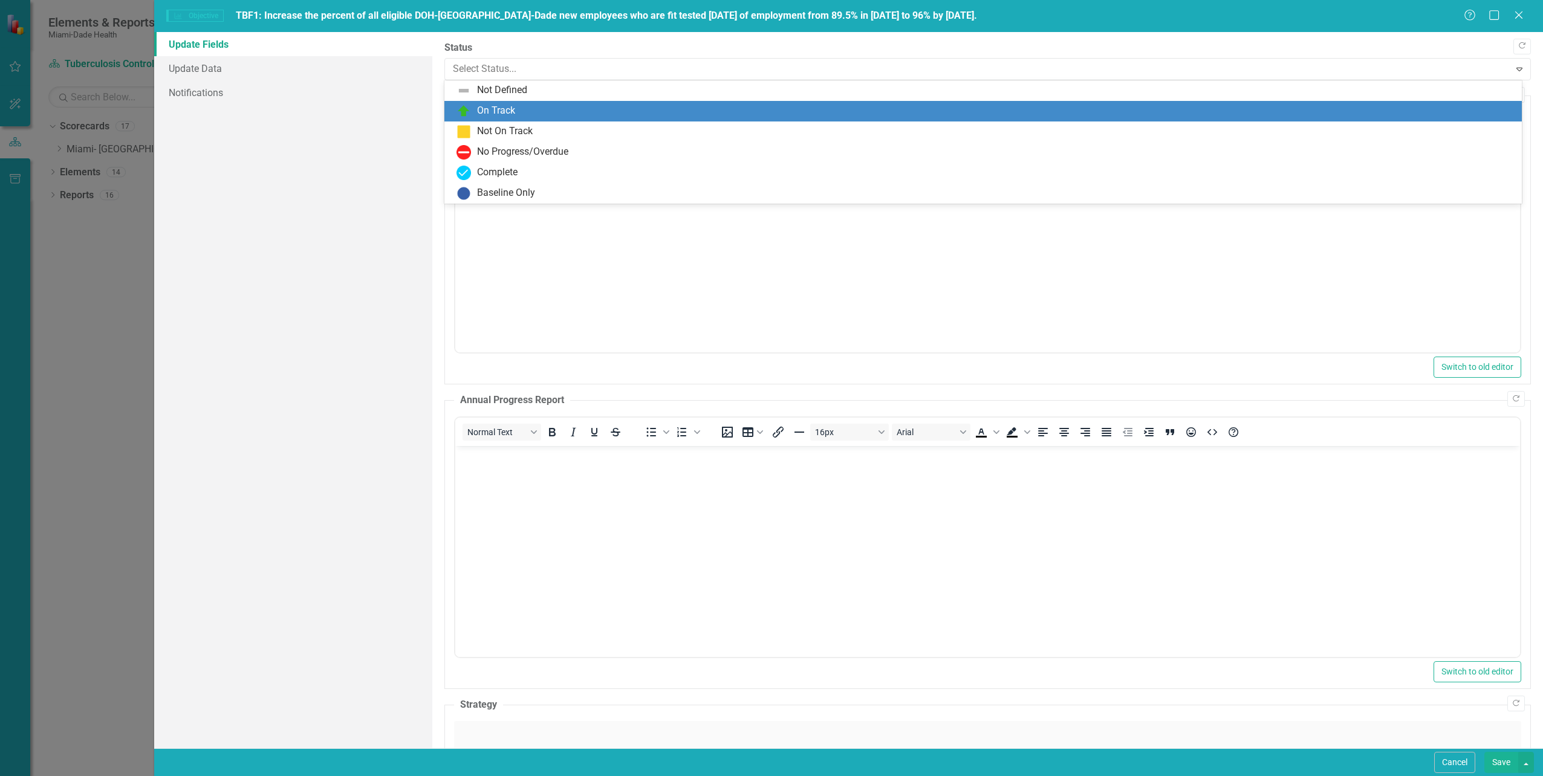
click at [501, 111] on div "On Track" at bounding box center [496, 111] width 38 height 14
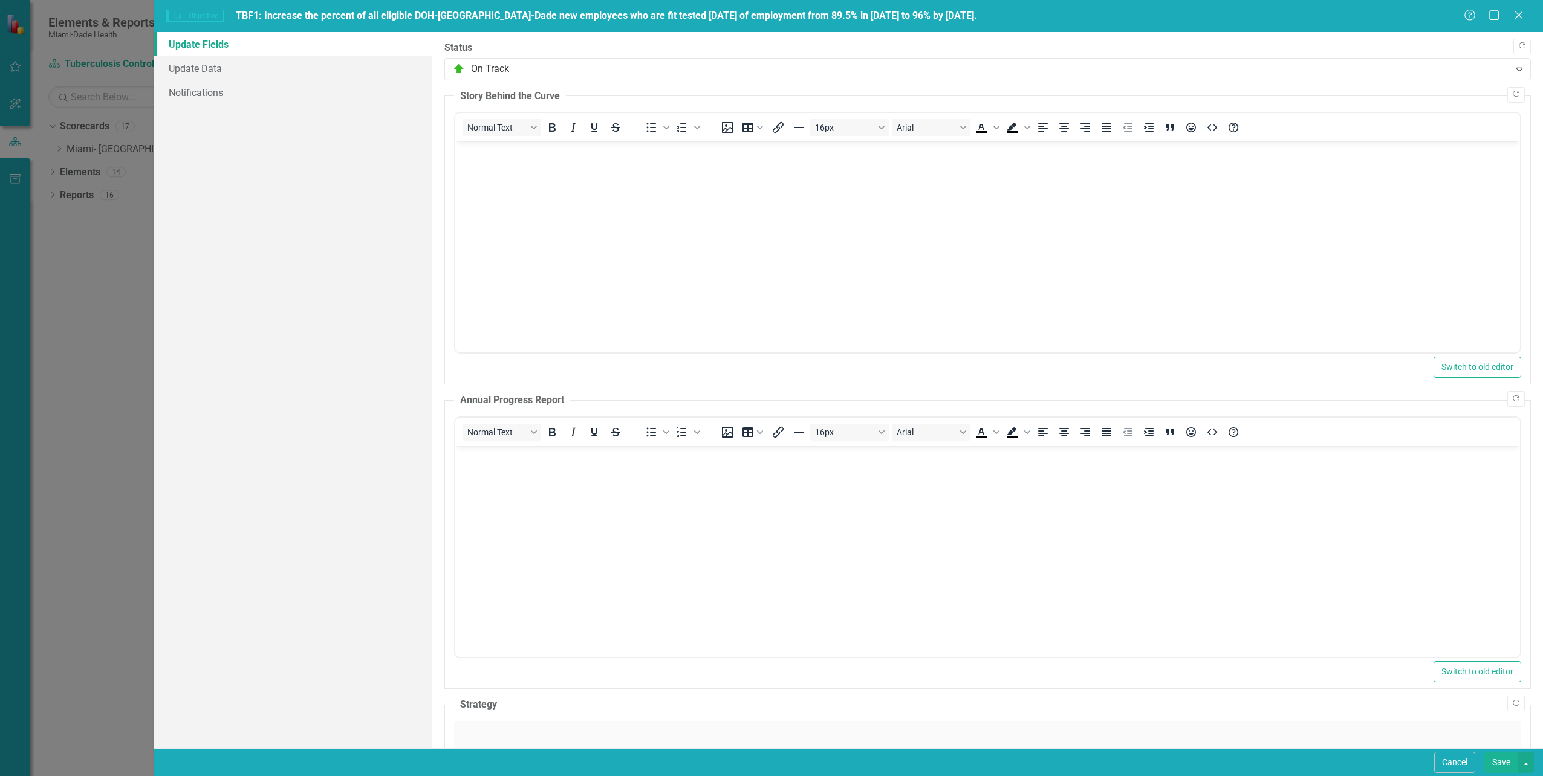
click at [346, 145] on div "Update Fields Update Data Notifications" at bounding box center [292, 390] width 277 height 716
click at [1492, 762] on button "Save" at bounding box center [1501, 762] width 34 height 21
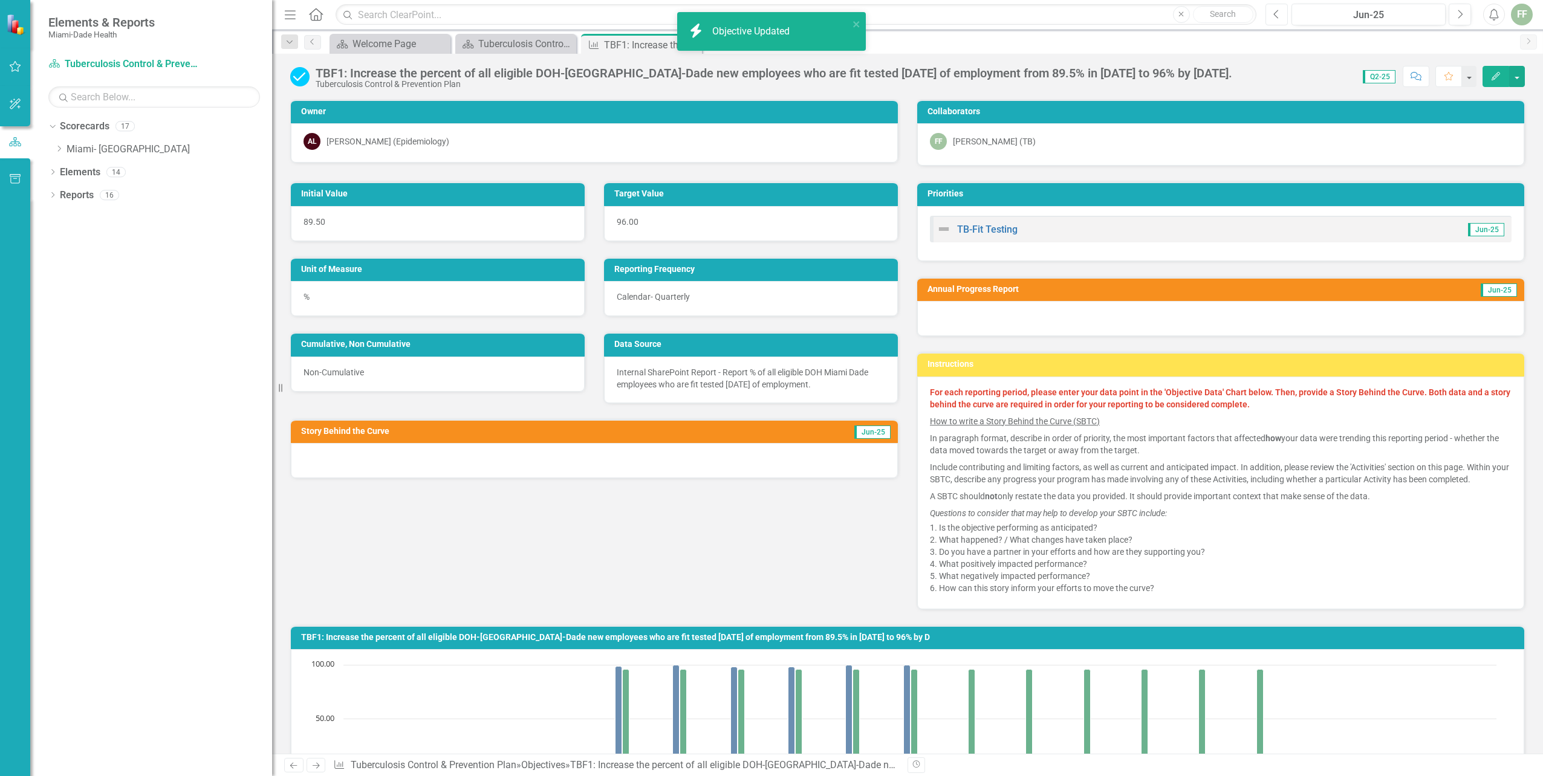
click at [1274, 13] on icon "Previous" at bounding box center [1276, 14] width 7 height 11
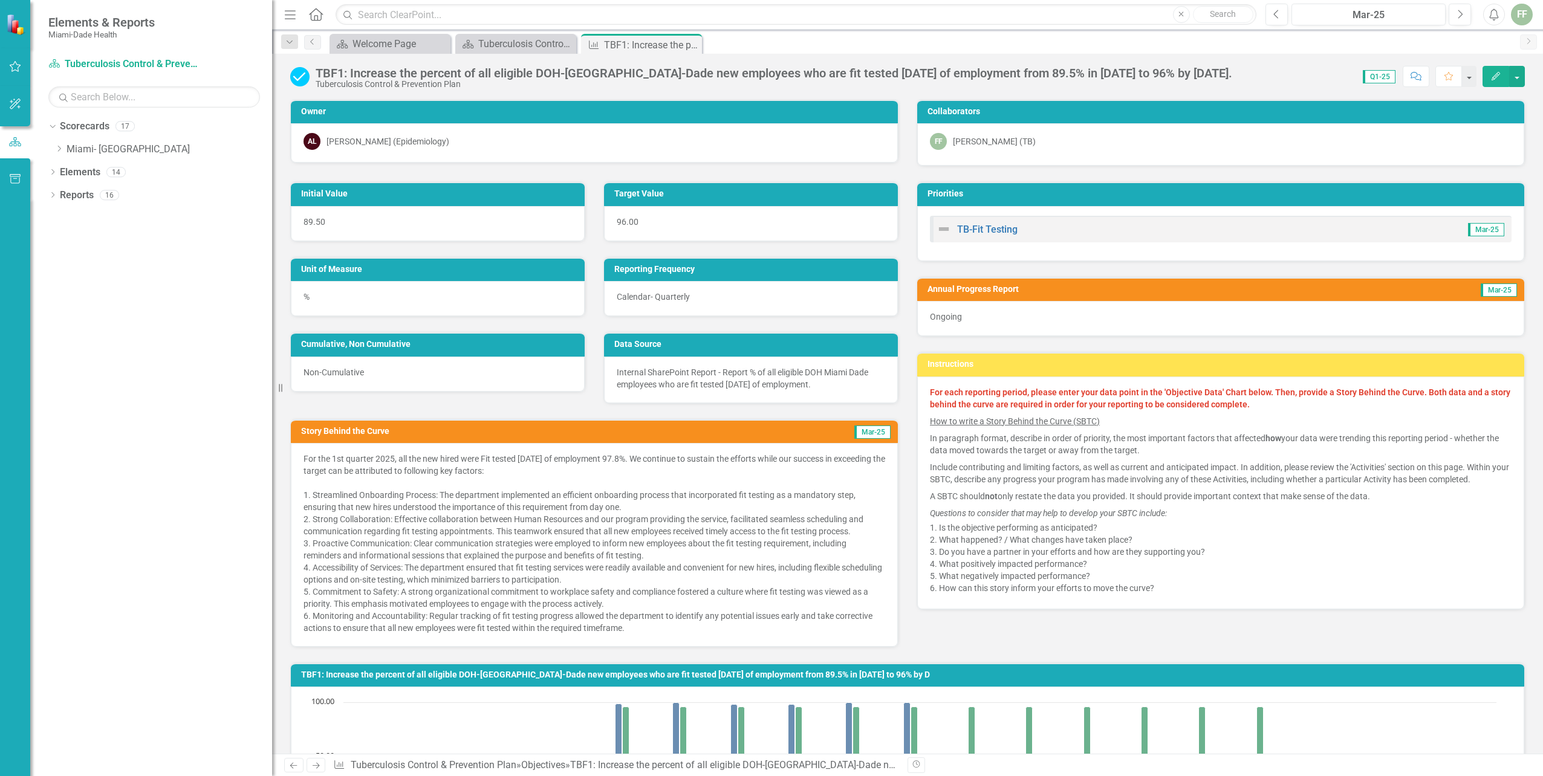
click at [1496, 71] on button "Edit" at bounding box center [1495, 76] width 27 height 21
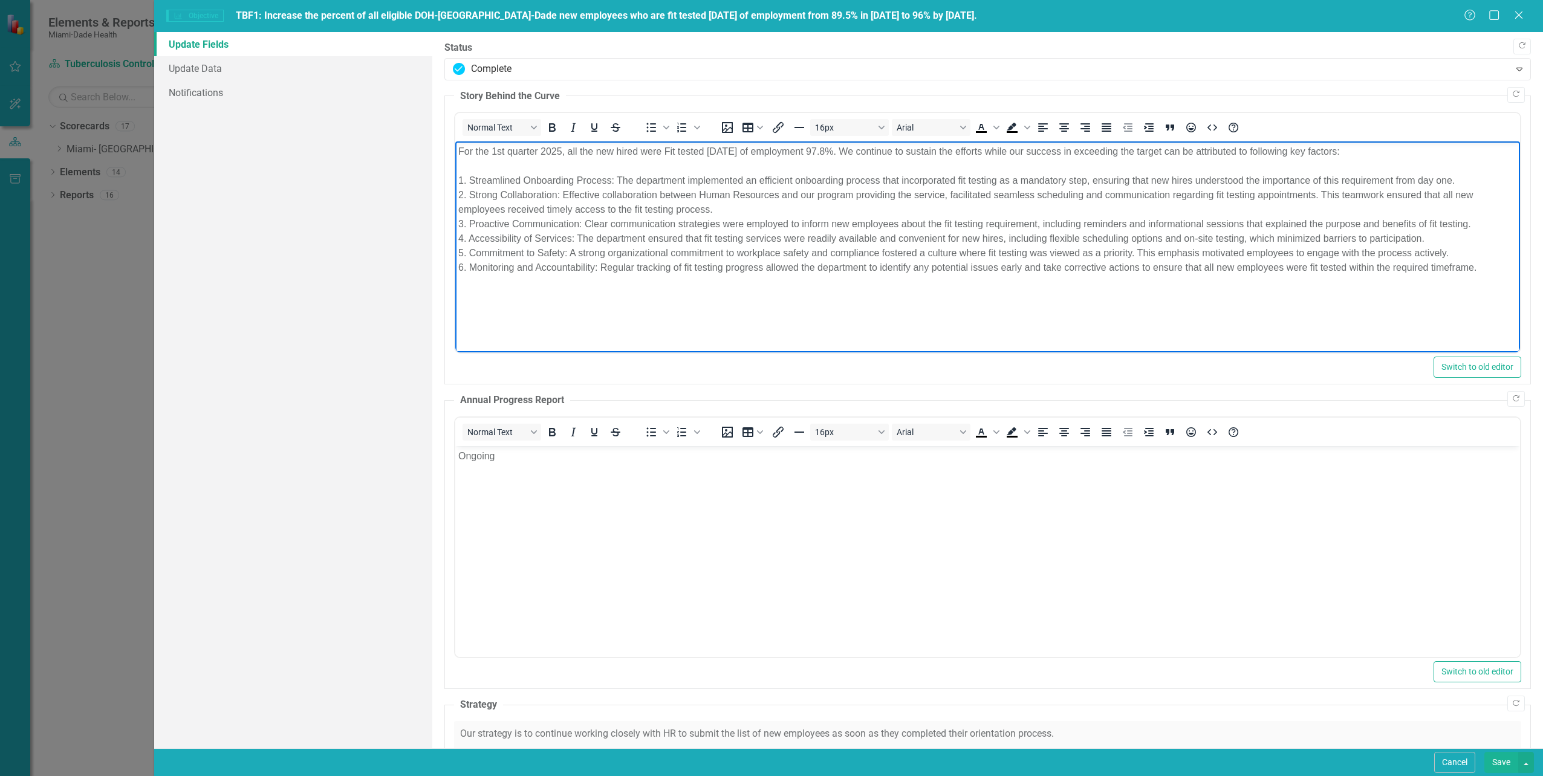
click at [684, 316] on body "For the 1st quarter 2025, all the new hired were Fit tested [DATE] of employmen…" at bounding box center [987, 231] width 1065 height 181
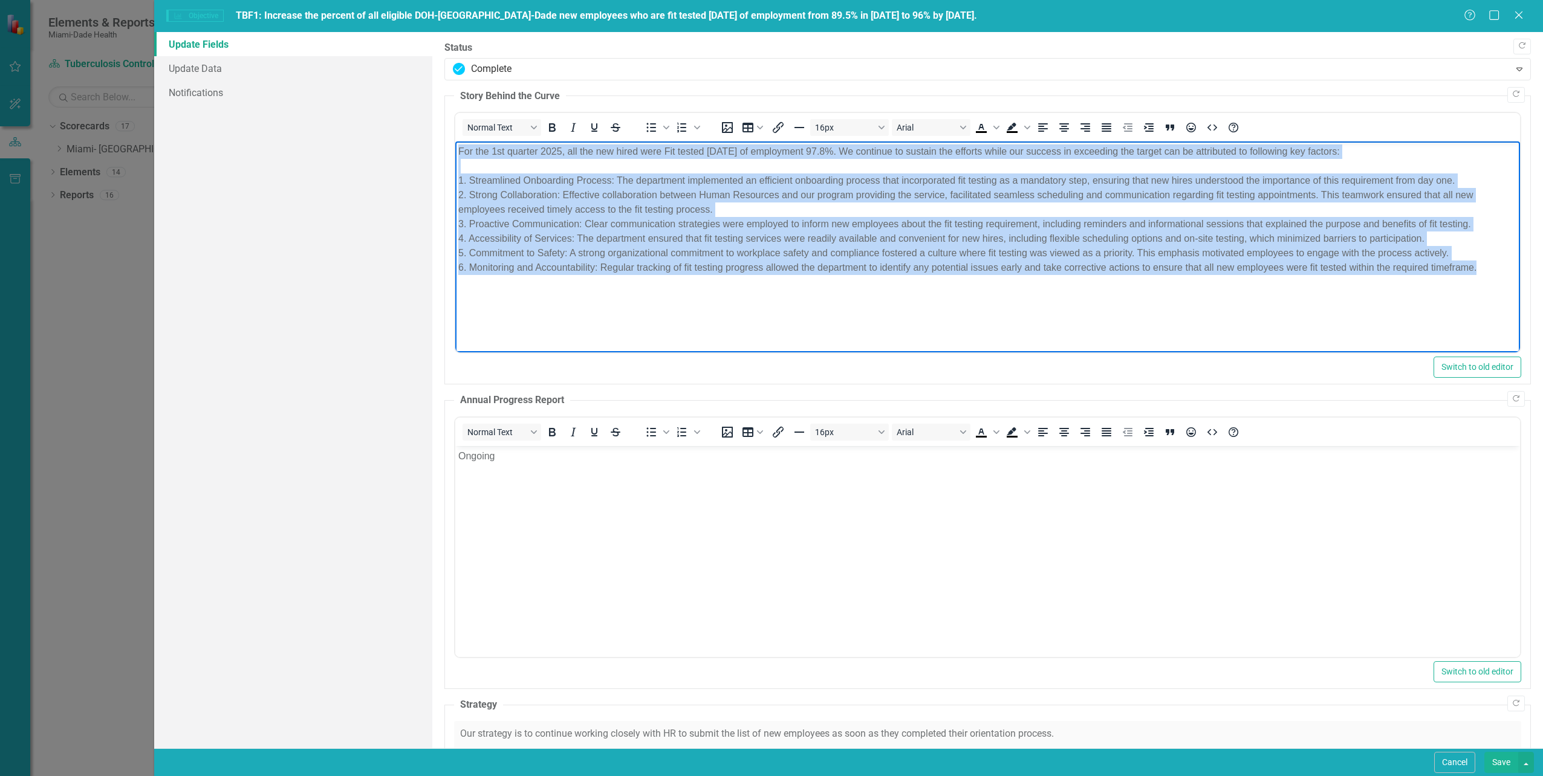
drag, startPoint x: 458, startPoint y: 149, endPoint x: 1485, endPoint y: 293, distance: 1037.2
click at [1485, 293] on body "For the 1st quarter 2025, all the new hired were Fit tested [DATE] of employmen…" at bounding box center [987, 231] width 1065 height 181
copy p "For the 1st quarter 2025, all the new hired were Fit tested [DATE] of employmen…"
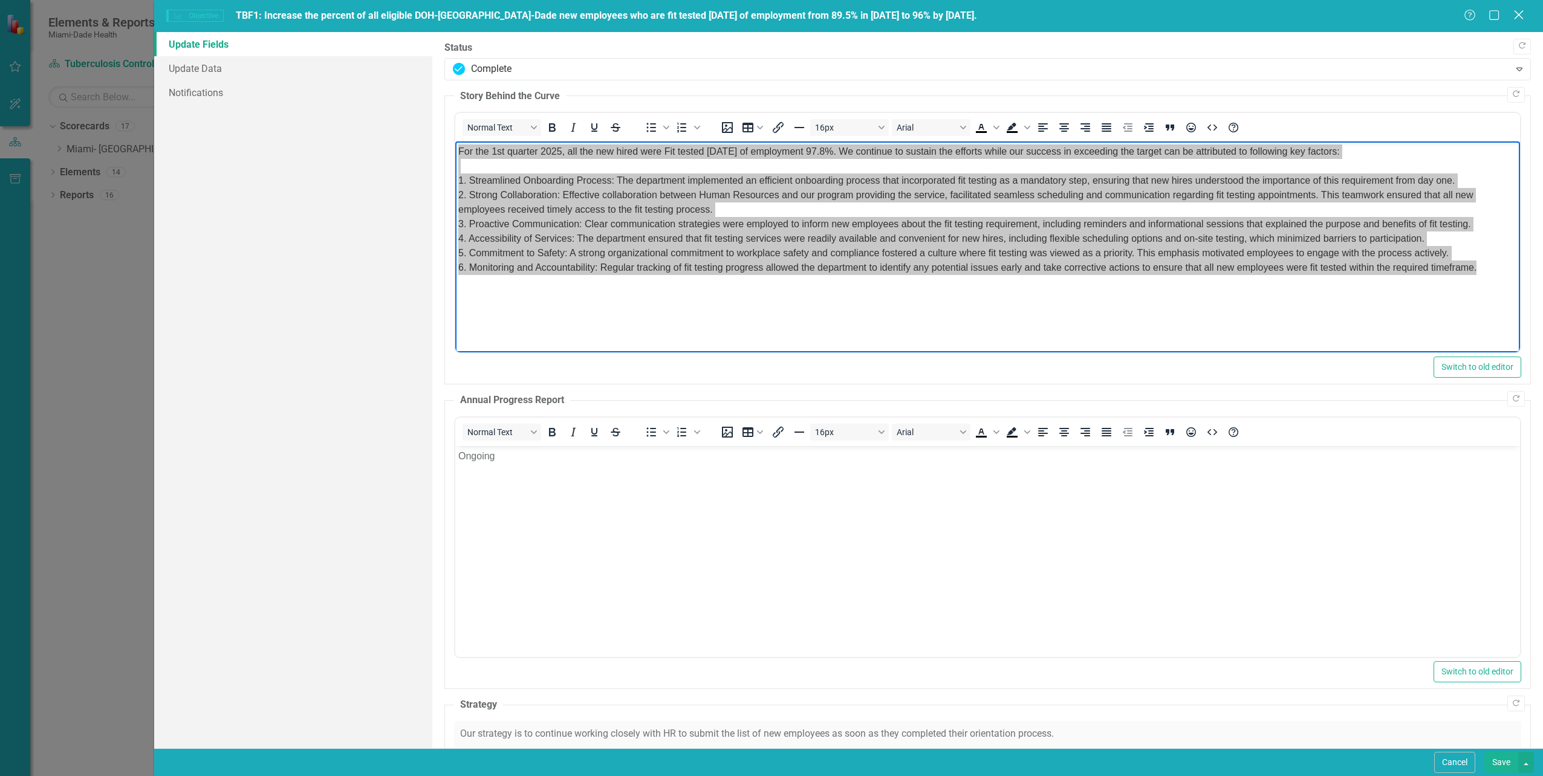
click at [1517, 13] on icon at bounding box center [1518, 14] width 9 height 9
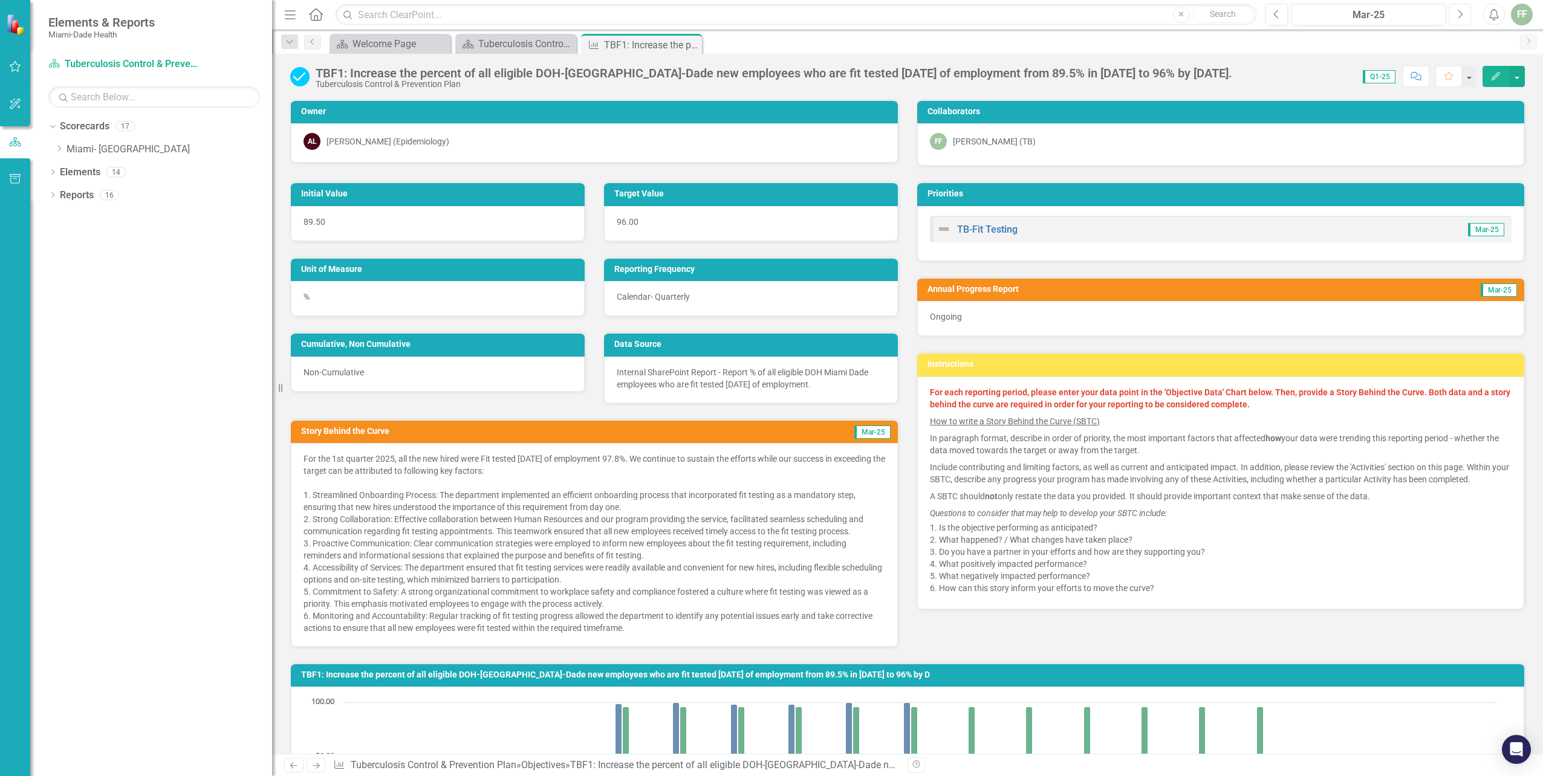
click at [1461, 13] on icon "button" at bounding box center [1460, 14] width 5 height 8
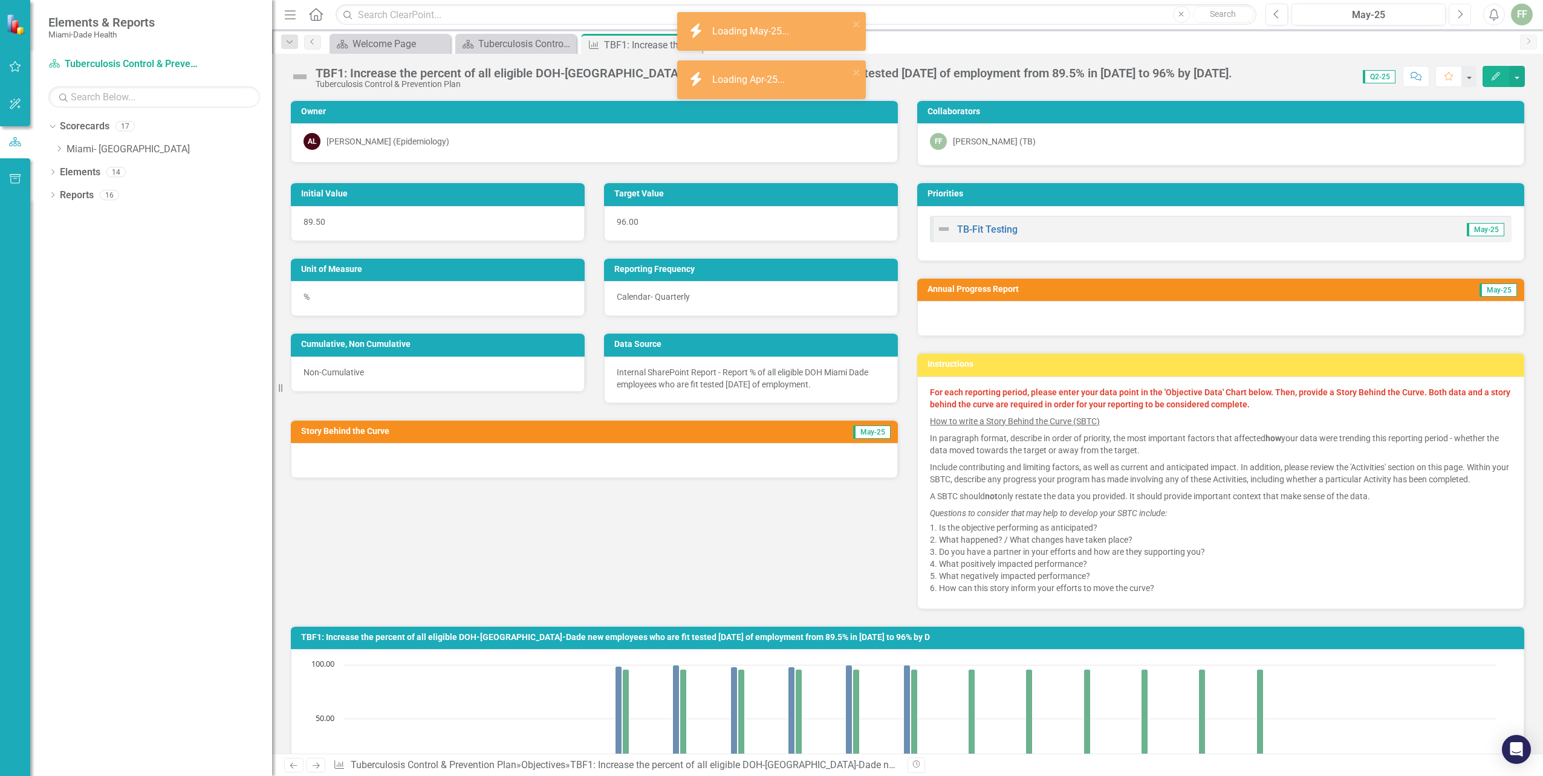
click at [1461, 13] on icon "button" at bounding box center [1460, 14] width 5 height 8
click at [1281, 15] on button "Previous" at bounding box center [1276, 15] width 22 height 22
click at [1495, 76] on icon "Edit" at bounding box center [1495, 76] width 11 height 8
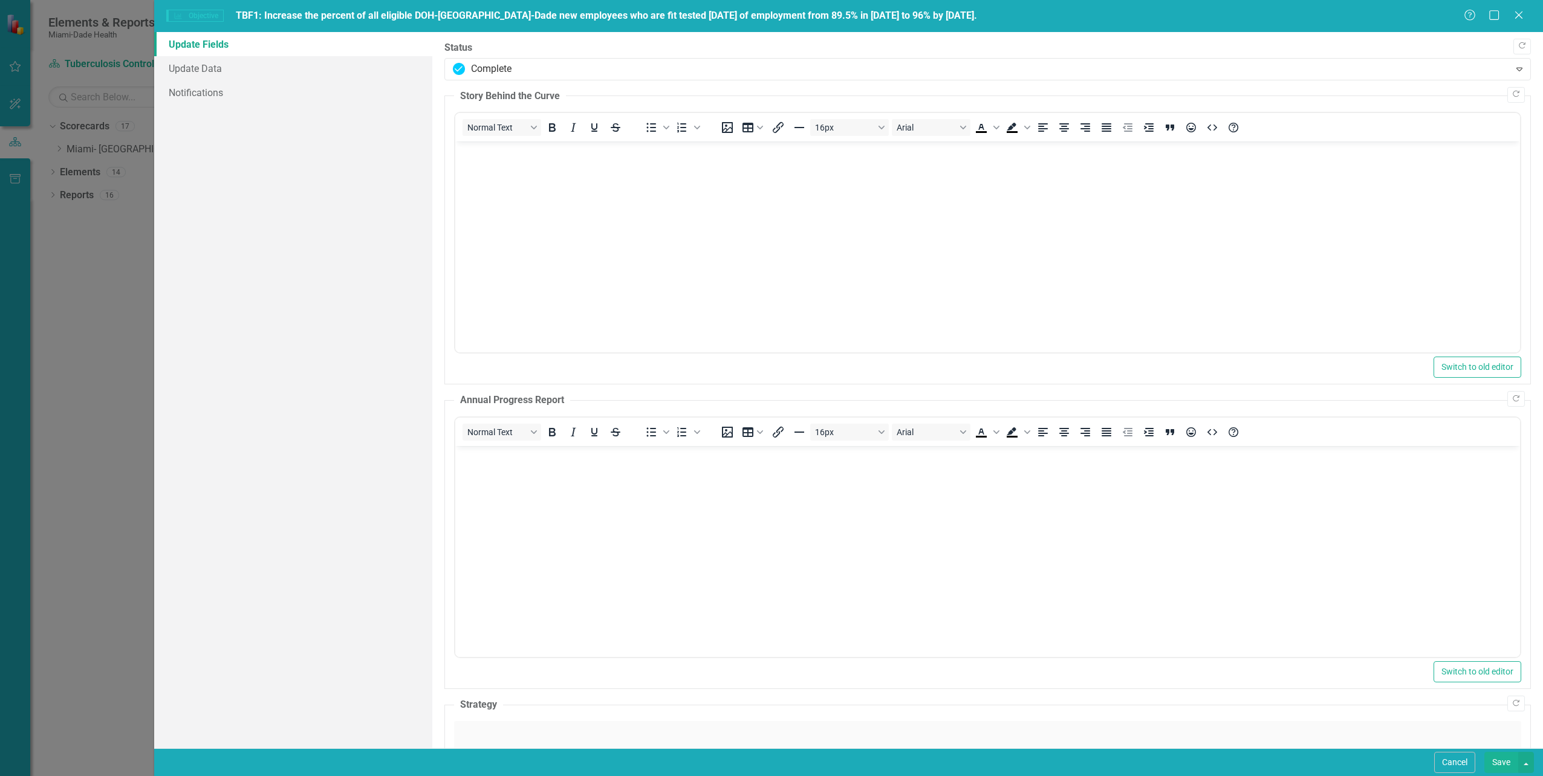
click at [476, 167] on body "Rich Text Area. Press ALT-0 for help." at bounding box center [987, 231] width 1065 height 181
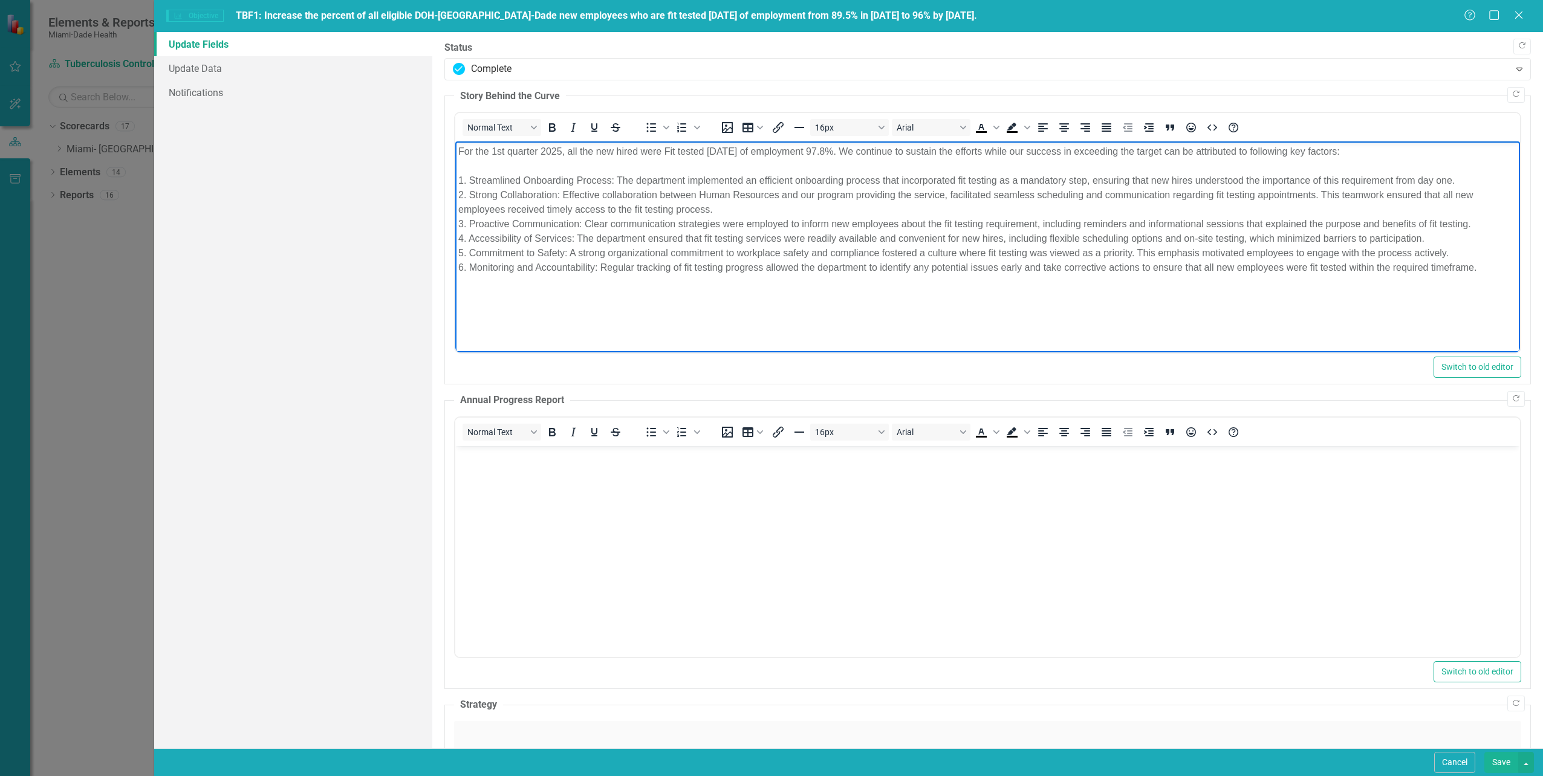
click at [492, 147] on p "For the 1st quarter 2025, all the new hired were Fit tested [DATE] of employmen…" at bounding box center [987, 209] width 1059 height 131
click at [839, 151] on p "For the 2nd quarter 2025, all the new hired were Fit tested [DATE] of employmen…" at bounding box center [987, 209] width 1059 height 131
click at [755, 375] on div "Switch to old editor" at bounding box center [987, 367] width 1067 height 21
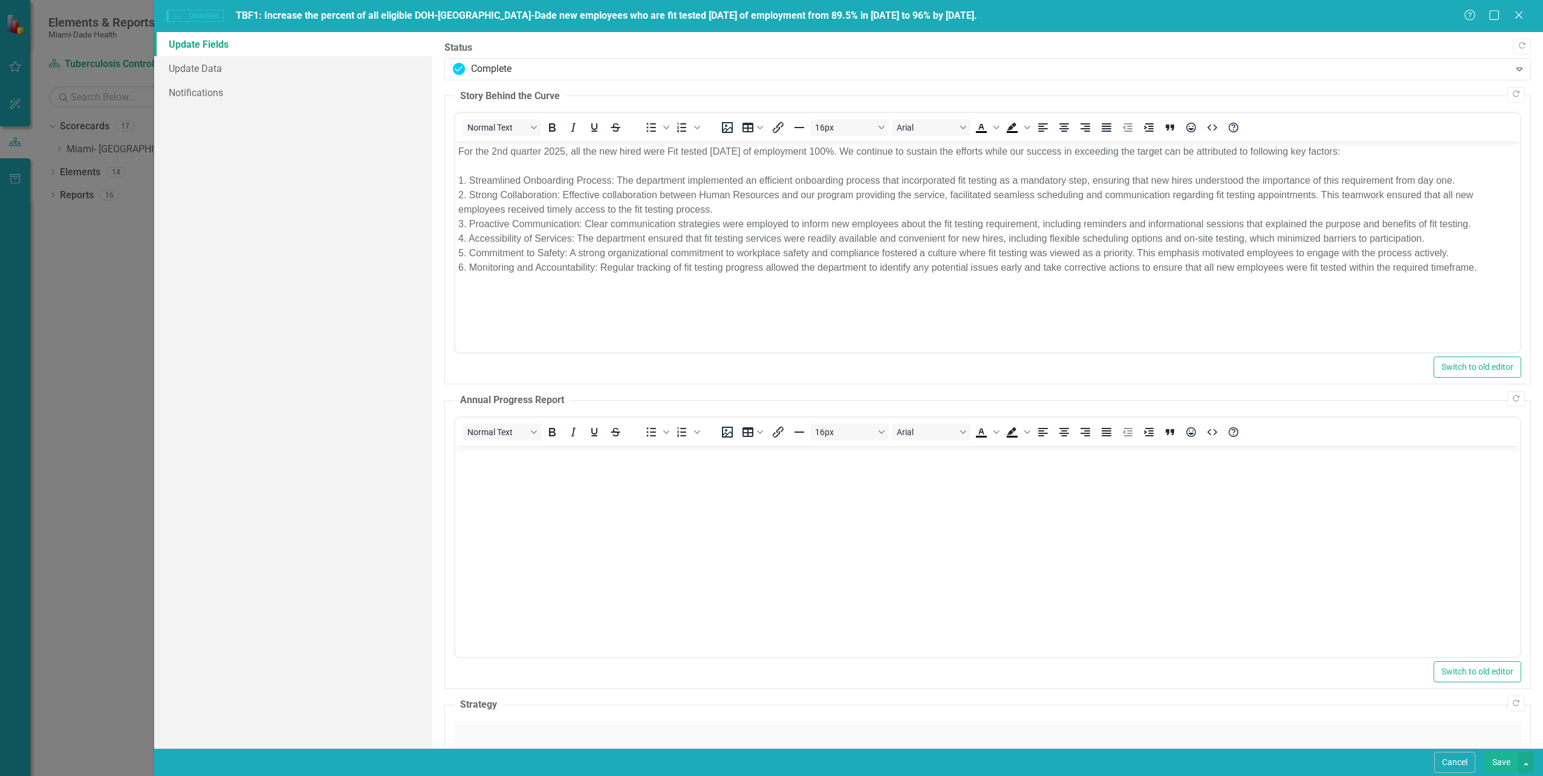
click at [495, 474] on body "Rich Text Area. Press ALT-0 for help." at bounding box center [987, 536] width 1065 height 181
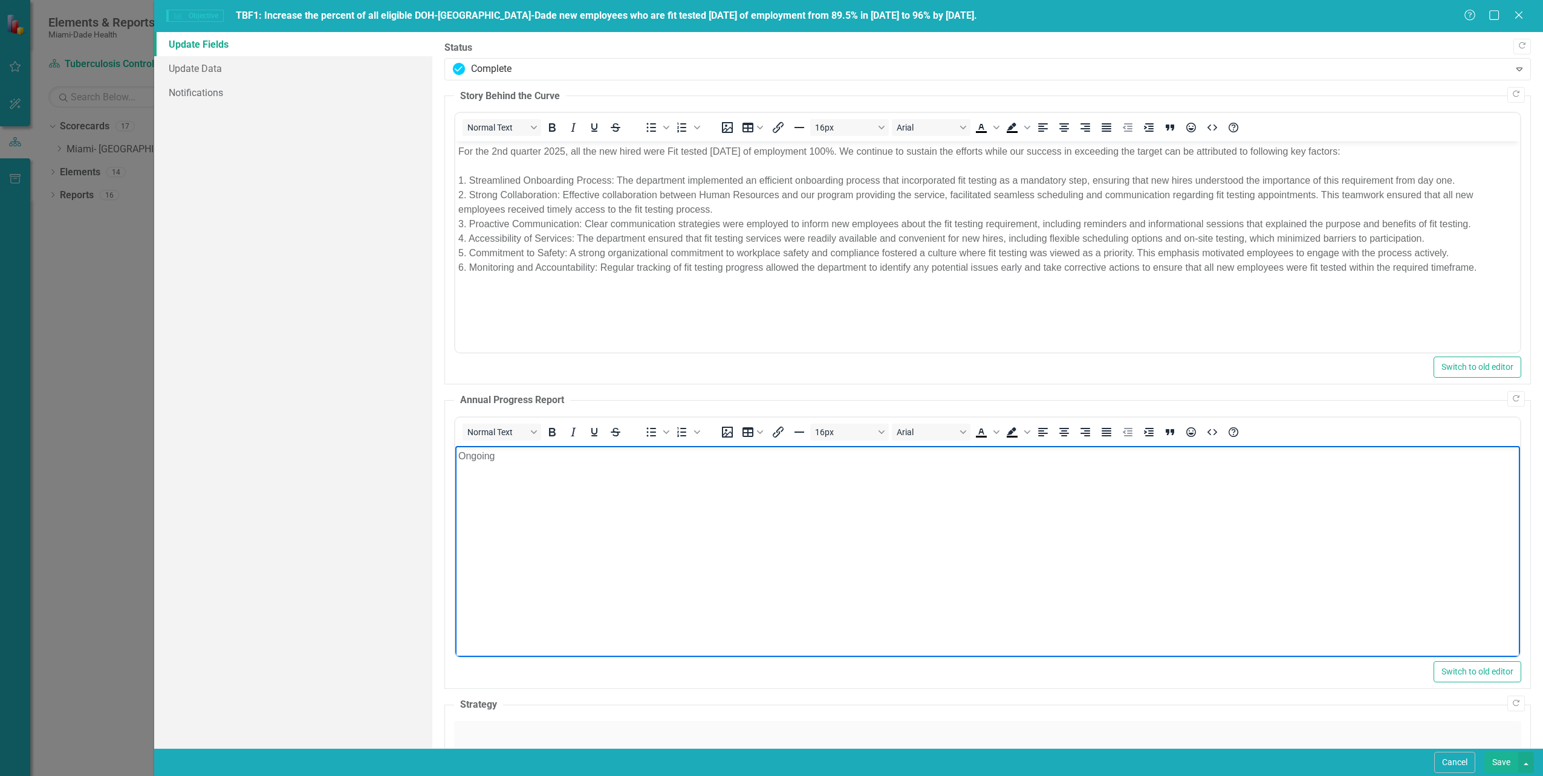
click at [386, 363] on div "Update Fields Update Data Notifications" at bounding box center [292, 390] width 277 height 716
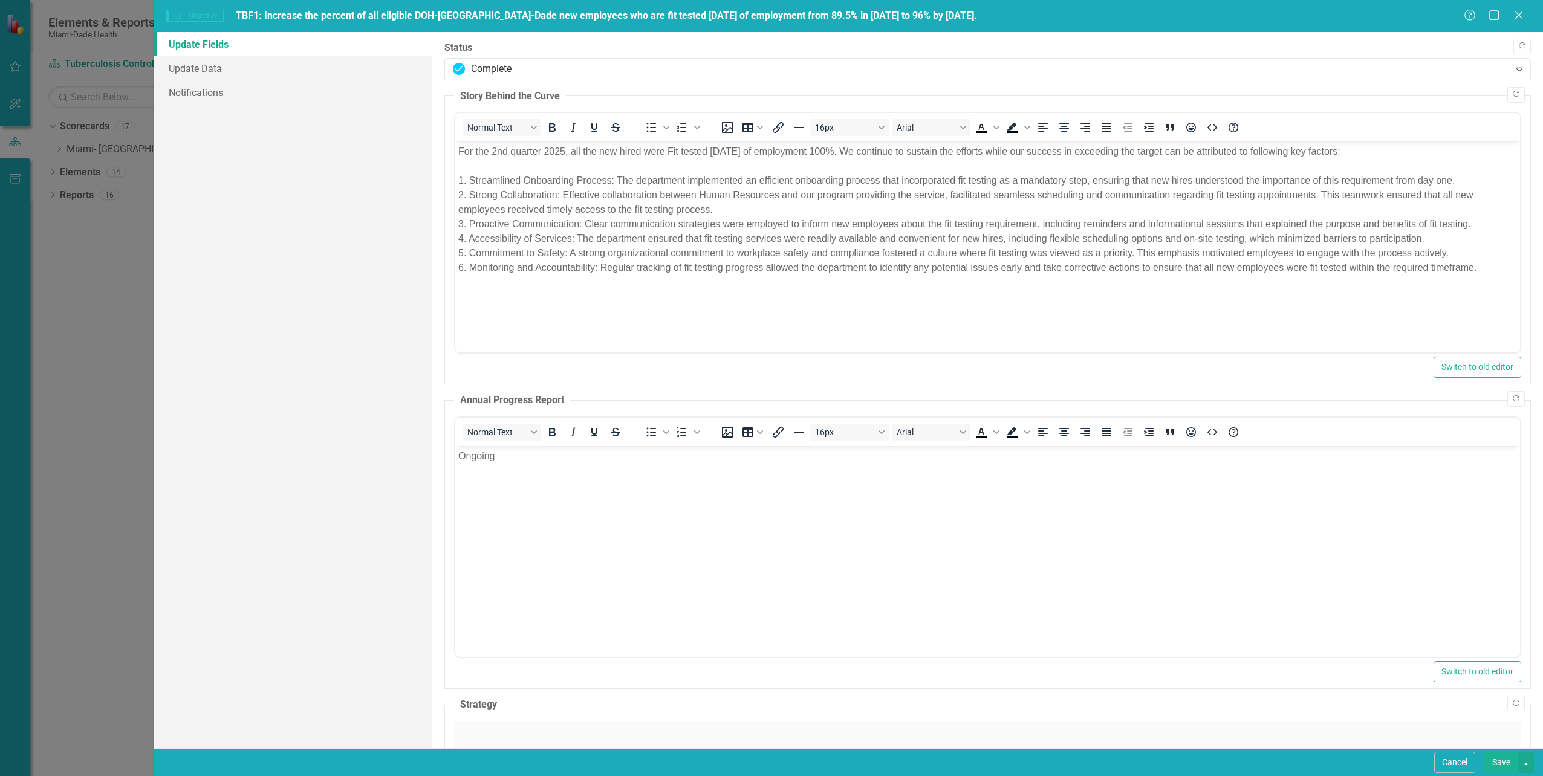
click at [1502, 762] on button "Save" at bounding box center [1501, 762] width 34 height 21
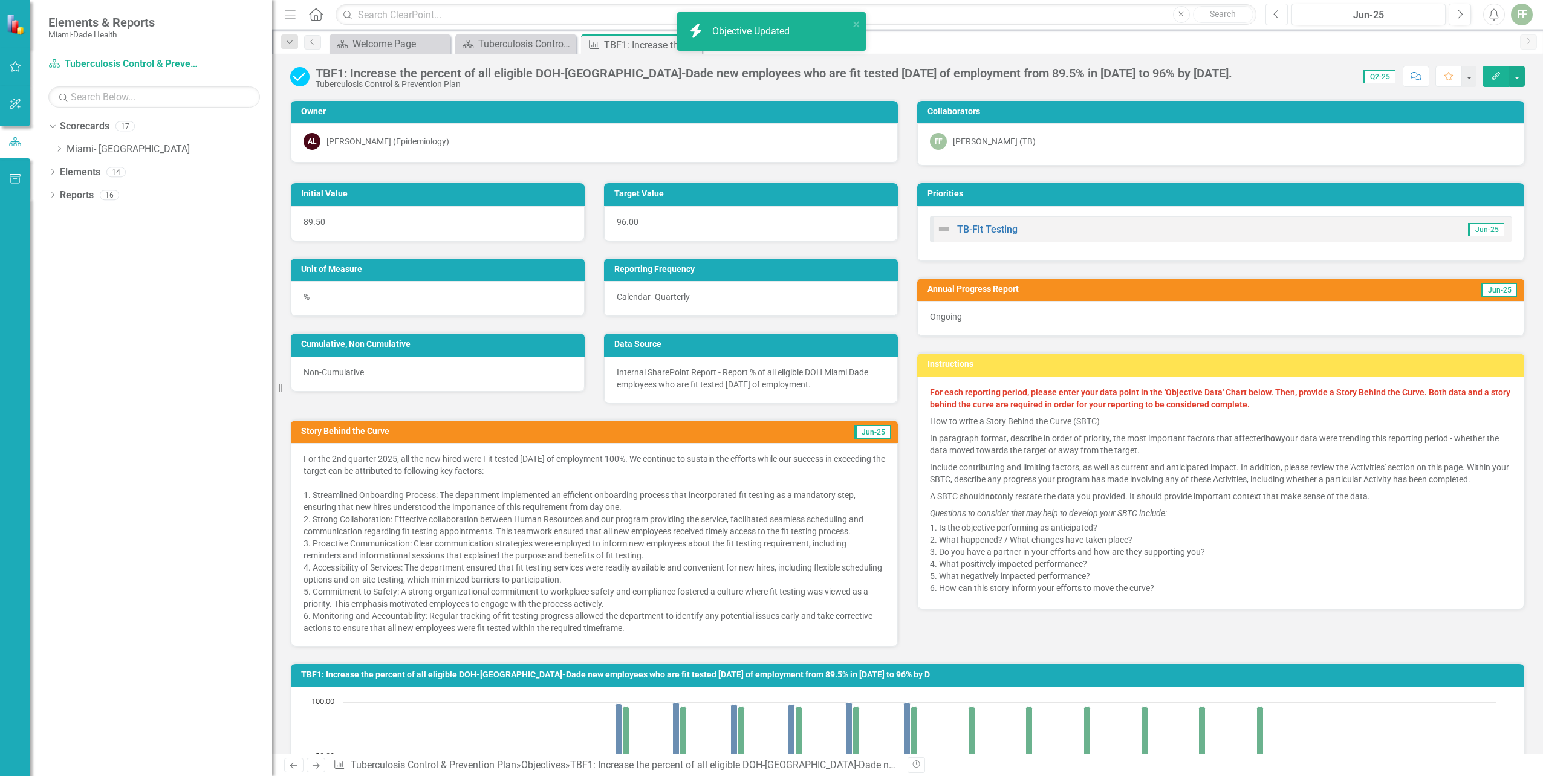
click at [1277, 15] on icon "Previous" at bounding box center [1276, 14] width 7 height 11
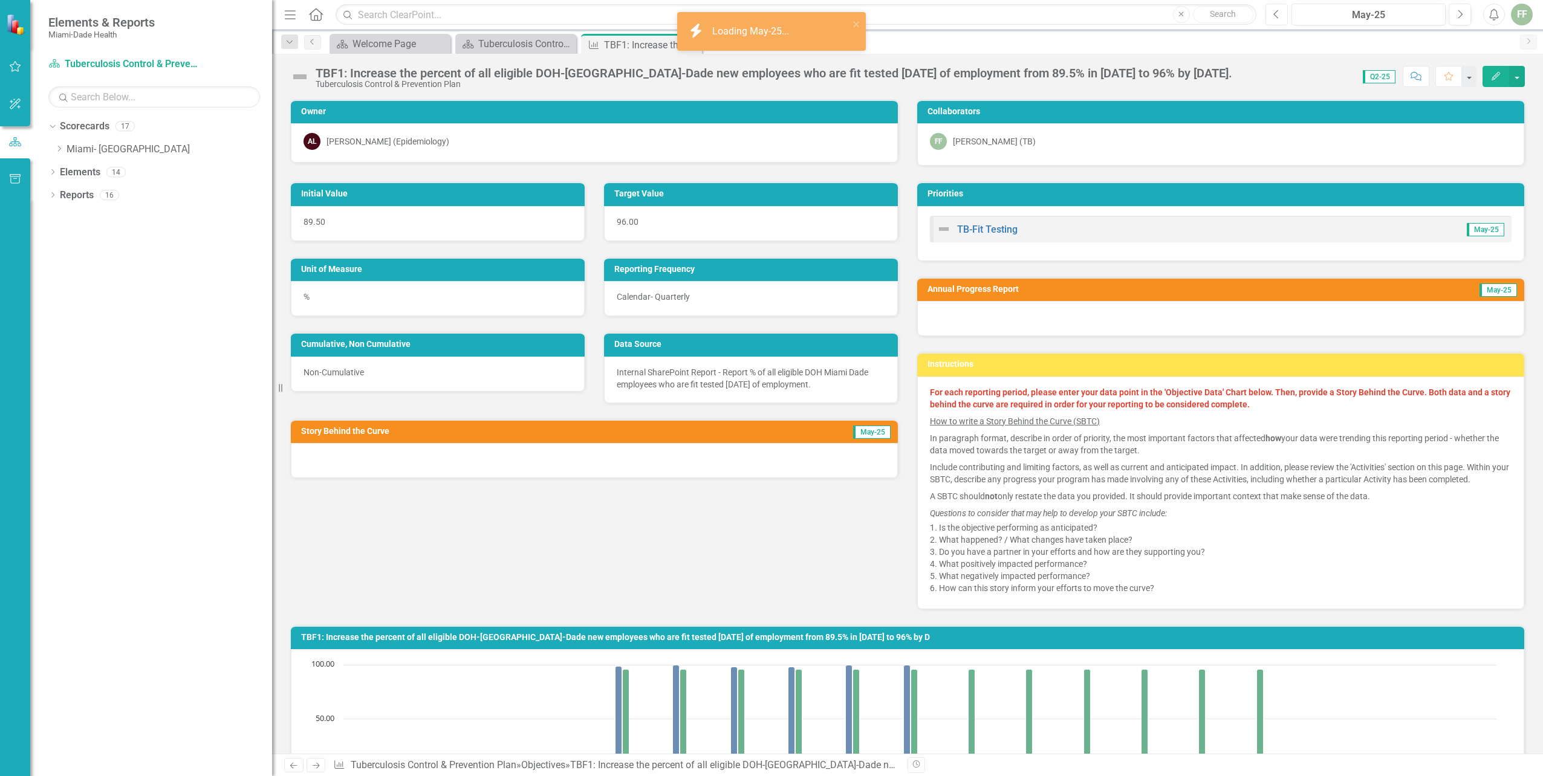
click at [1277, 15] on icon "Previous" at bounding box center [1276, 14] width 7 height 11
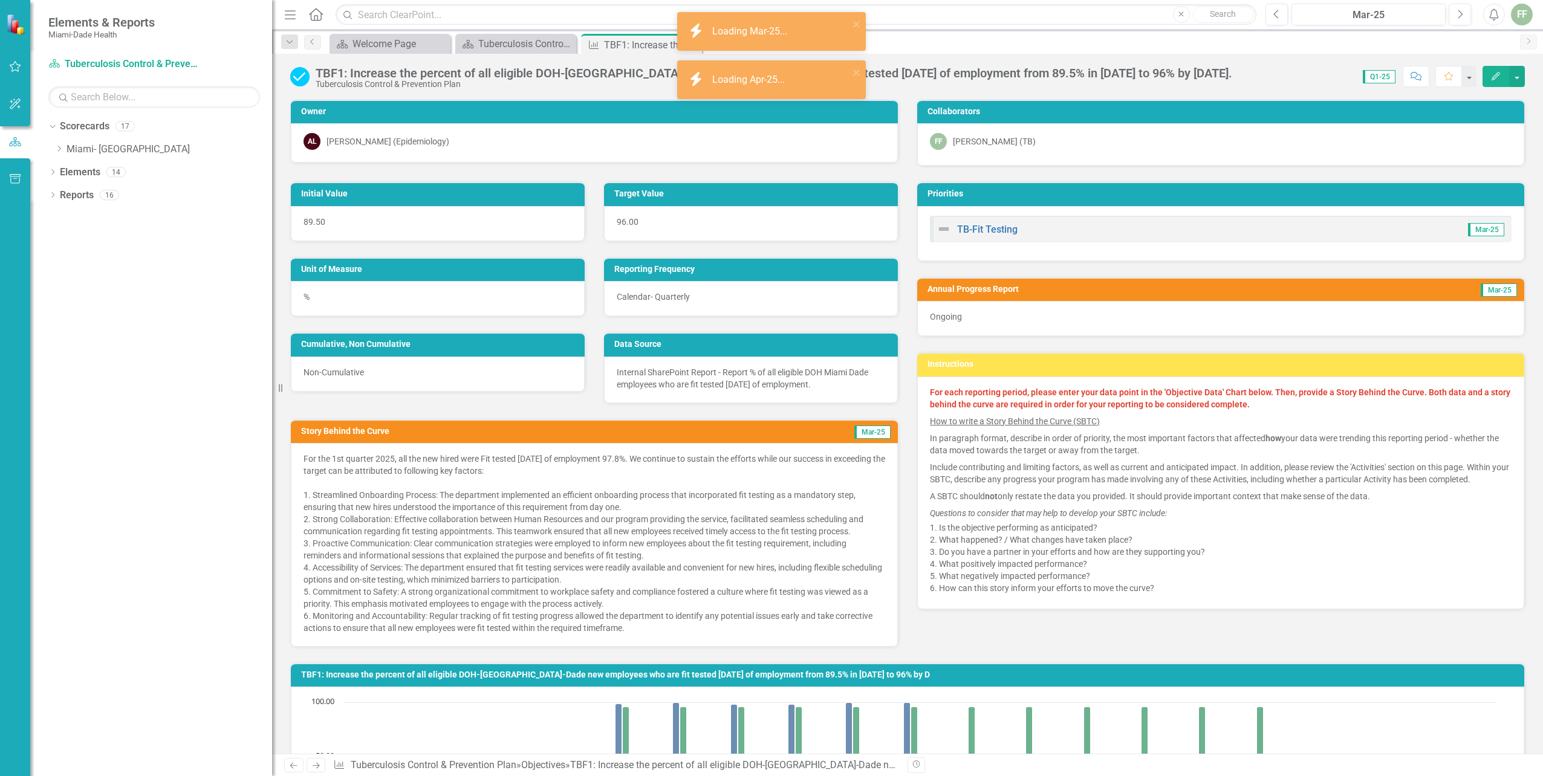
click at [1499, 74] on icon "Edit" at bounding box center [1495, 76] width 11 height 8
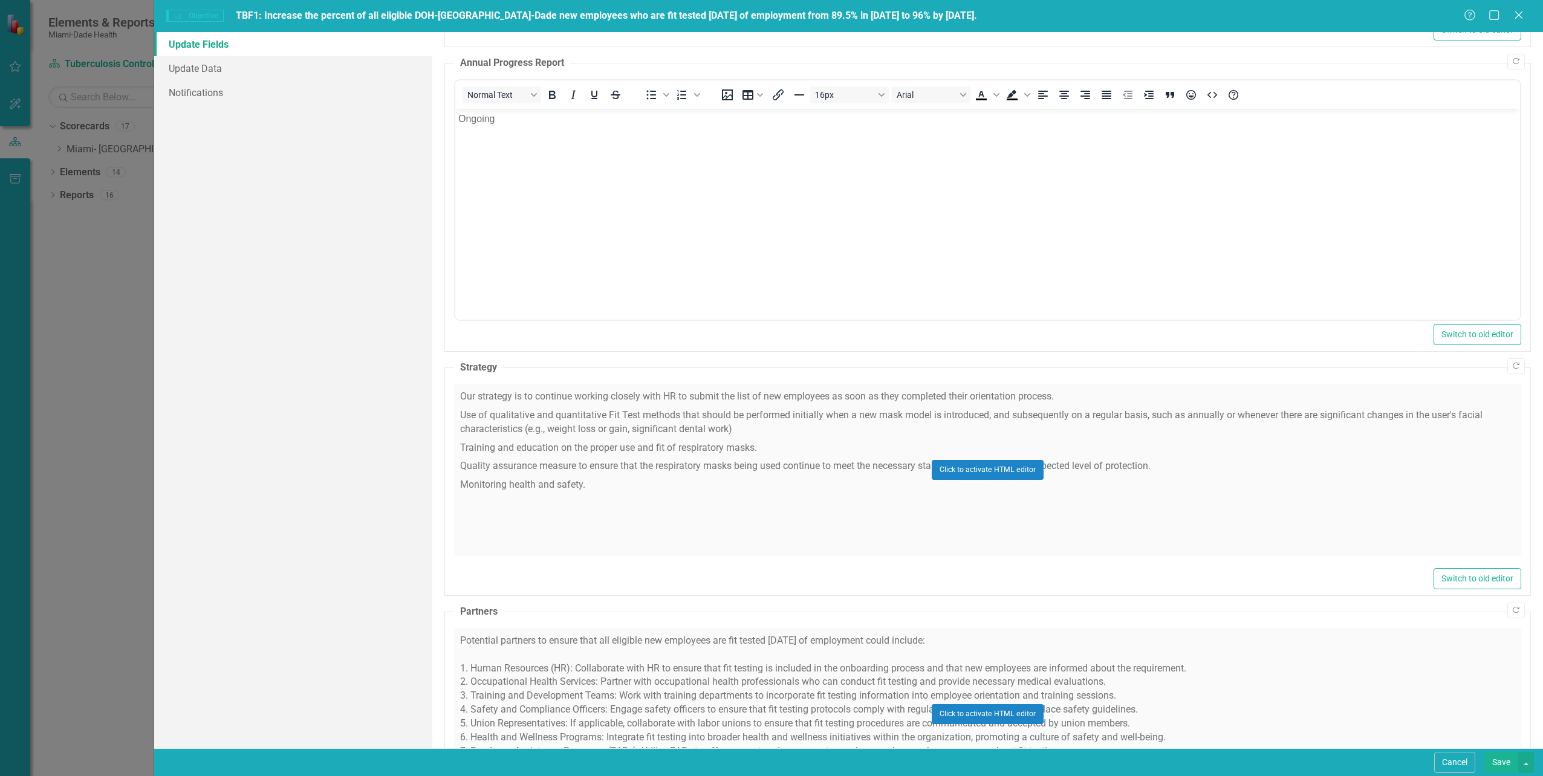
scroll to position [423, 0]
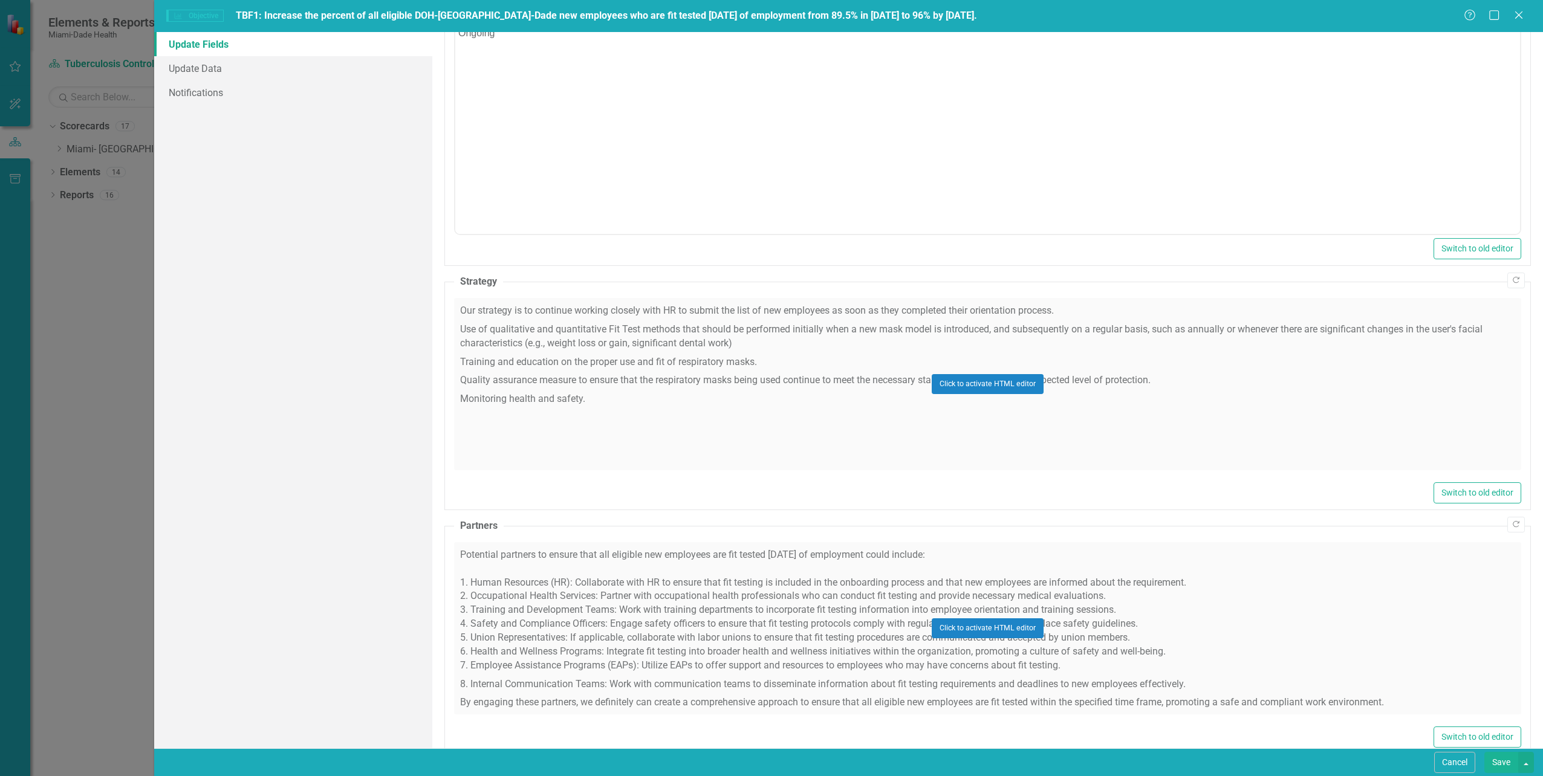
click at [503, 328] on div "Click to activate HTML editor" at bounding box center [987, 384] width 1067 height 172
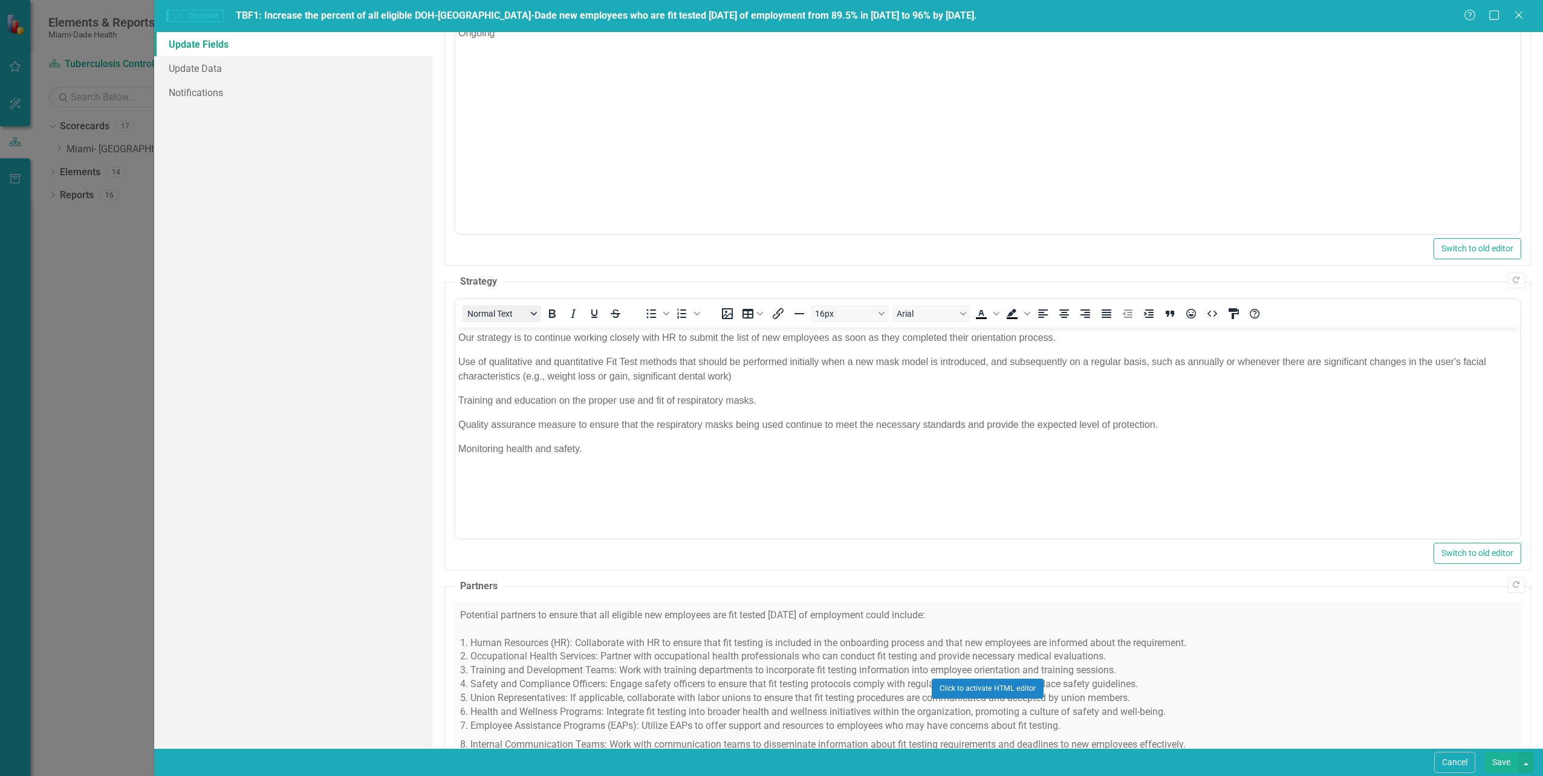
scroll to position [0, 0]
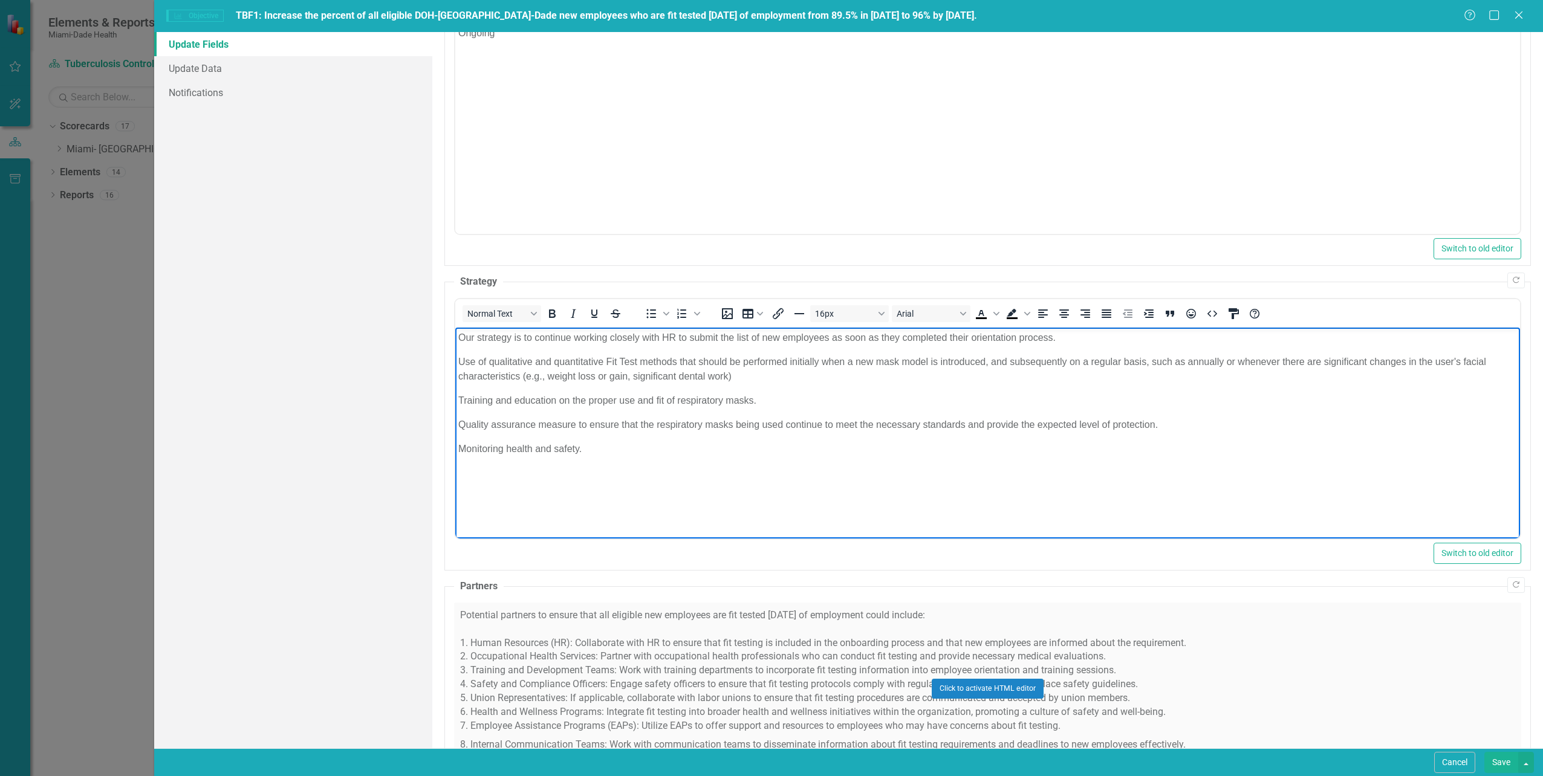
drag, startPoint x: 456, startPoint y: 336, endPoint x: 603, endPoint y: 455, distance: 189.1
click at [603, 455] on body "Our strategy is to continue working closely with HR to submit the list of new e…" at bounding box center [987, 418] width 1065 height 181
copy body "Our strategy is to continue working closely with HR to submit the list of new e…"
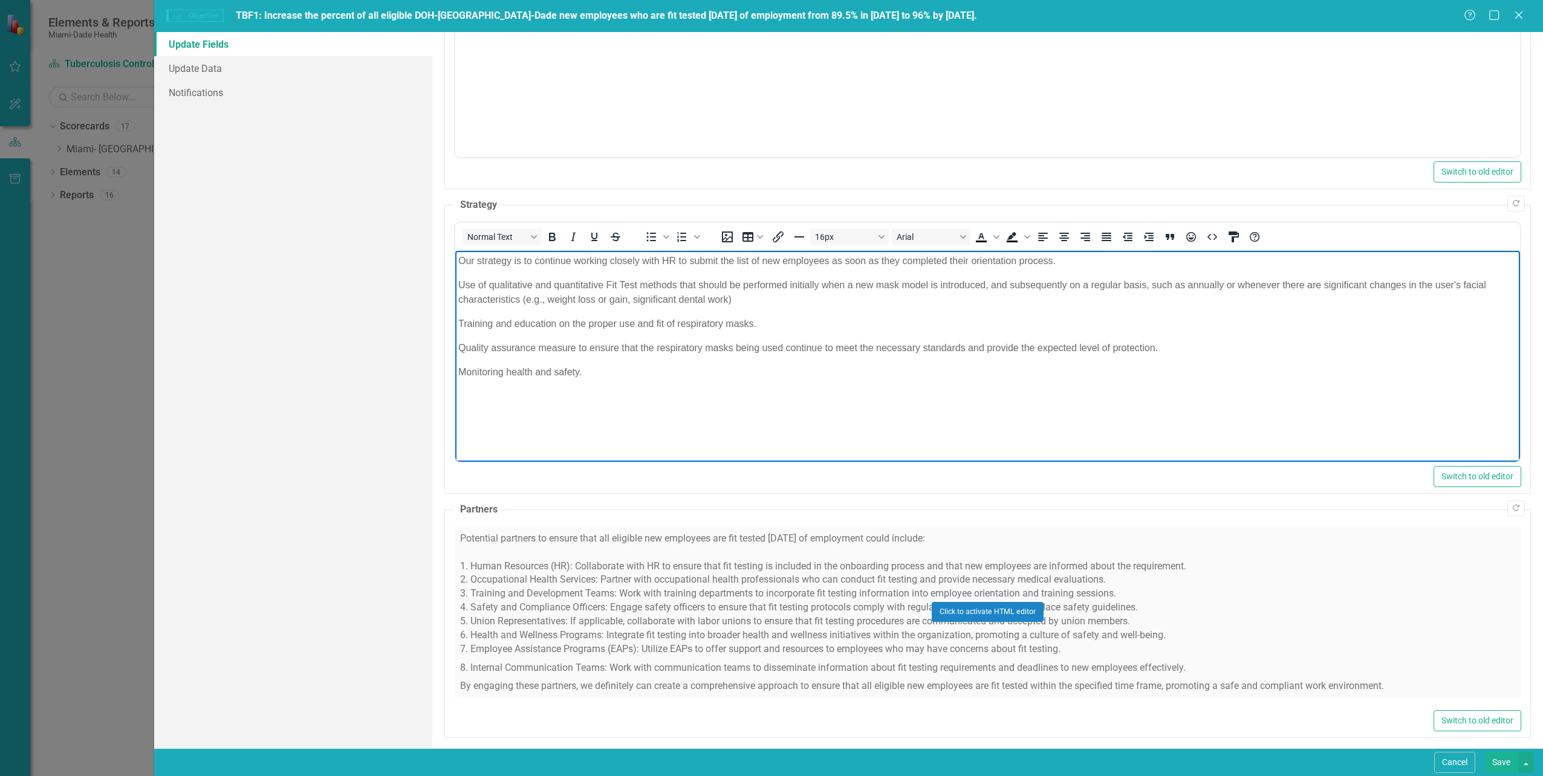
scroll to position [508, 0]
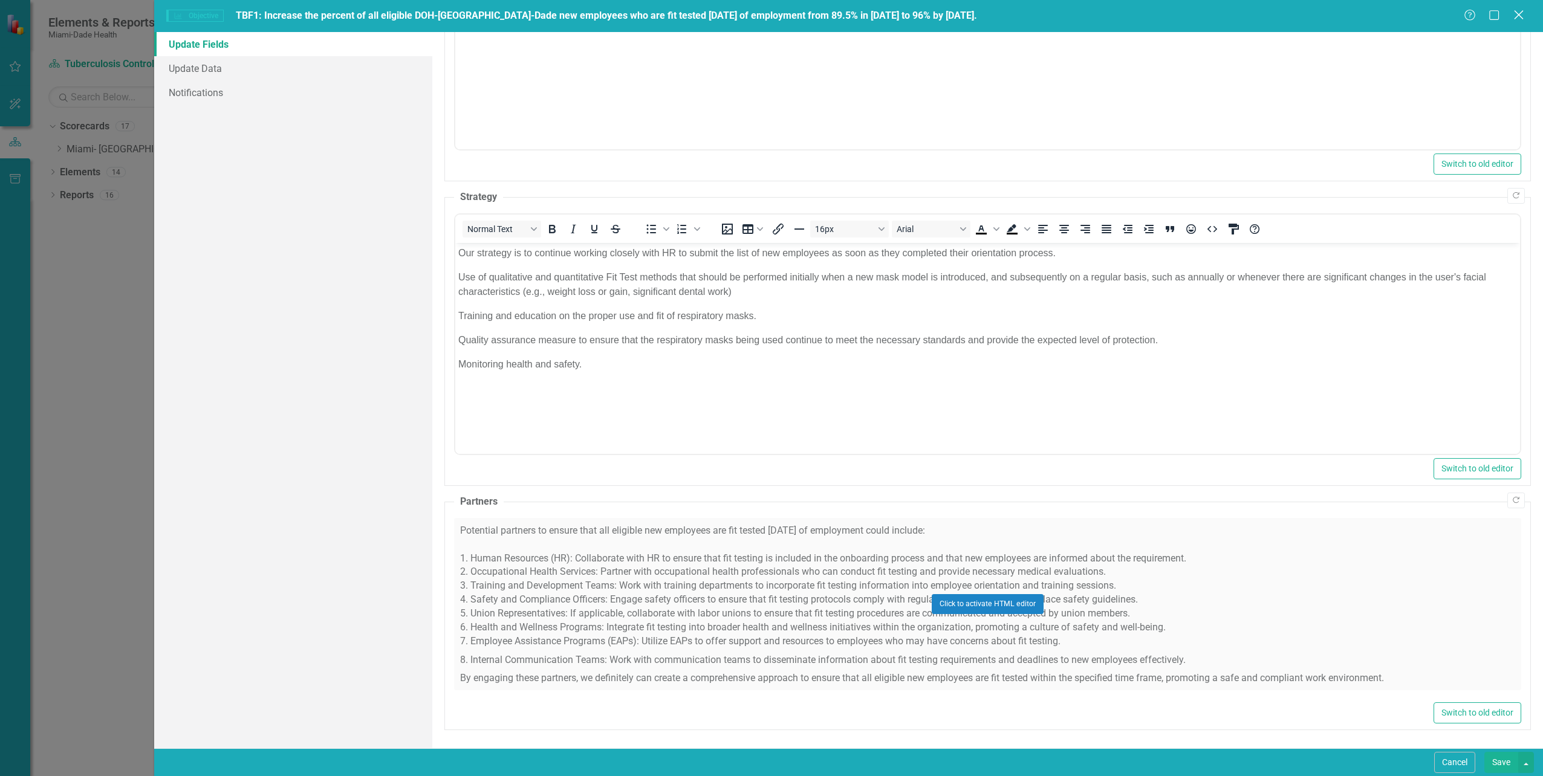
click at [1519, 12] on icon "Close" at bounding box center [1518, 14] width 15 height 11
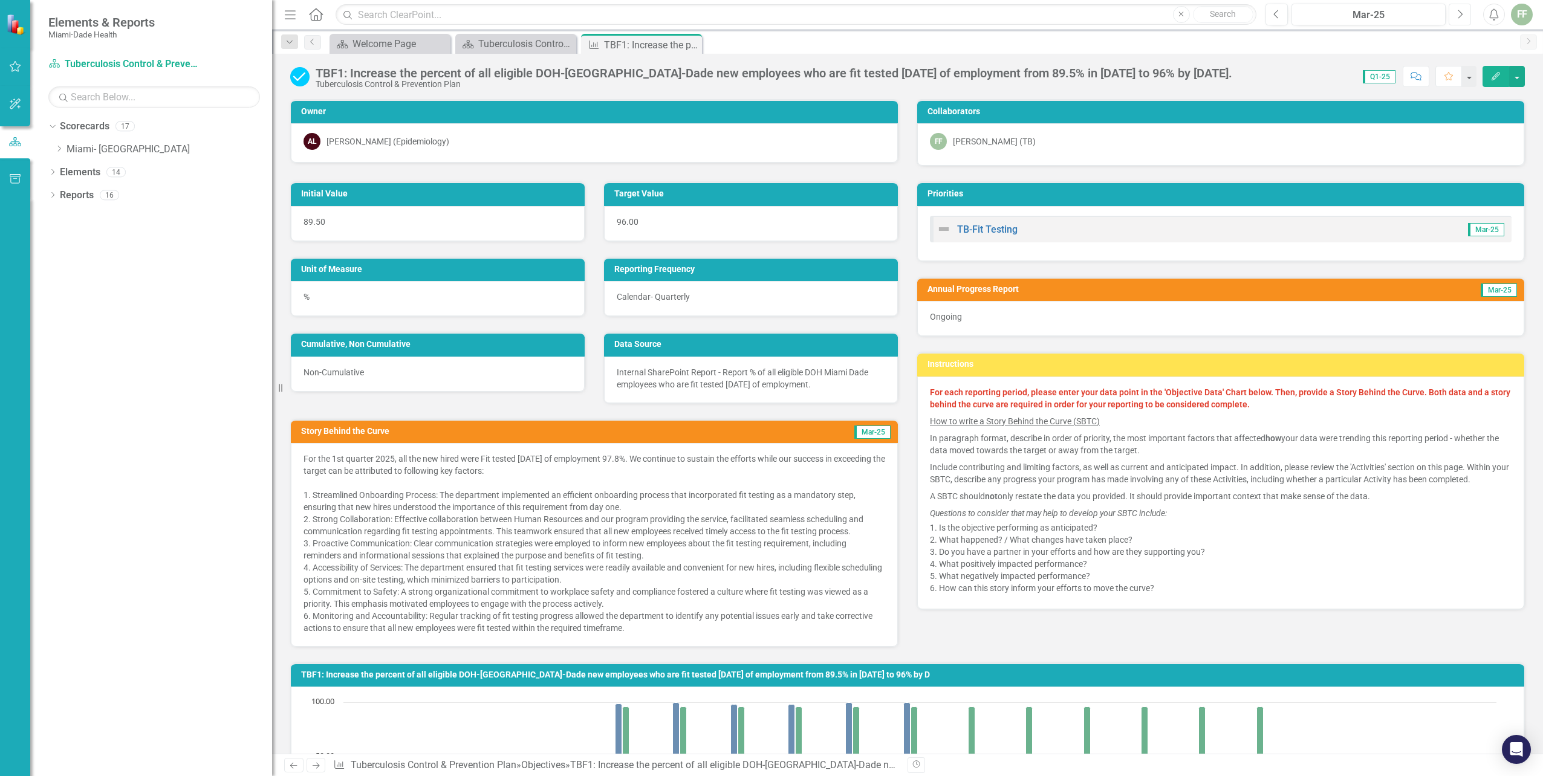
click at [1464, 9] on button "Next" at bounding box center [1460, 15] width 22 height 22
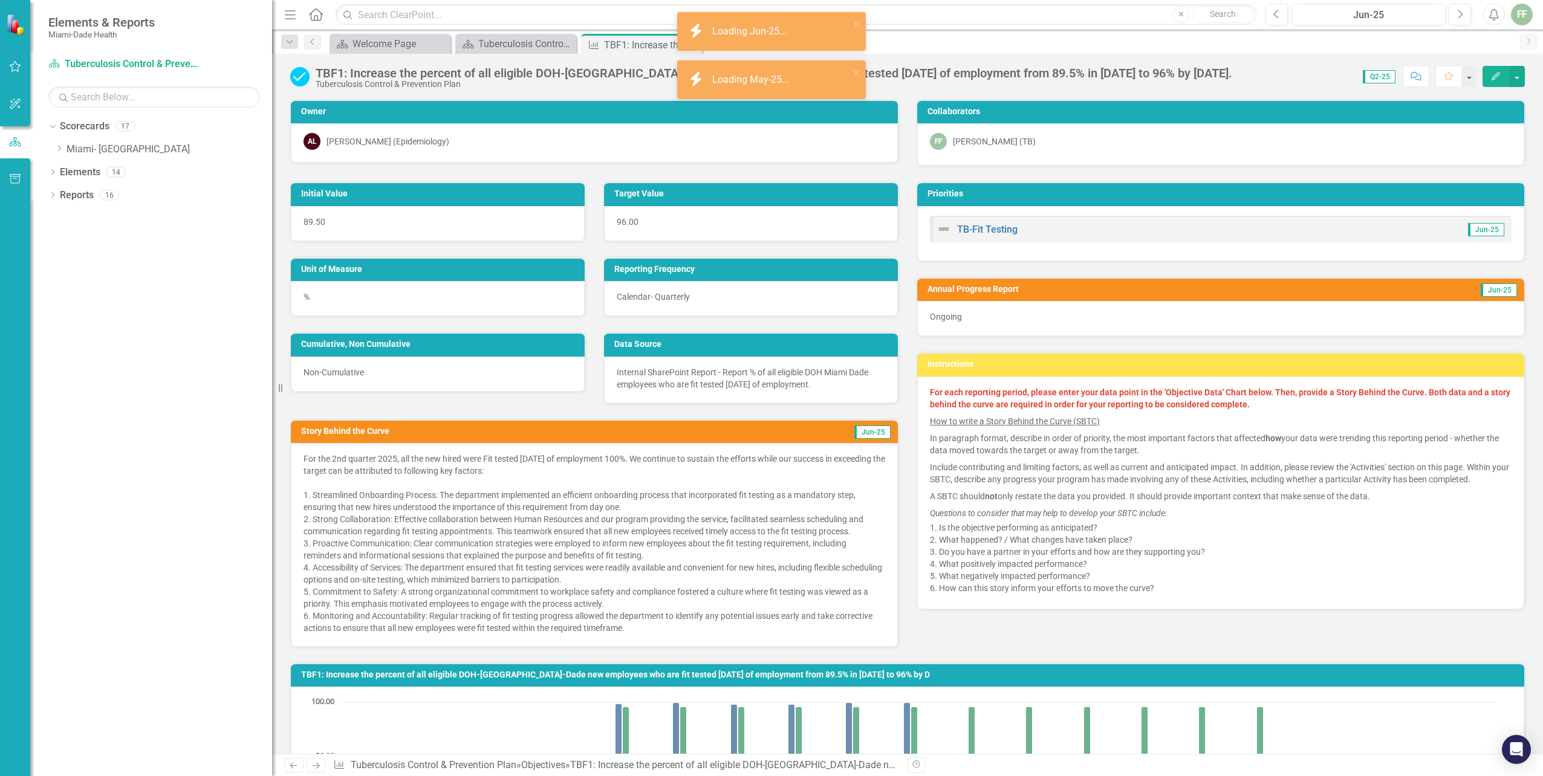
click at [1493, 75] on icon "Edit" at bounding box center [1495, 76] width 11 height 8
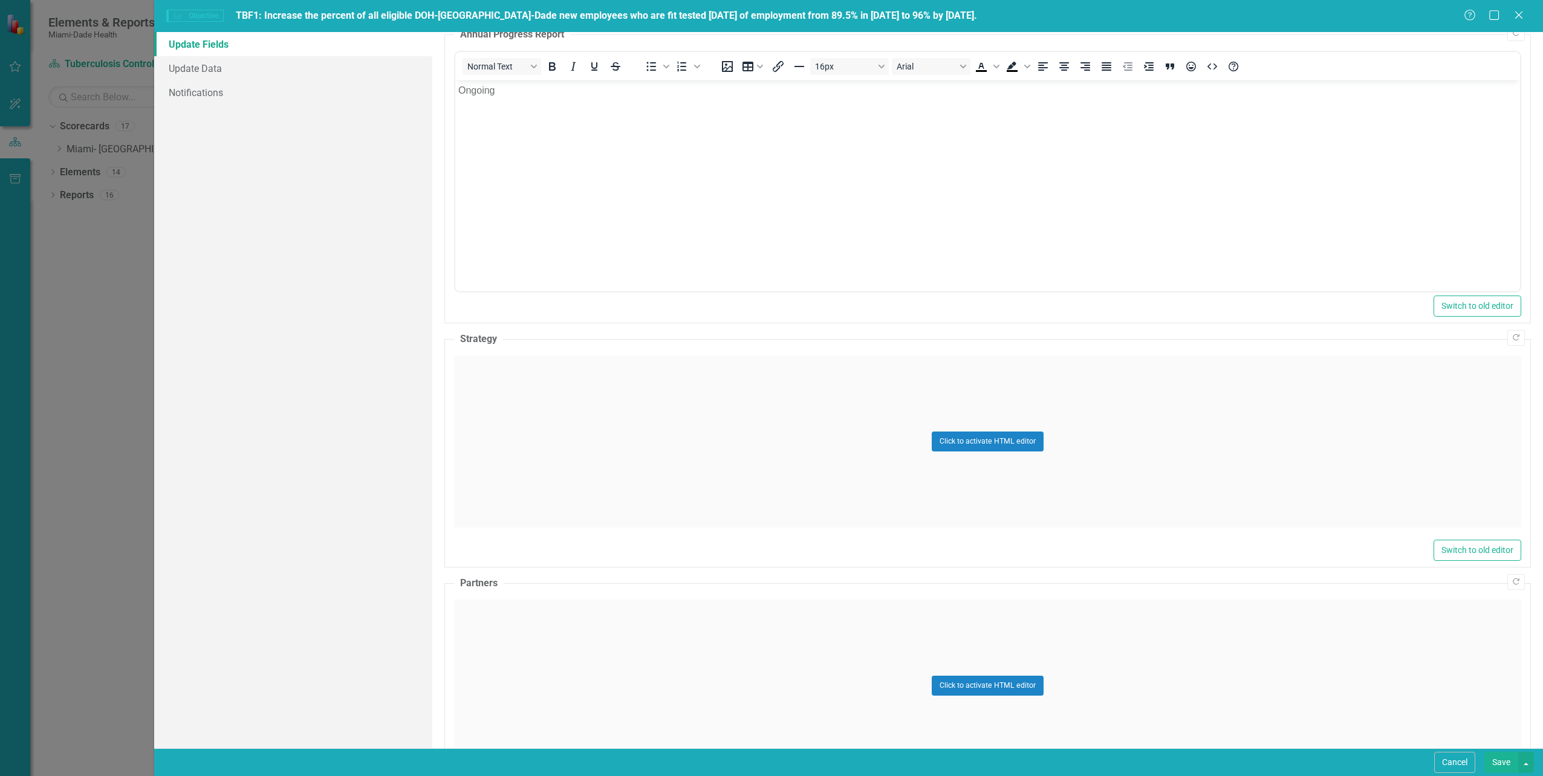
scroll to position [423, 0]
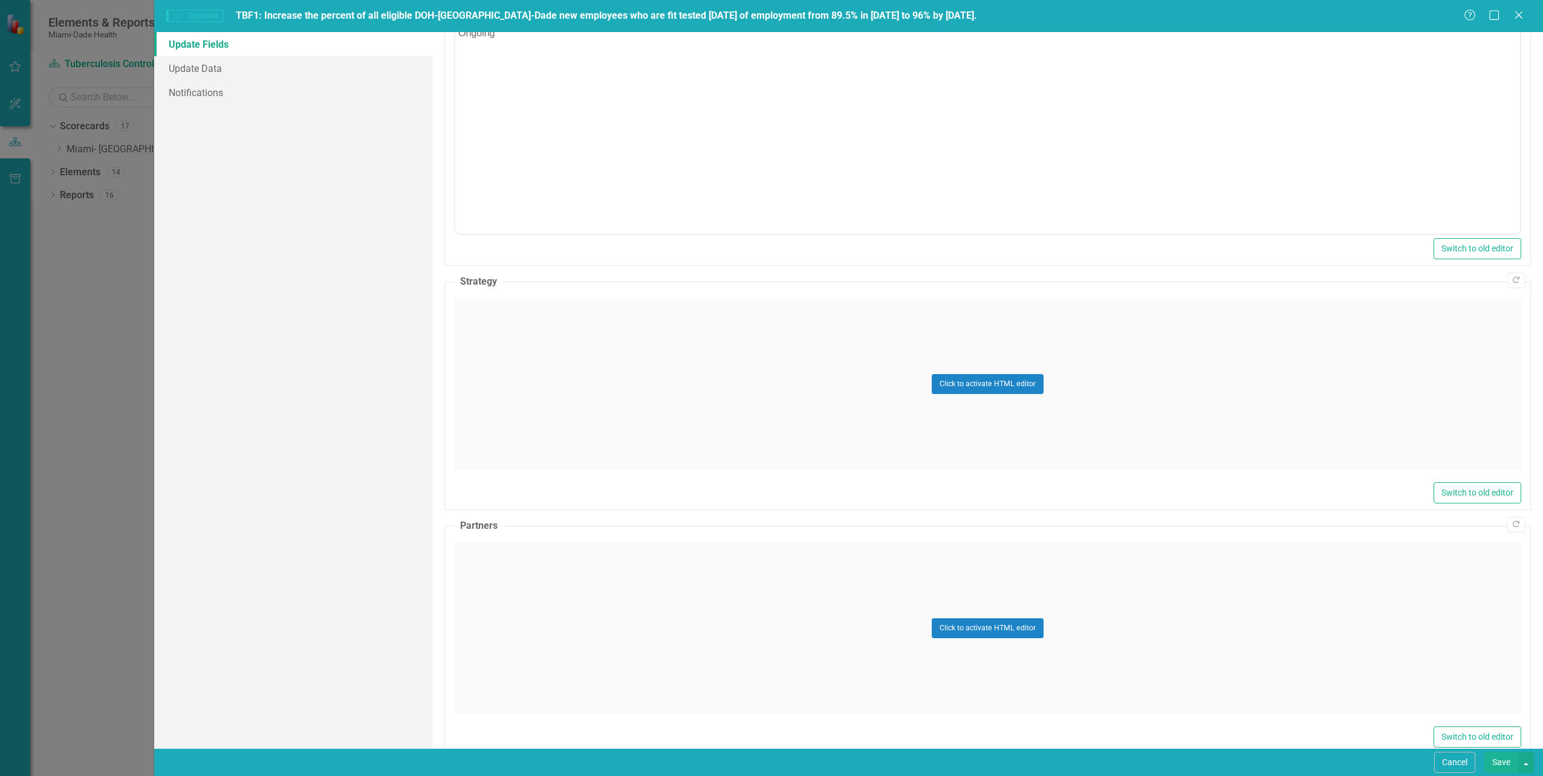
click at [556, 345] on div "Click to activate HTML editor" at bounding box center [987, 384] width 1067 height 172
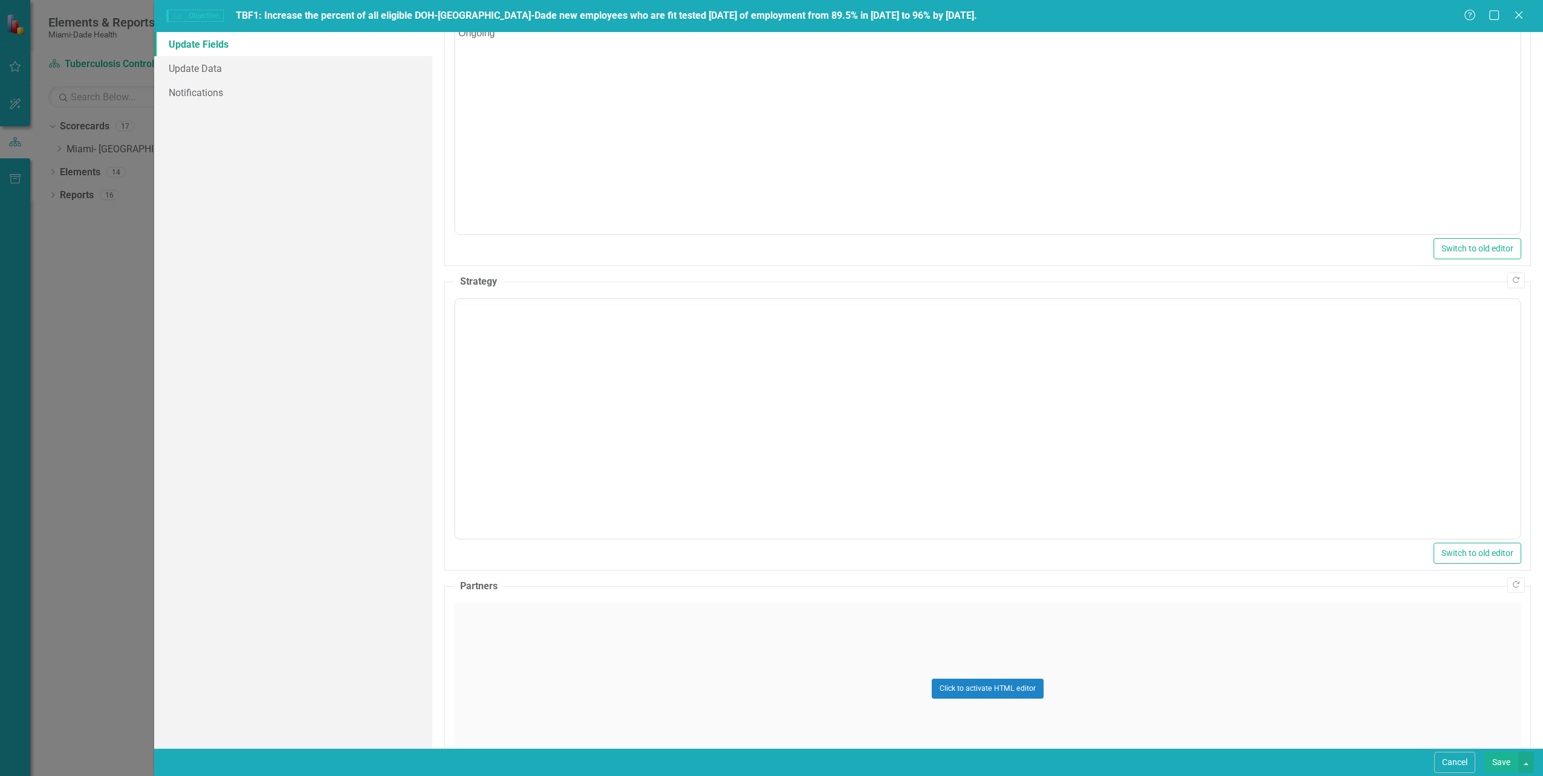
scroll to position [0, 0]
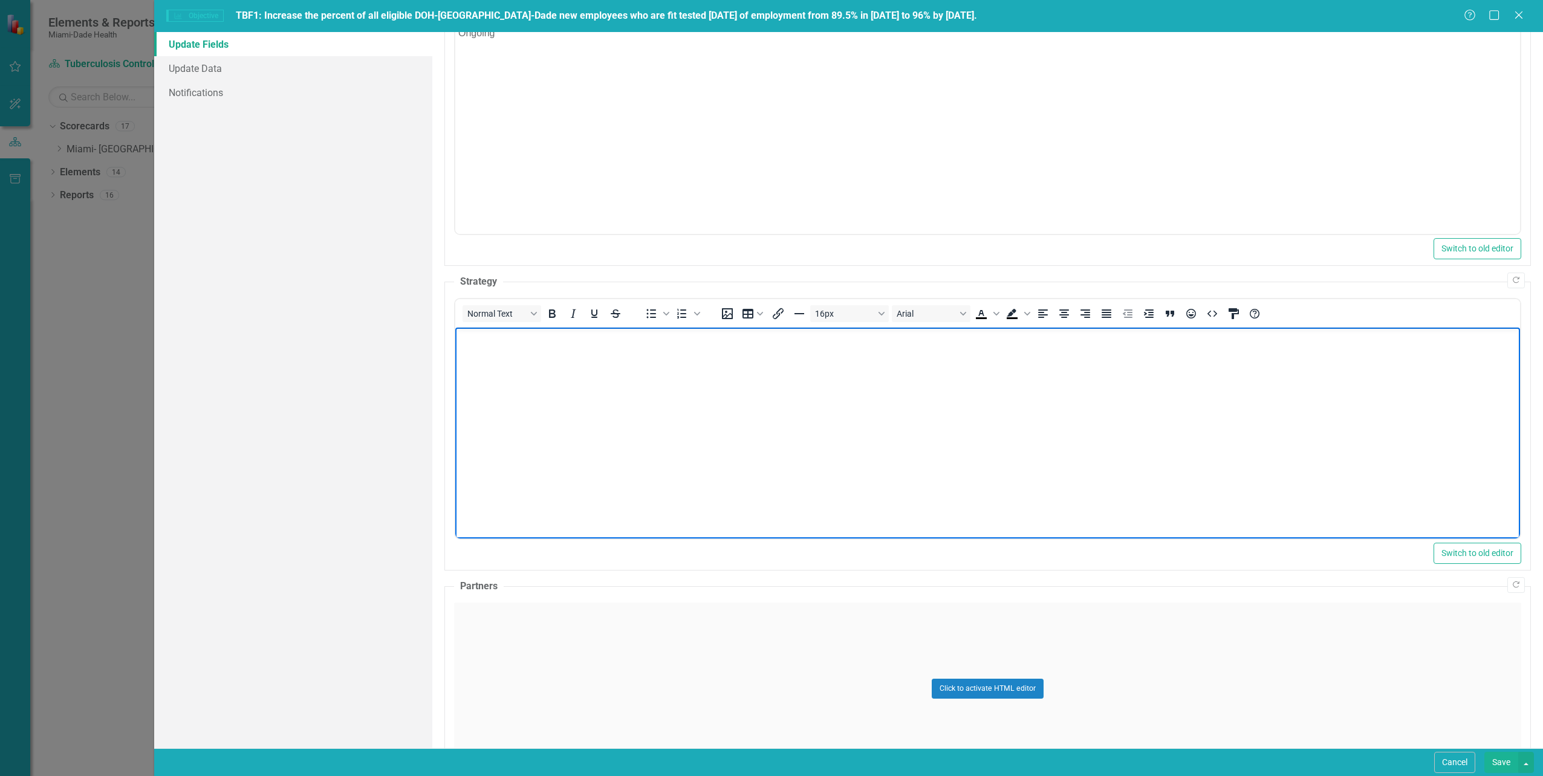
click at [476, 356] on body "Rich Text Area. Press ALT-0 for help." at bounding box center [987, 418] width 1065 height 181
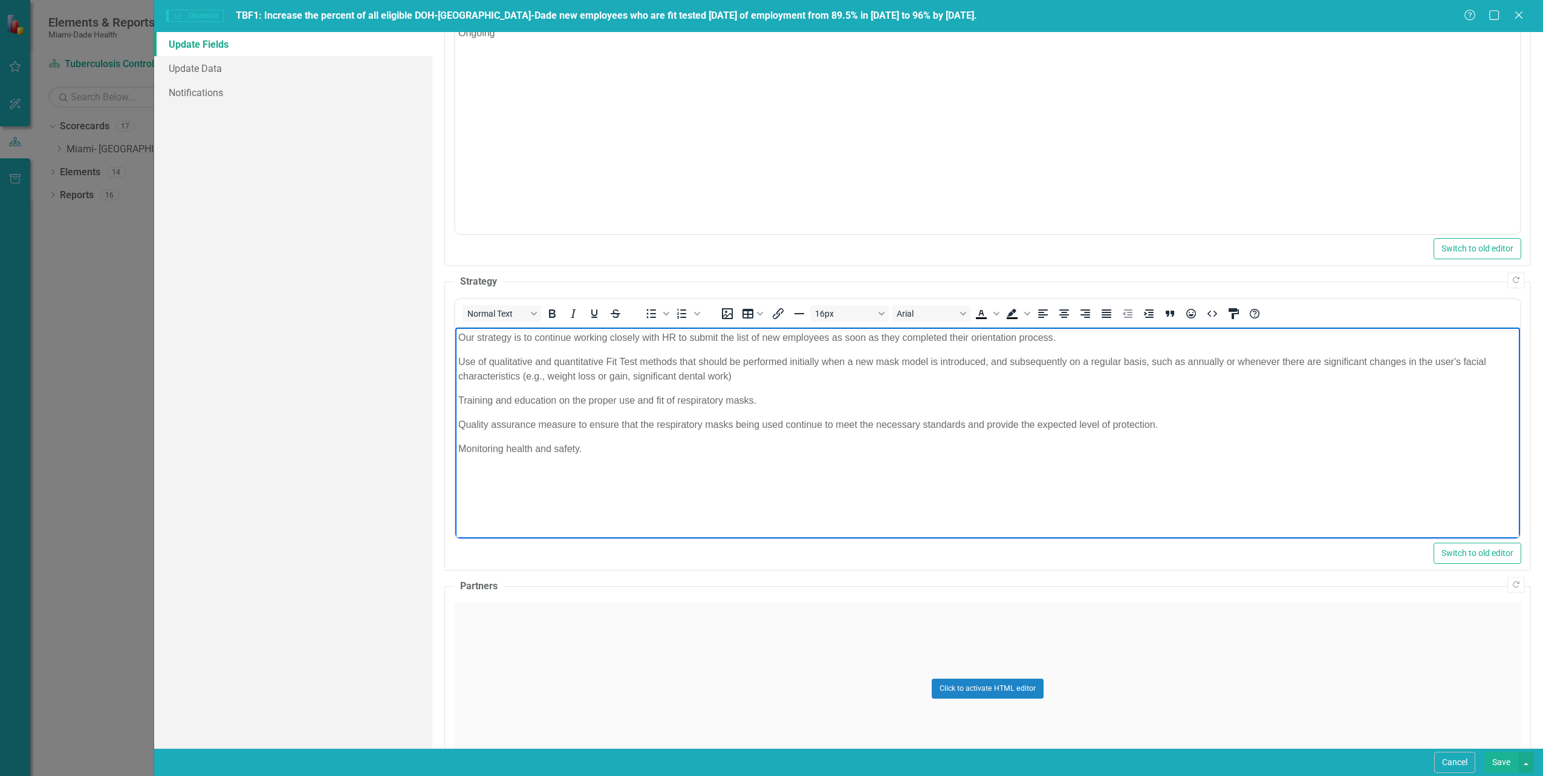
click at [1500, 763] on button "Save" at bounding box center [1501, 762] width 34 height 21
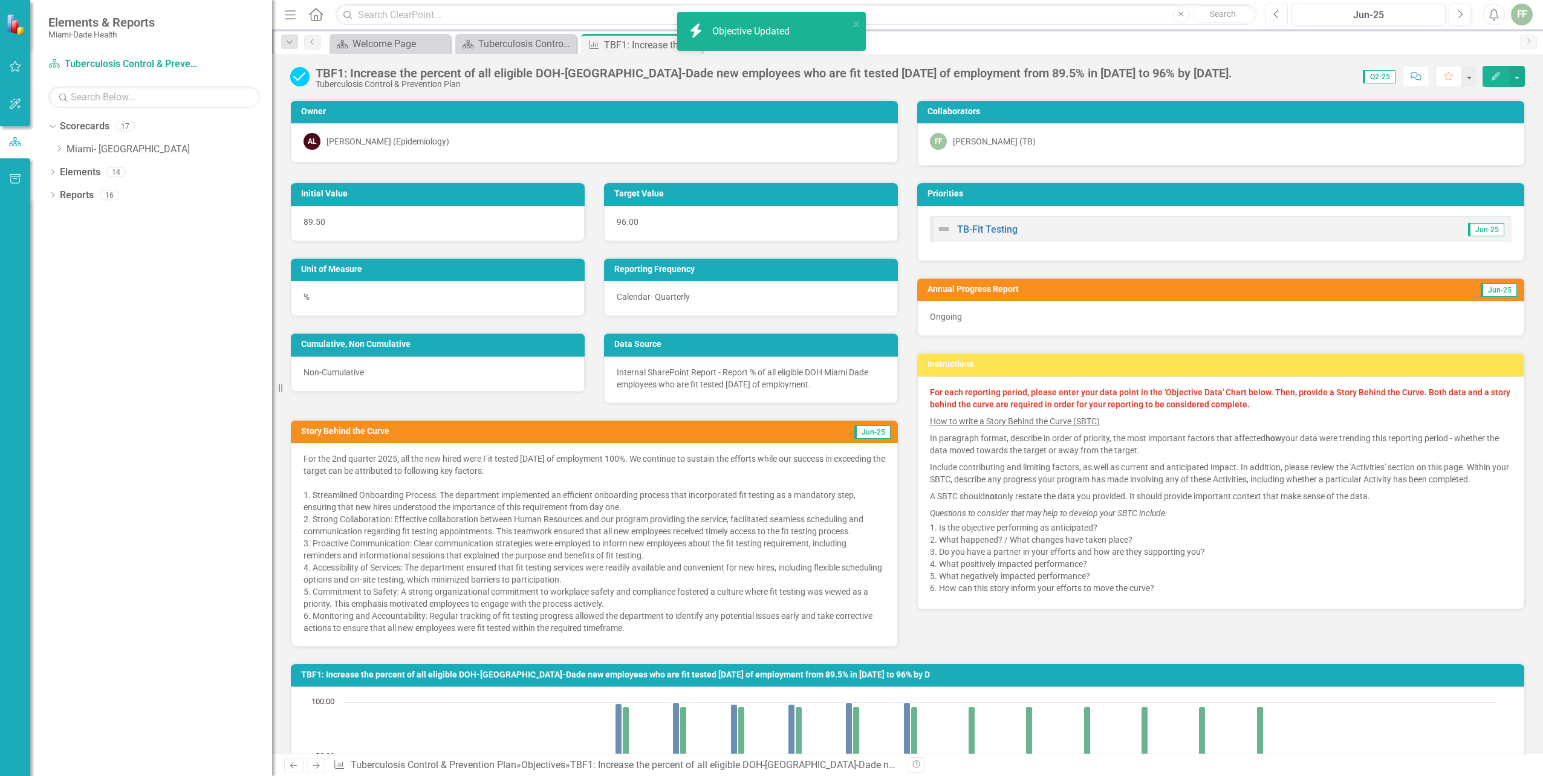
click at [1272, 18] on button "Previous" at bounding box center [1276, 15] width 22 height 22
click at [1493, 73] on icon "Edit" at bounding box center [1495, 76] width 11 height 8
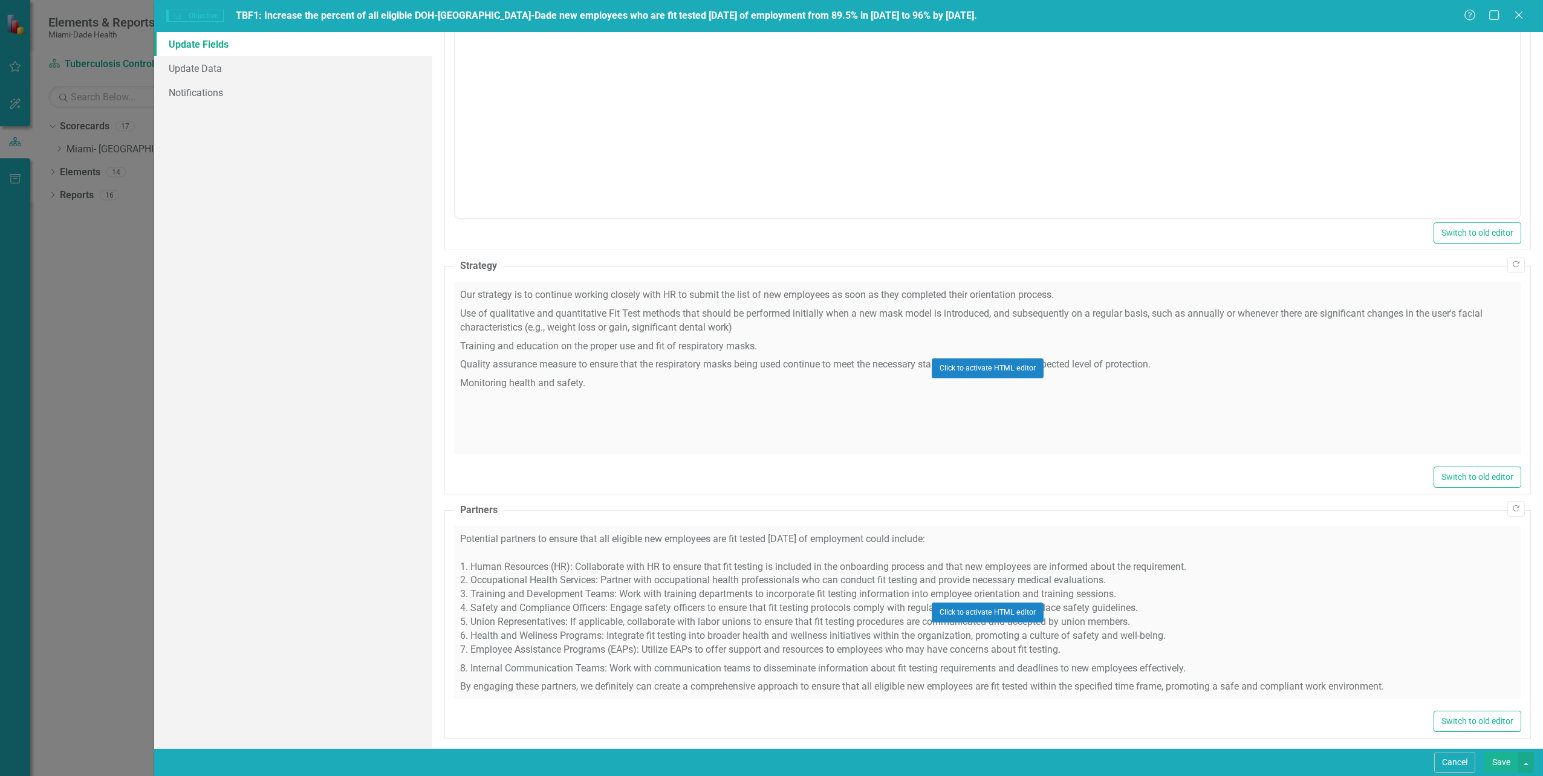
scroll to position [447, 0]
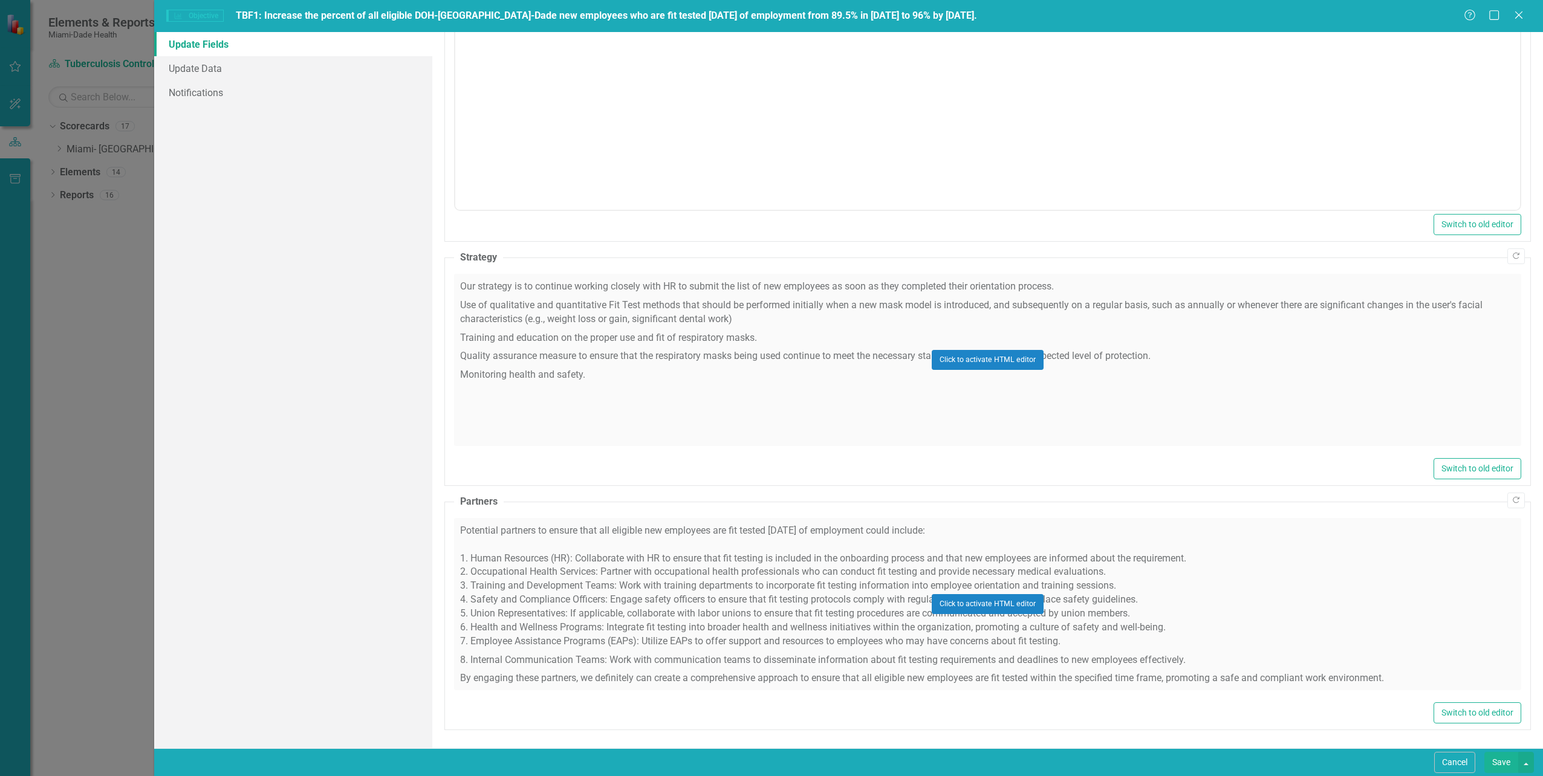
click at [478, 541] on div "Click to activate HTML editor" at bounding box center [987, 604] width 1067 height 172
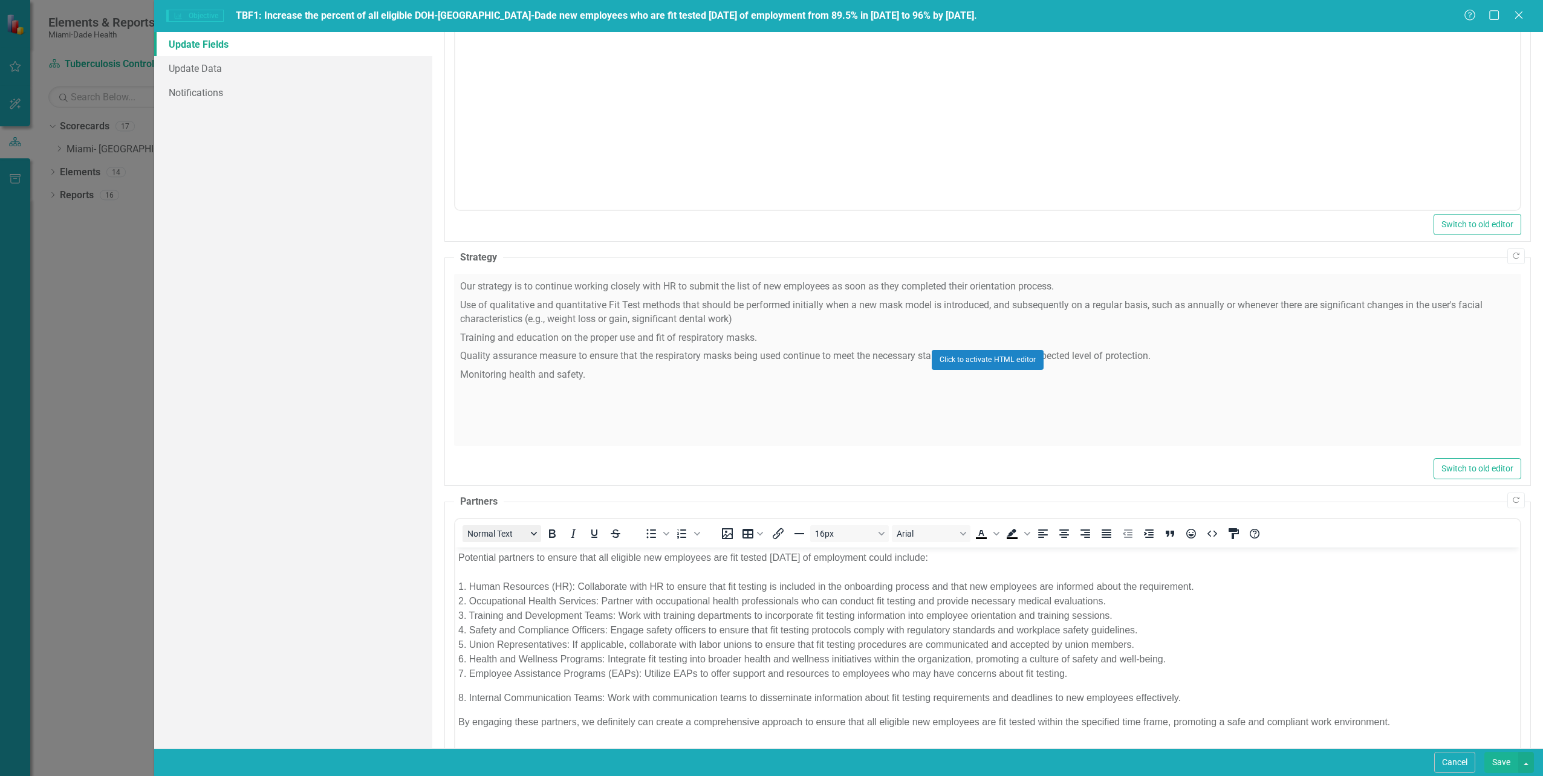
scroll to position [0, 0]
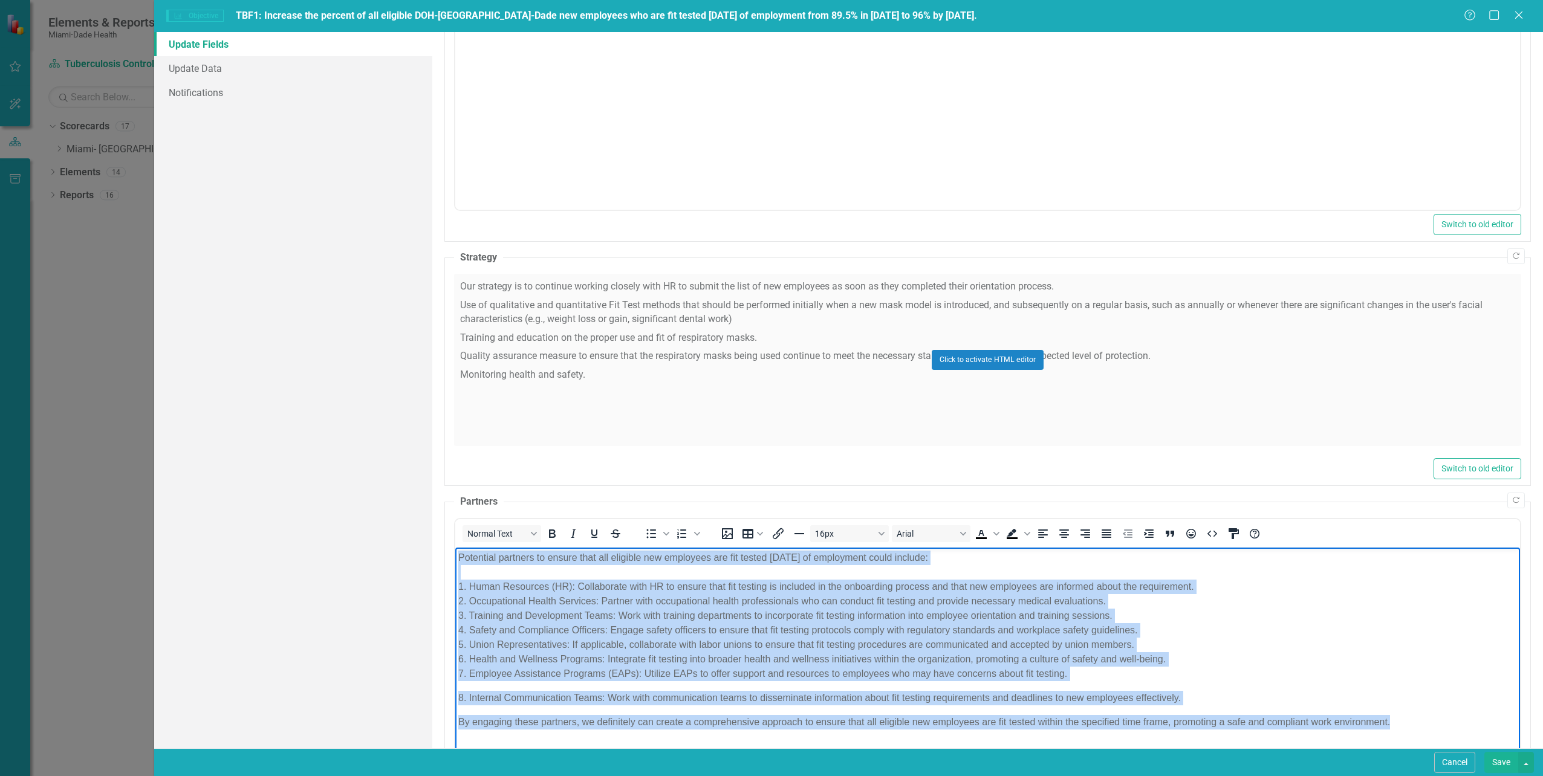
drag, startPoint x: 459, startPoint y: 558, endPoint x: 1407, endPoint y: 730, distance: 963.4
click at [1407, 730] on body "Potential partners to ensure that all eligible new employees are fit tested [DA…" at bounding box center [987, 644] width 1065 height 195
copy body "Potential partners to ensure that all eligible new employees are fit tested [DA…"
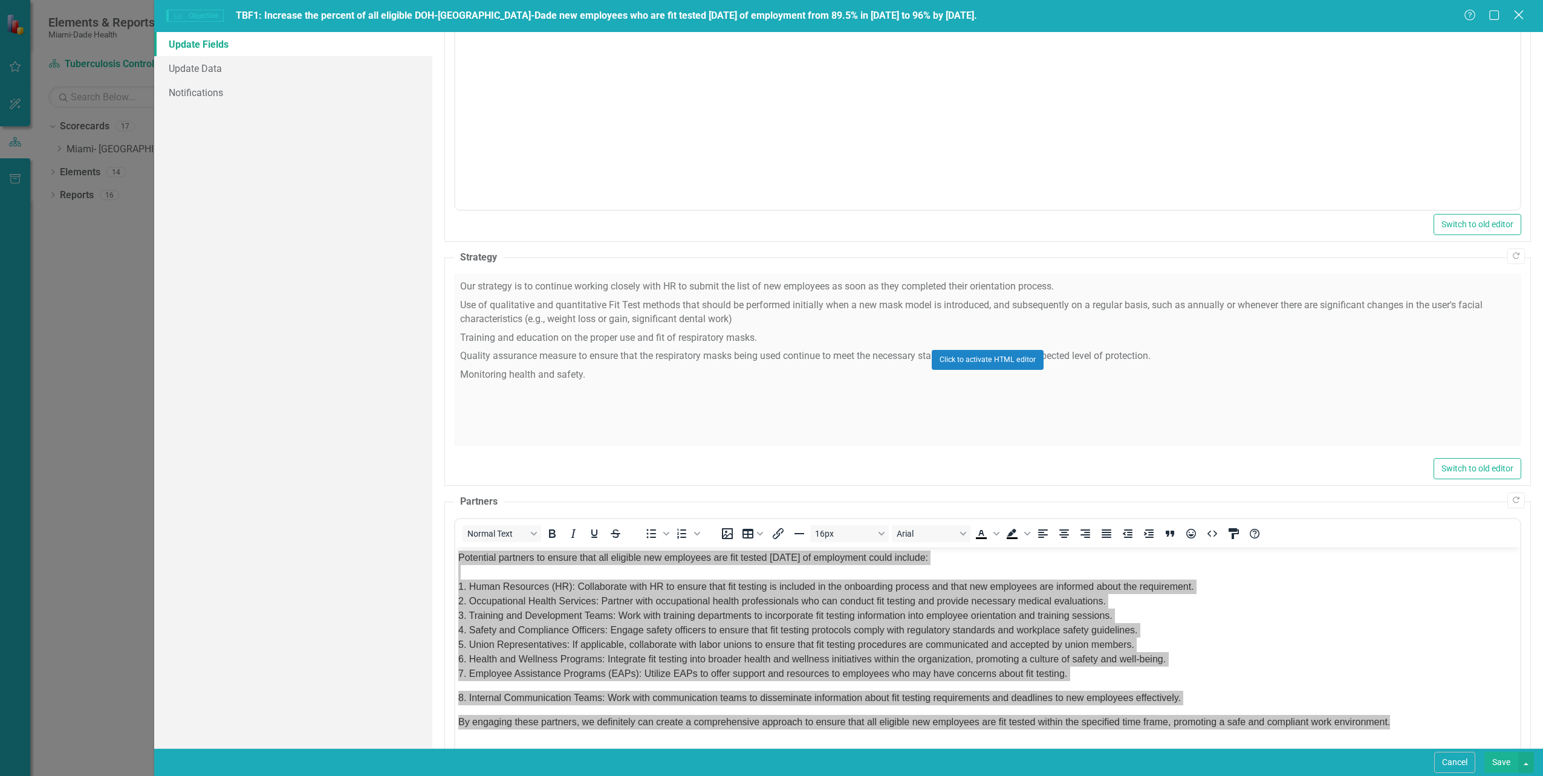
click at [1514, 15] on icon "Close" at bounding box center [1518, 14] width 15 height 11
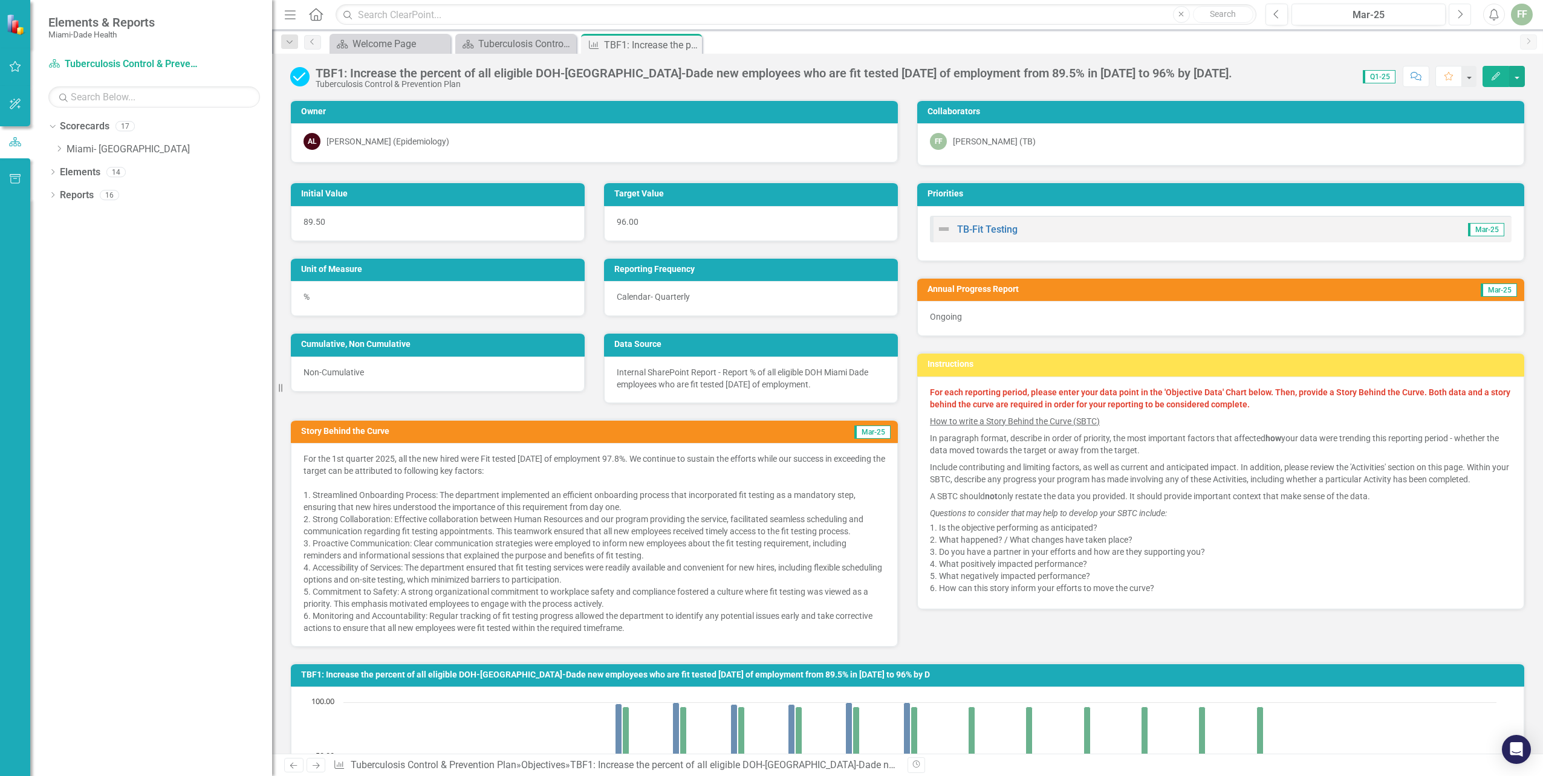
click at [1460, 11] on icon "Next" at bounding box center [1459, 14] width 7 height 11
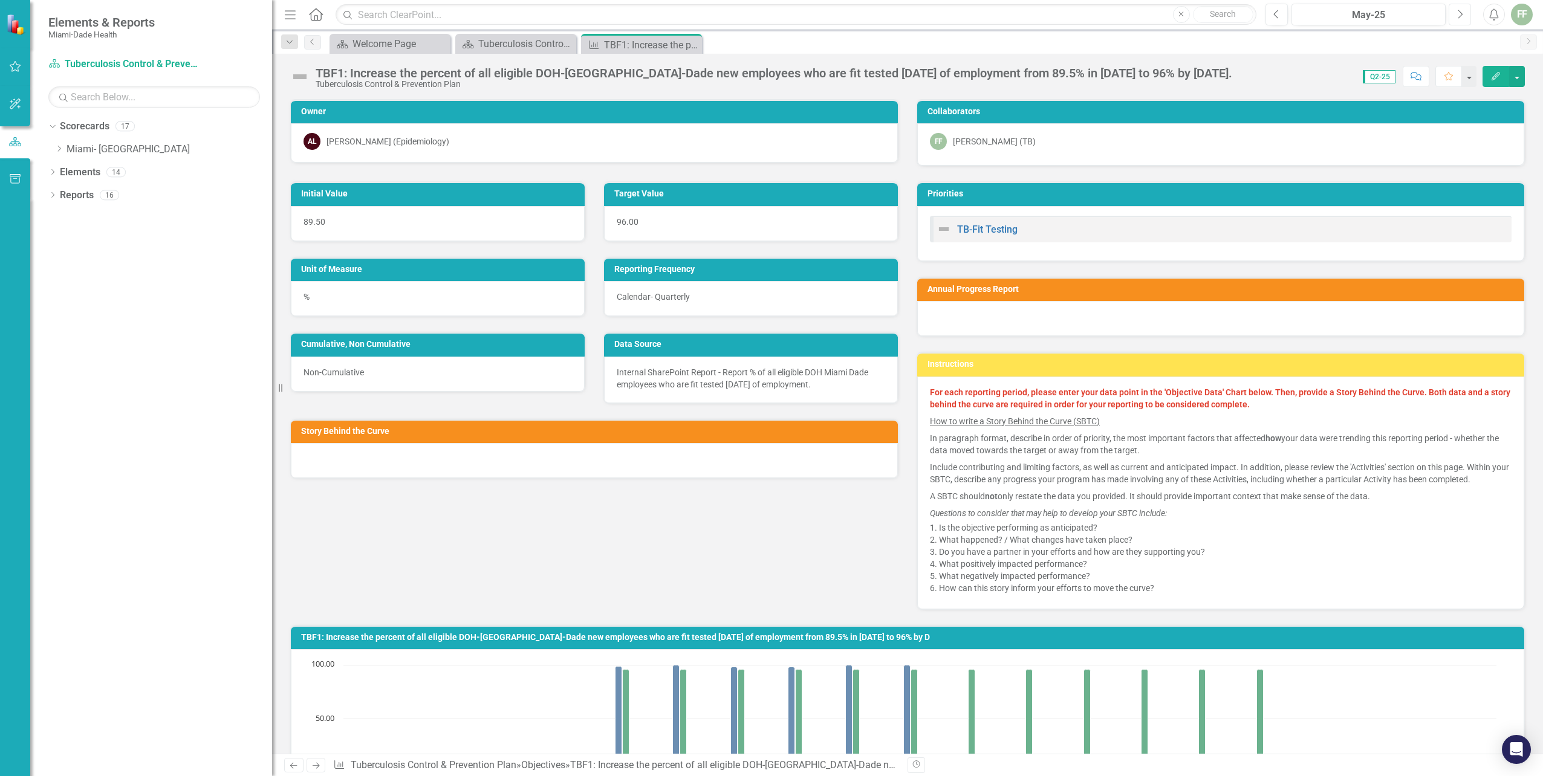
click at [1460, 11] on icon "Next" at bounding box center [1459, 14] width 7 height 11
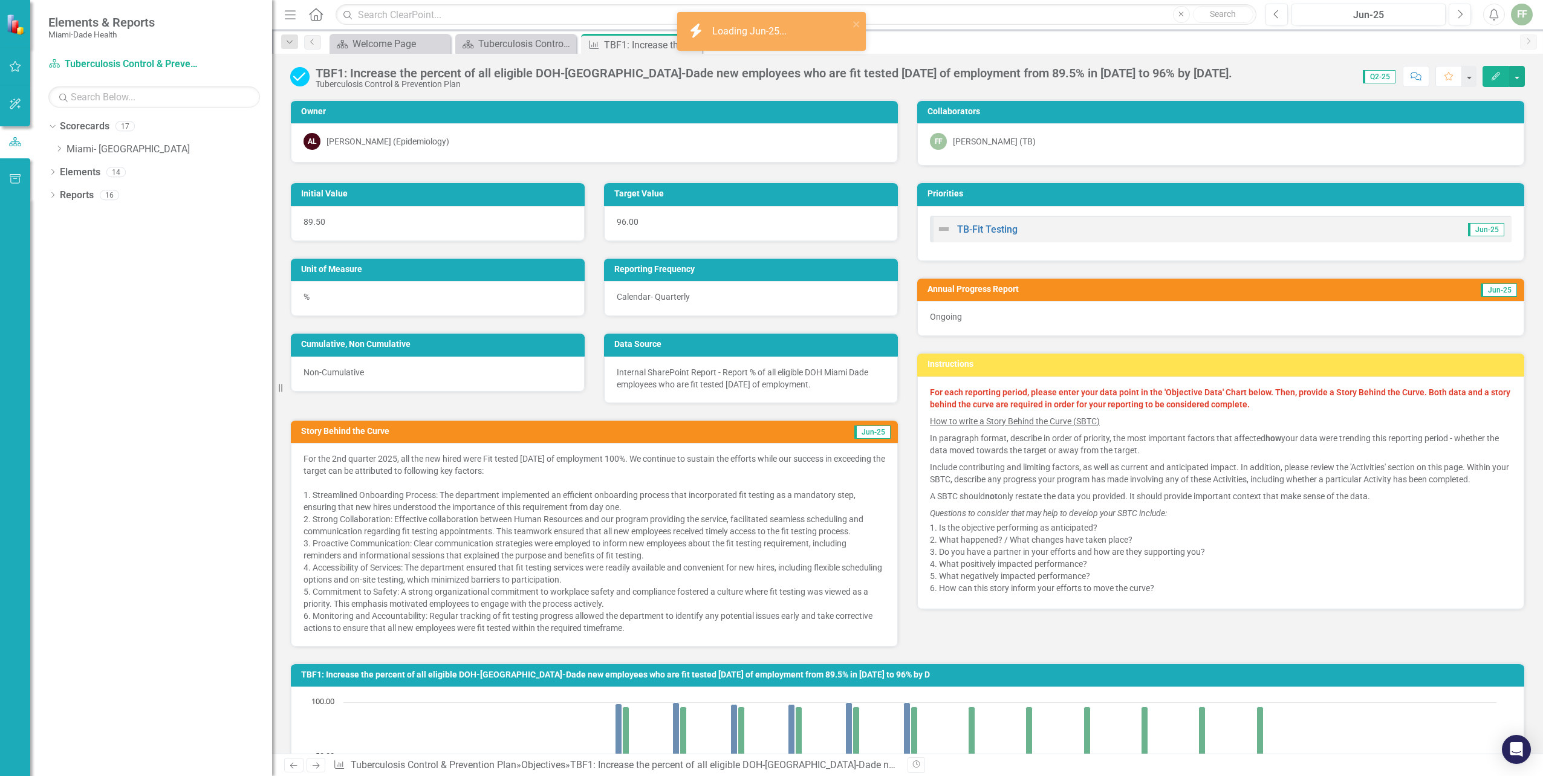
click at [1494, 73] on icon "Edit" at bounding box center [1495, 76] width 11 height 8
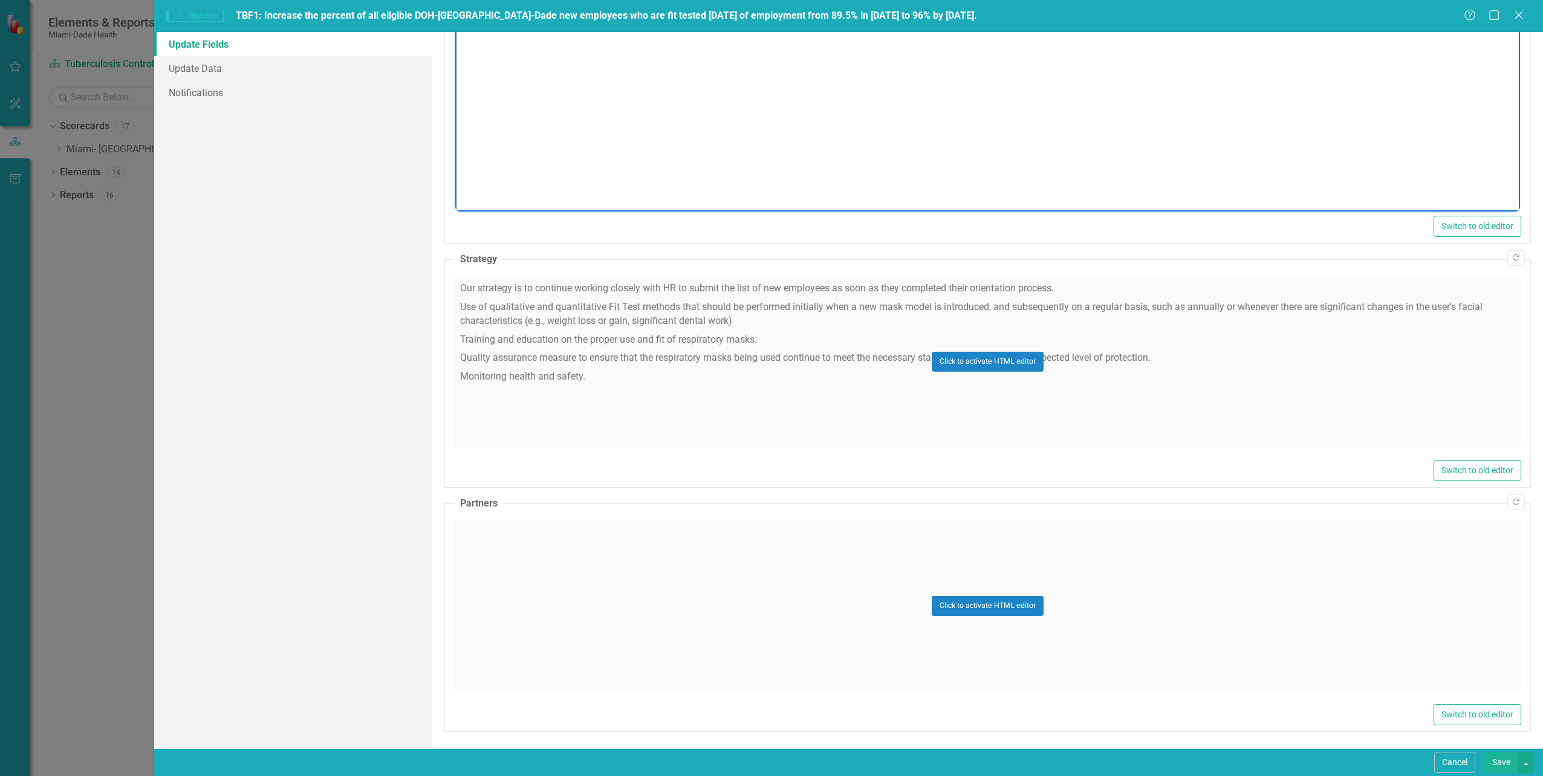
scroll to position [447, 0]
click at [619, 561] on div "Click to activate HTML editor" at bounding box center [987, 604] width 1067 height 172
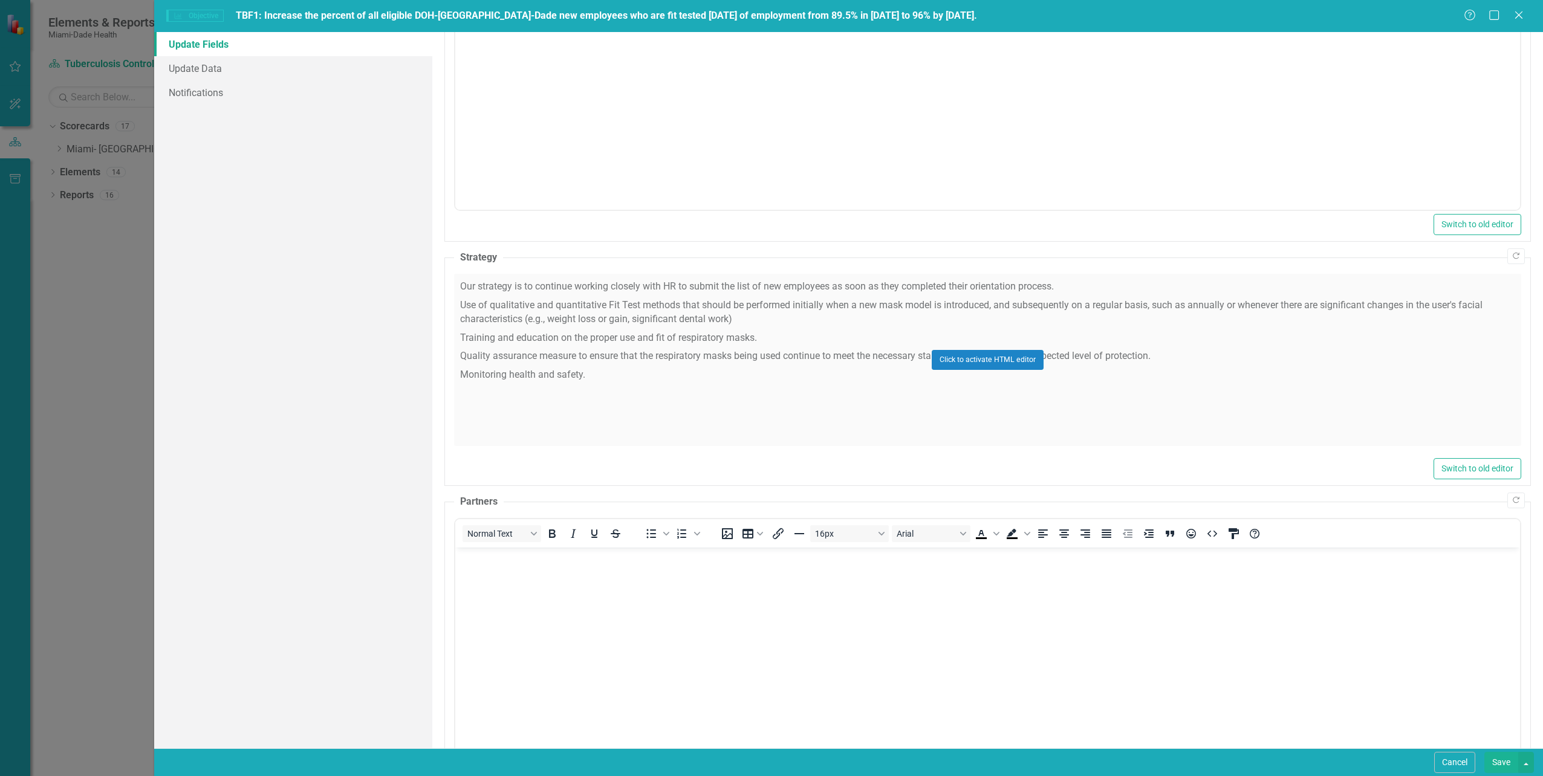
scroll to position [0, 0]
click at [473, 583] on body "Rich Text Area. Press ALT-0 for help." at bounding box center [987, 637] width 1065 height 181
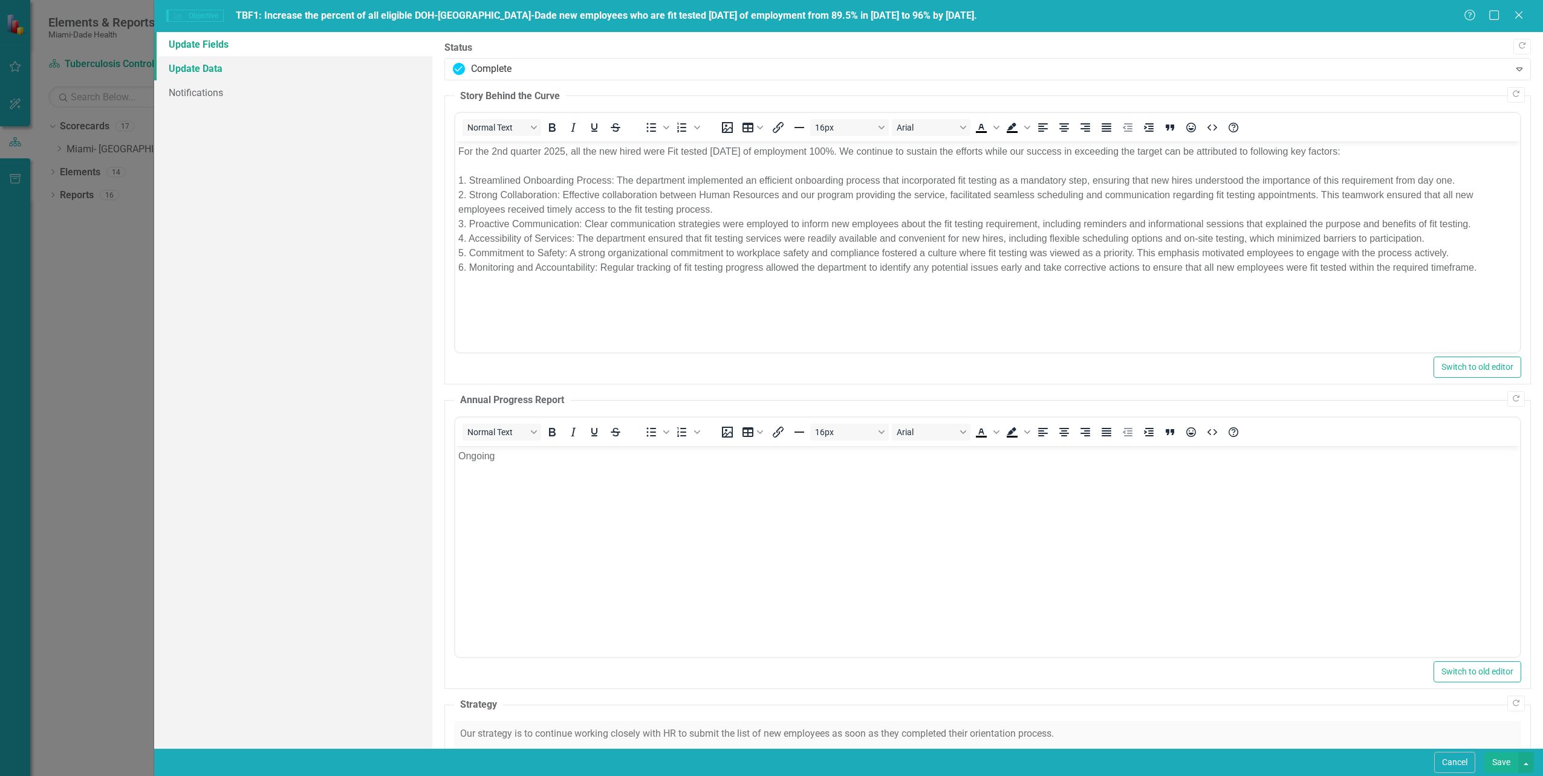
click at [216, 68] on link "Update Data" at bounding box center [292, 68] width 277 height 24
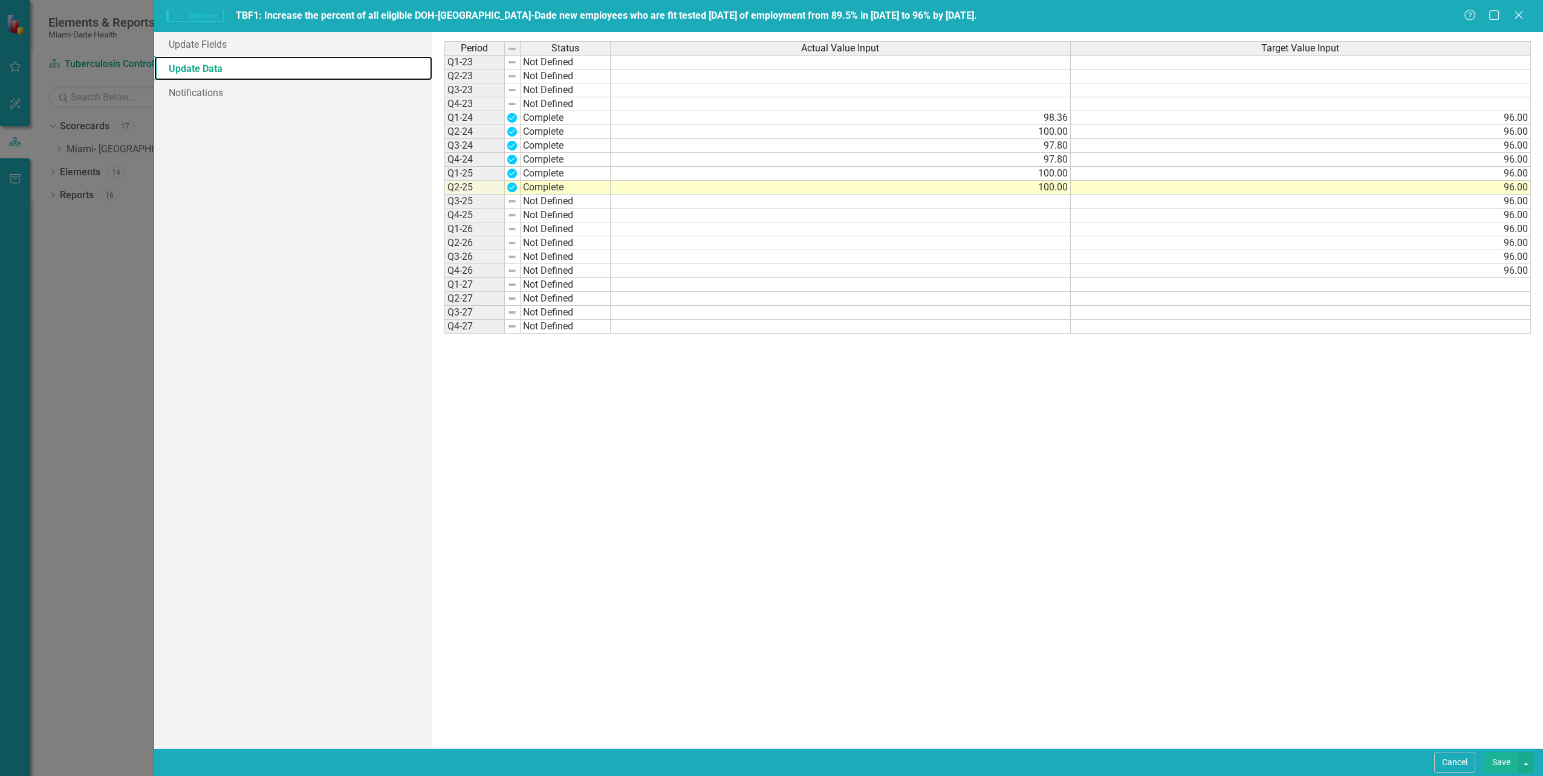
click at [501, 447] on div "Period Status Q1-23 Not Defined Q2-23 Not Defined Q3-23 Not Defined Q4-23 Not D…" at bounding box center [528, 390] width 168 height 698
click at [1500, 762] on button "Save" at bounding box center [1501, 762] width 34 height 21
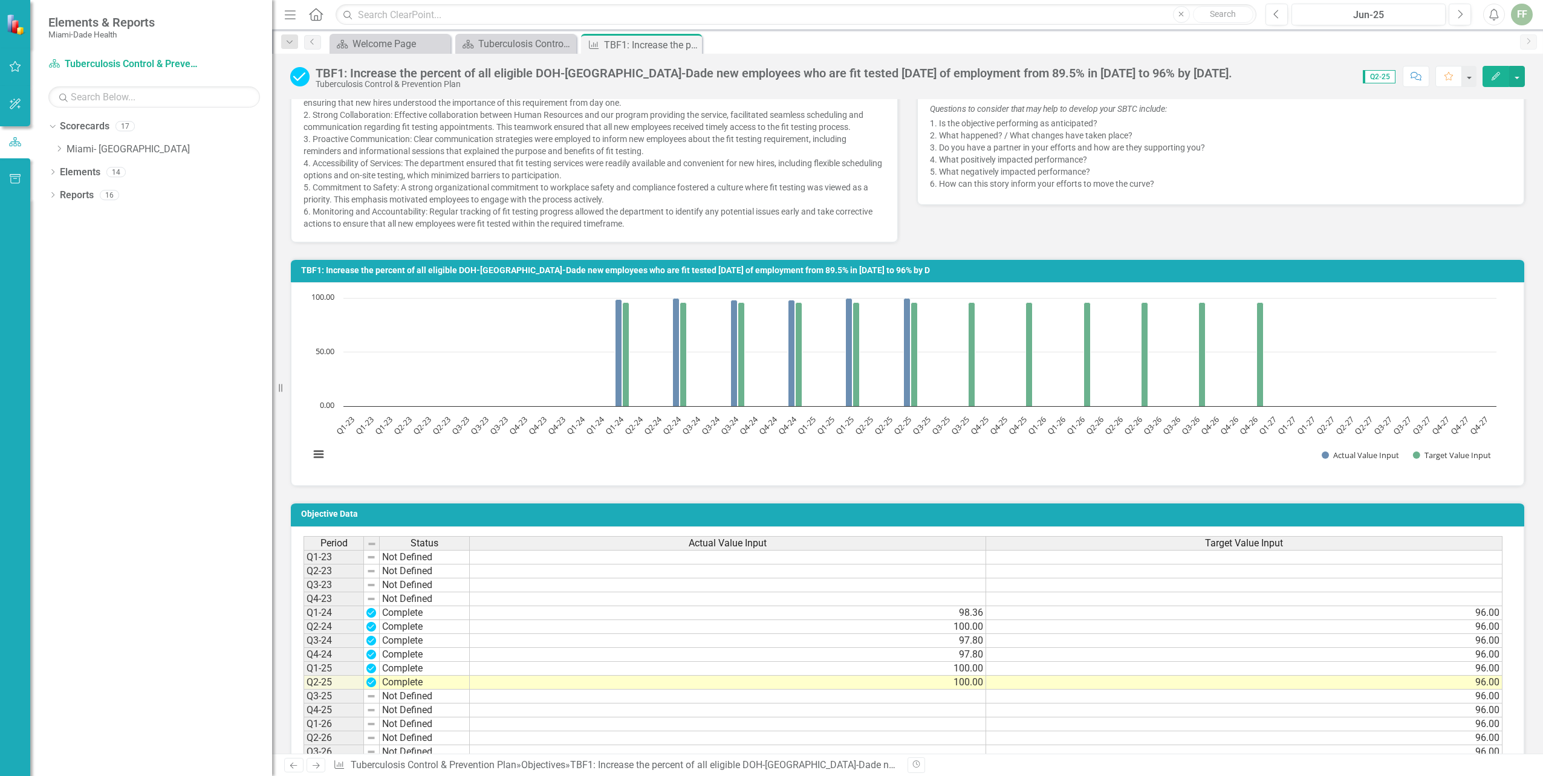
scroll to position [423, 0]
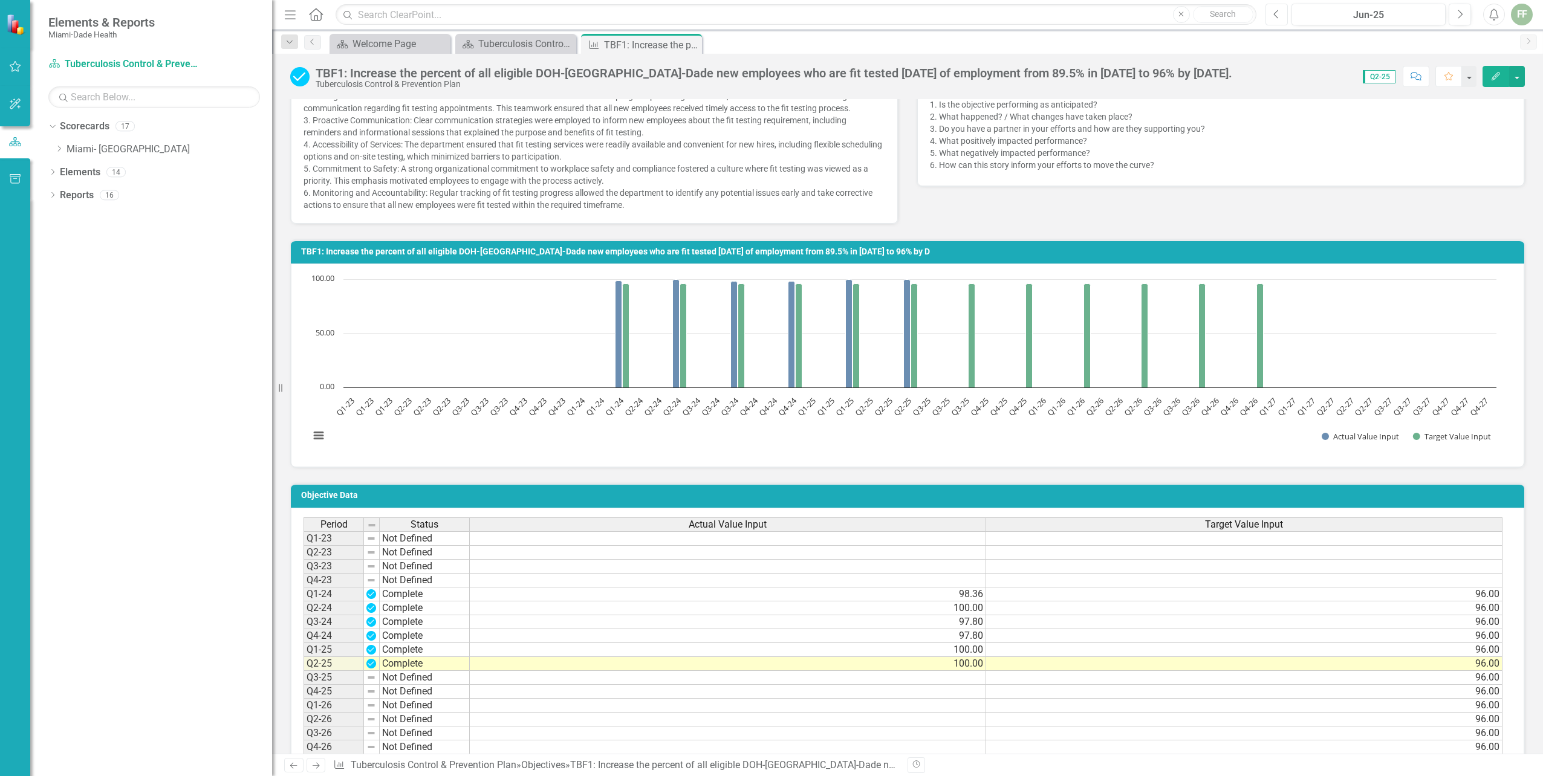
click at [1276, 15] on icon "Previous" at bounding box center [1276, 14] width 7 height 11
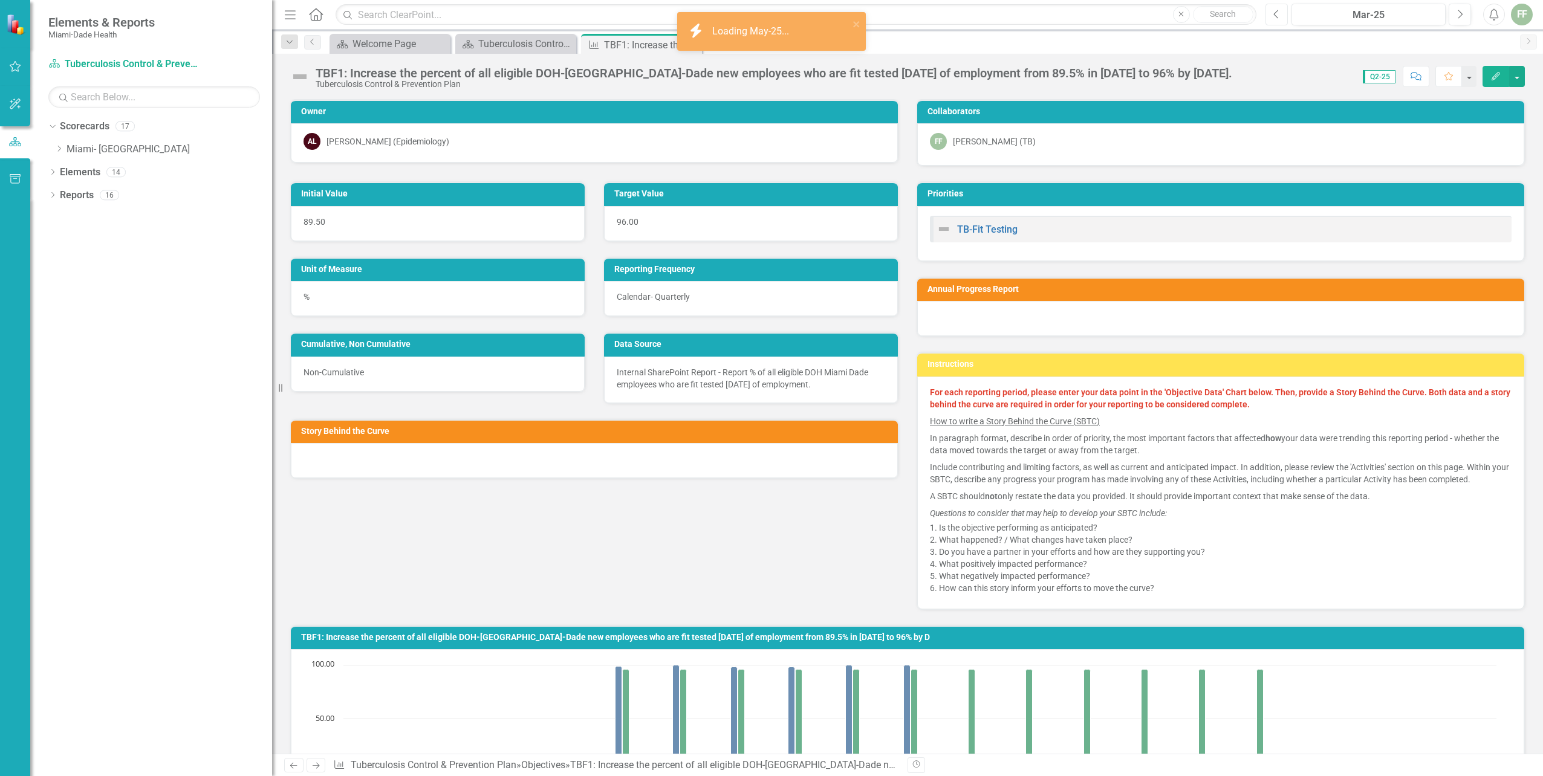
click at [1276, 15] on icon "Previous" at bounding box center [1276, 14] width 7 height 11
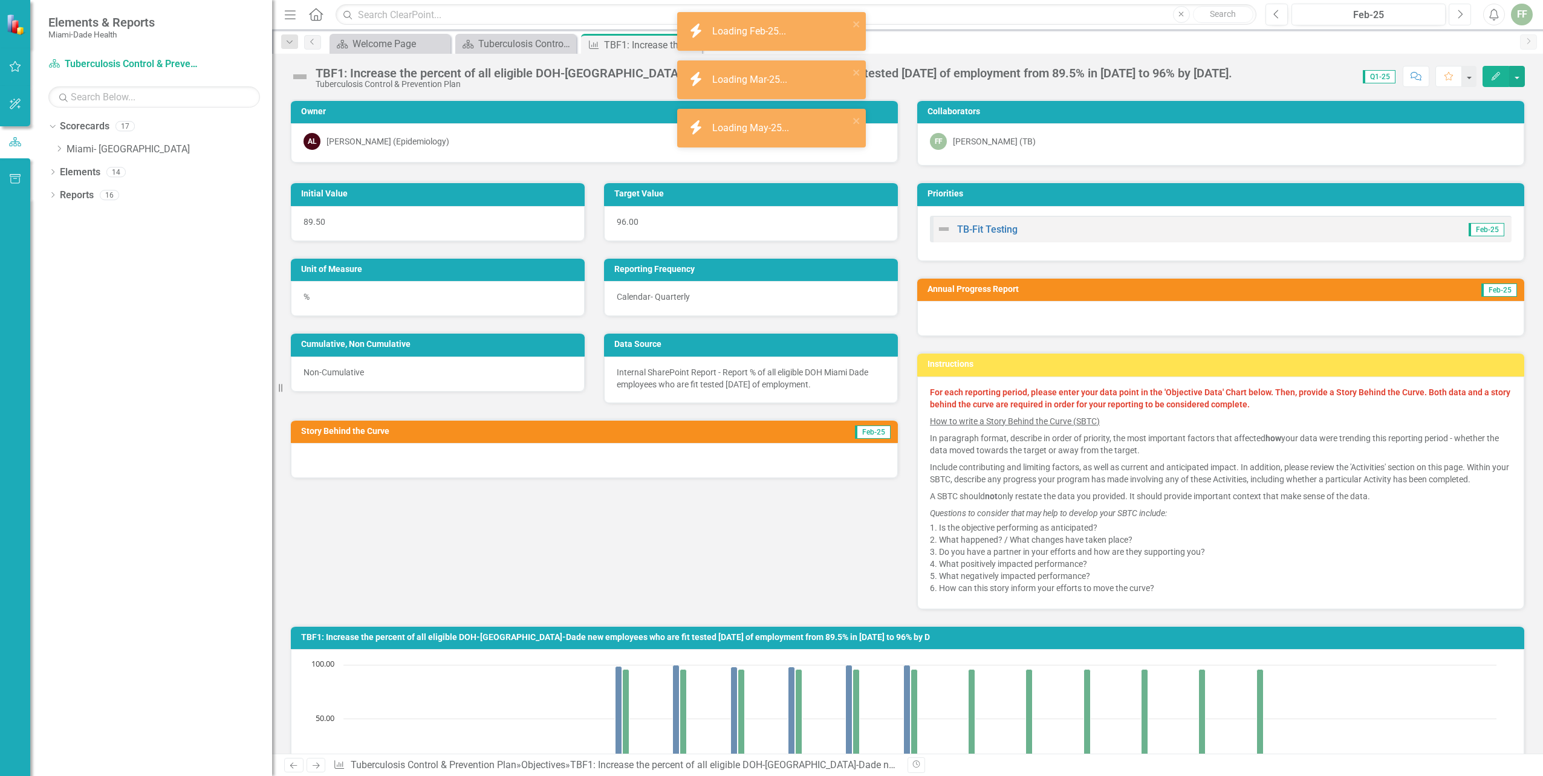
click at [1459, 21] on button "Next" at bounding box center [1460, 15] width 22 height 22
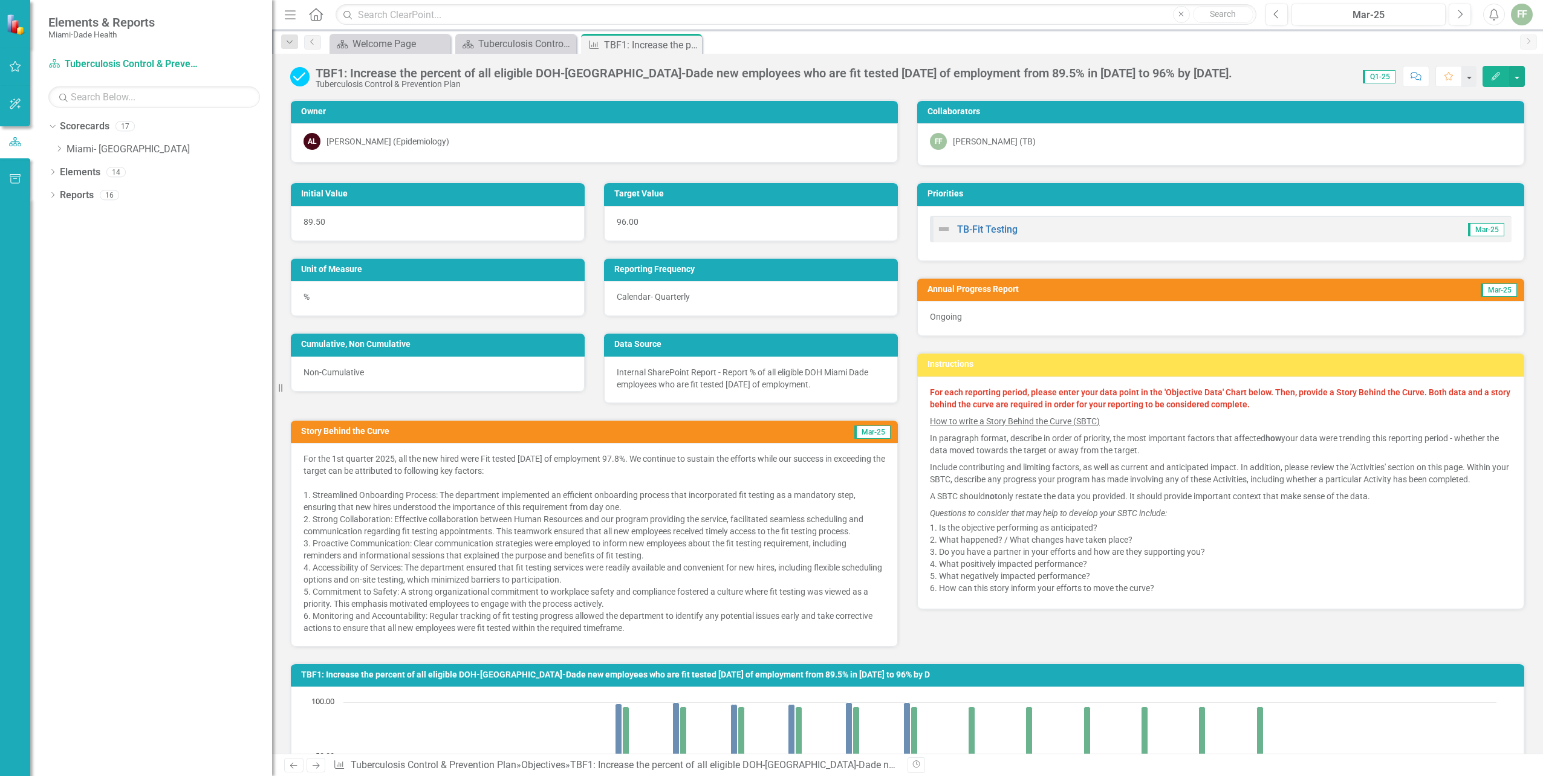
click at [1492, 77] on icon "Edit" at bounding box center [1495, 76] width 11 height 8
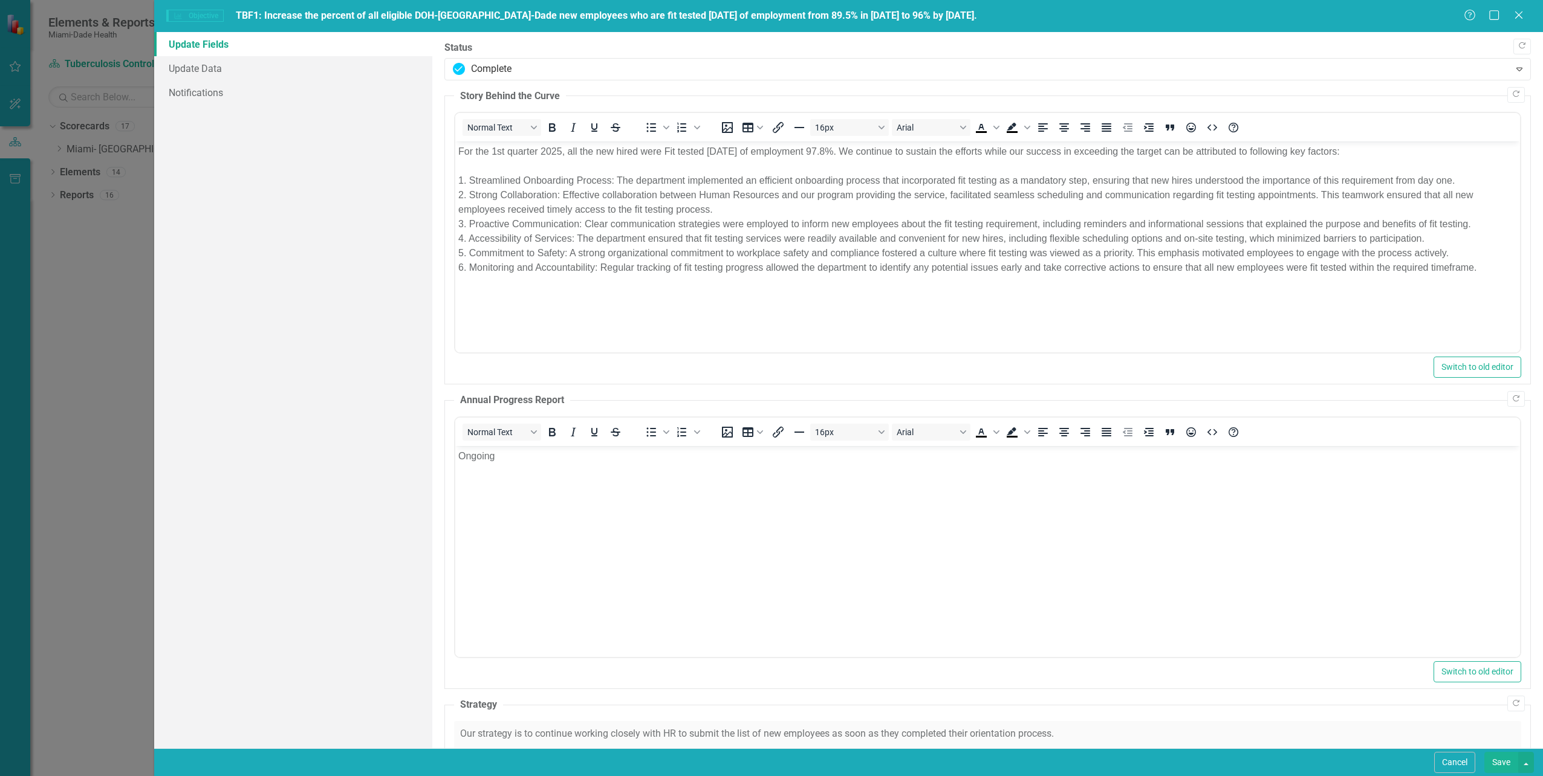
click at [838, 152] on p "For the 1st quarter 2025, all the new hired were Fit tested [DATE] of employmen…" at bounding box center [987, 209] width 1059 height 131
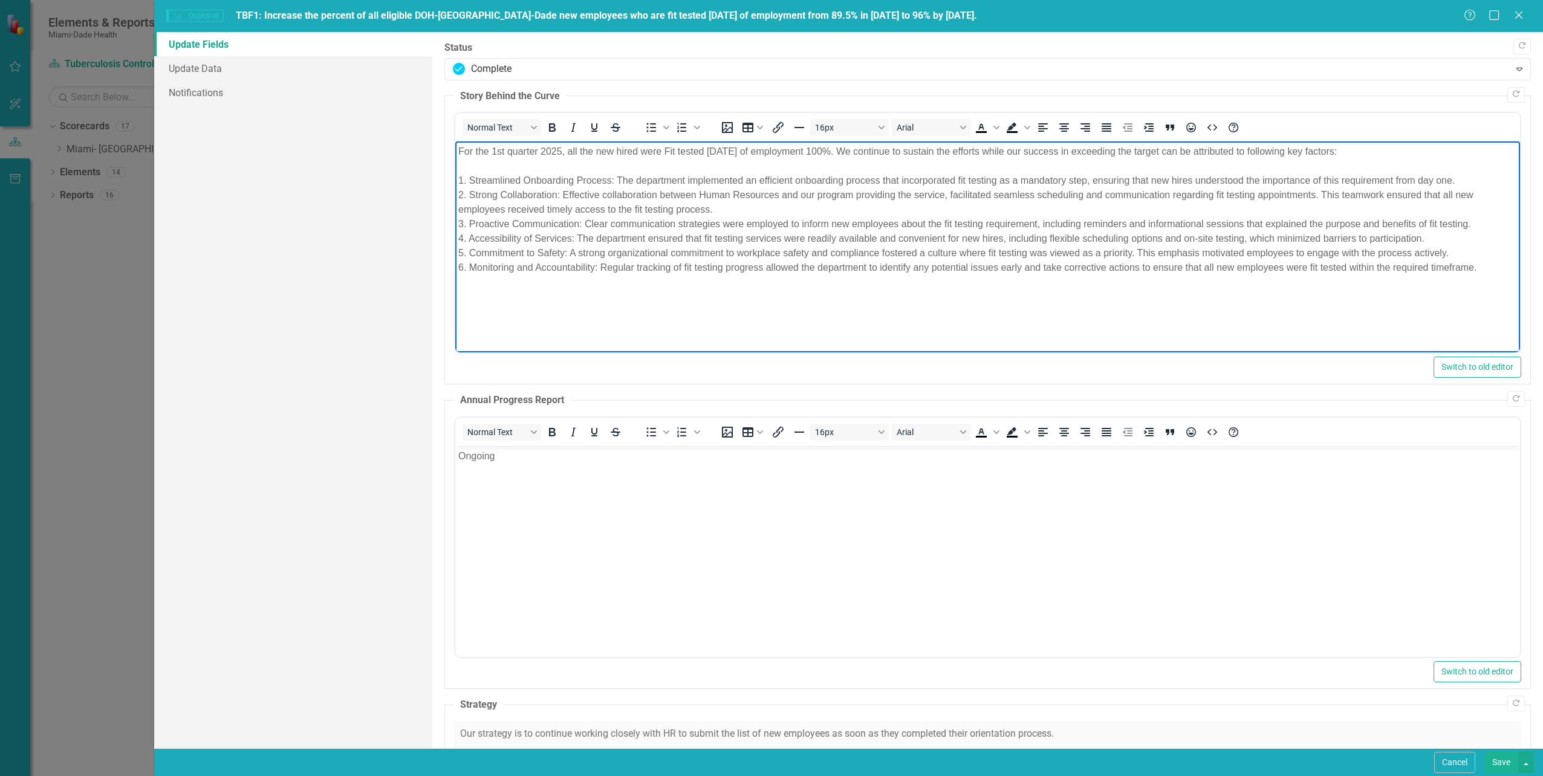
click at [956, 310] on body "For the 1st quarter 2025, all the new hired were Fit tested [DATE] of employmen…" at bounding box center [987, 231] width 1065 height 181
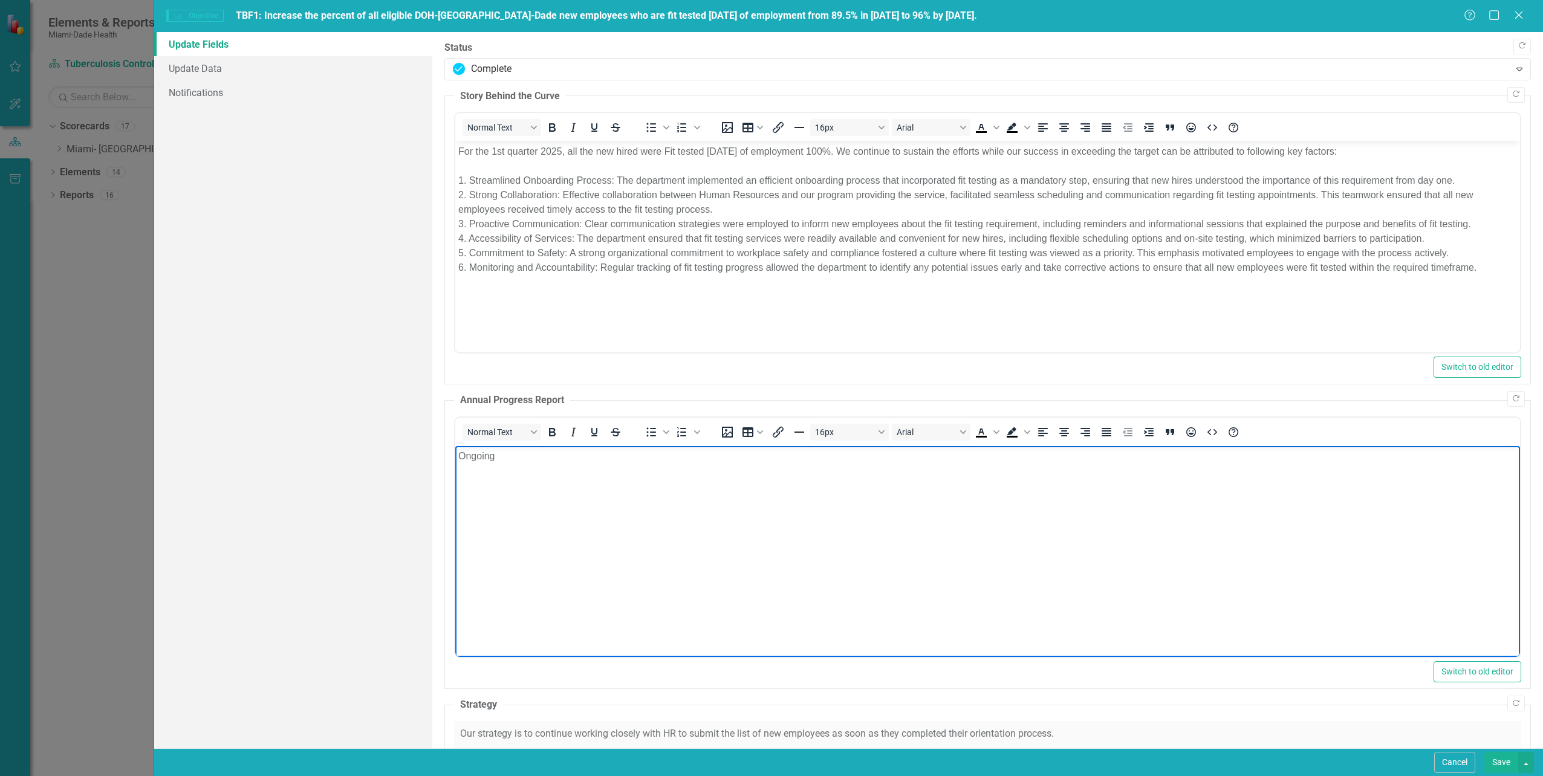
click at [1500, 761] on button "Save" at bounding box center [1501, 762] width 34 height 21
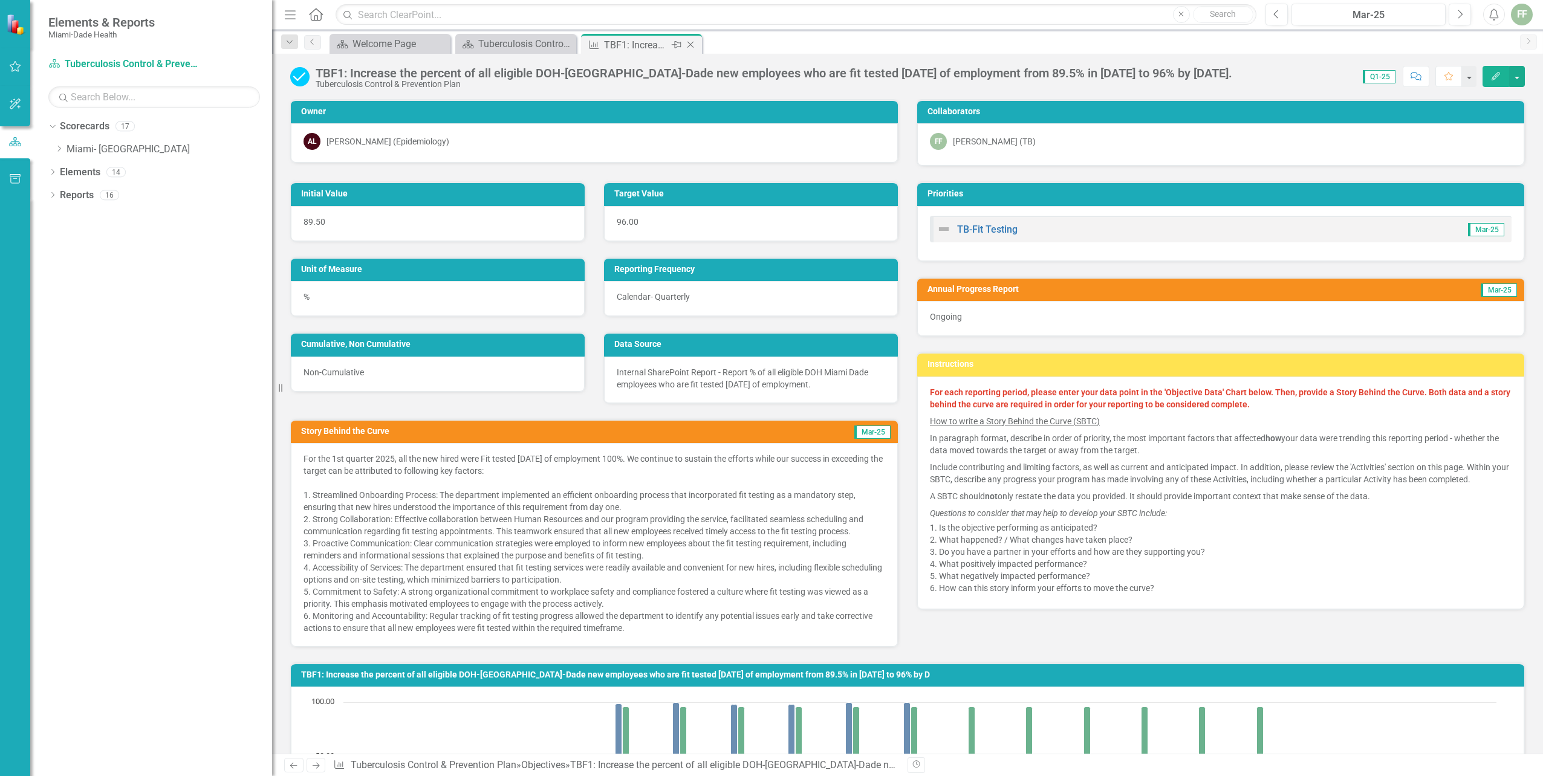
click at [692, 44] on icon "Close" at bounding box center [690, 45] width 12 height 10
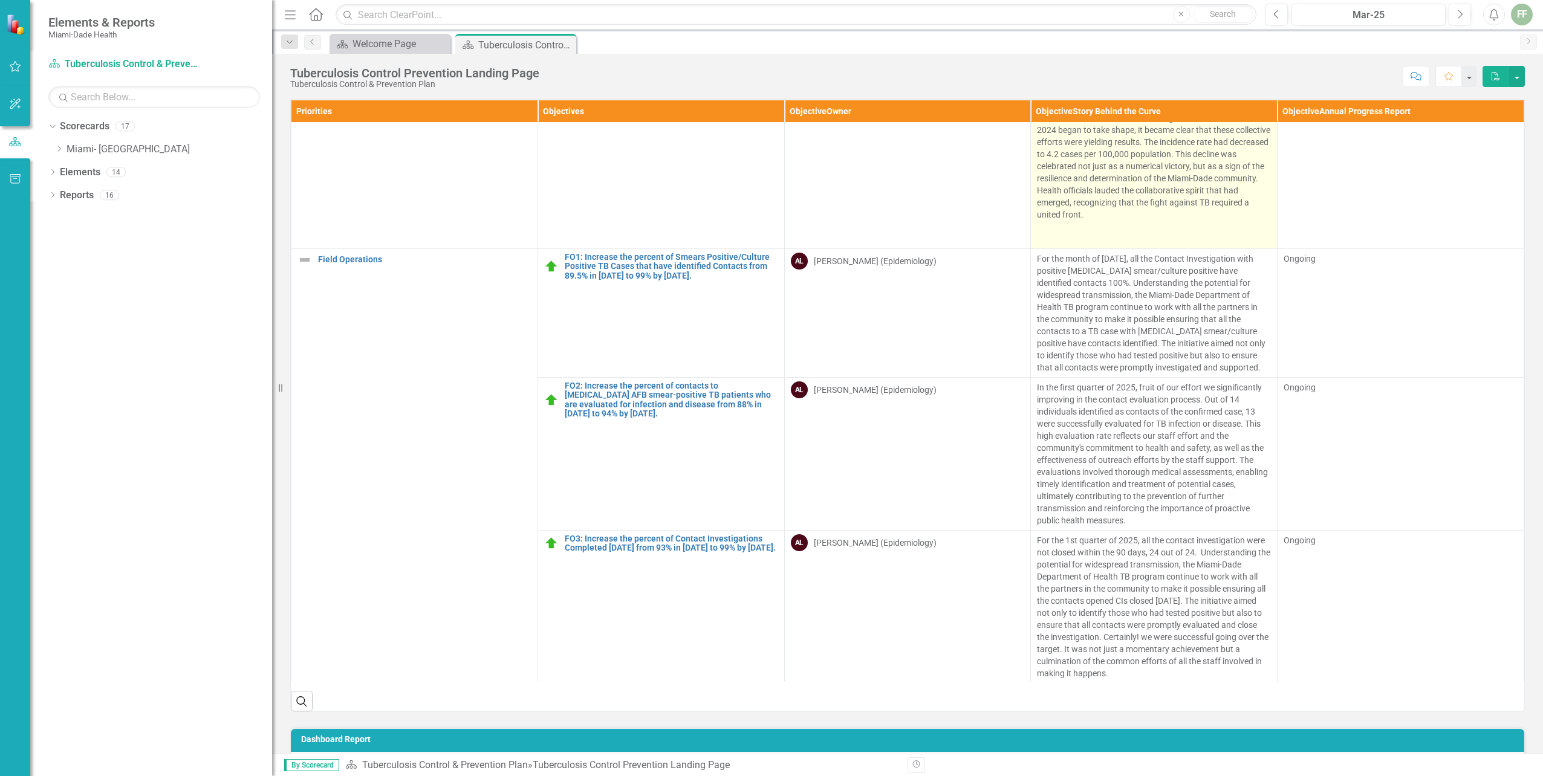
scroll to position [0, 1]
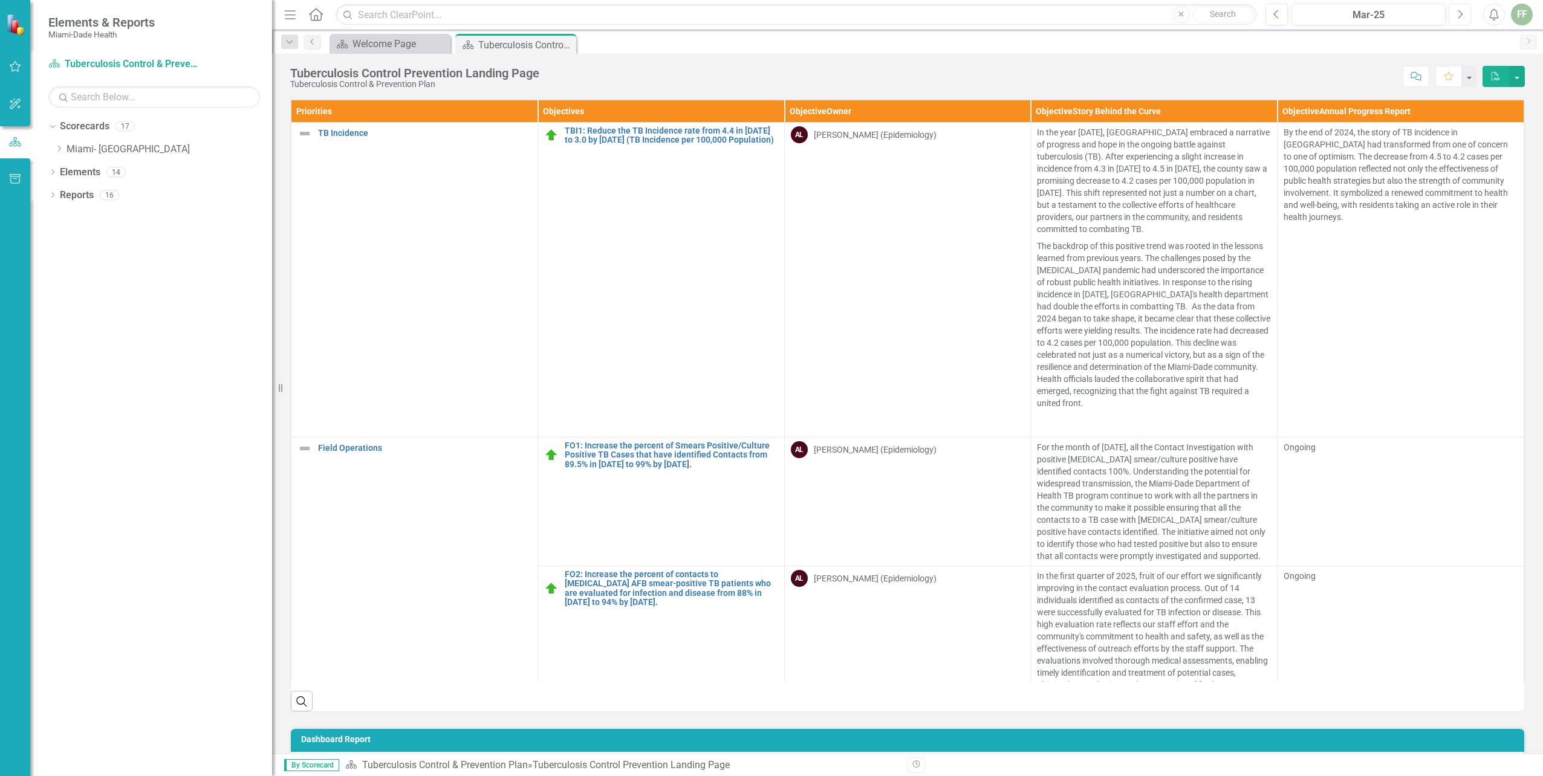
click at [1456, 15] on icon "Next" at bounding box center [1459, 14] width 7 height 11
click at [1456, 14] on icon "Next" at bounding box center [1459, 14] width 7 height 11
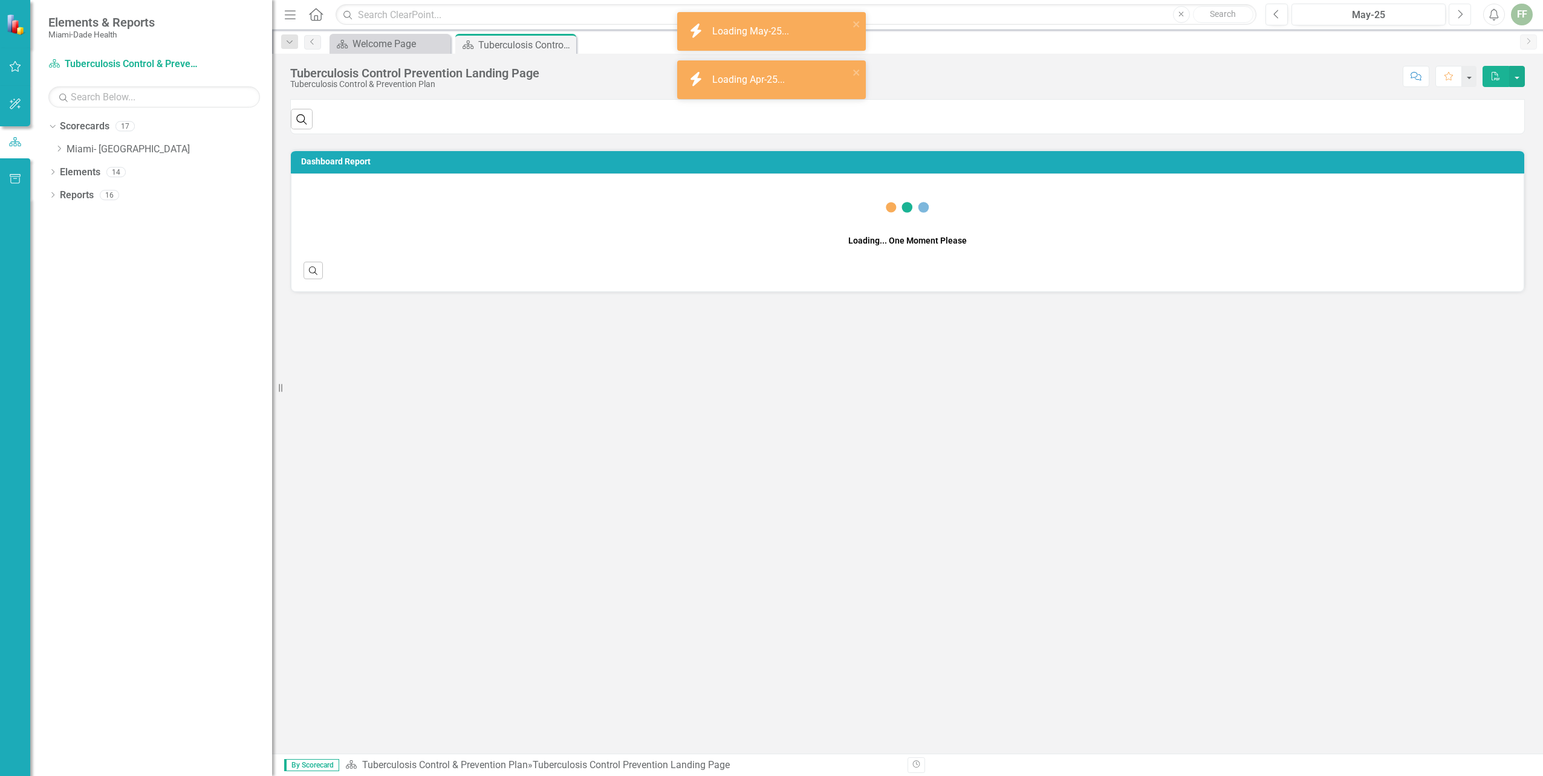
click at [1456, 14] on icon "Next" at bounding box center [1459, 14] width 7 height 11
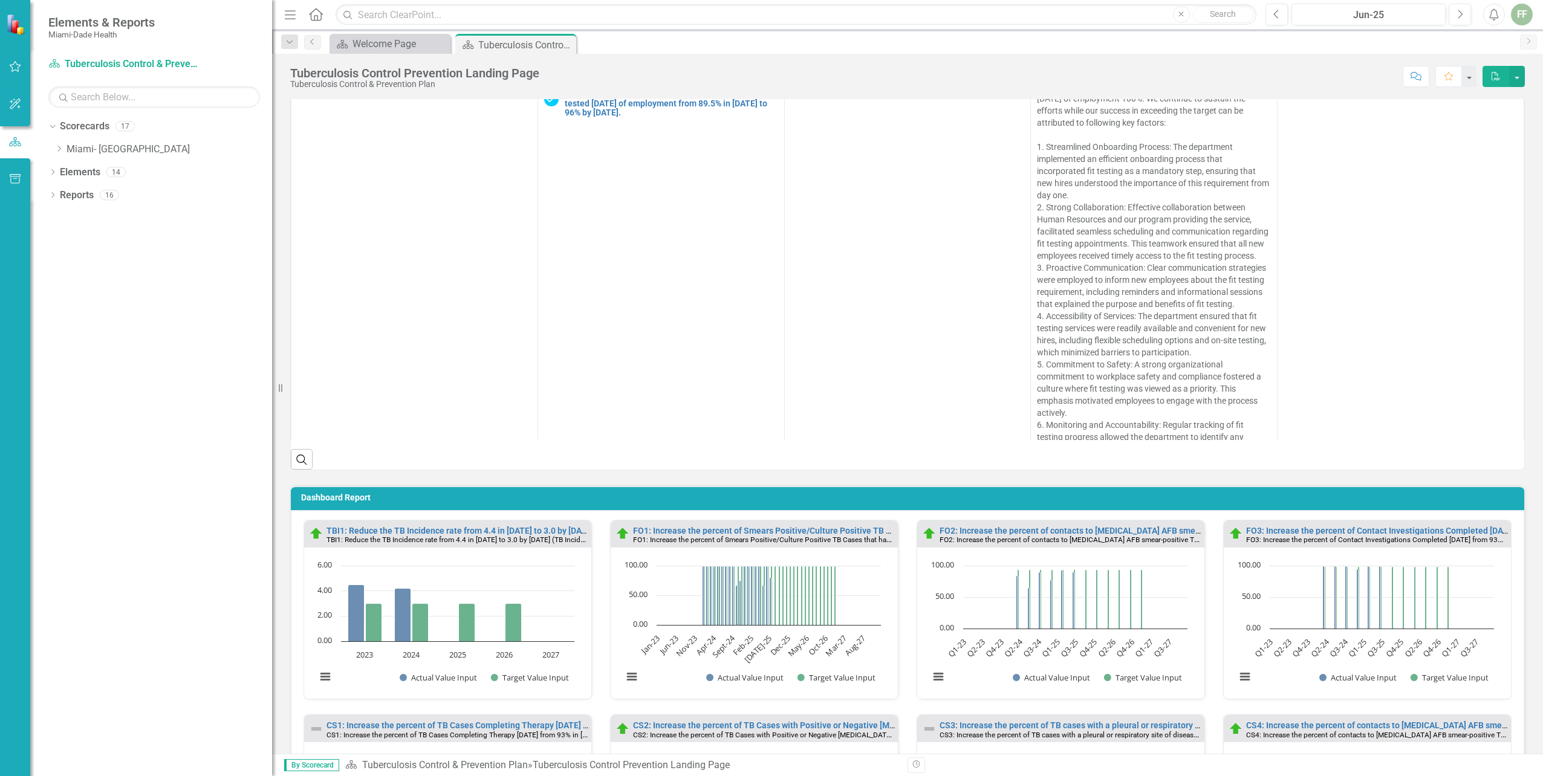
scroll to position [1007, 10]
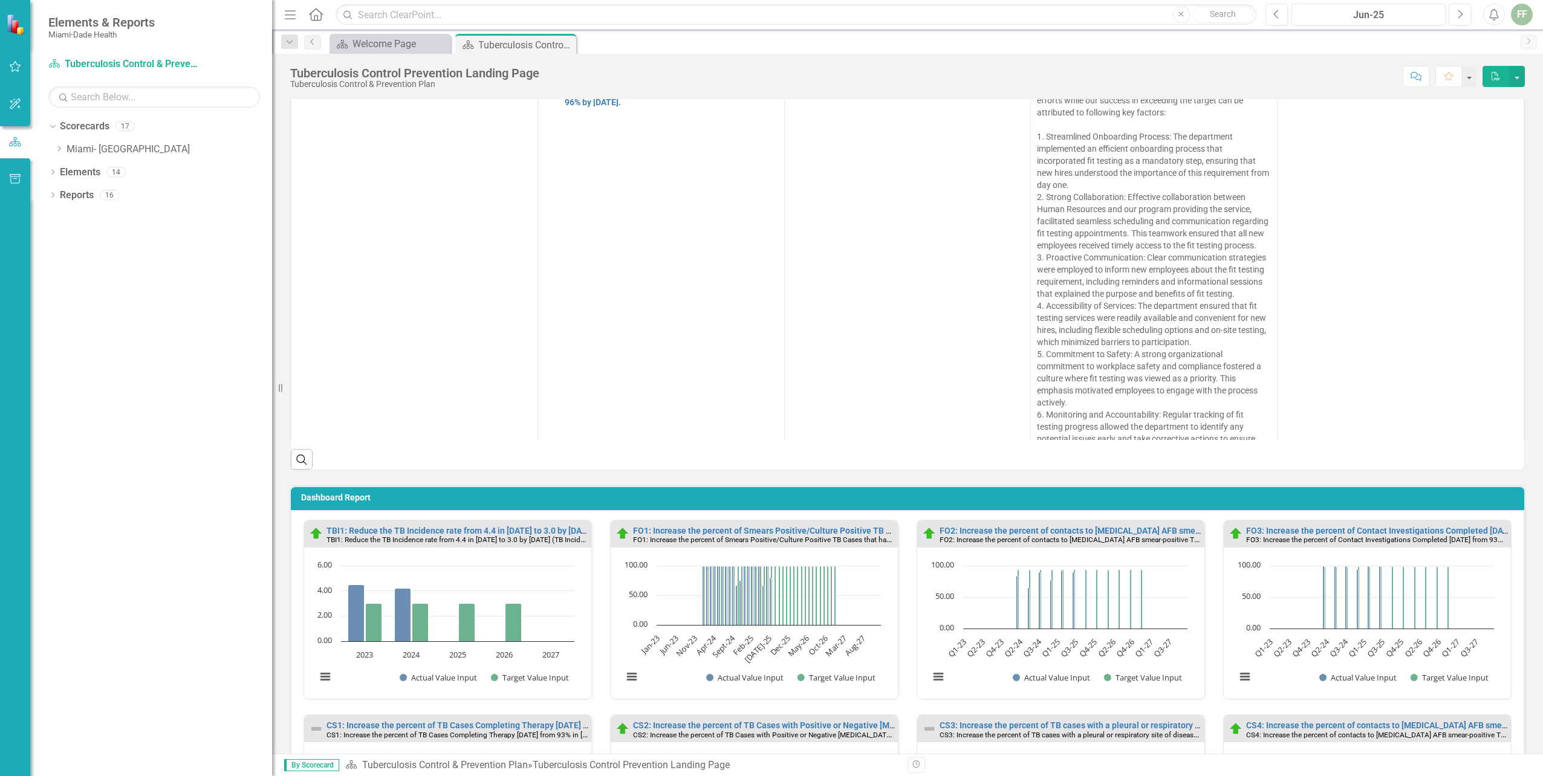
click at [209, 389] on div "Dropdown Scorecards 17 Dropdown [GEOGRAPHIC_DATA]- Dade County Dropdown Foundat…" at bounding box center [151, 447] width 242 height 660
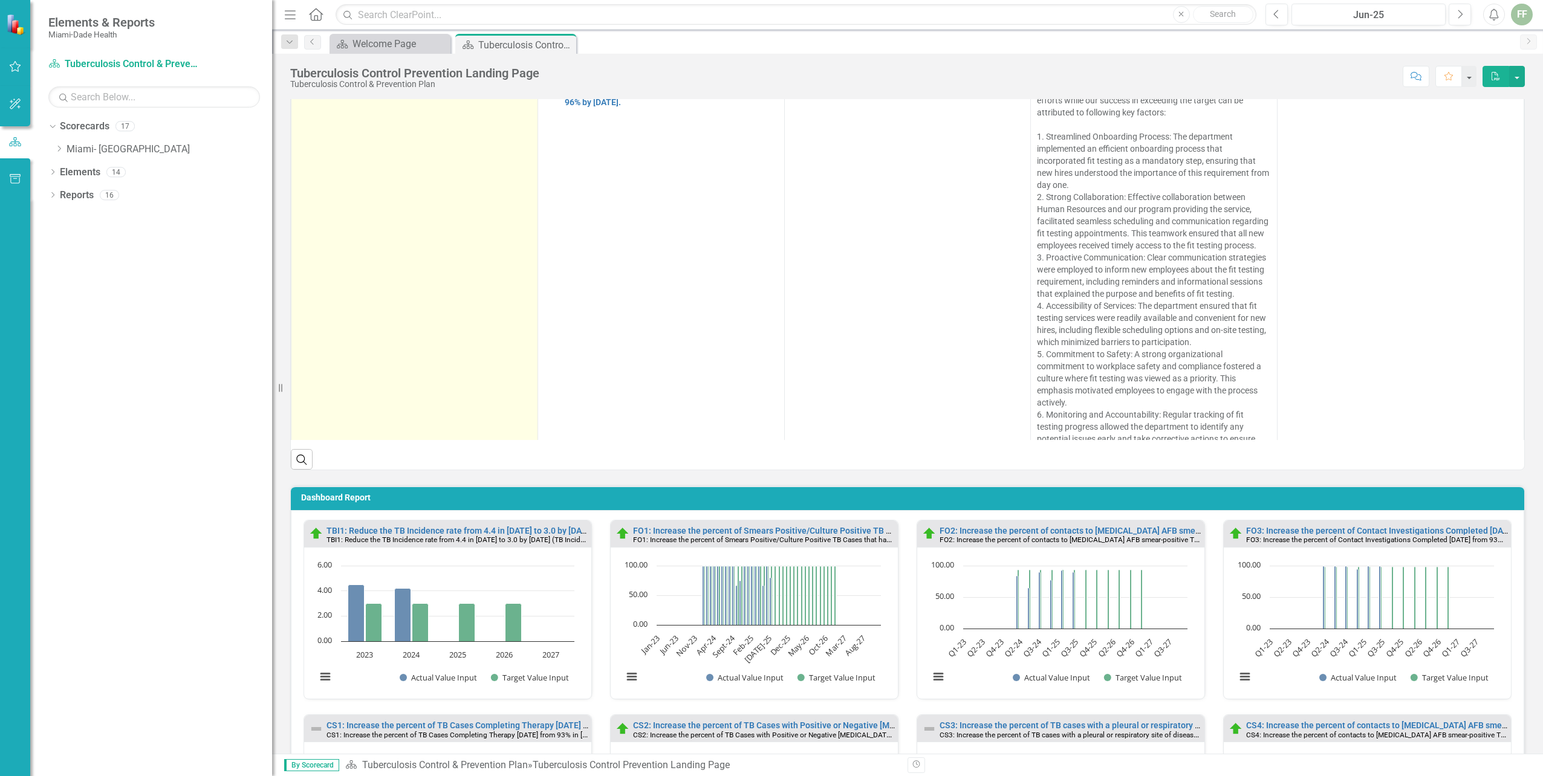
click at [464, 290] on td "TB-Fit Testing Link Open Element" at bounding box center [414, 269] width 247 height 407
click at [486, 201] on td "TB-Fit Testing Link Open Element" at bounding box center [414, 269] width 247 height 407
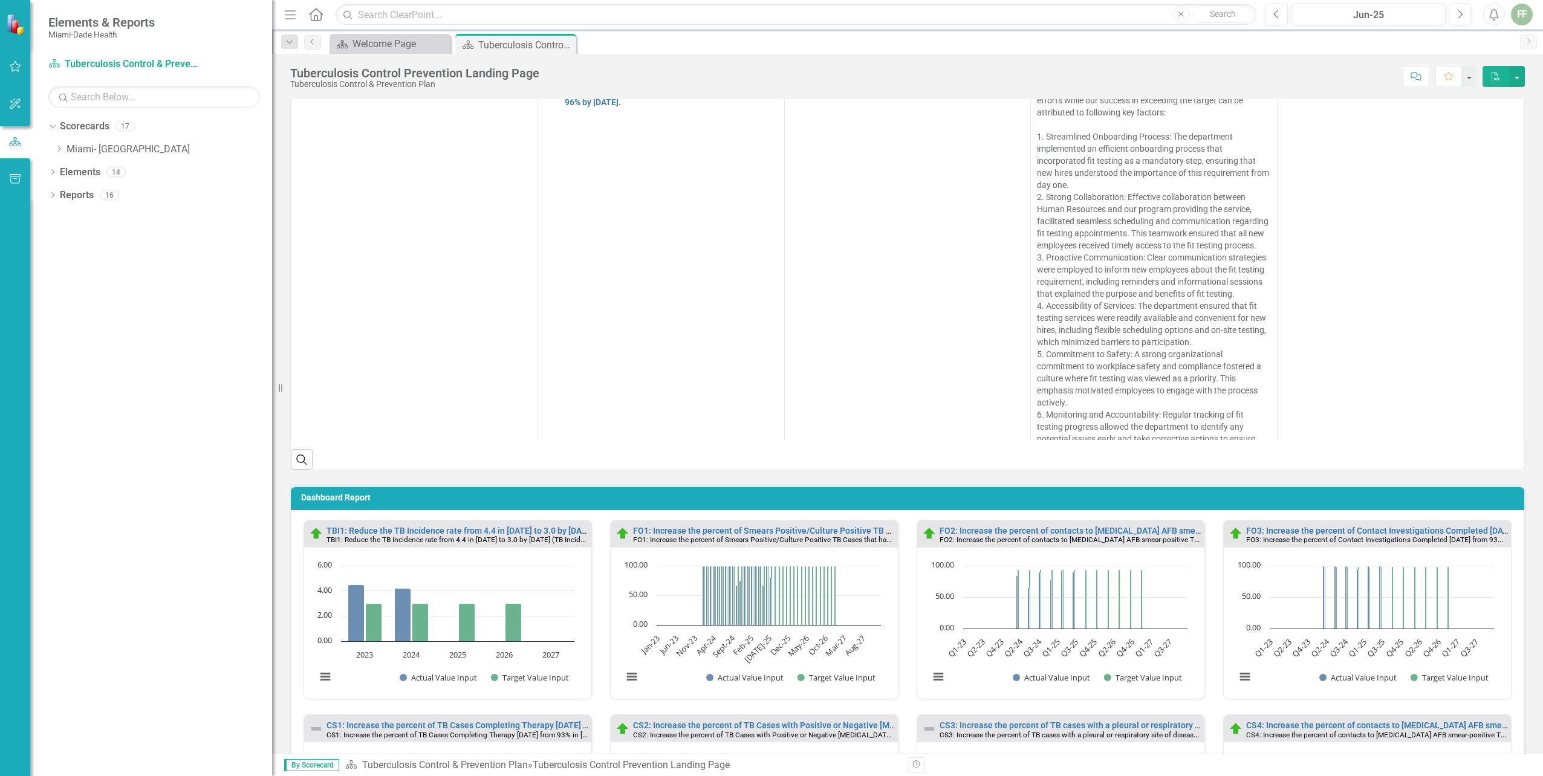
click at [248, 365] on div "Dropdown Scorecards 17 Dropdown [GEOGRAPHIC_DATA]- Dade County Dropdown Foundat…" at bounding box center [151, 447] width 242 height 660
click at [1523, 10] on div "FF" at bounding box center [1522, 15] width 22 height 22
click at [1465, 154] on link "Logout Log Out" at bounding box center [1484, 152] width 96 height 22
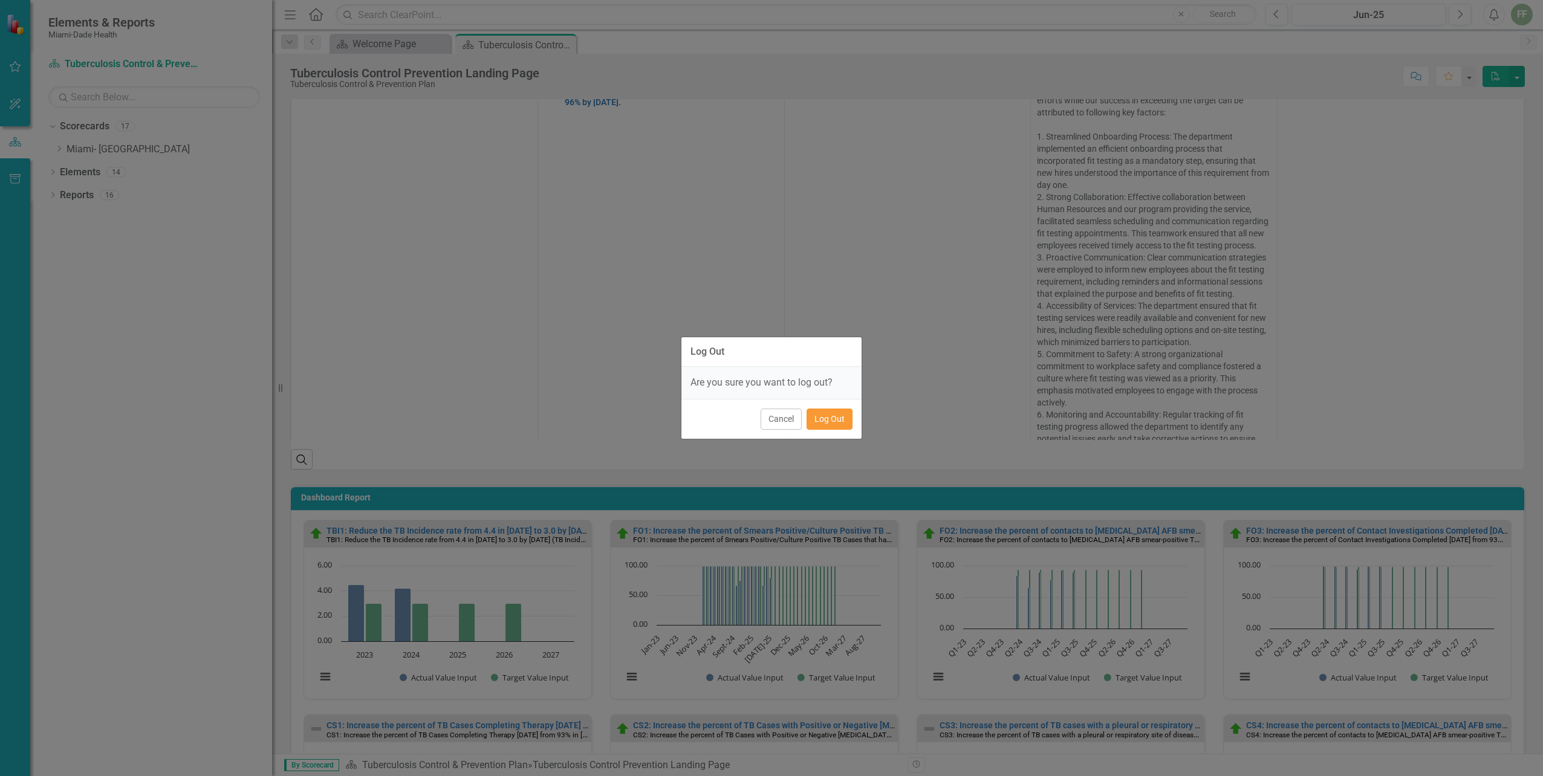
click at [819, 418] on button "Log Out" at bounding box center [829, 419] width 46 height 21
